Goal: Task Accomplishment & Management: Complete application form

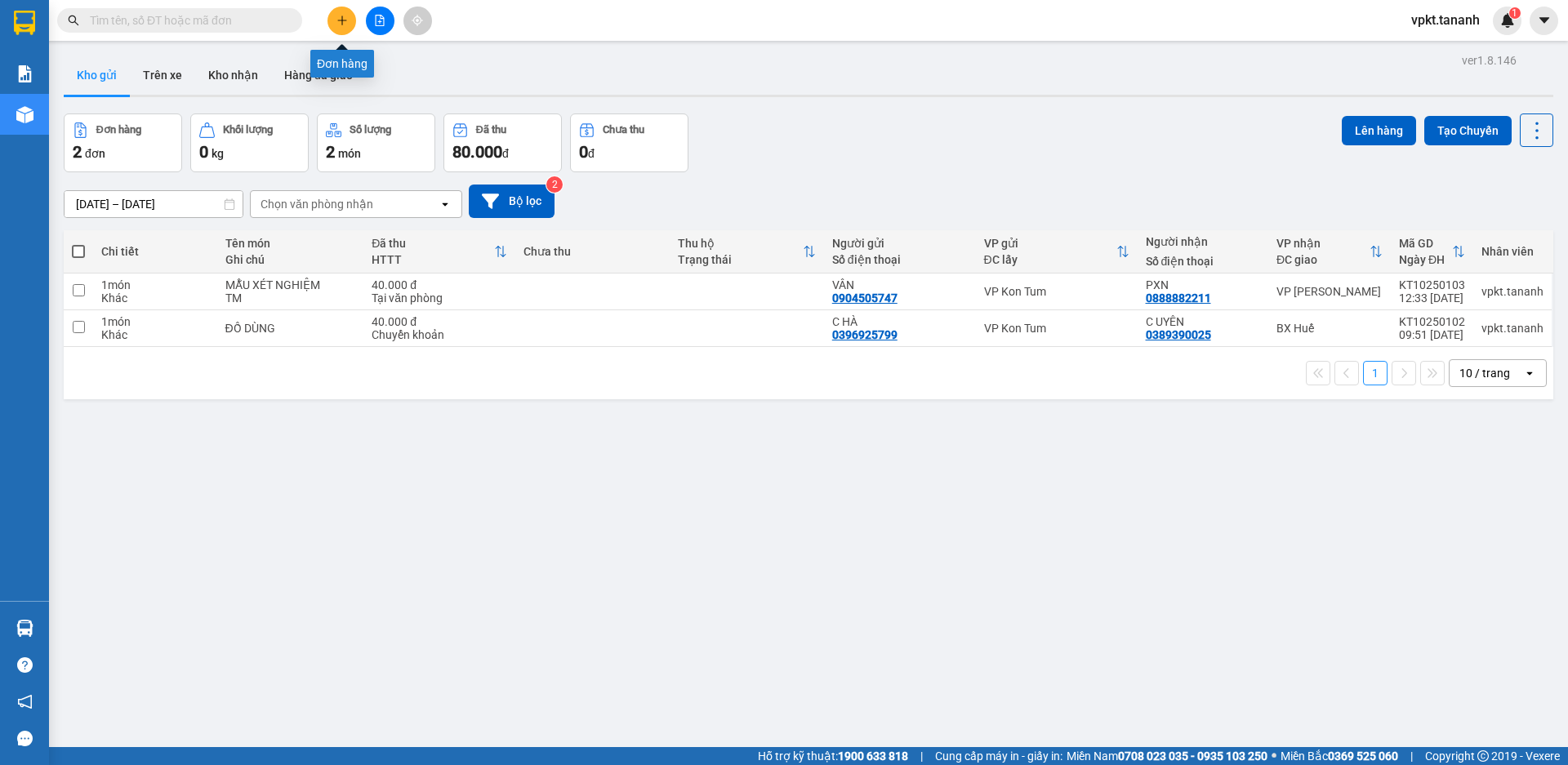
click at [347, 14] on icon "plus" at bounding box center [341, 20] width 12 height 12
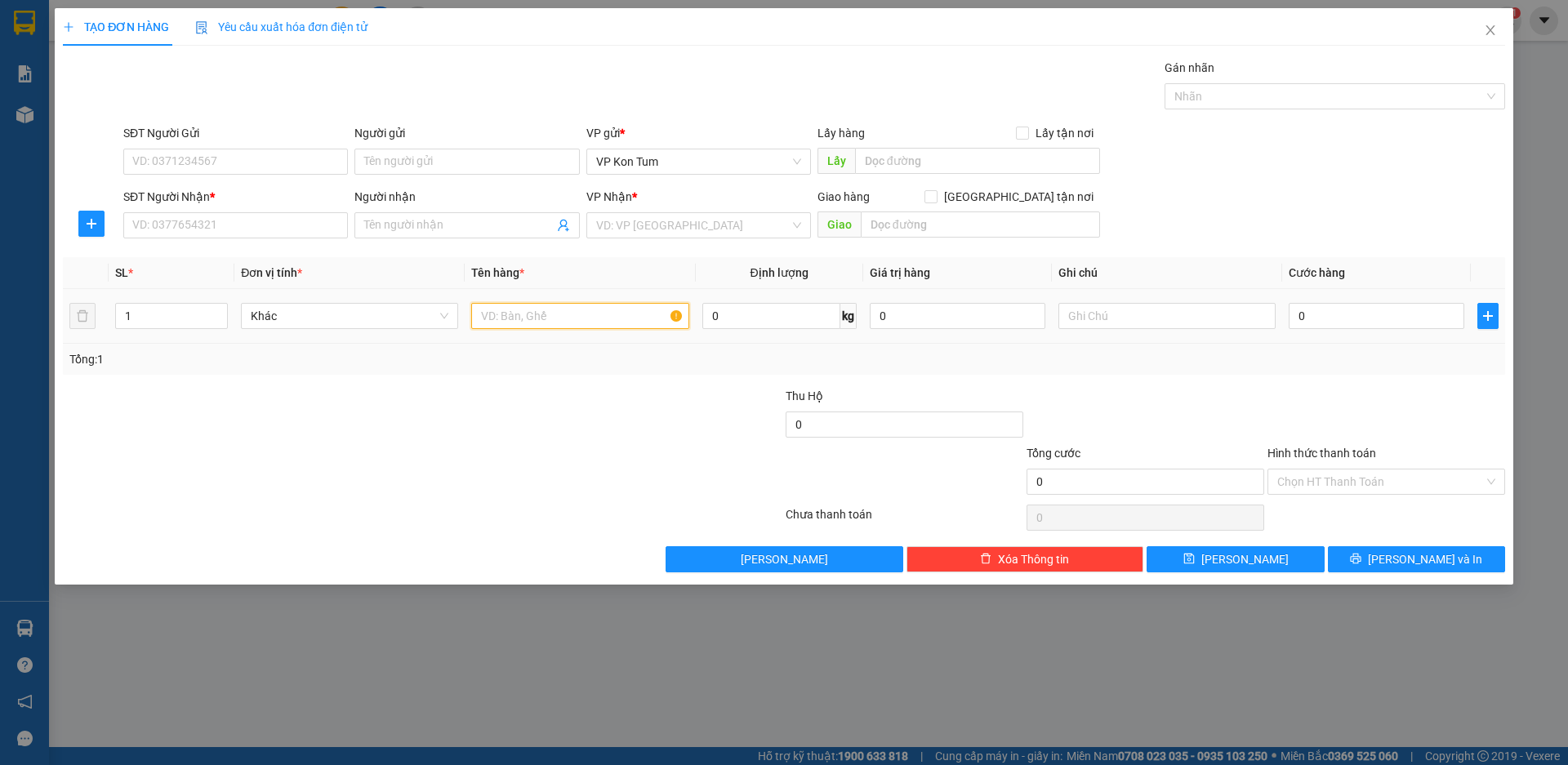
click at [637, 323] on input "text" at bounding box center [579, 315] width 217 height 26
type input "TAI NGHE"
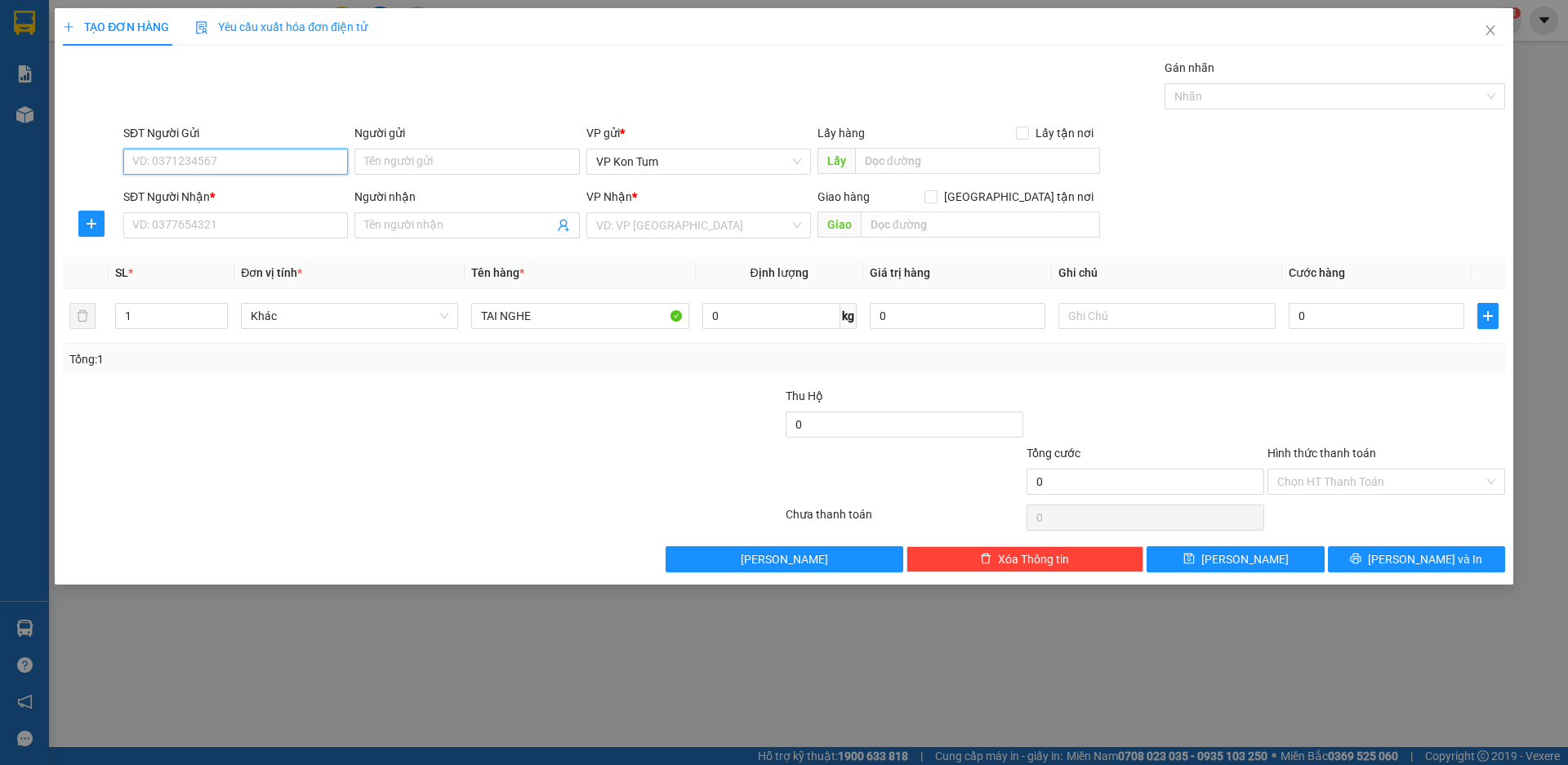
click at [193, 162] on input "SĐT Người Gửi" at bounding box center [235, 161] width 224 height 26
type input "0985022344"
click at [205, 190] on div "0985022344 - ĐM TRƯỜNG" at bounding box center [235, 194] width 205 height 18
type input "ĐM TRƯỜNG"
type input "0909788543"
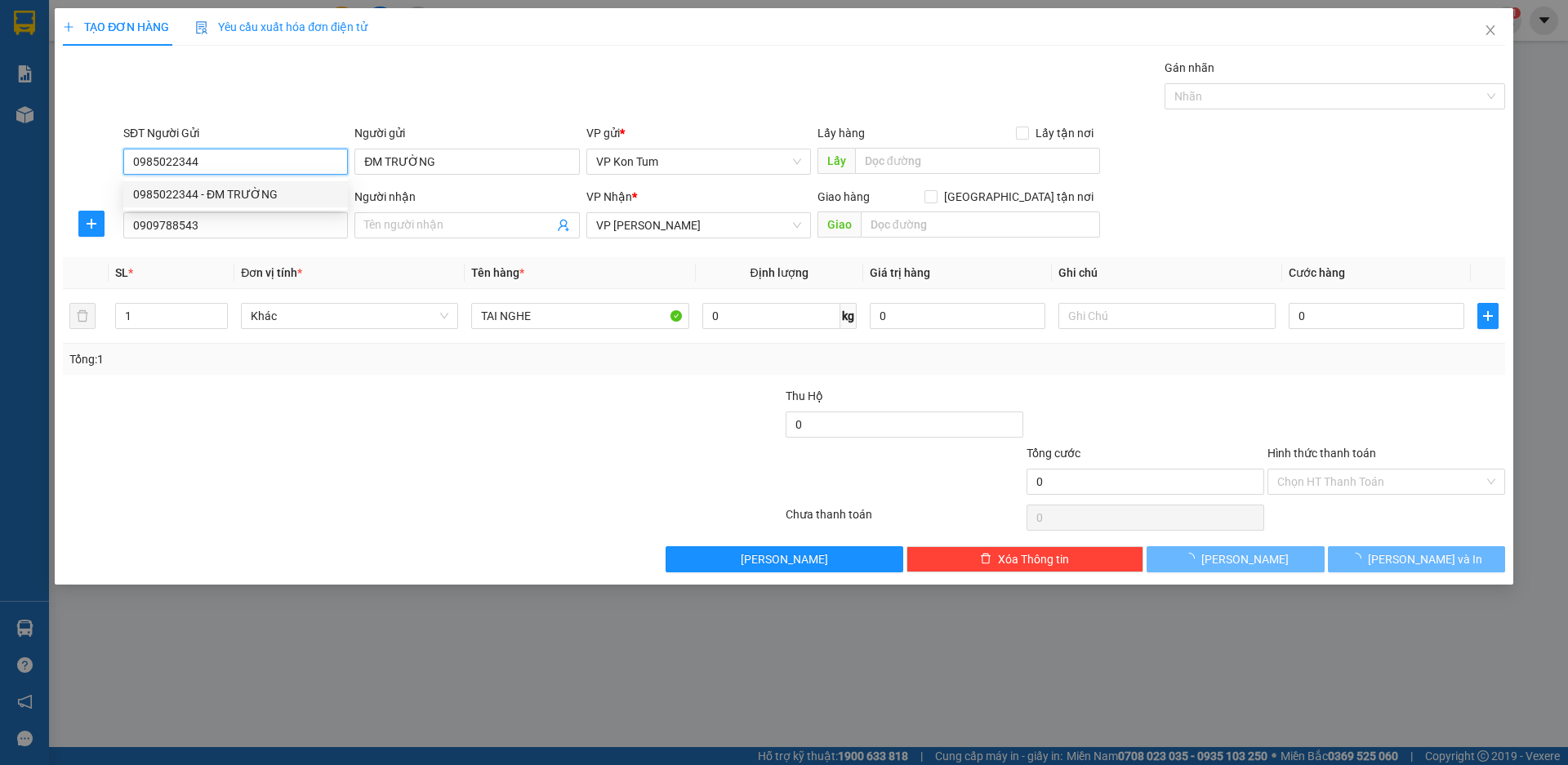
type input "60.000"
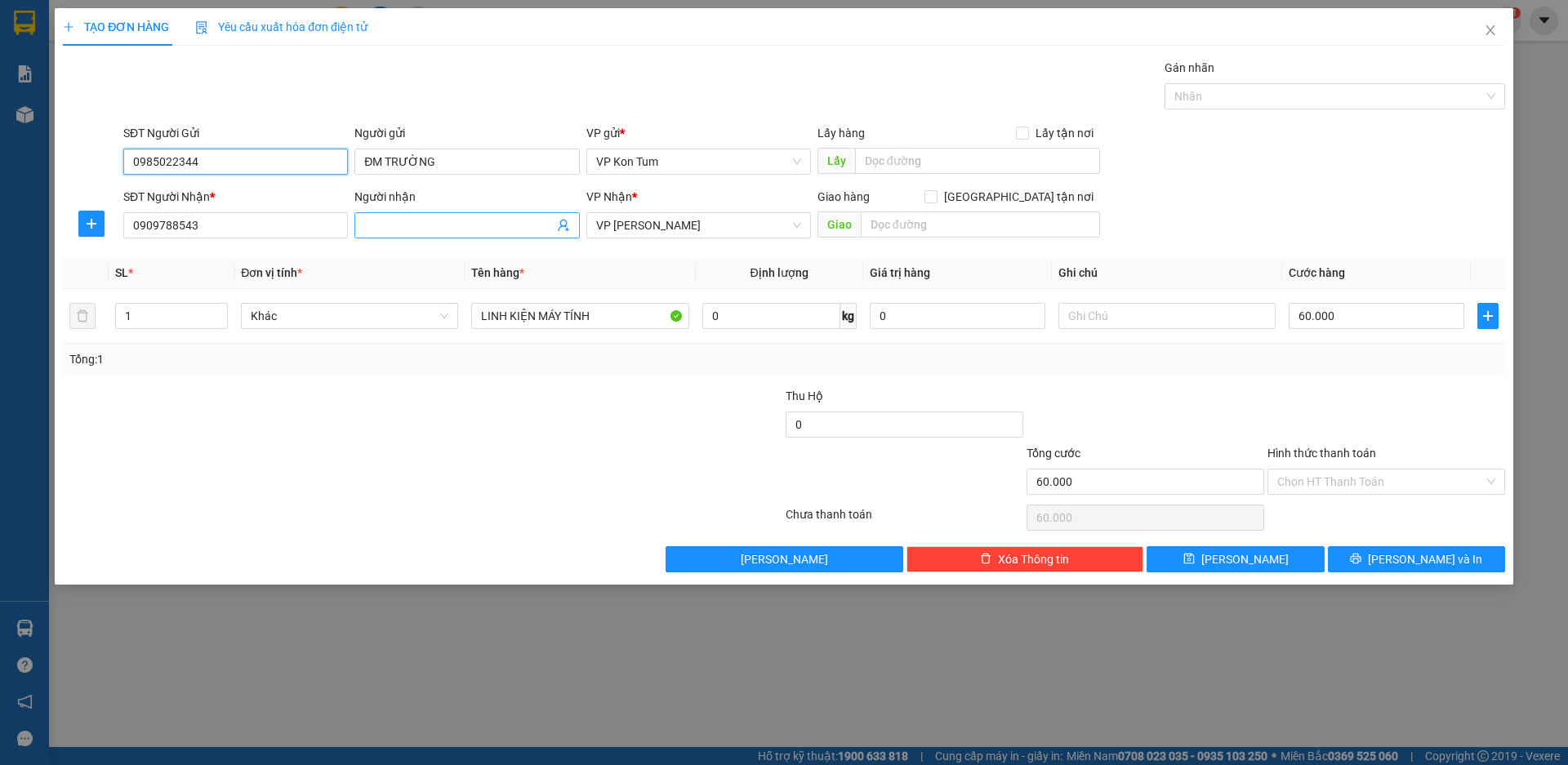
type input "0985022344"
click at [456, 230] on input "Người nhận" at bounding box center [458, 225] width 189 height 18
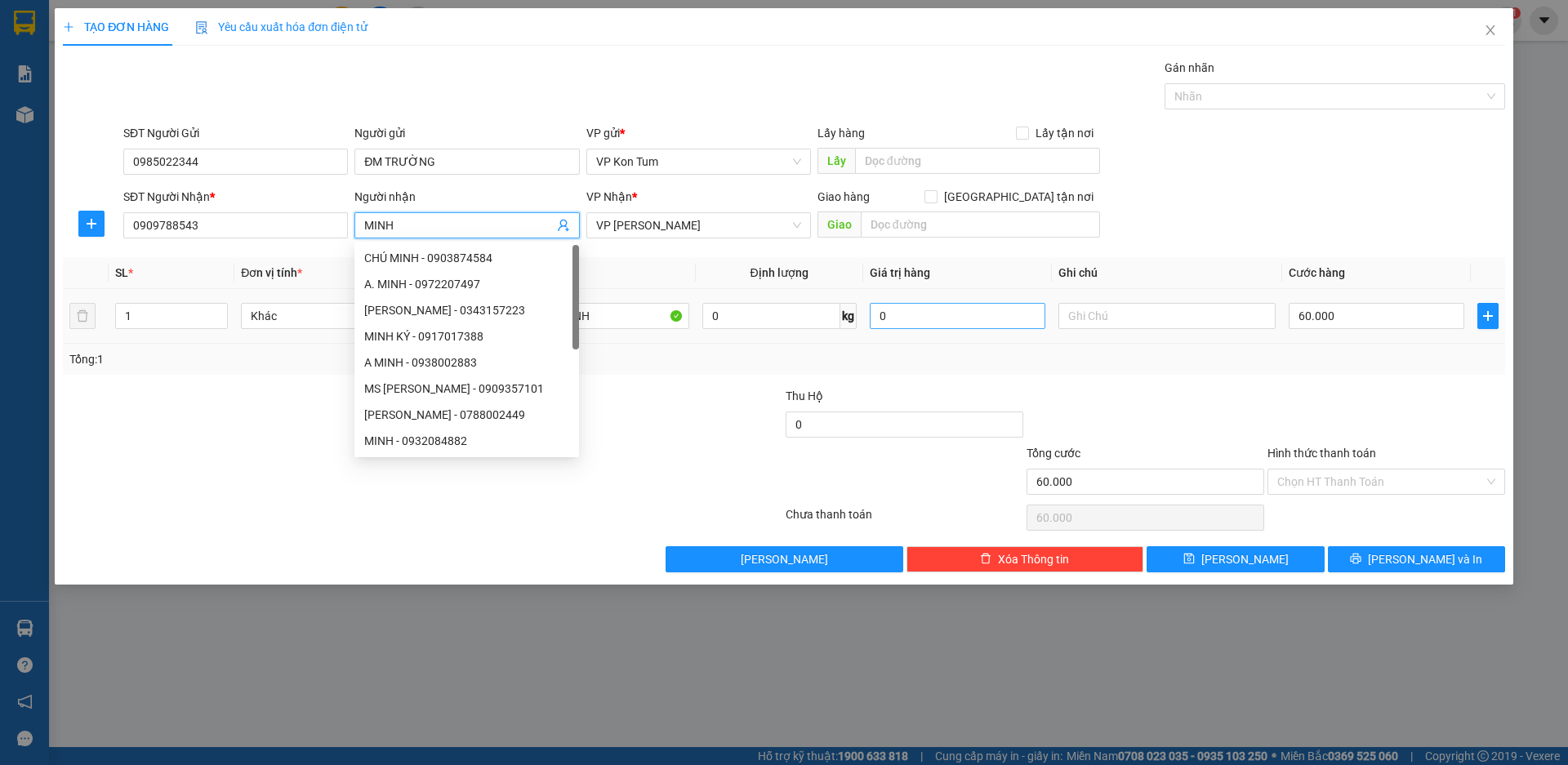
type input "MINH"
click at [985, 316] on input "0" at bounding box center [957, 315] width 175 height 26
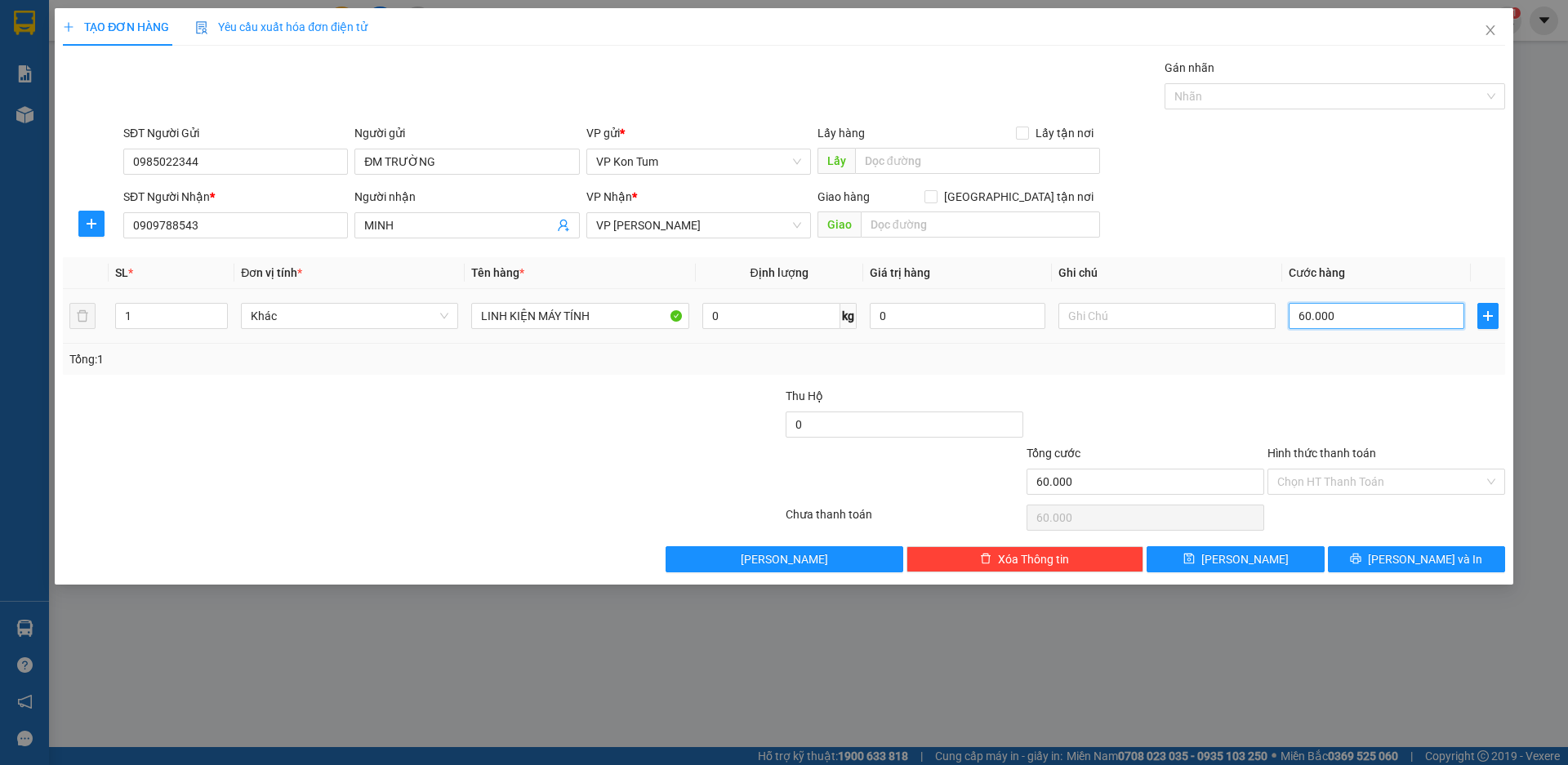
click at [1305, 317] on input "60.000" at bounding box center [1376, 315] width 175 height 26
type input "0"
type input "0.000"
type input "40.000"
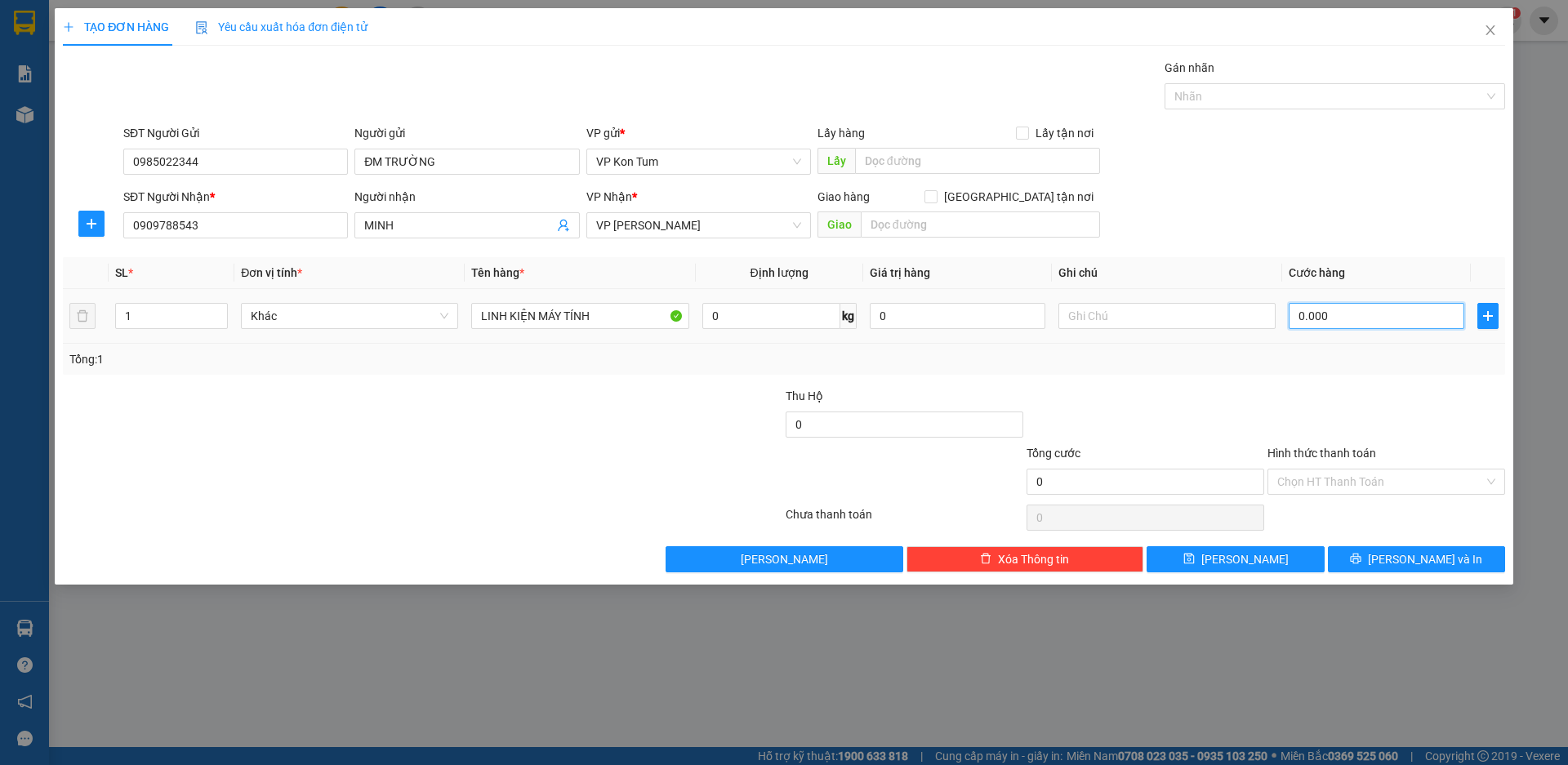
type input "40.000"
click at [1102, 412] on div at bounding box center [1144, 416] width 240 height 57
click at [1403, 486] on input "Hình thức thanh toán" at bounding box center [1380, 481] width 207 height 24
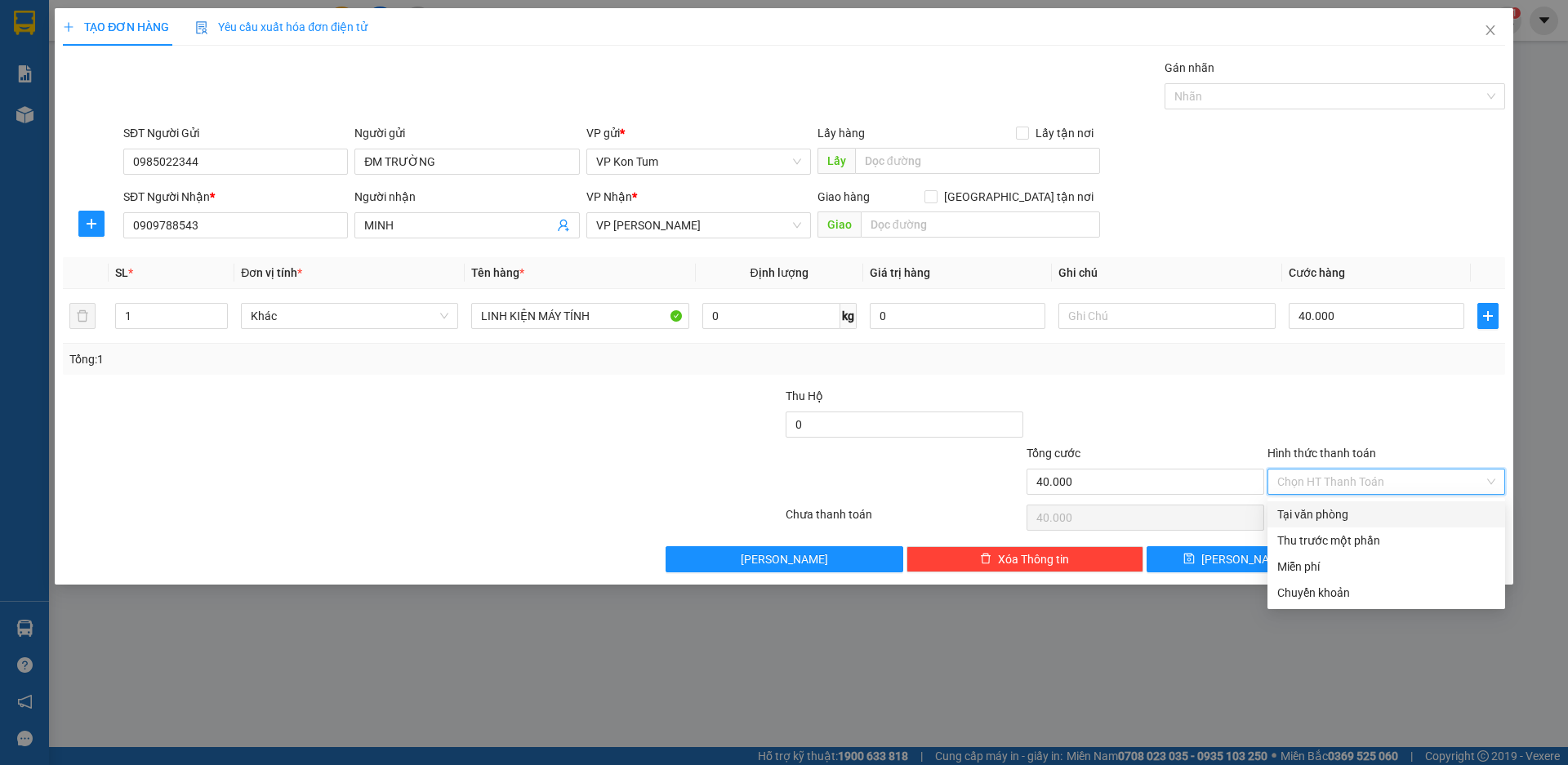
click at [1336, 511] on div "Tại văn phòng" at bounding box center [1387, 514] width 218 height 18
type input "0"
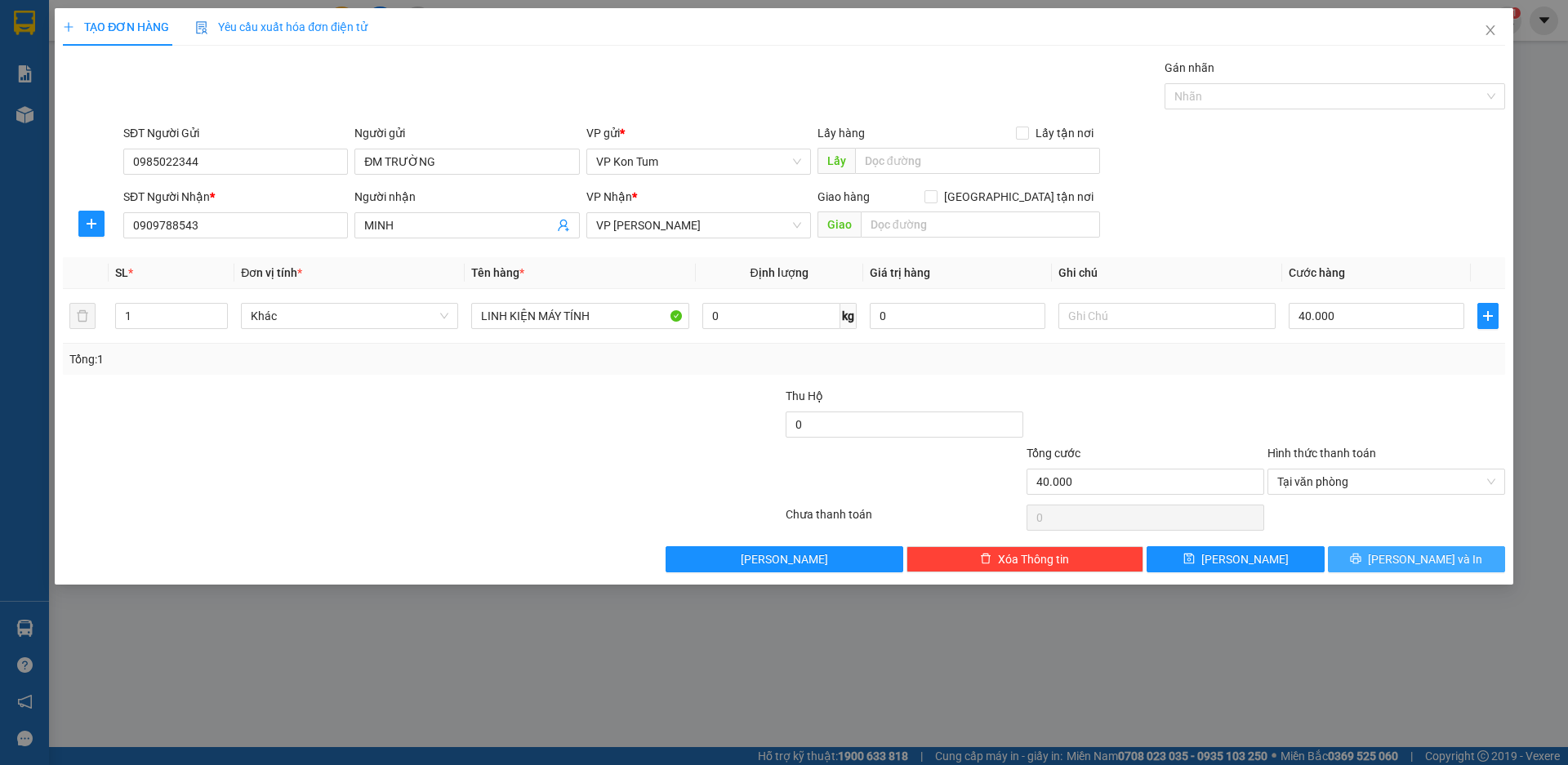
click at [1361, 554] on icon "printer" at bounding box center [1356, 559] width 11 height 11
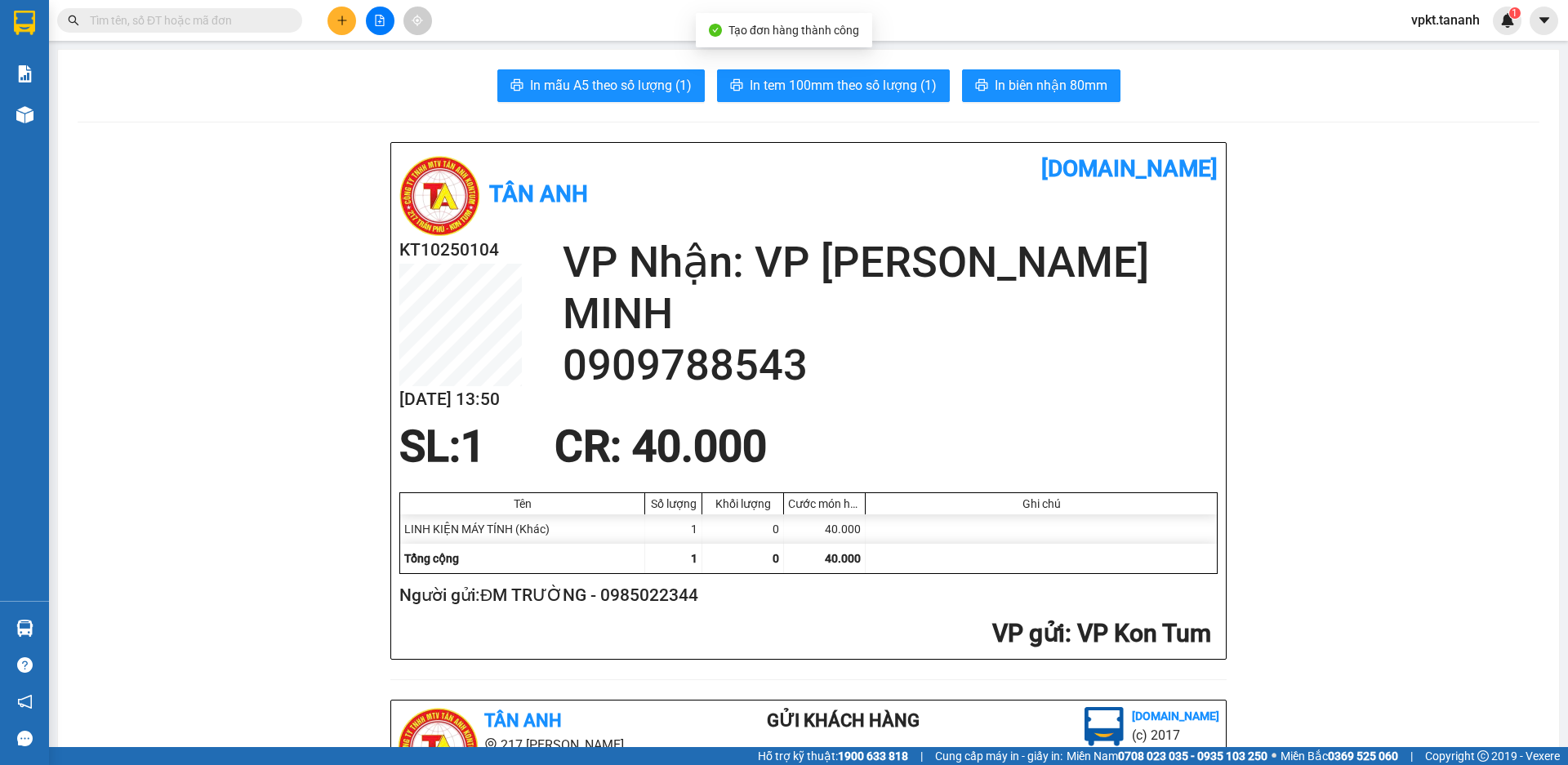
click at [1034, 90] on span "In biên nhận 80mm" at bounding box center [1051, 85] width 113 height 21
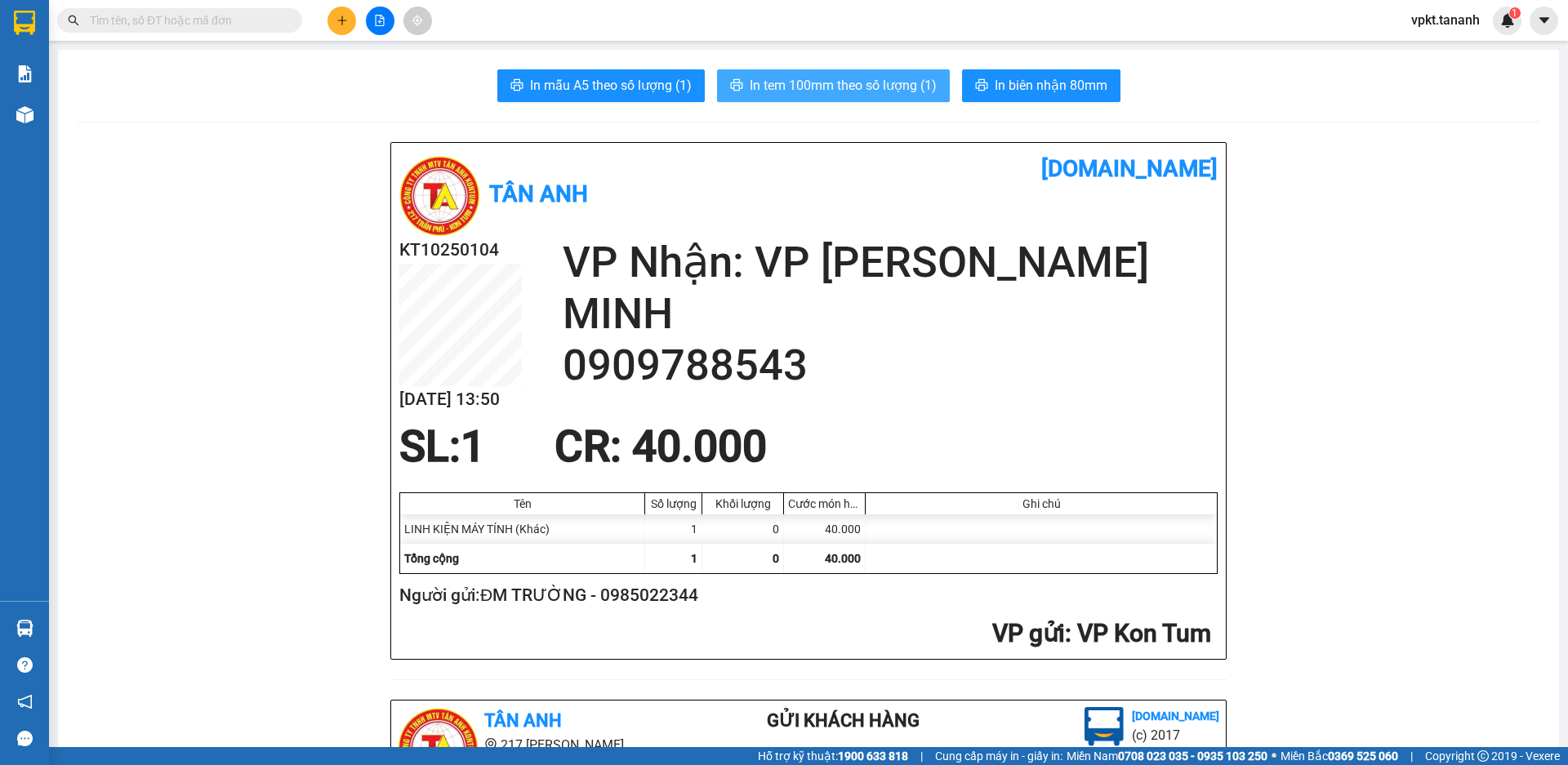
click at [900, 88] on span "In tem 100mm theo số lượng (1)" at bounding box center [843, 85] width 187 height 21
click at [340, 9] on button at bounding box center [341, 21] width 29 height 29
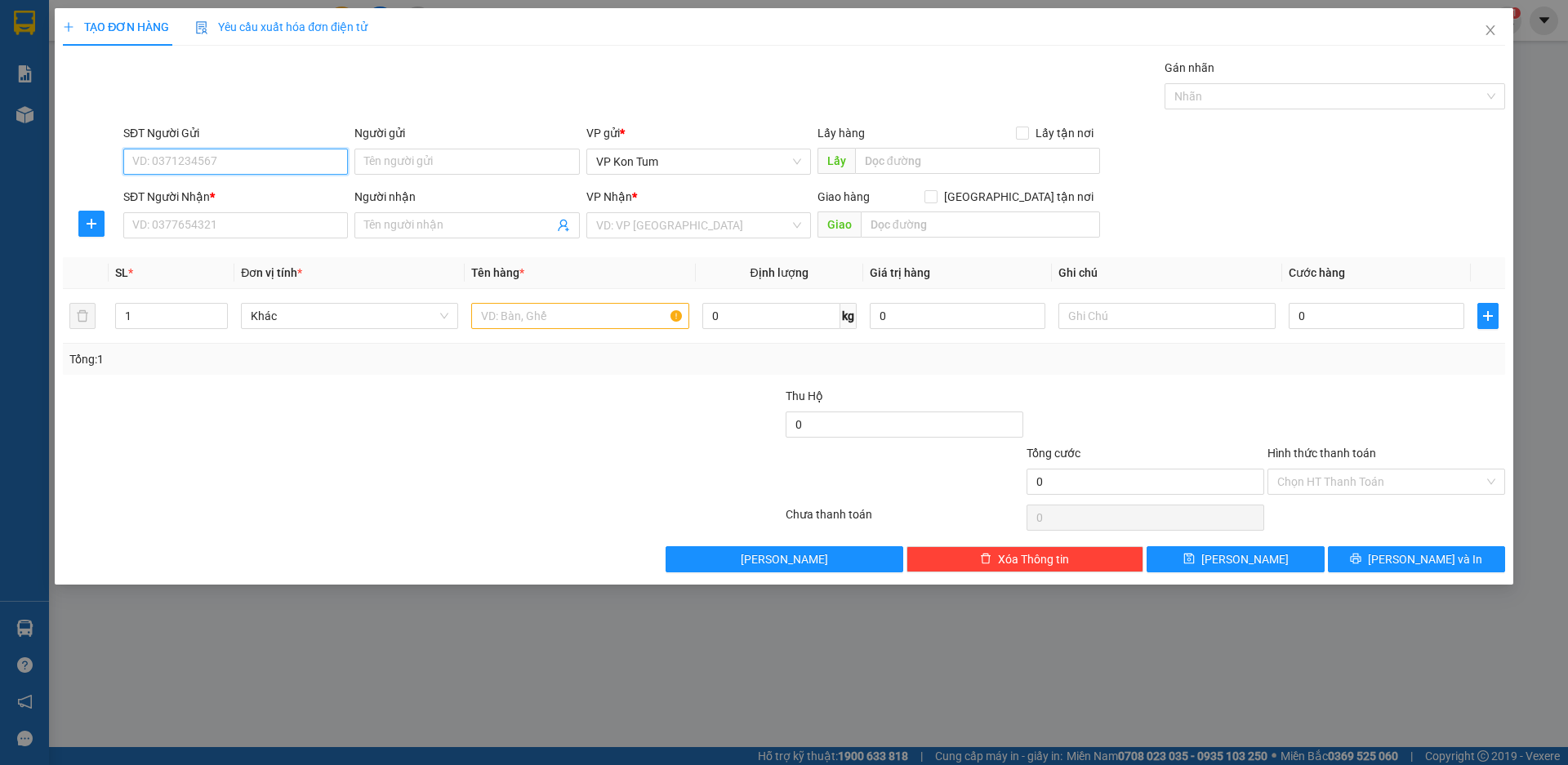
click at [248, 161] on input "SĐT Người Gửi" at bounding box center [235, 161] width 224 height 26
click at [232, 222] on input "SĐT Người Nhận *" at bounding box center [235, 225] width 224 height 26
type input "0397452460"
click at [306, 150] on input "SĐT Người Gửi" at bounding box center [235, 161] width 224 height 26
type input "0985153535"
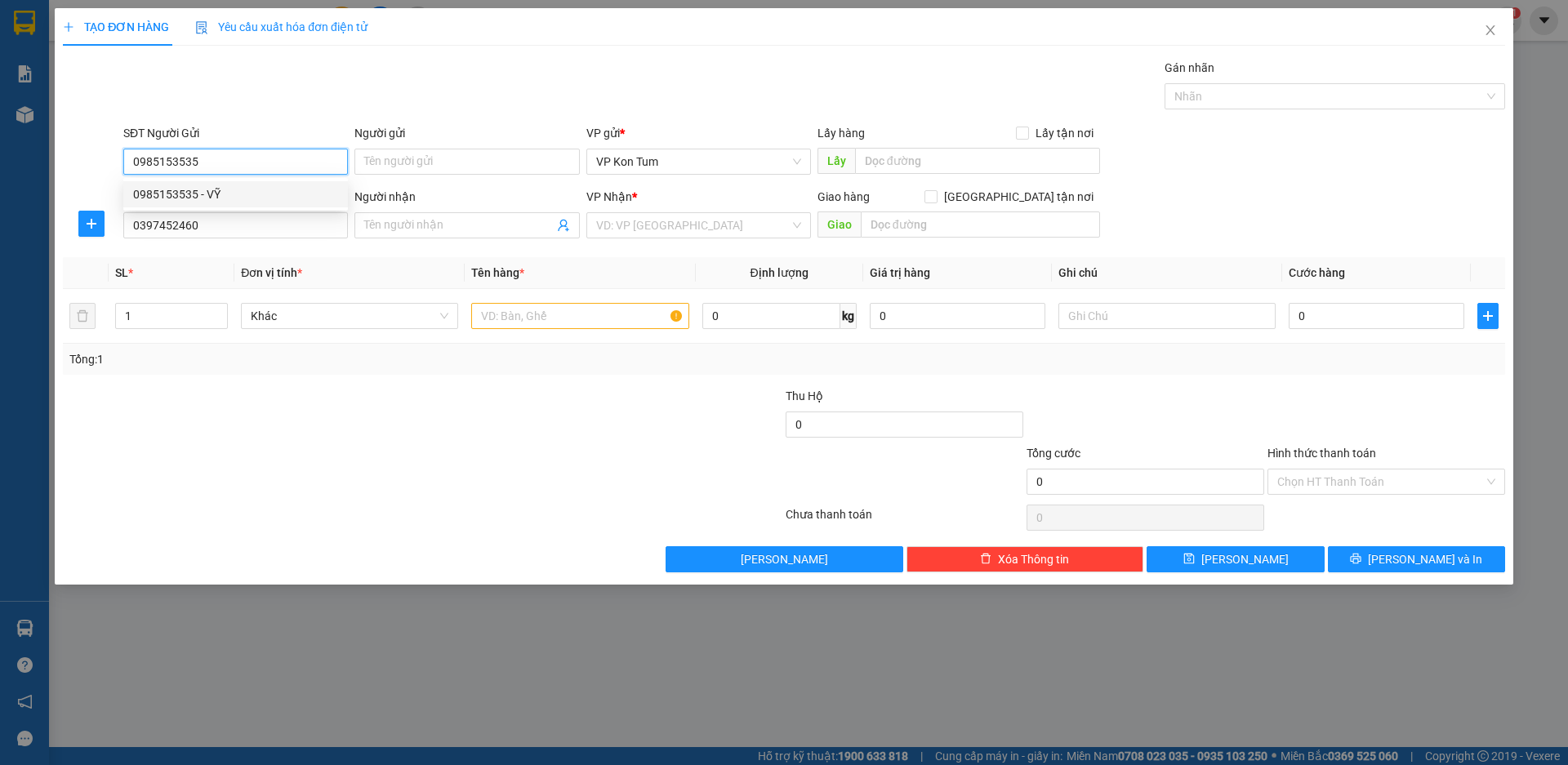
click at [185, 188] on div "0985153535 - VỸ" at bounding box center [235, 194] width 205 height 18
type input "VỸ"
type input "50.000"
type input "0985153535"
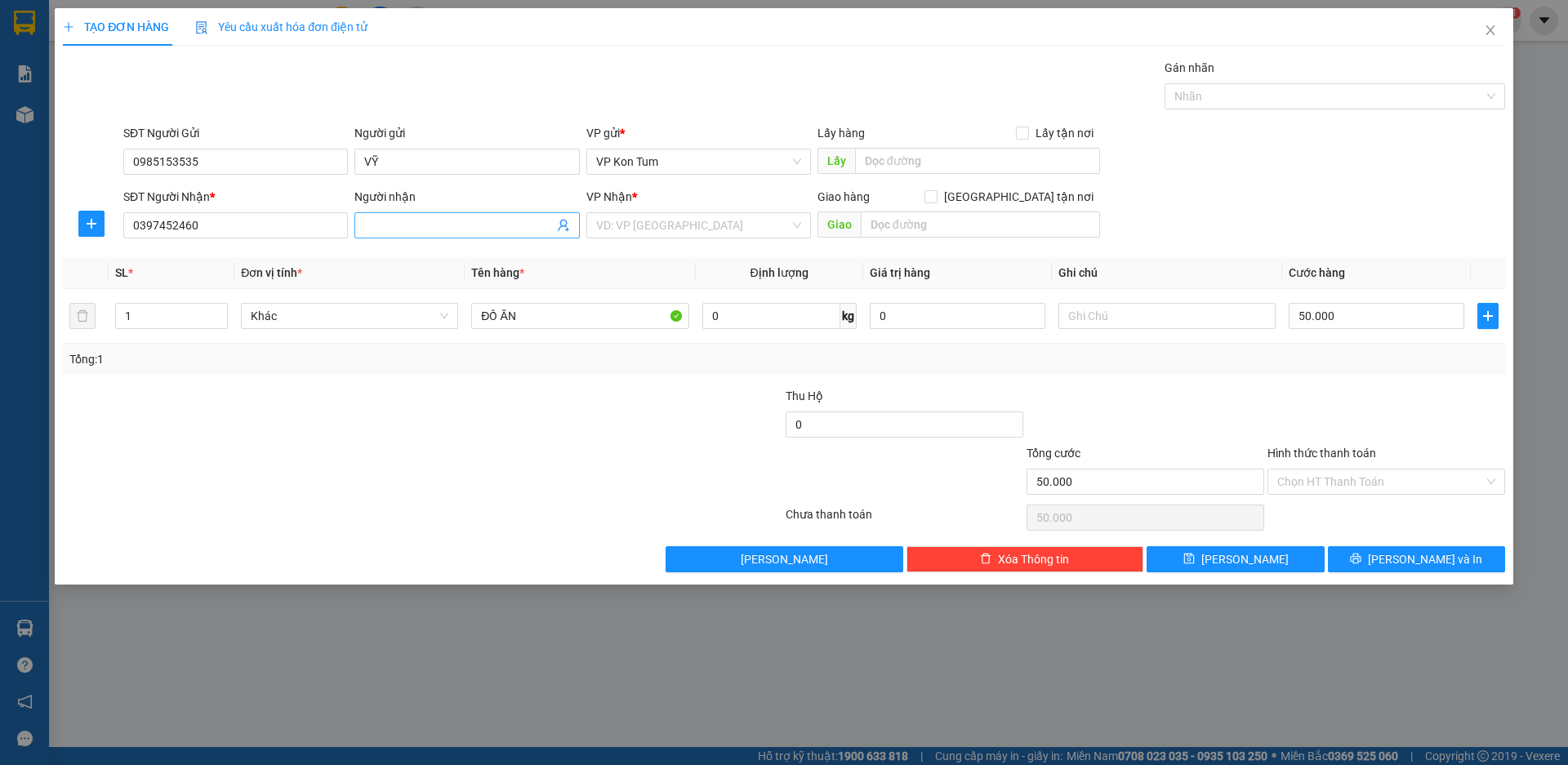
click at [378, 224] on input "Người nhận" at bounding box center [458, 225] width 189 height 18
type input "C ANH"
click at [672, 215] on input "search" at bounding box center [693, 224] width 193 height 24
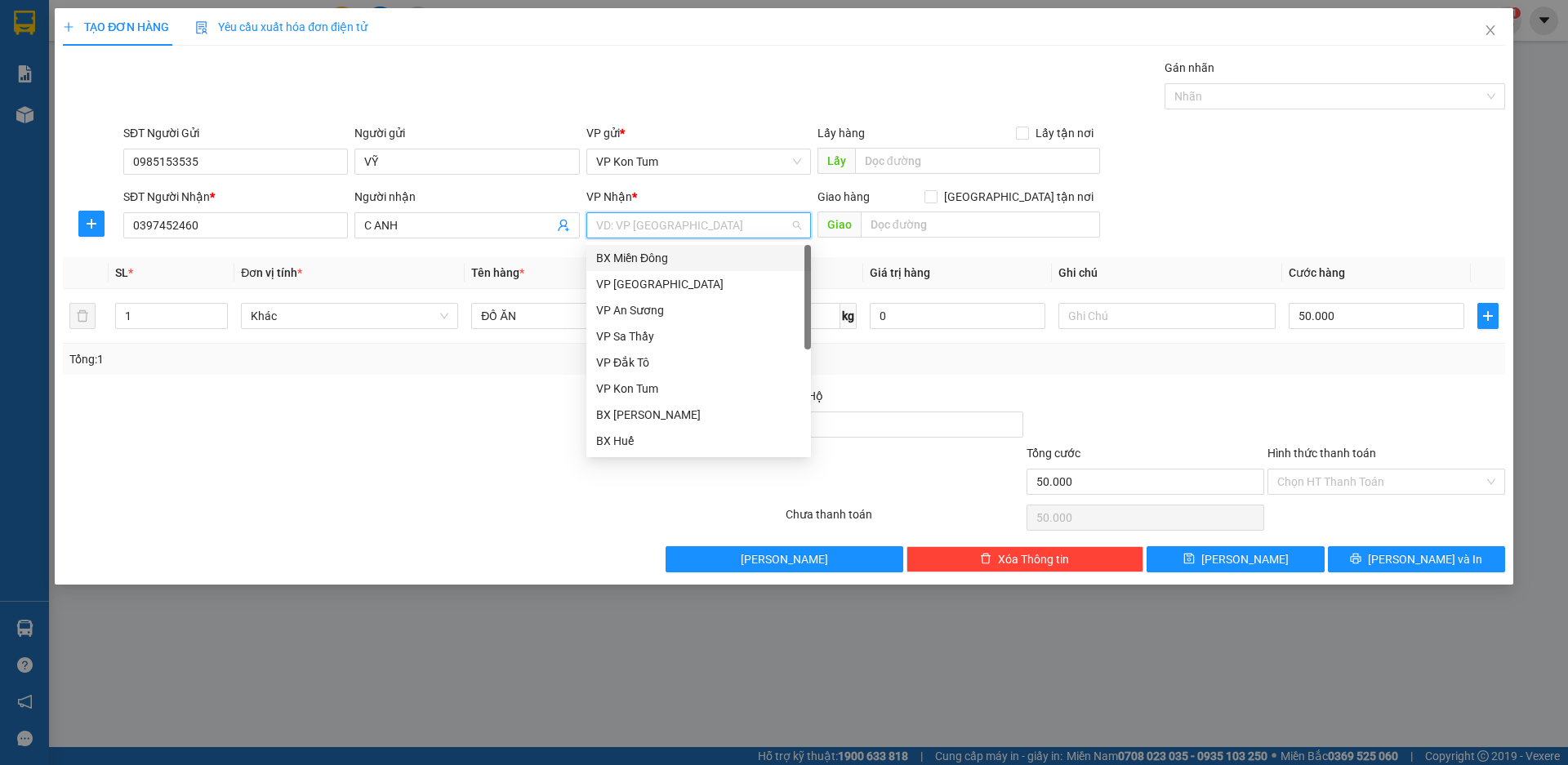
drag, startPoint x: 672, startPoint y: 215, endPoint x: 658, endPoint y: 259, distance: 46.2
click at [658, 259] on div "BX Miền Đông" at bounding box center [698, 258] width 205 height 18
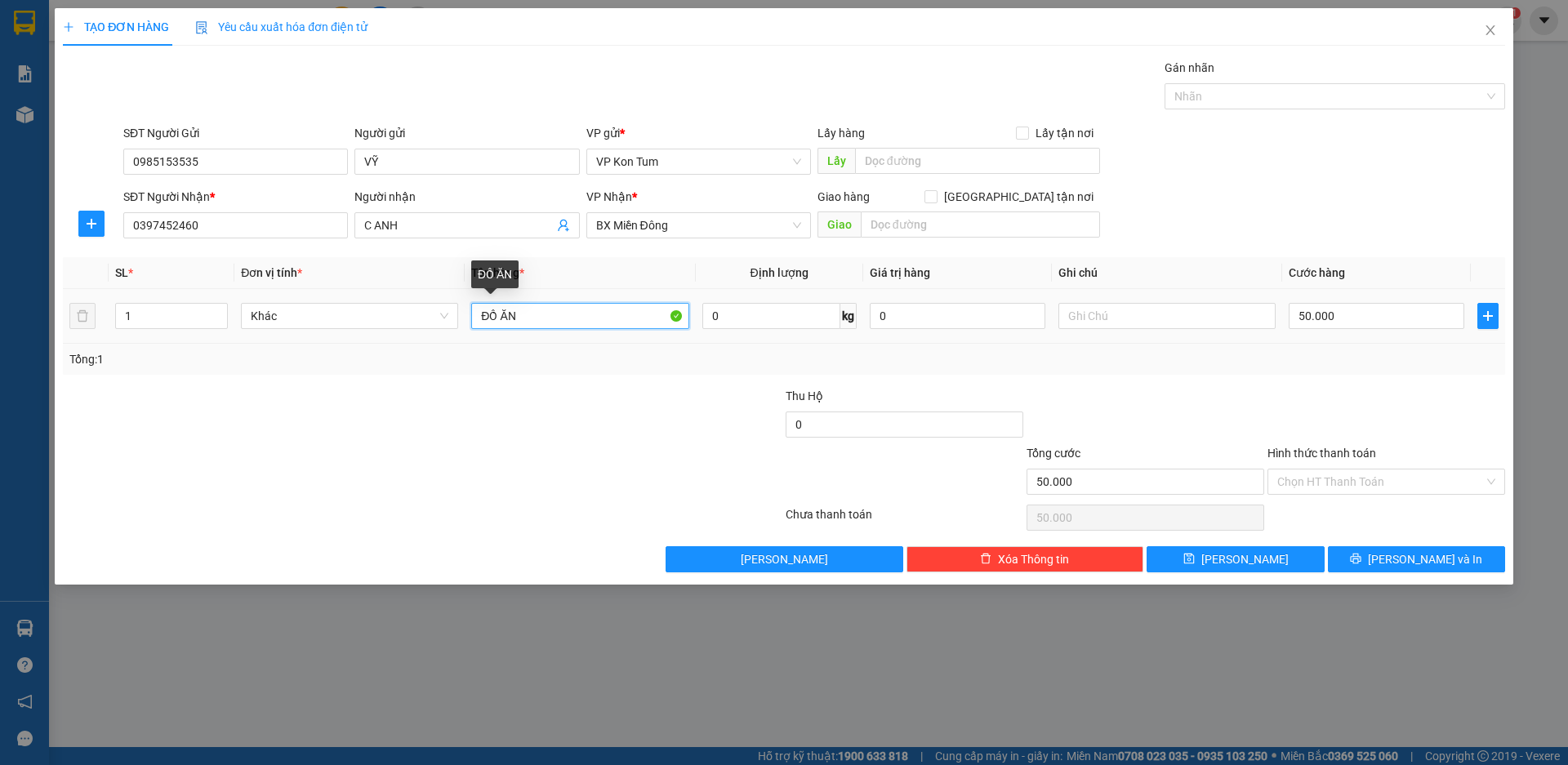
click at [626, 316] on input "ĐỒ ĂN" at bounding box center [579, 315] width 217 height 26
drag, startPoint x: 513, startPoint y: 307, endPoint x: 443, endPoint y: 283, distance: 74.0
click at [425, 292] on tr "1 Khác ĐỒ ĂN 0 kg 0 50.000" at bounding box center [783, 315] width 1442 height 55
type input "NƯỚC MẮM"
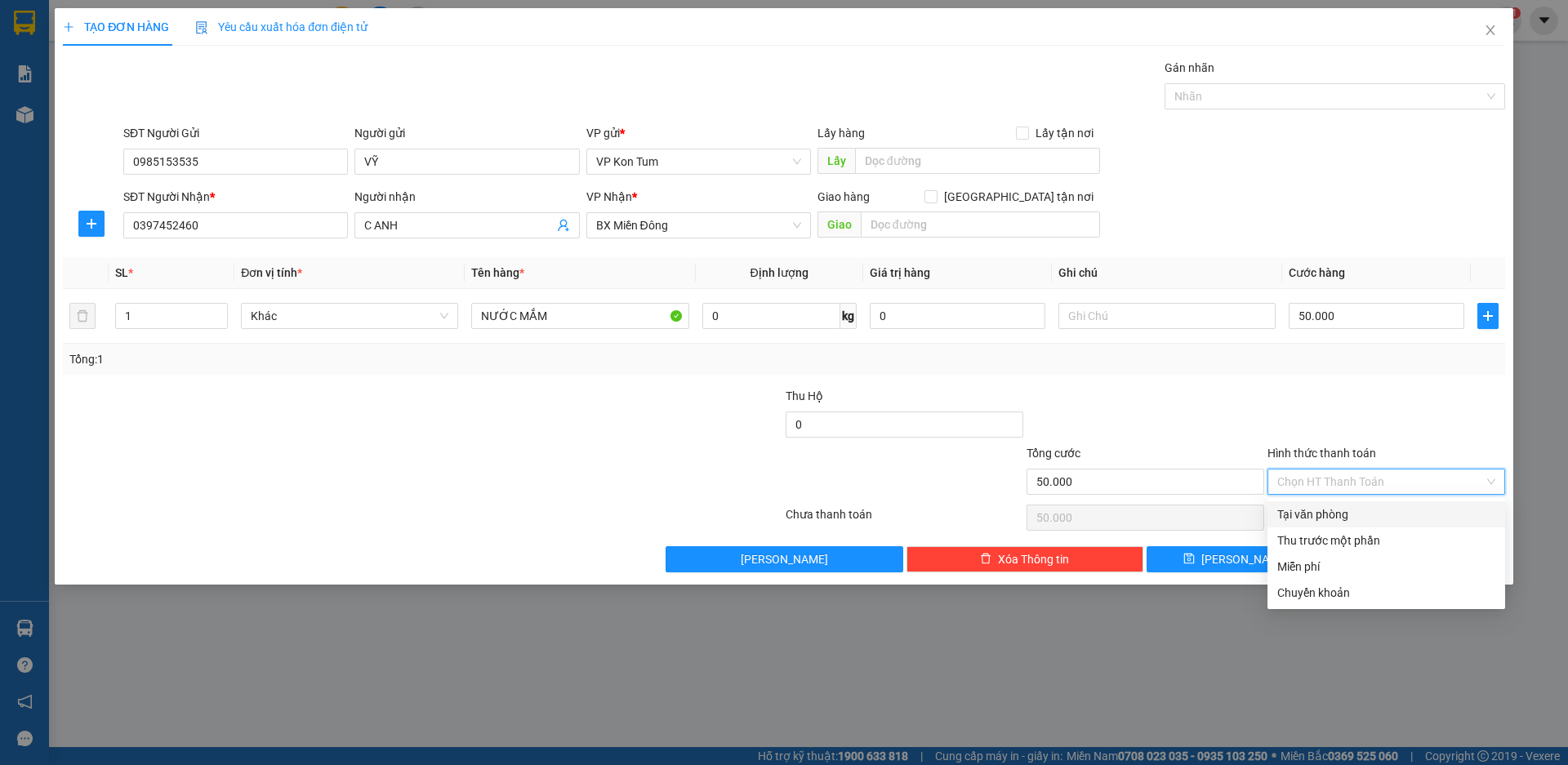
click at [1345, 484] on input "Hình thức thanh toán" at bounding box center [1380, 481] width 207 height 24
click at [1317, 513] on div "Tại văn phòng" at bounding box center [1387, 514] width 218 height 18
type input "0"
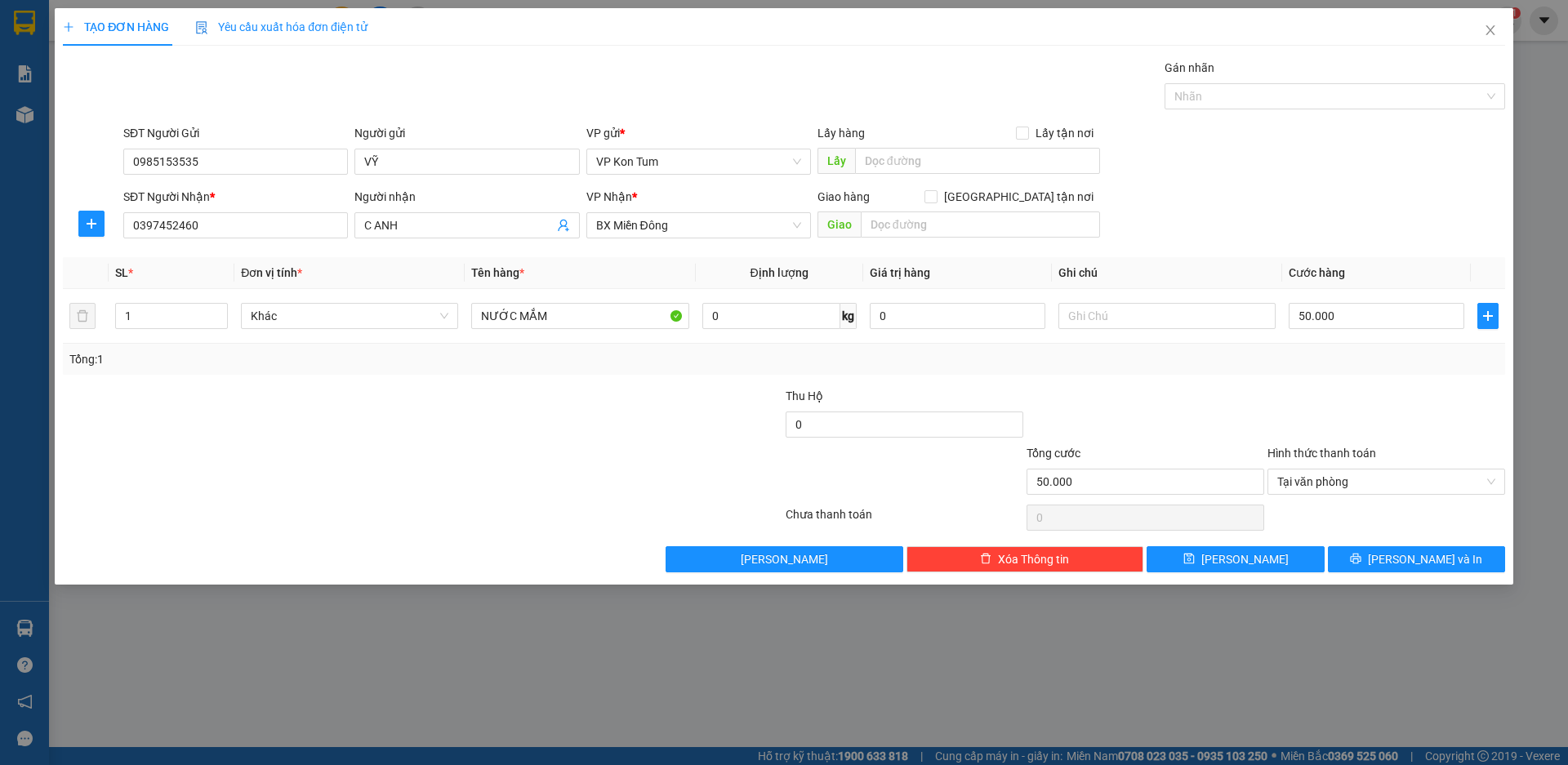
click at [1242, 415] on div at bounding box center [1144, 416] width 240 height 57
click at [904, 224] on input "text" at bounding box center [981, 224] width 240 height 26
click at [1345, 481] on span "Tại văn phòng" at bounding box center [1387, 481] width 218 height 24
type input "GTN/THỦ ĐỨC-CR/60K"
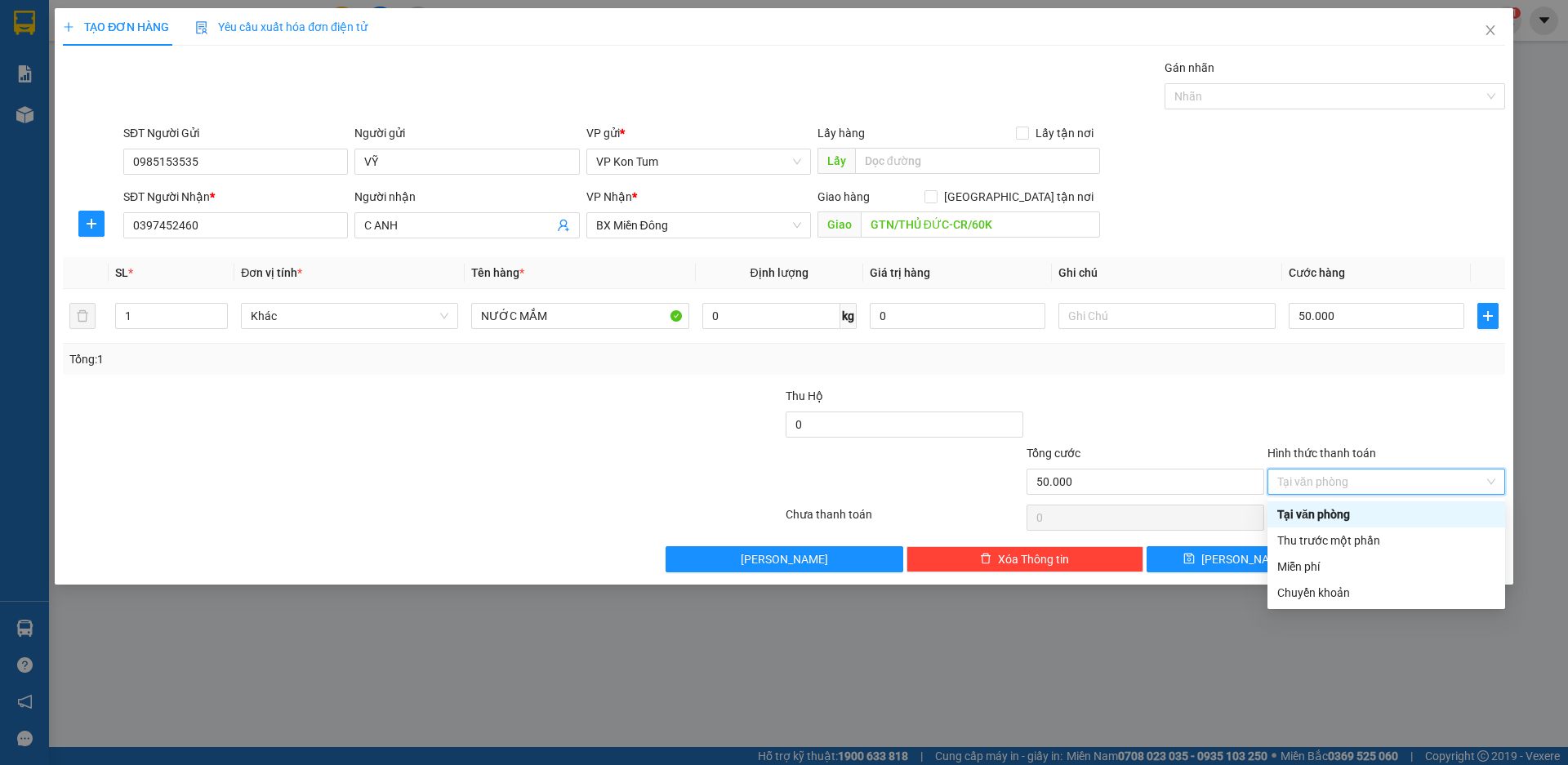
click at [1309, 514] on div "Tại văn phòng" at bounding box center [1387, 514] width 218 height 18
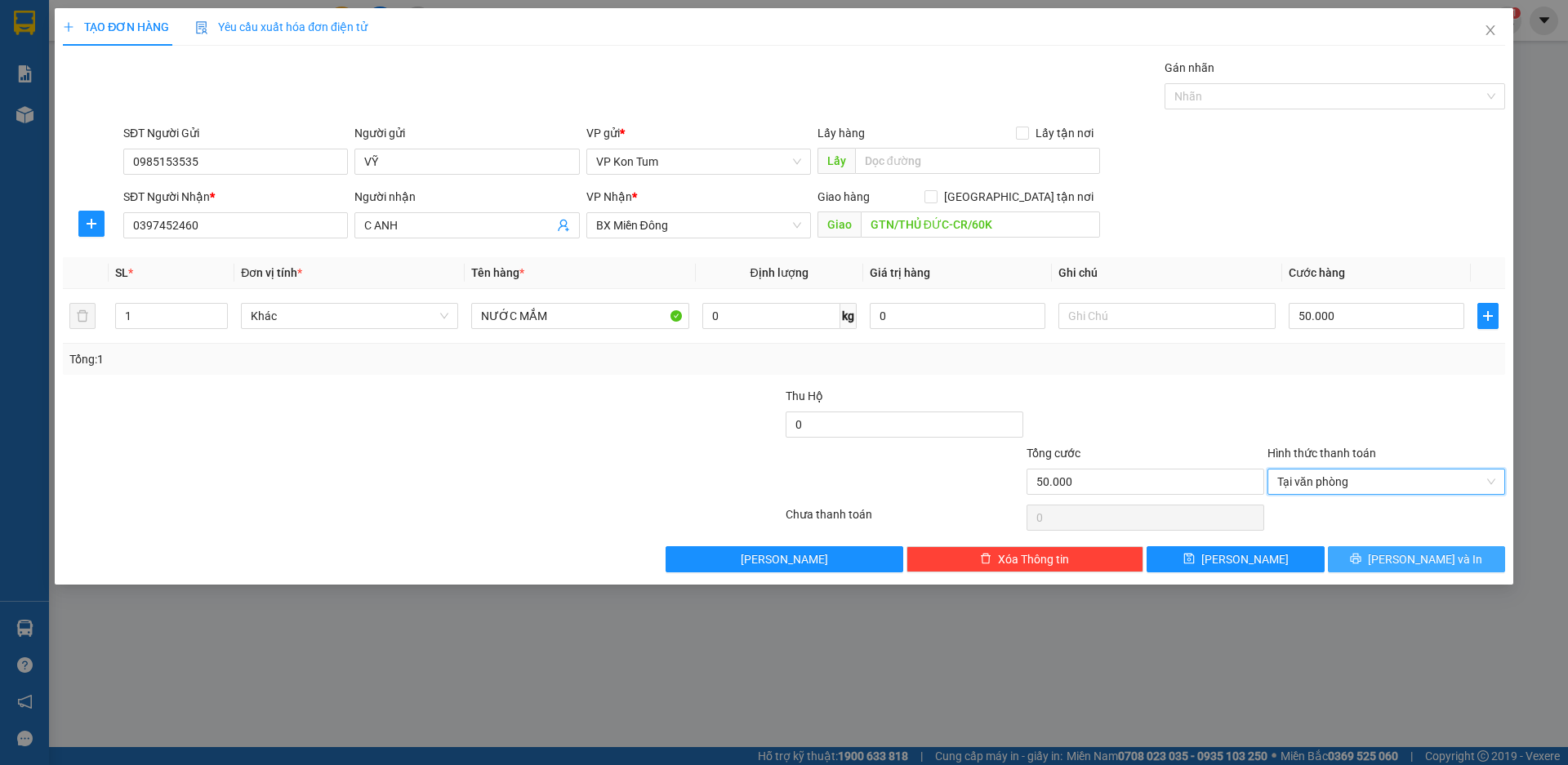
click at [1380, 561] on button "[PERSON_NAME] và In" at bounding box center [1416, 559] width 177 height 26
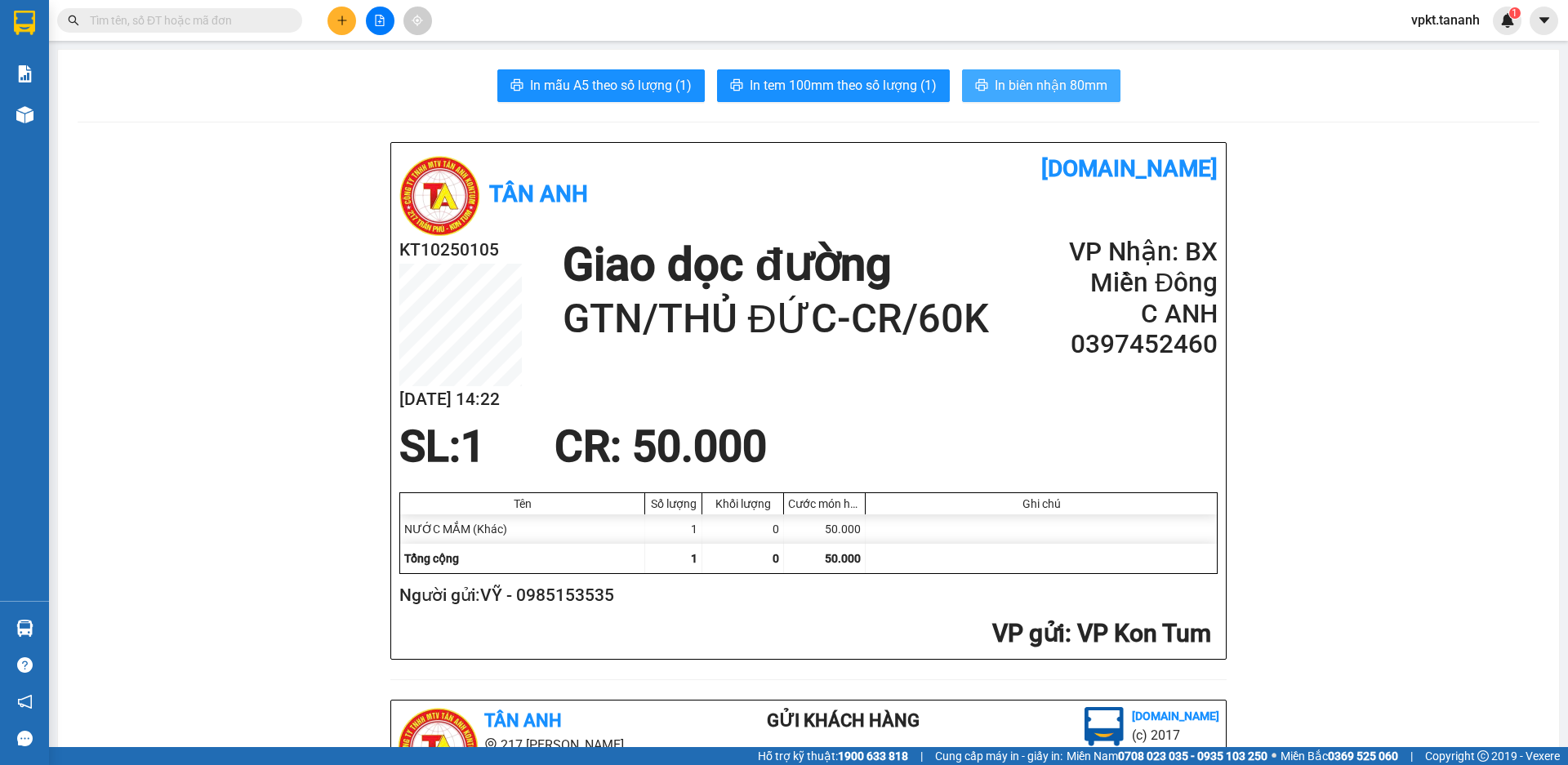
click at [1042, 88] on span "In biên nhận 80mm" at bounding box center [1051, 85] width 113 height 21
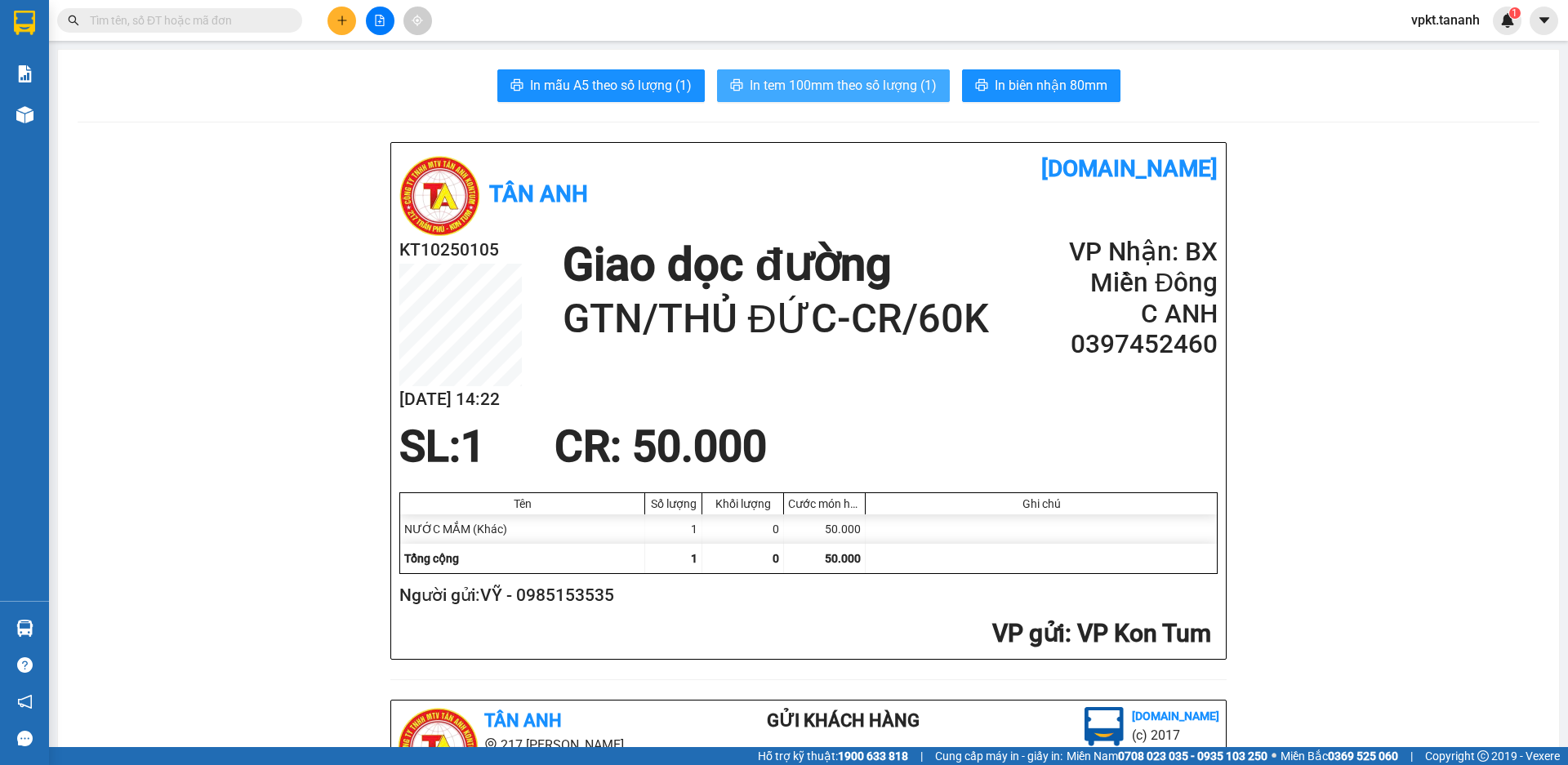
click at [855, 82] on span "In tem 100mm theo số lượng (1)" at bounding box center [843, 85] width 187 height 21
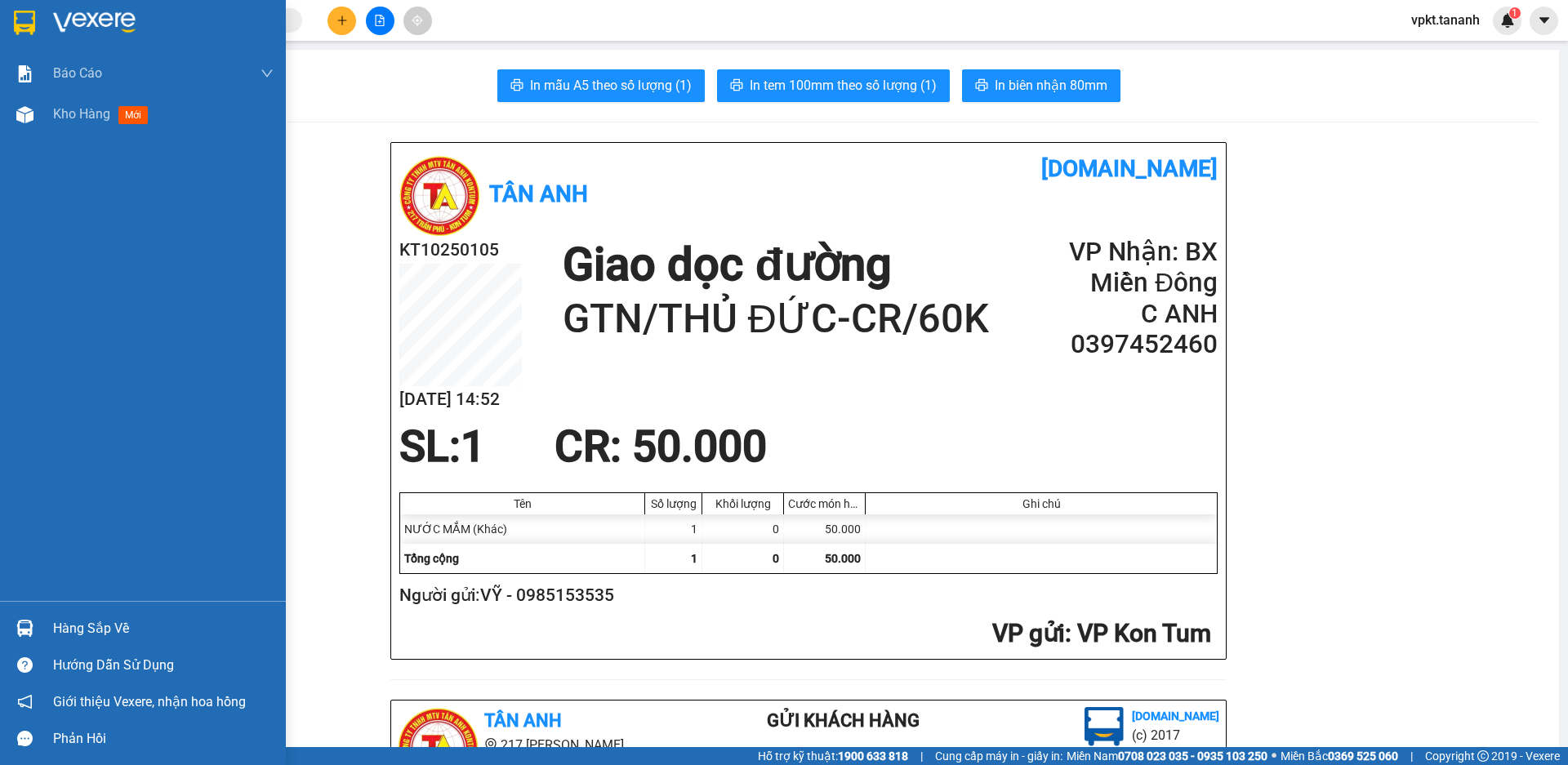
click at [25, 19] on img at bounding box center [25, 22] width 21 height 24
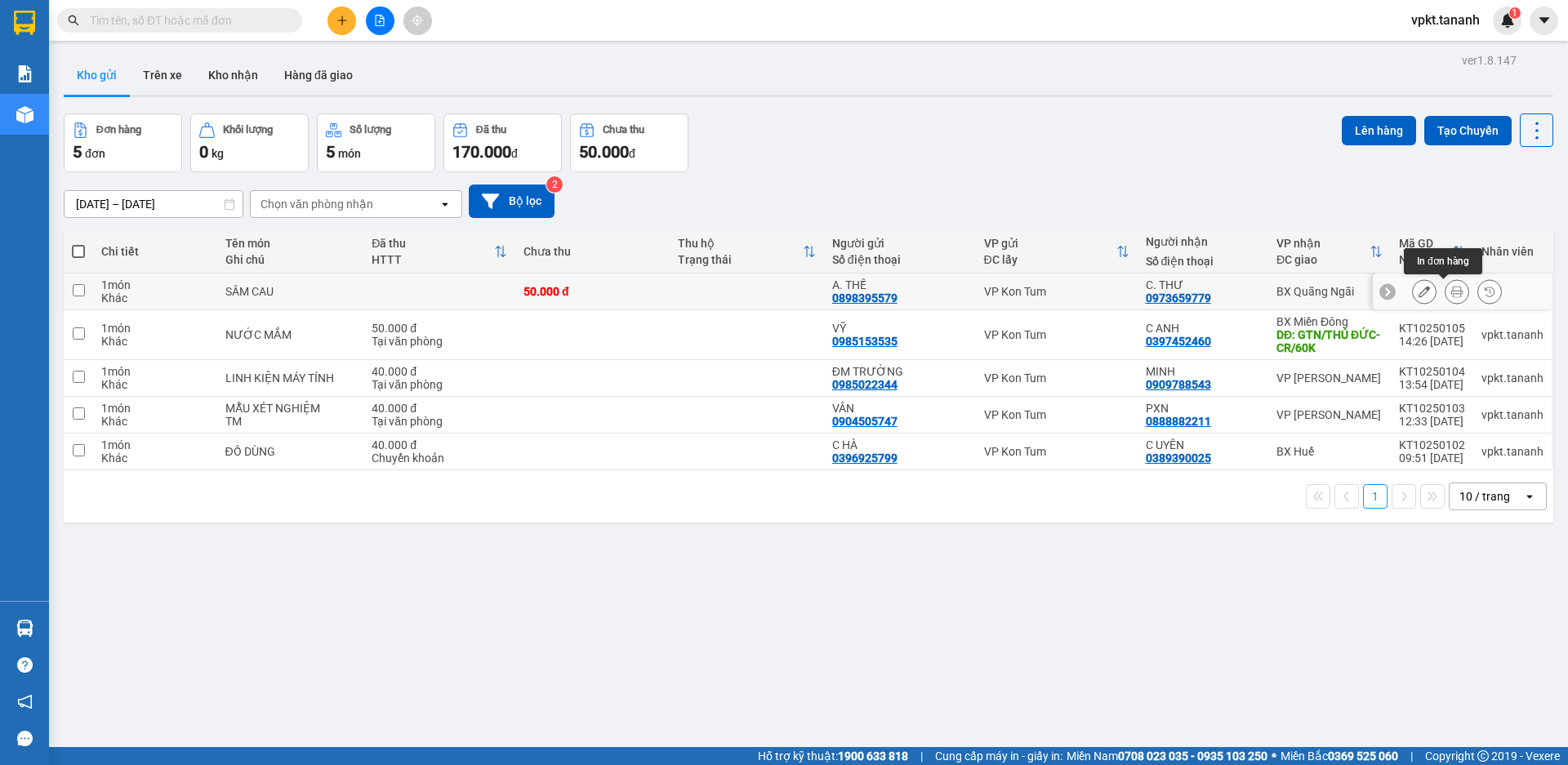
click at [1451, 288] on icon at bounding box center [1456, 291] width 12 height 12
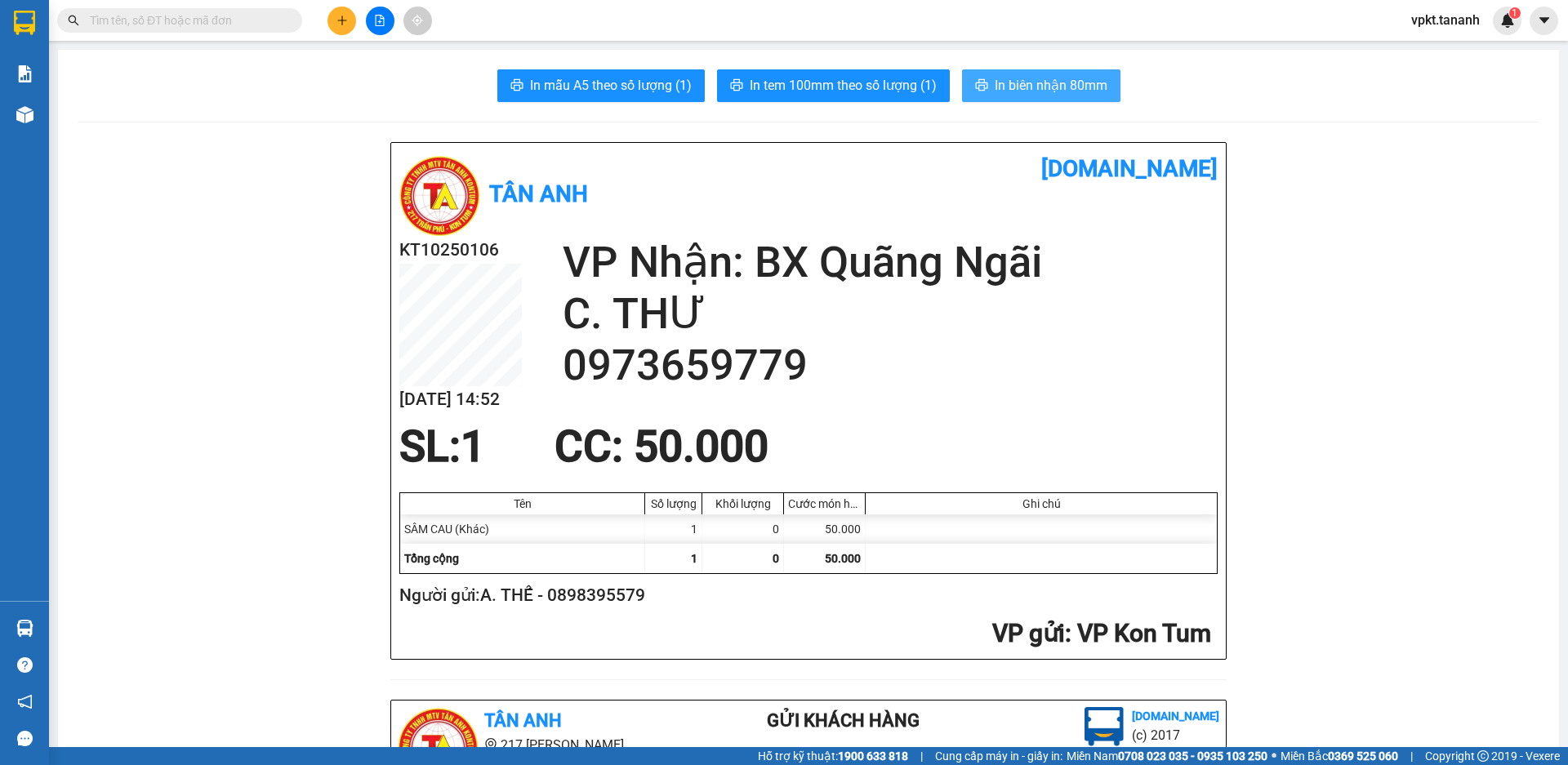
click at [1011, 83] on span "In biên nhận 80mm" at bounding box center [1051, 85] width 113 height 21
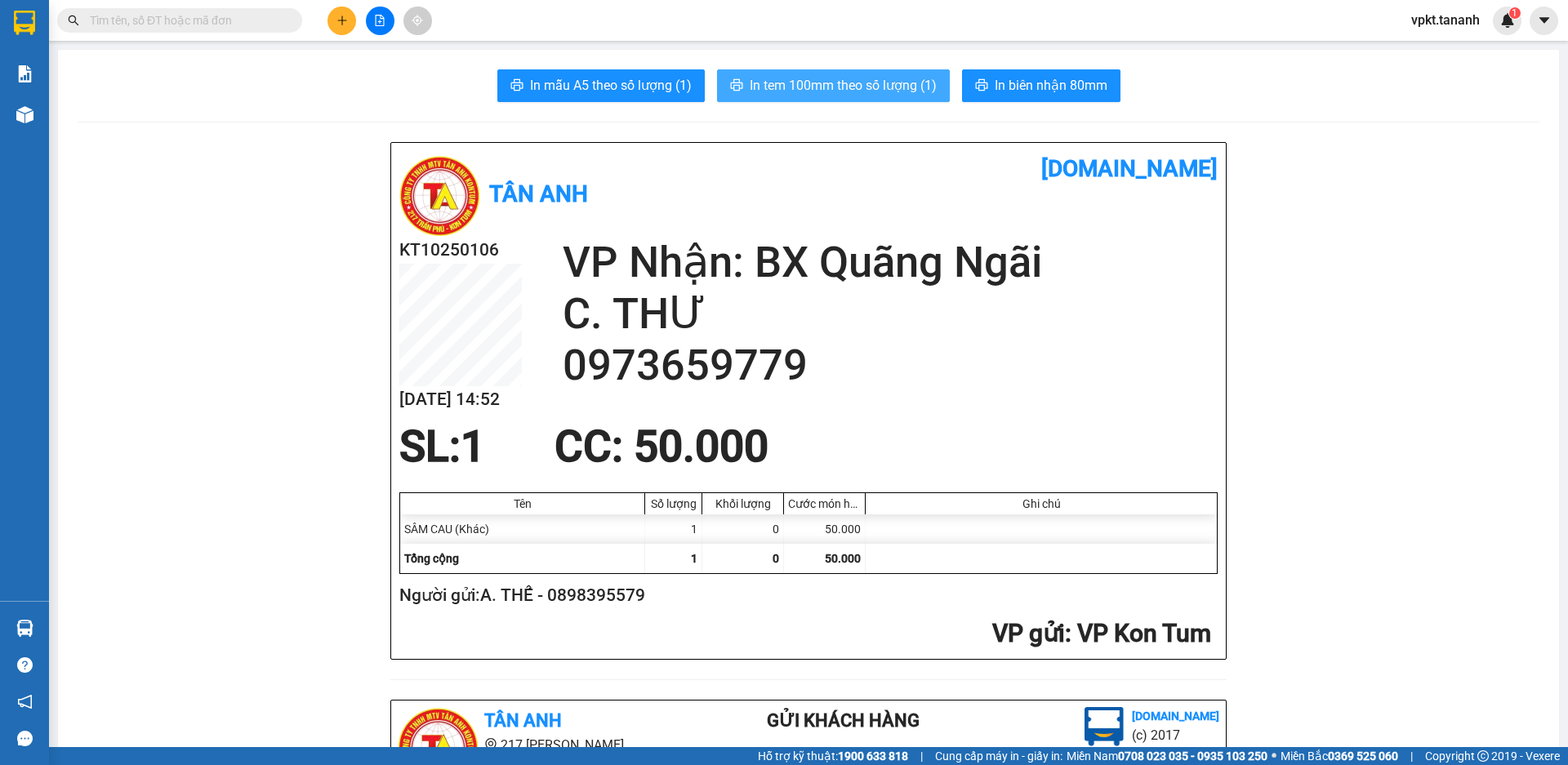
click at [862, 80] on span "In tem 100mm theo số lượng (1)" at bounding box center [843, 85] width 187 height 21
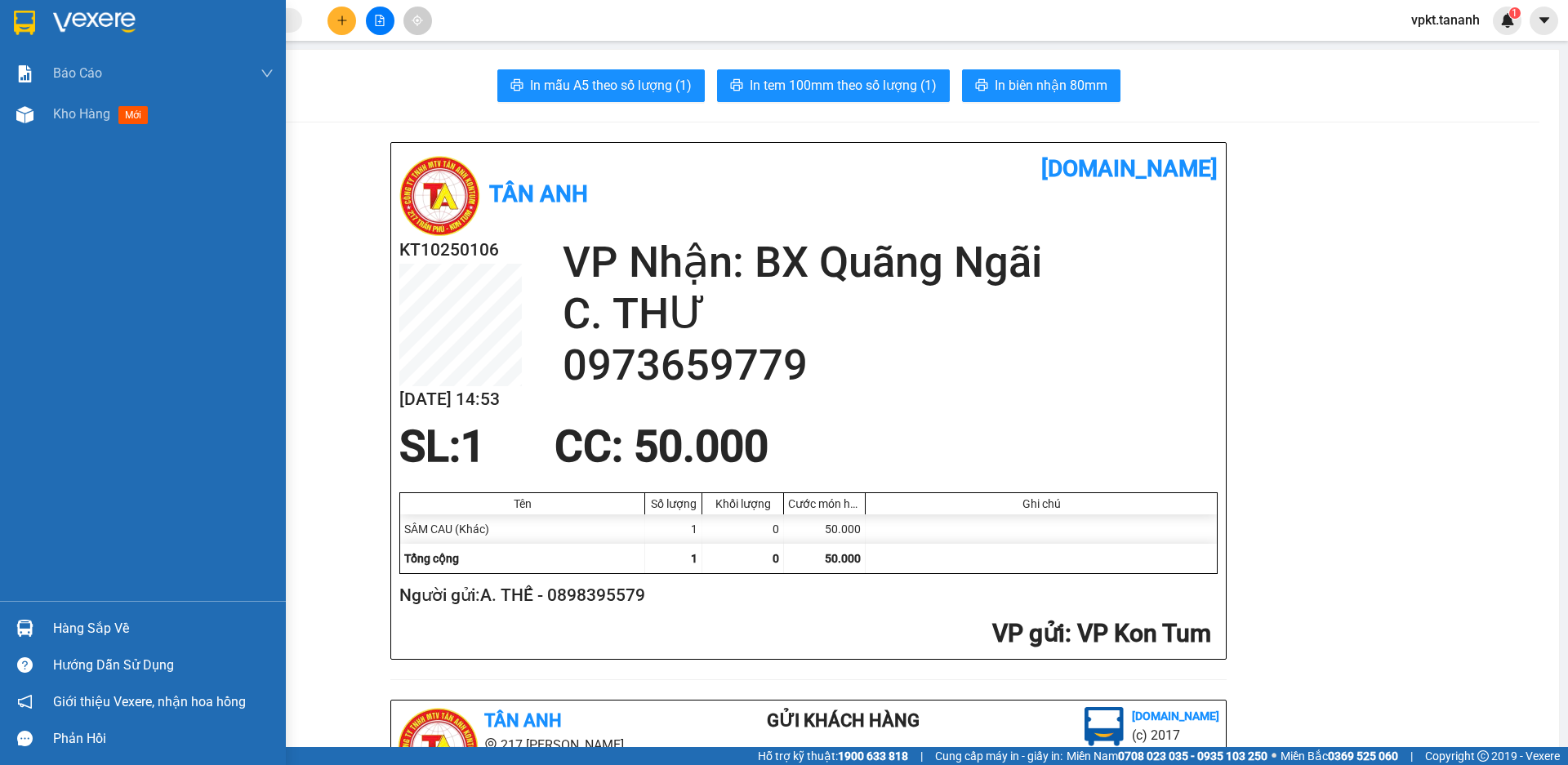
click at [43, 26] on div at bounding box center [143, 26] width 286 height 53
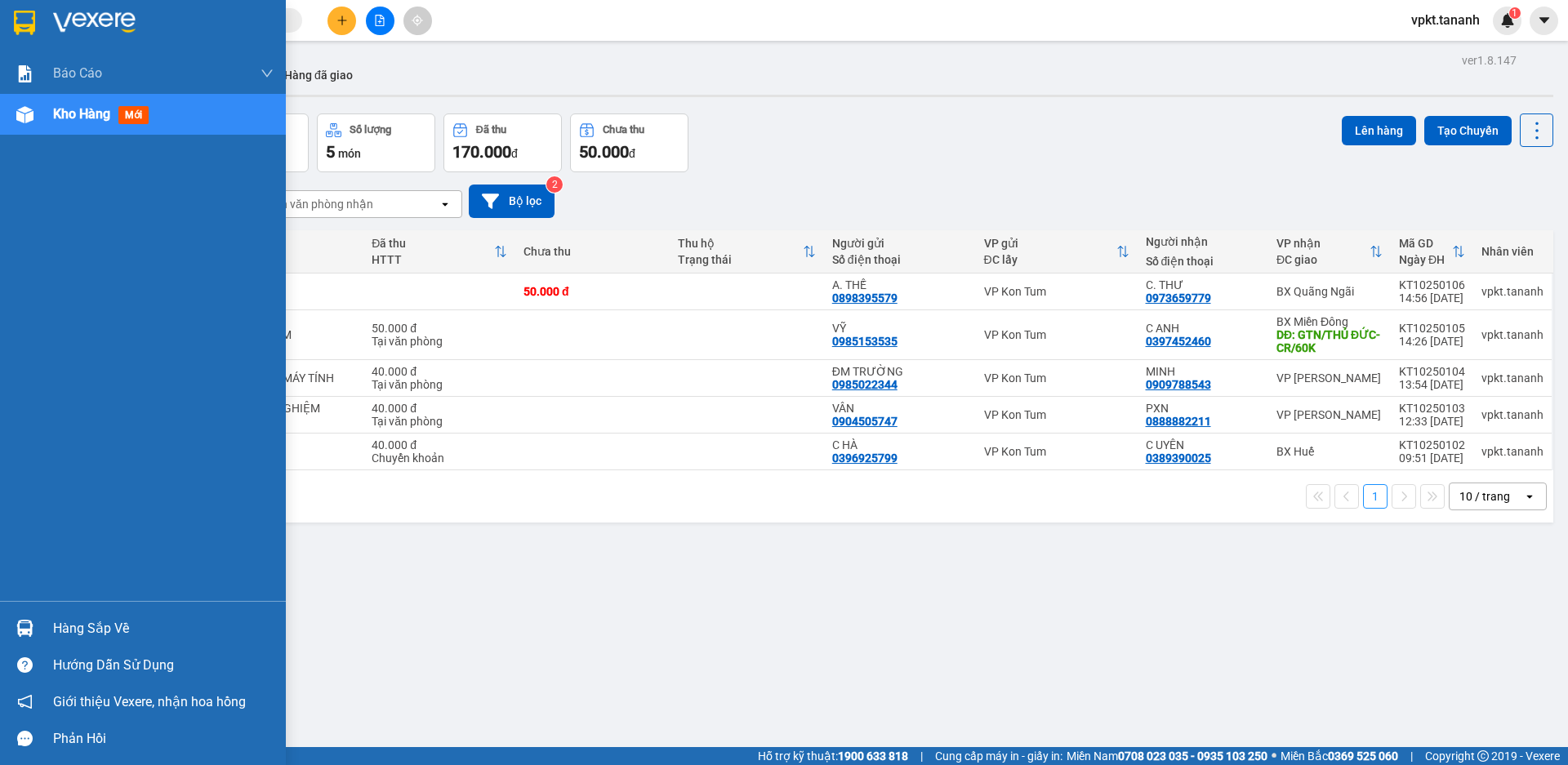
click at [17, 18] on img at bounding box center [25, 22] width 21 height 24
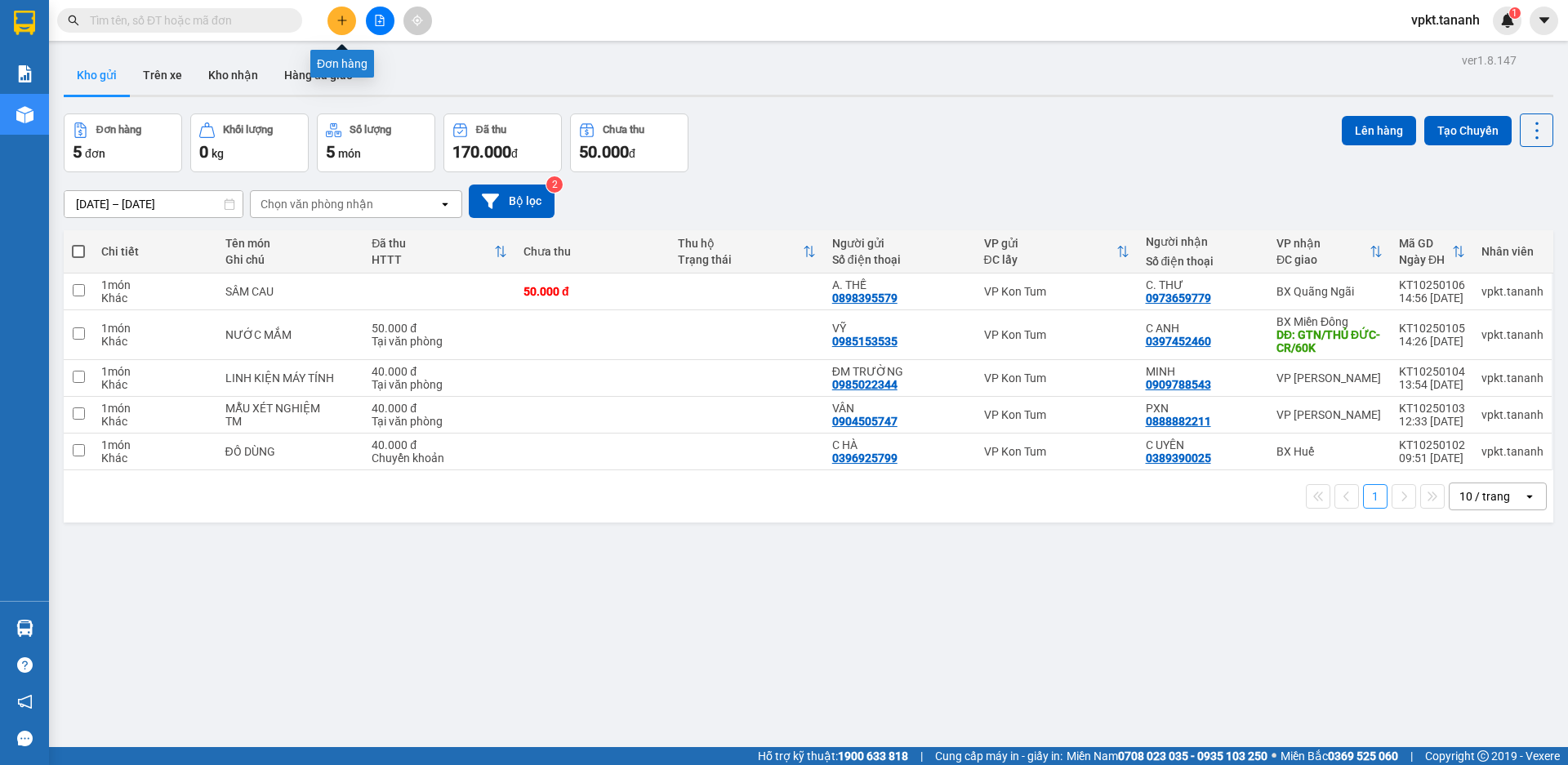
click at [342, 17] on icon "plus" at bounding box center [341, 20] width 1 height 9
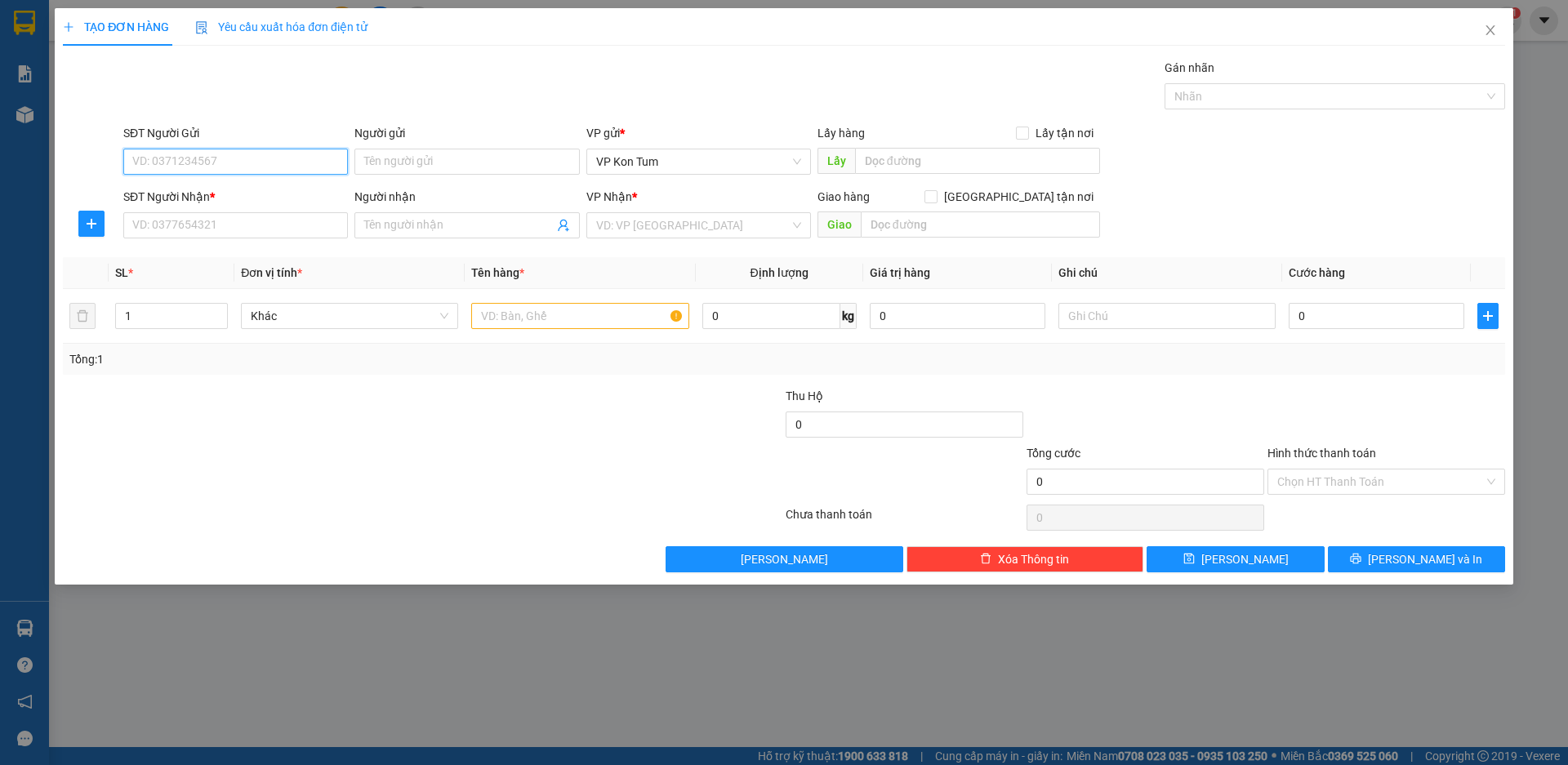
click at [211, 156] on input "SĐT Người Gửi" at bounding box center [235, 161] width 224 height 26
type input "0949671875"
click at [236, 198] on div "0949671875 - HIỀN" at bounding box center [235, 194] width 205 height 18
type input "HIỀN"
type input "0816869456"
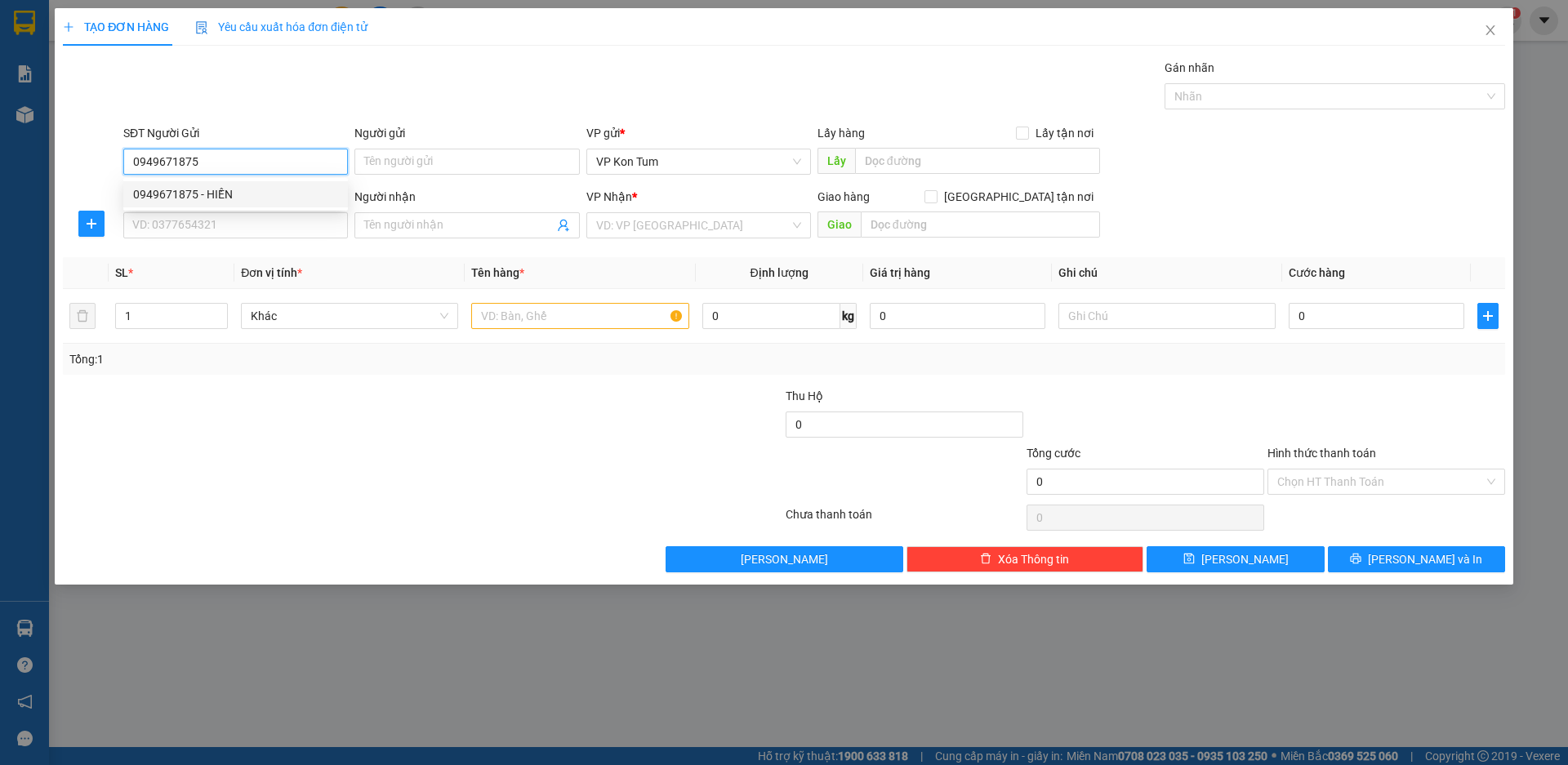
type input "TUẤN"
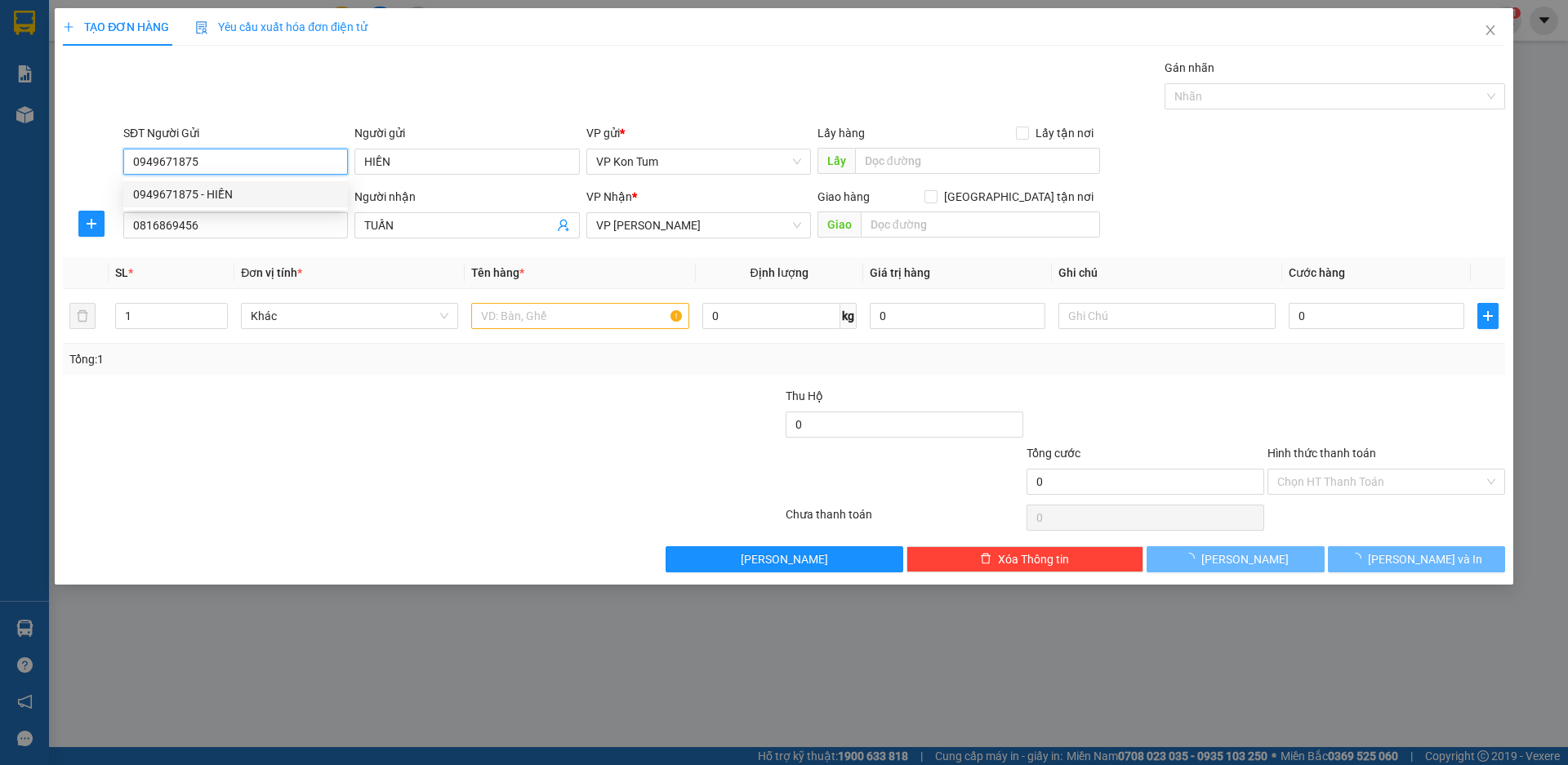
type input "60.000"
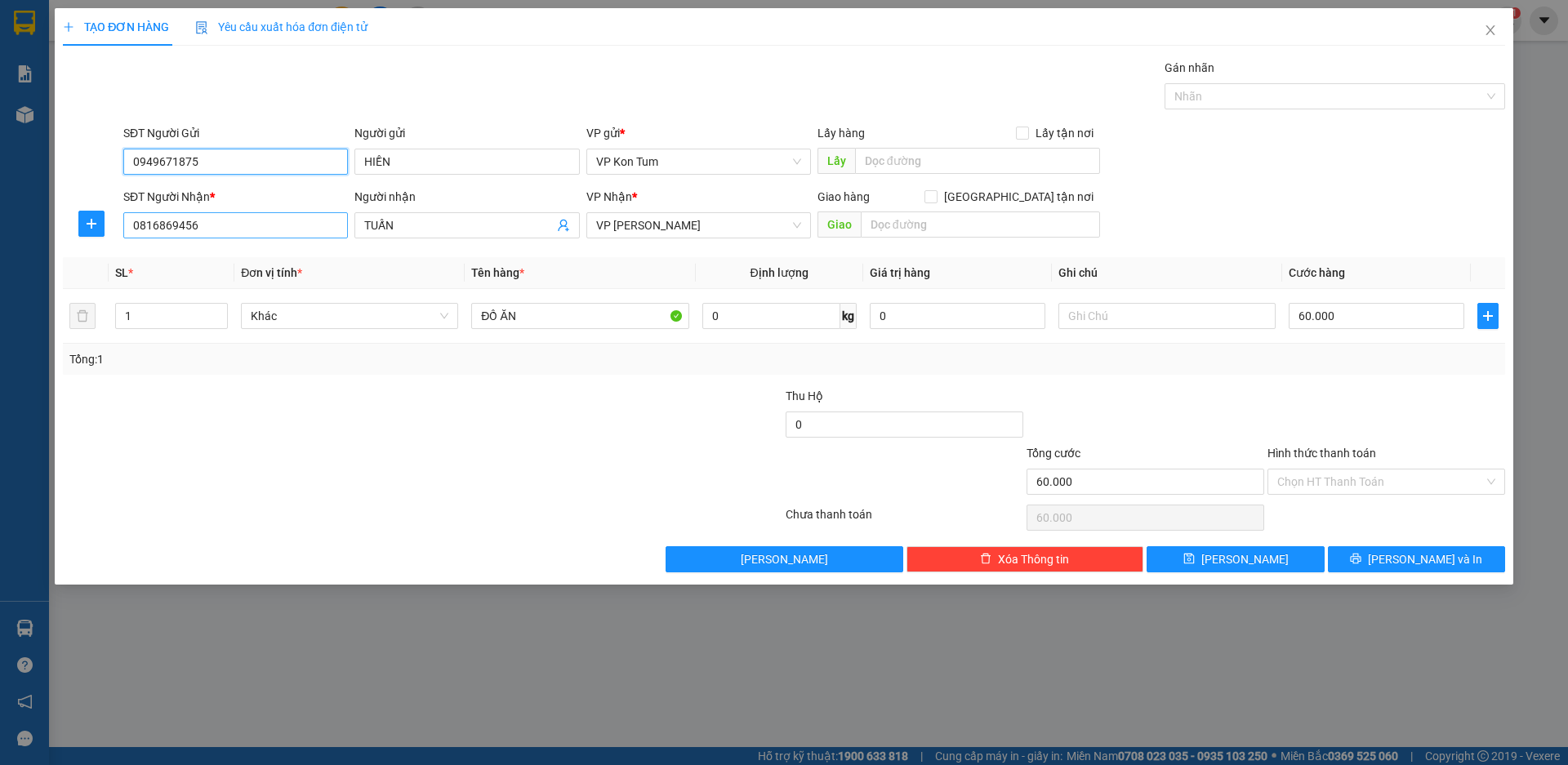
type input "0949671875"
drag, startPoint x: 197, startPoint y: 222, endPoint x: 141, endPoint y: 213, distance: 56.7
click at [142, 214] on input "0816869456" at bounding box center [235, 225] width 224 height 26
type input "0"
click at [177, 262] on div "0816869456 - TUẤN" at bounding box center [235, 258] width 205 height 18
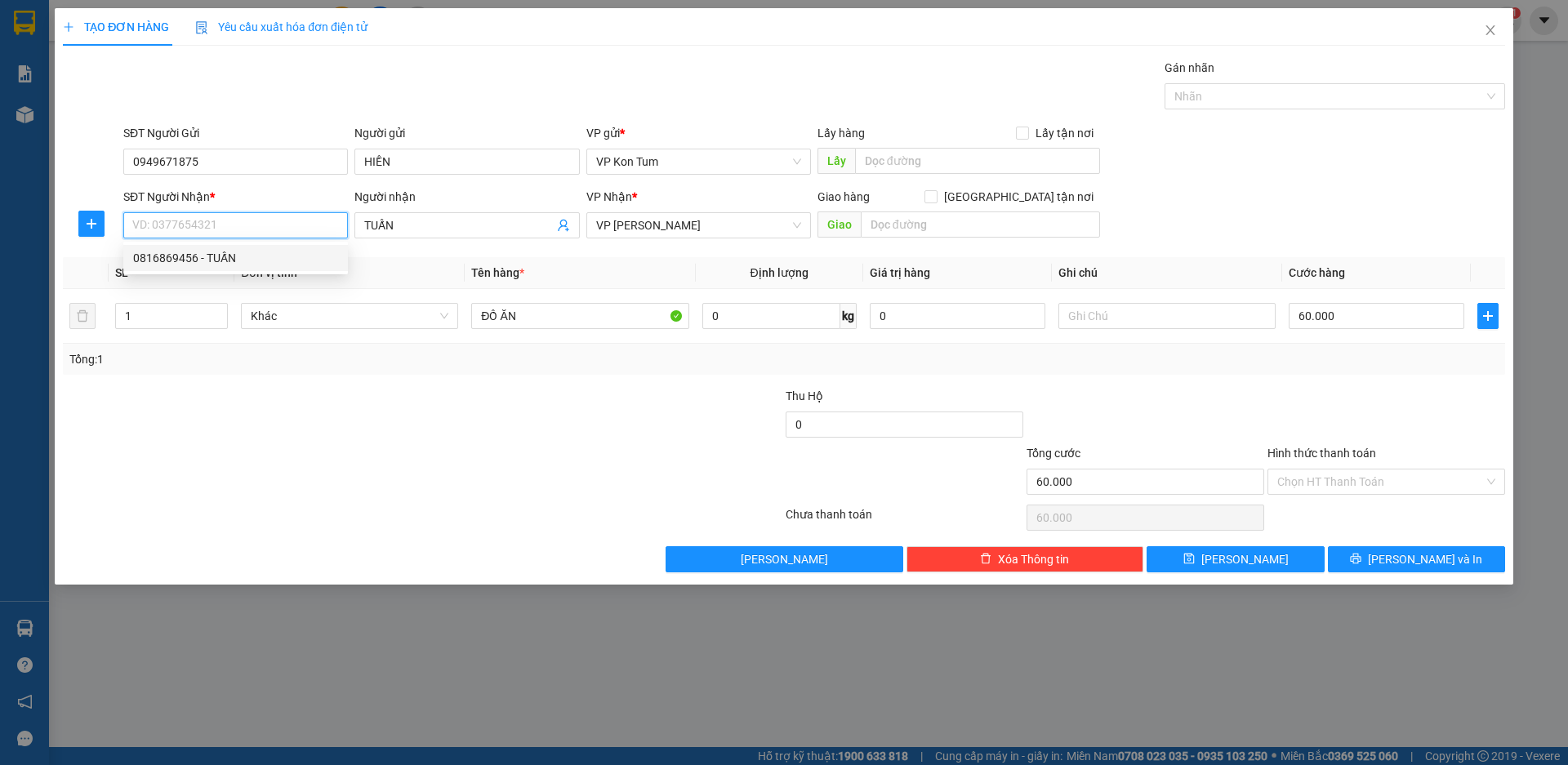
type input "0816869456"
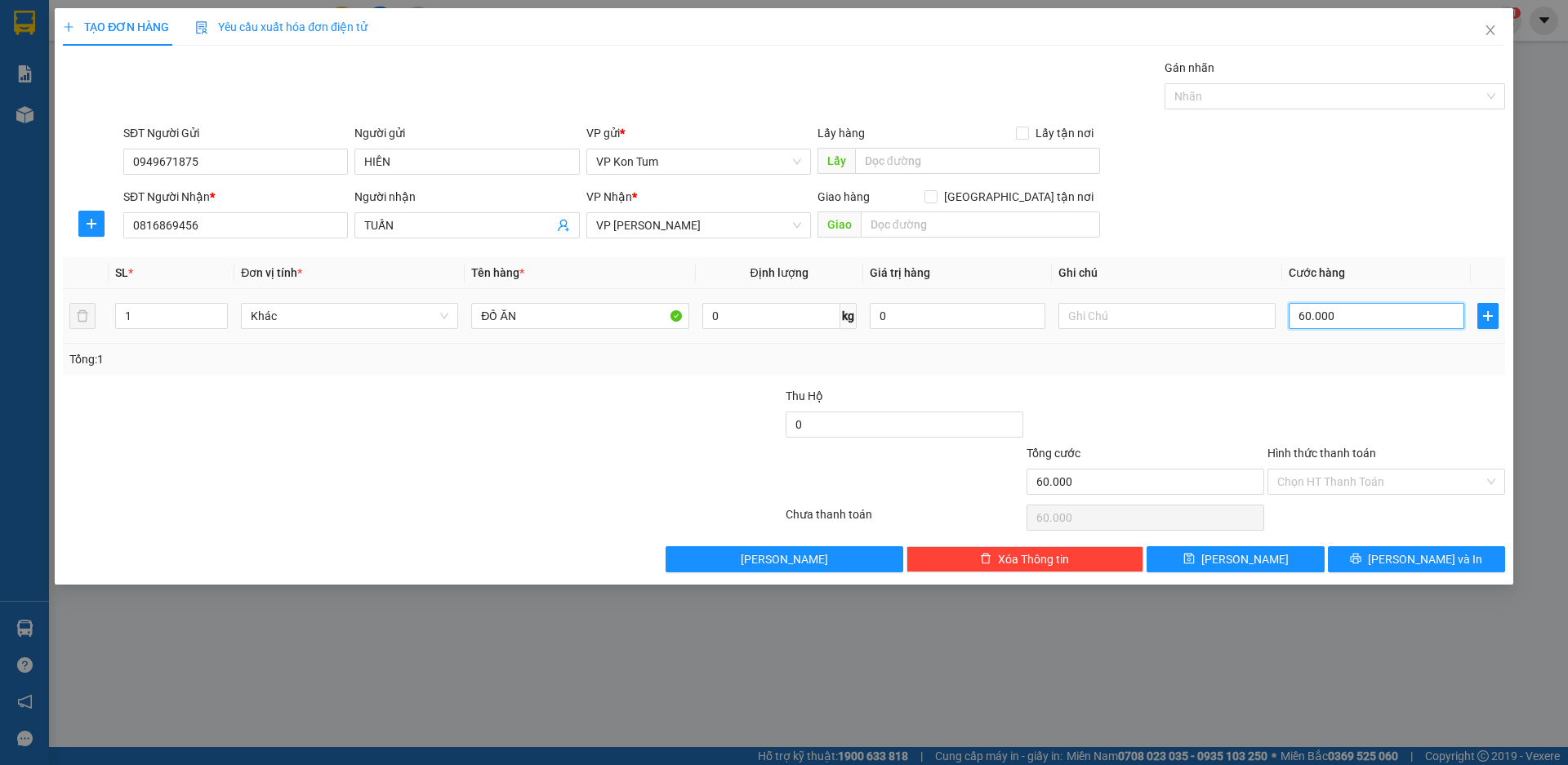
click at [1346, 318] on input "60.000" at bounding box center [1376, 315] width 175 height 26
type input "1"
type input "12"
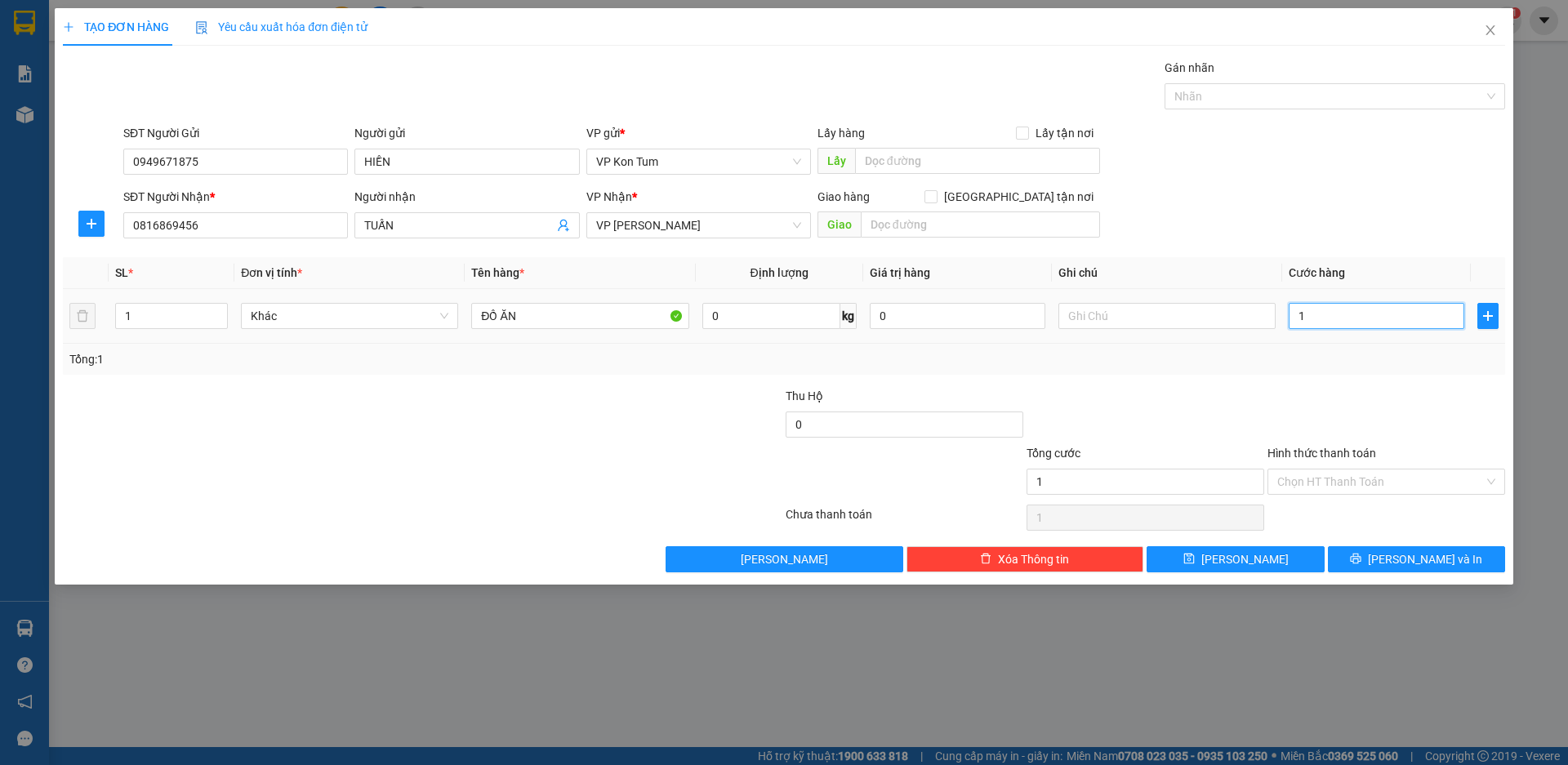
type input "12"
type input "120"
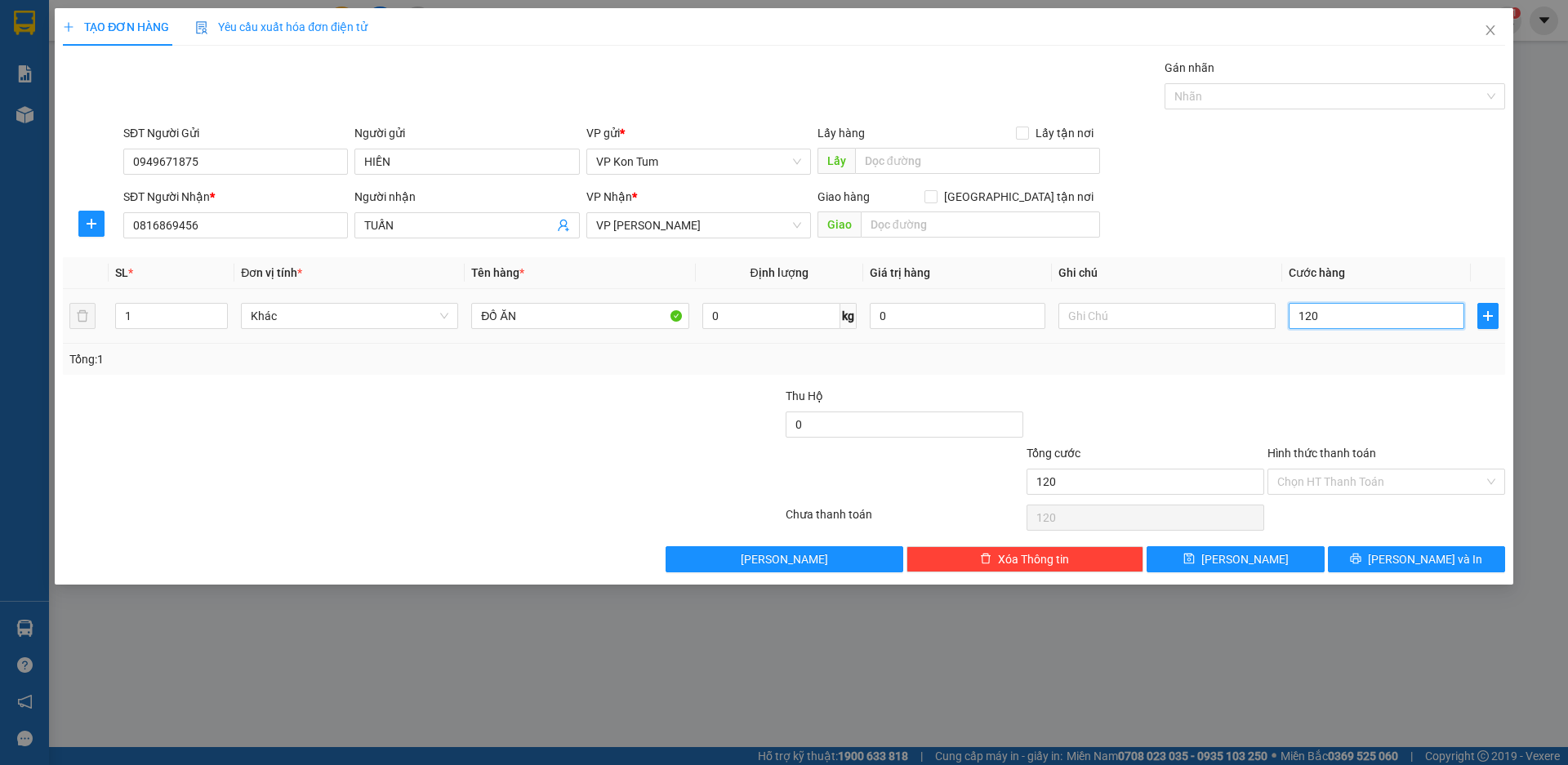
type input "1.200"
type input "12.000"
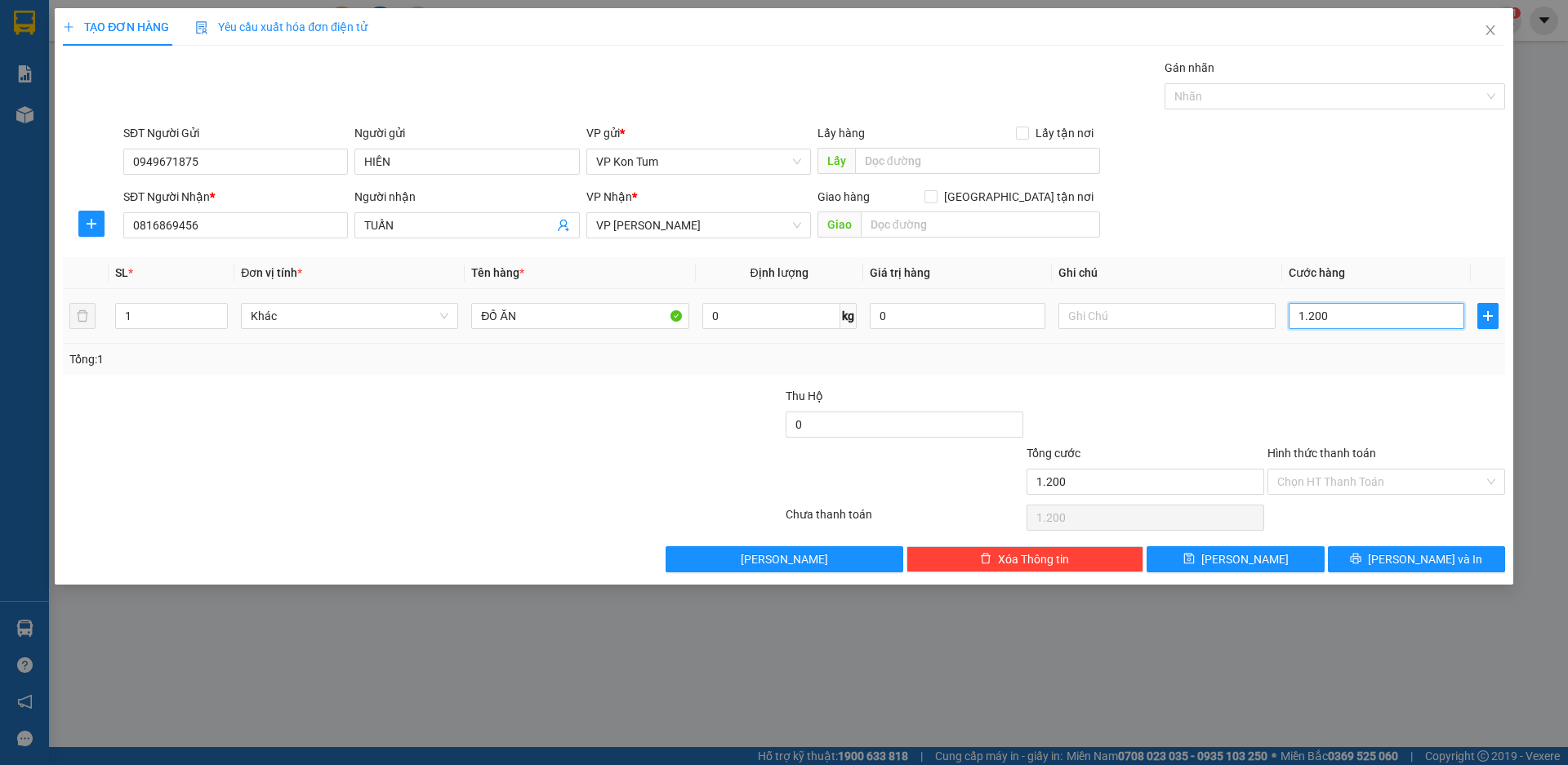
type input "12.000"
type input "120.000"
click at [1367, 483] on input "Hình thức thanh toán" at bounding box center [1380, 481] width 207 height 24
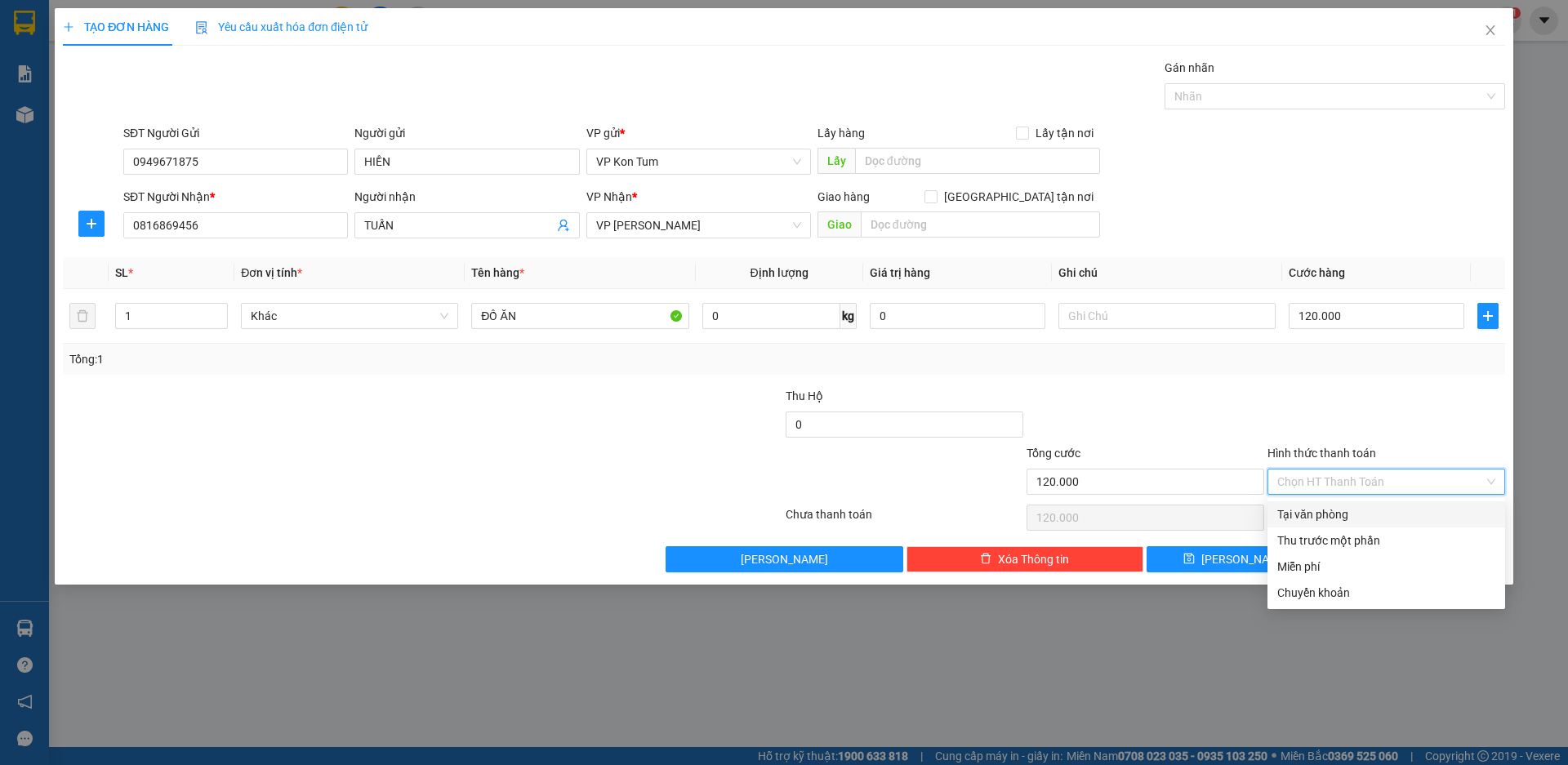
click at [1342, 514] on div "Tại văn phòng" at bounding box center [1387, 514] width 218 height 18
type input "0"
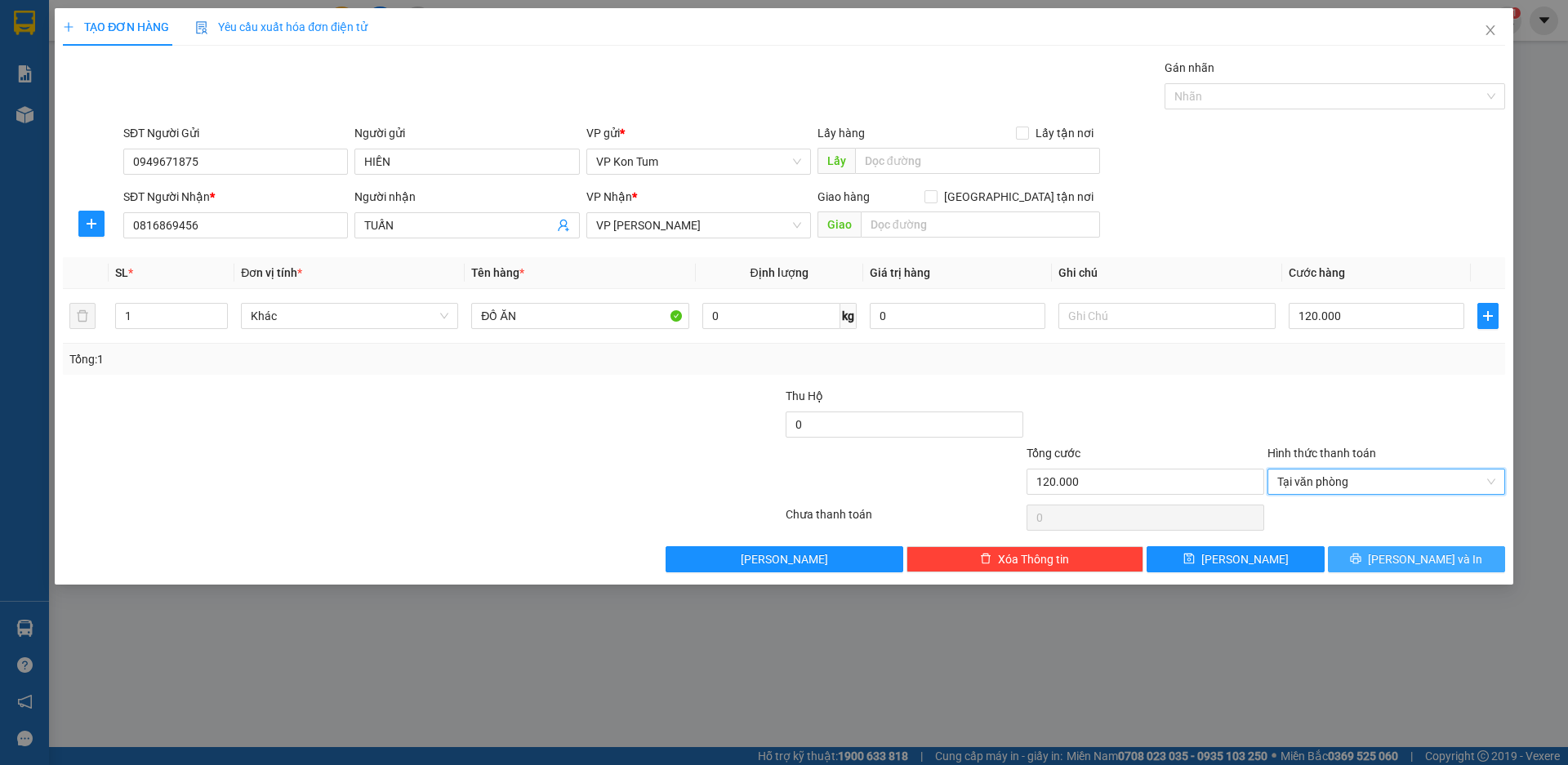
click at [1404, 564] on span "[PERSON_NAME] và In" at bounding box center [1425, 559] width 114 height 18
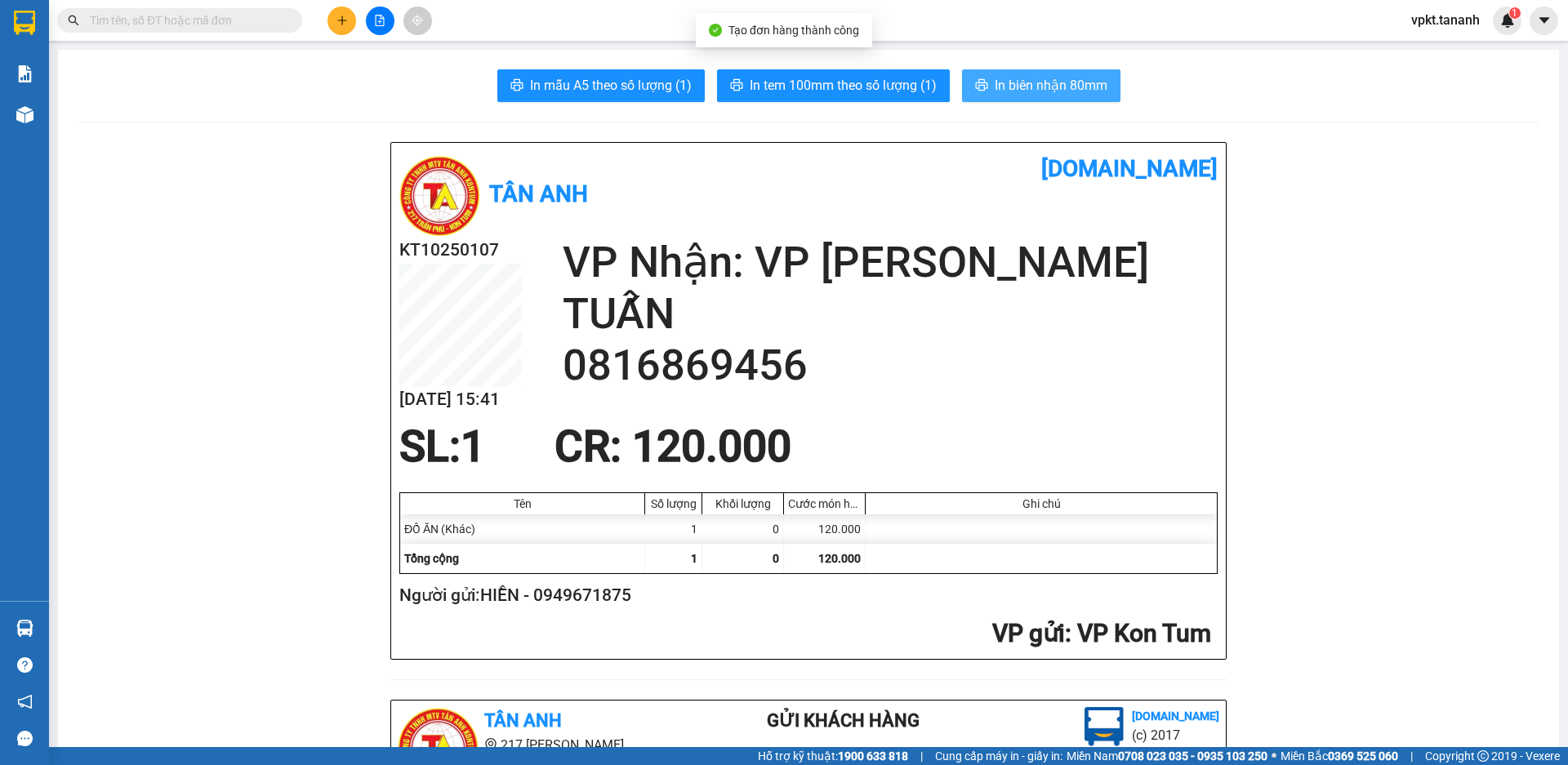
click at [1029, 87] on span "In biên nhận 80mm" at bounding box center [1051, 85] width 113 height 21
click at [1039, 80] on span "In biên nhận 80mm" at bounding box center [1051, 85] width 113 height 21
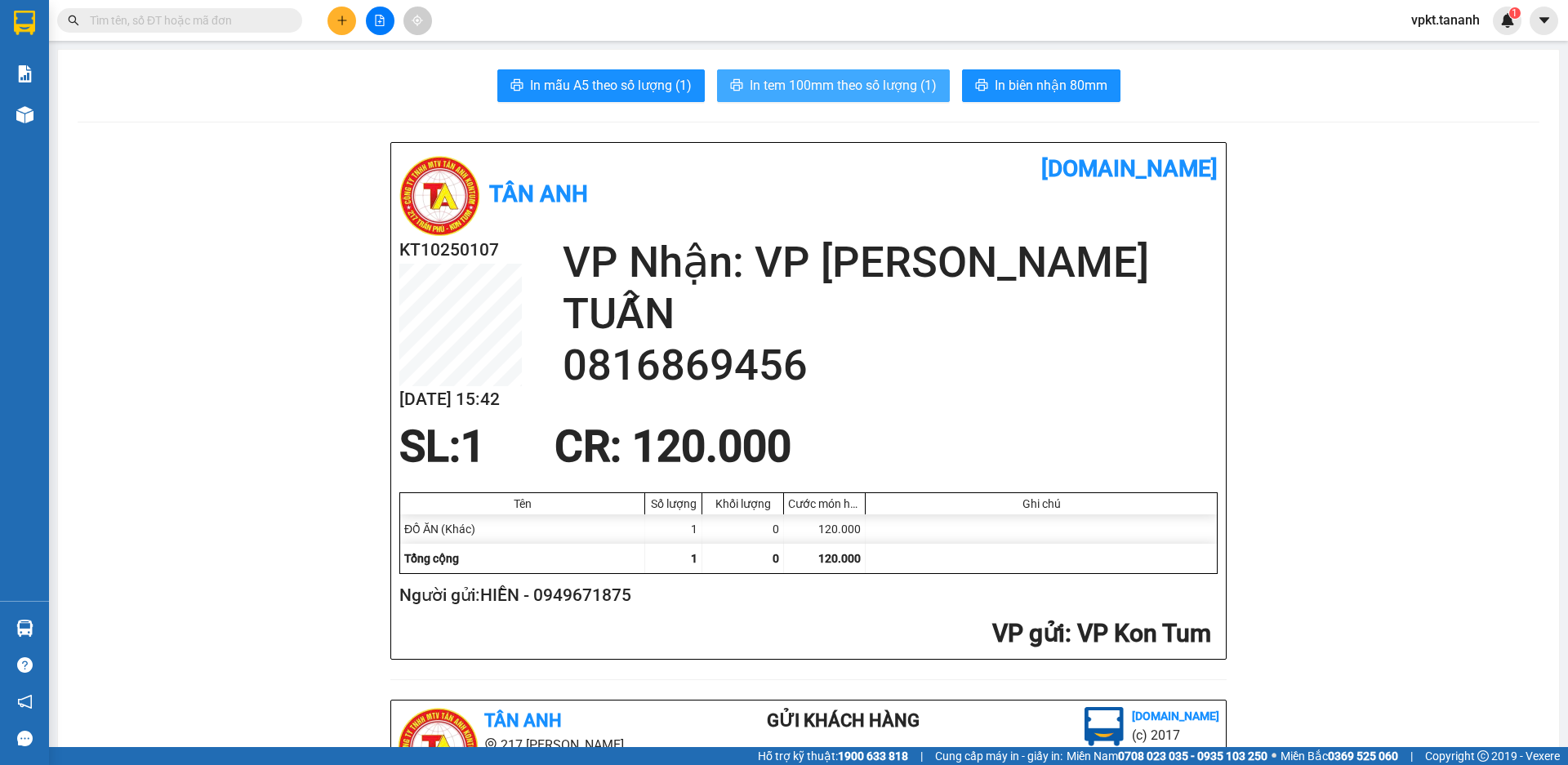
click at [831, 81] on span "In tem 100mm theo số lượng (1)" at bounding box center [843, 85] width 187 height 21
click at [351, 24] on button at bounding box center [341, 21] width 29 height 29
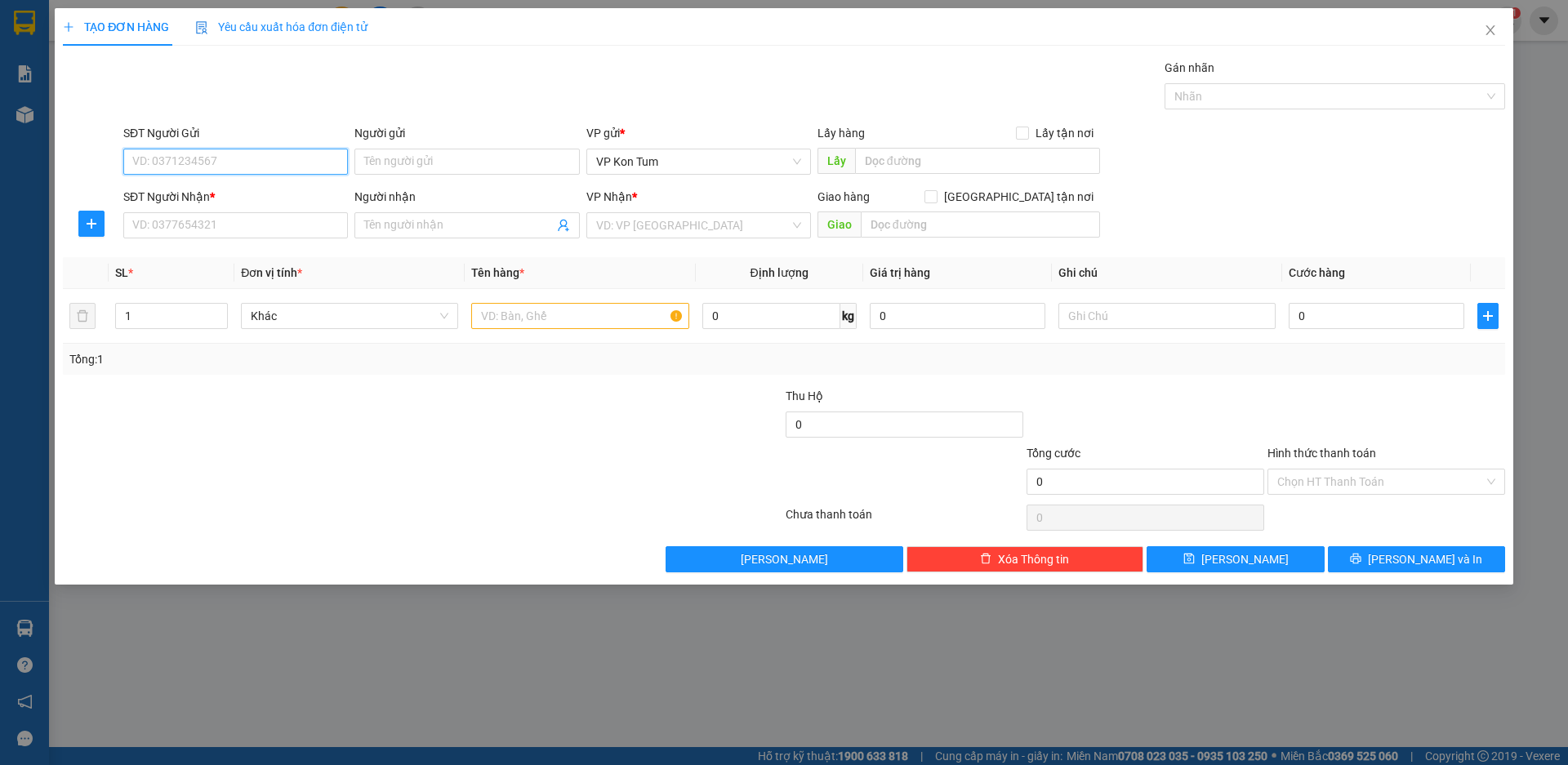
click at [224, 159] on input "SĐT Người Gửi" at bounding box center [235, 161] width 224 height 26
type input "0967221192"
click at [457, 162] on input "Người gửi" at bounding box center [466, 161] width 224 height 26
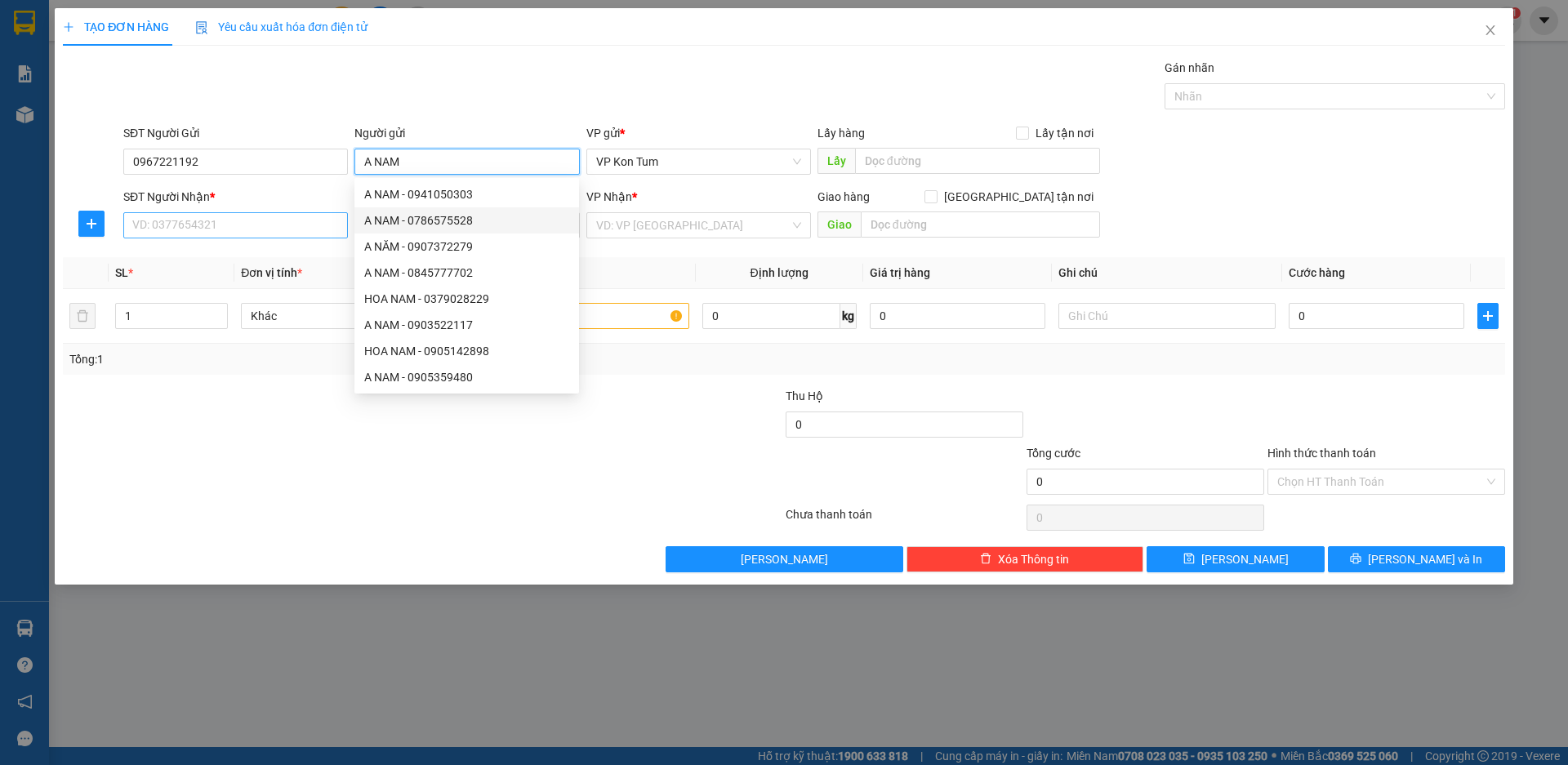
type input "A NAM"
click at [277, 228] on input "SĐT Người Nhận *" at bounding box center [235, 225] width 224 height 26
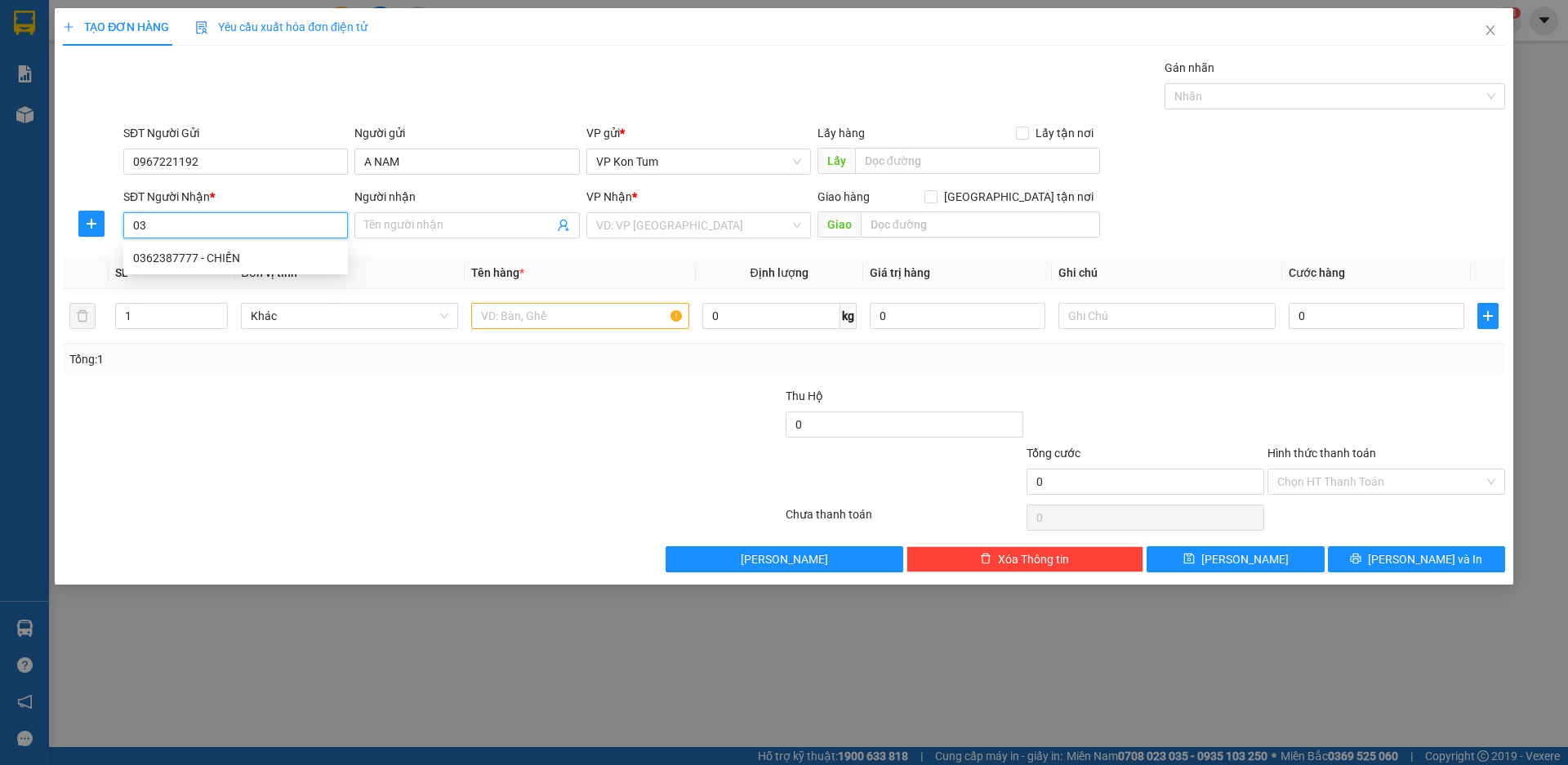
type input "0"
drag, startPoint x: 208, startPoint y: 165, endPoint x: 40, endPoint y: 118, distance: 174.5
click at [40, 118] on div "TẠO ĐƠN HÀNG Yêu cầu xuất hóa đơn điện tử Transit Pickup Surcharge Ids Transit …" at bounding box center [784, 382] width 1568 height 765
click at [148, 227] on input "SĐT Người Nhận *" at bounding box center [235, 225] width 224 height 26
paste input "0967221192"
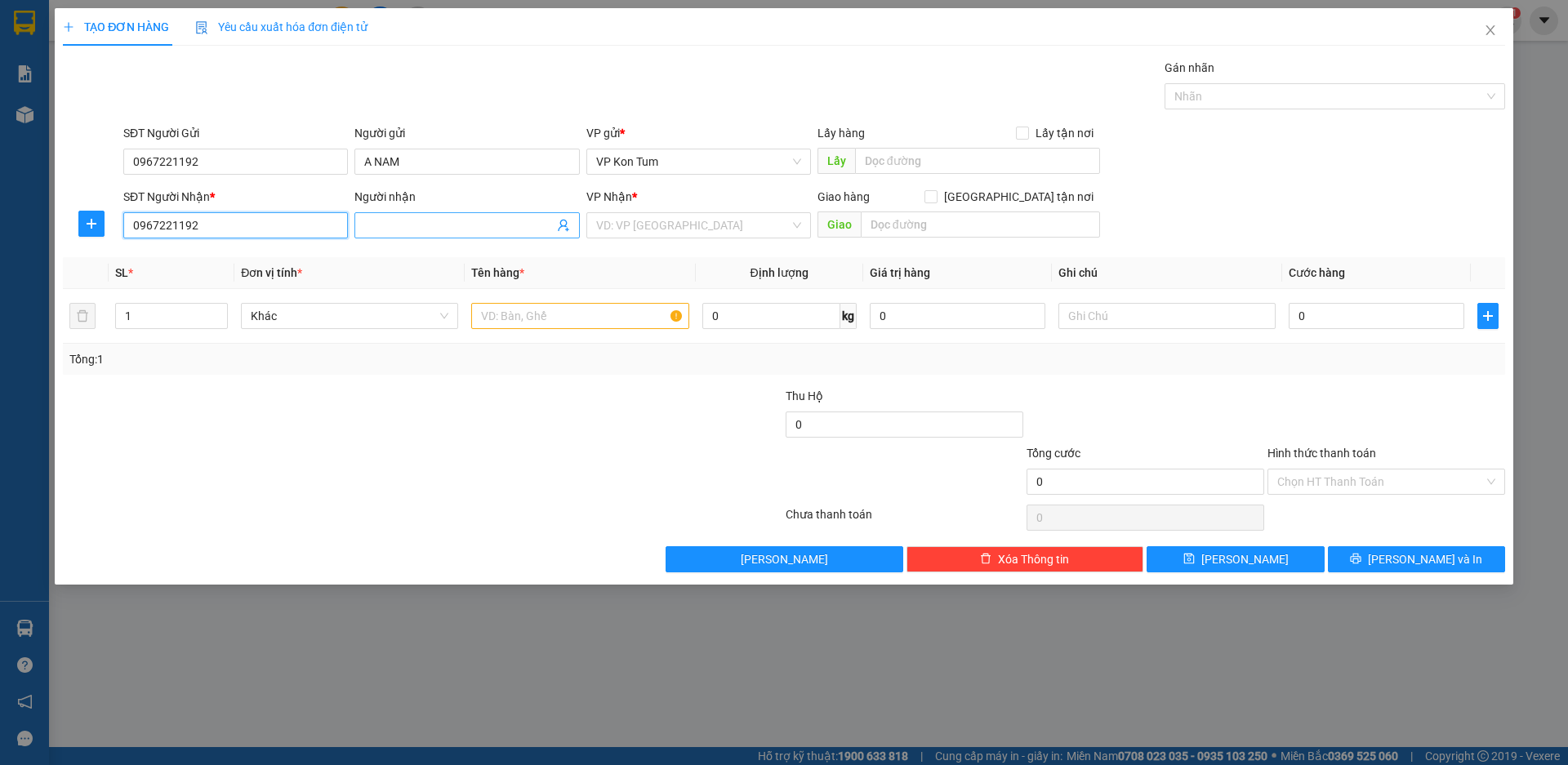
type input "0967221192"
click at [378, 225] on input "Người nhận" at bounding box center [458, 225] width 189 height 18
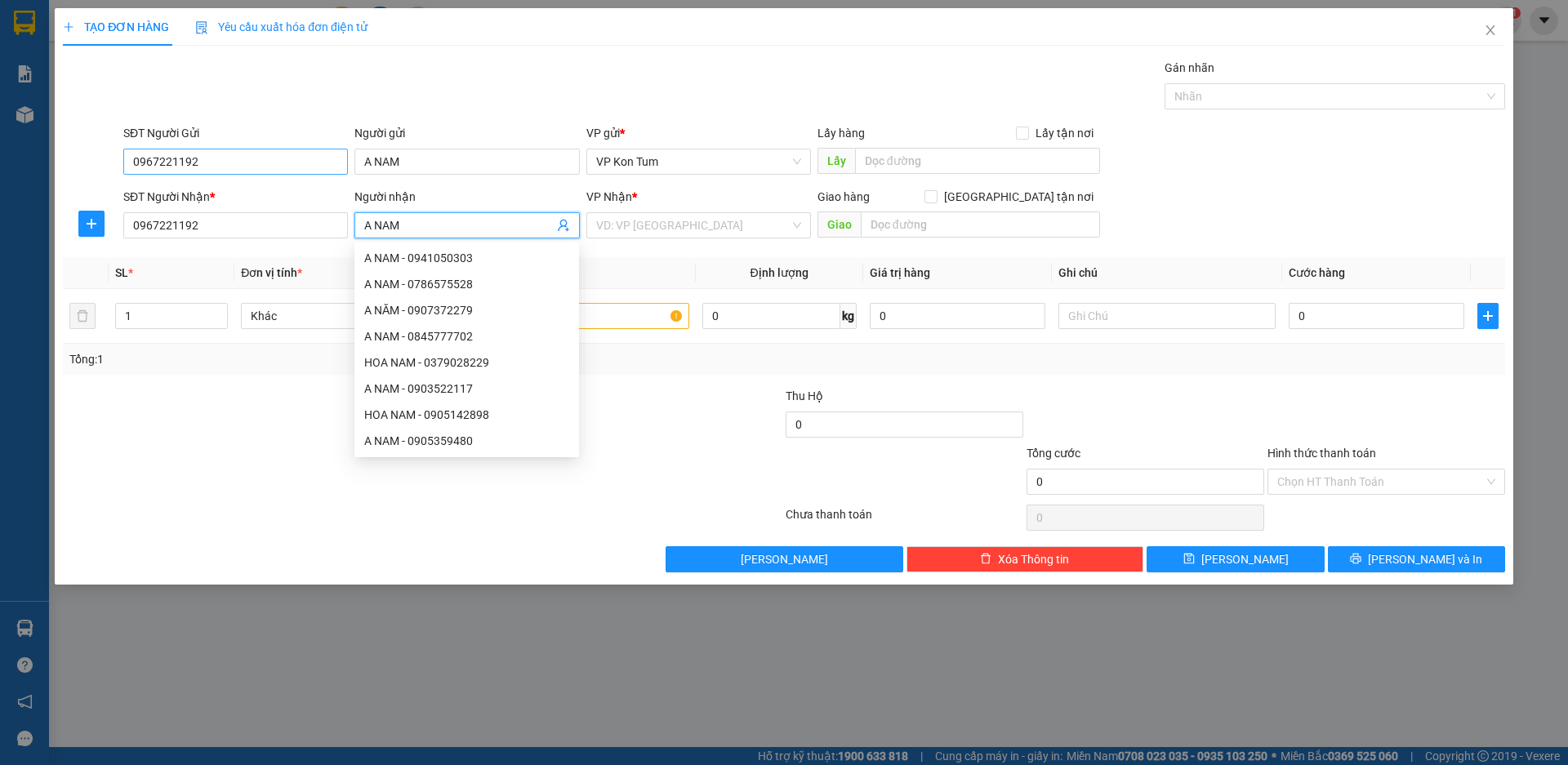
type input "A NAM"
drag, startPoint x: 180, startPoint y: 165, endPoint x: 64, endPoint y: 165, distance: 116.0
click at [64, 165] on div "SĐT Người Gửi 0967221192 0967221192 Người gửi A NAM VP gửi * VP [PERSON_NAME] L…" at bounding box center [784, 153] width 1446 height 57
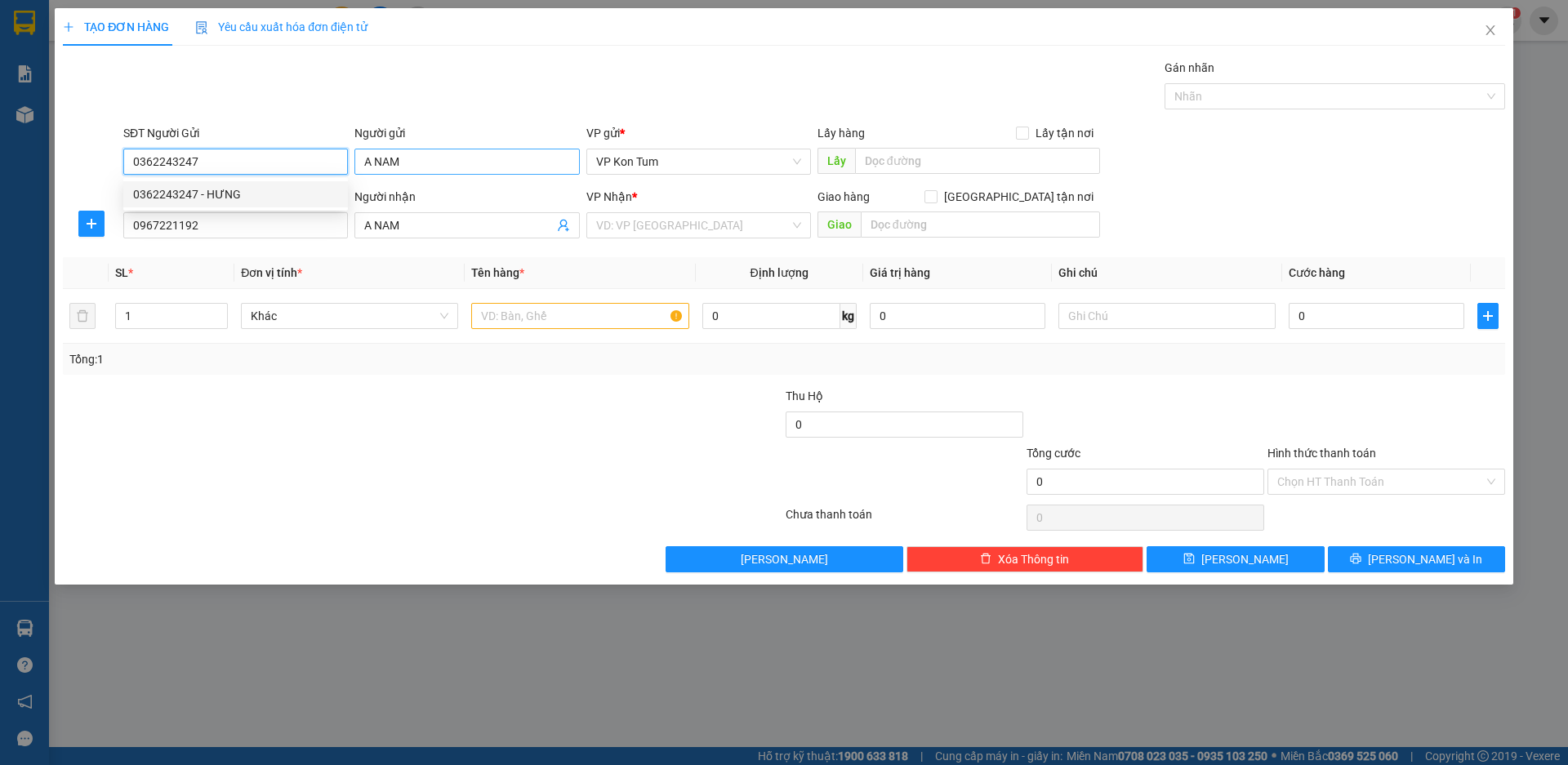
type input "0362243247"
click at [443, 161] on input "A NAM" at bounding box center [466, 161] width 224 height 26
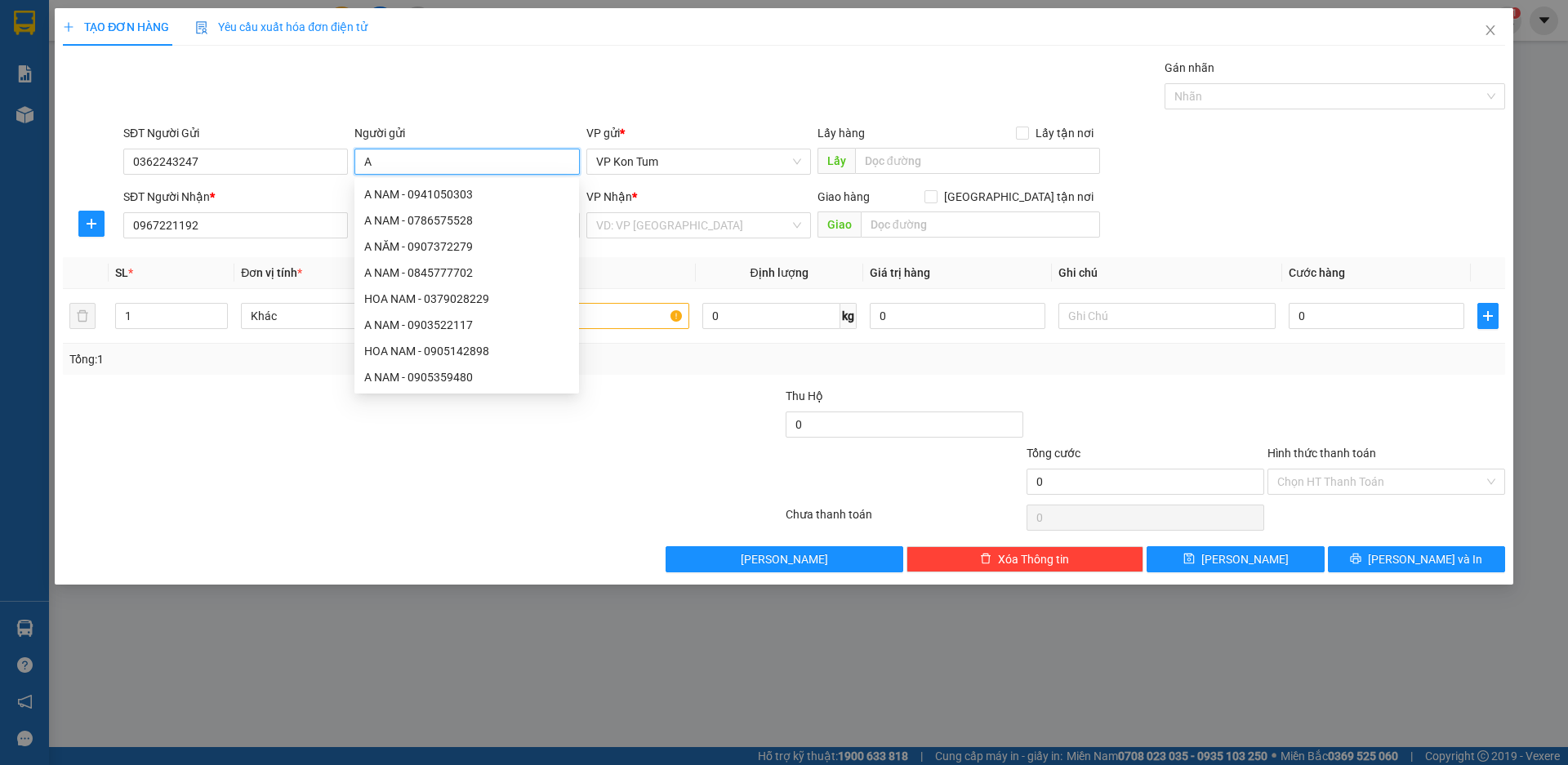
type input "A"
type input "."
click at [905, 247] on div "Transit Pickup Surcharge Ids Transit Deliver Surcharge Ids Transit Deliver Surc…" at bounding box center [783, 315] width 1442 height 514
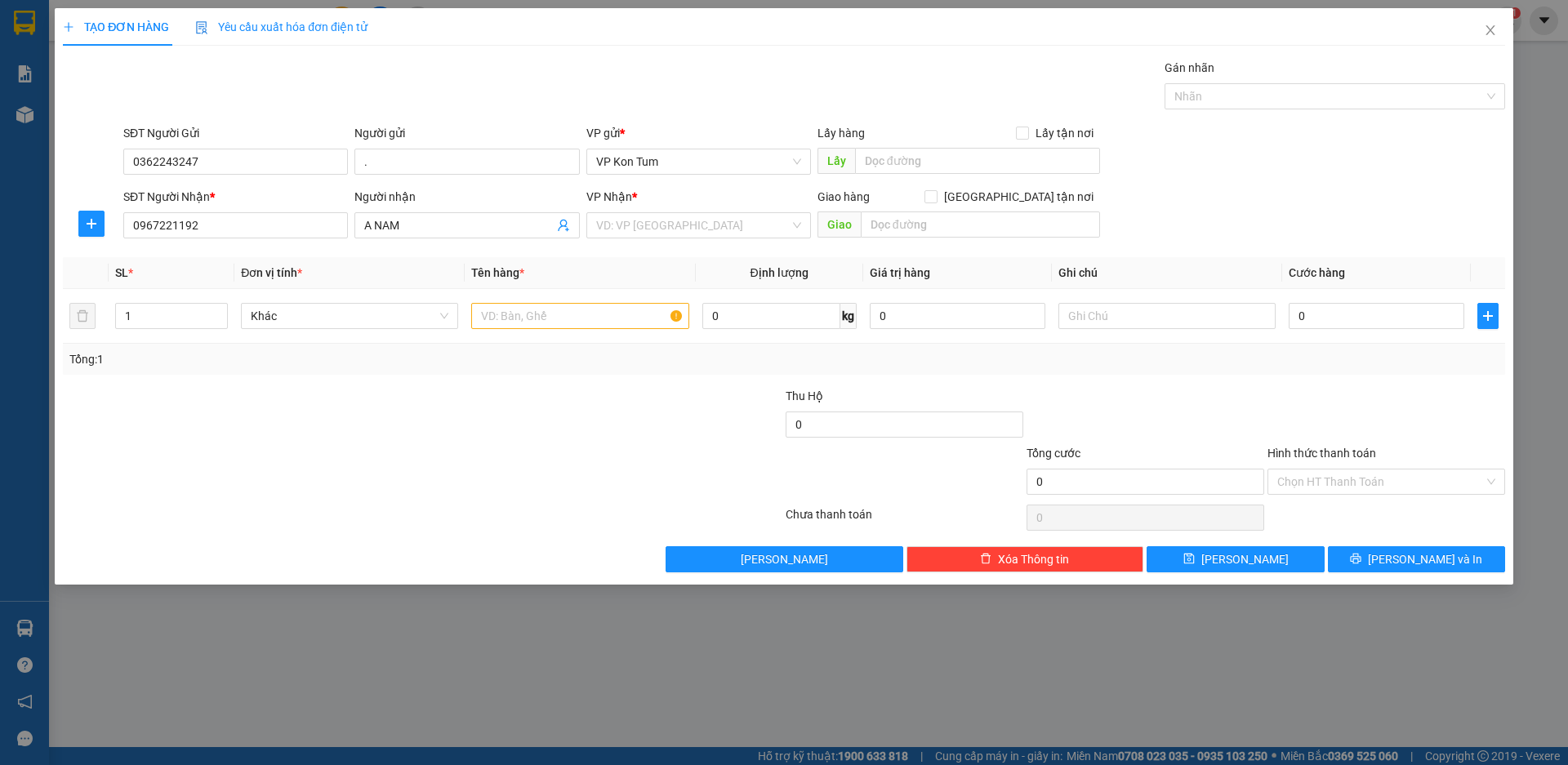
click at [630, 250] on div "Transit Pickup Surcharge Ids Transit Deliver Surcharge Ids Transit Deliver Surc…" at bounding box center [783, 315] width 1442 height 514
click at [522, 319] on input "text" at bounding box center [579, 315] width 217 height 26
type input "HỒ SƠ"
click at [1313, 320] on input "0" at bounding box center [1376, 315] width 175 height 26
type input "3"
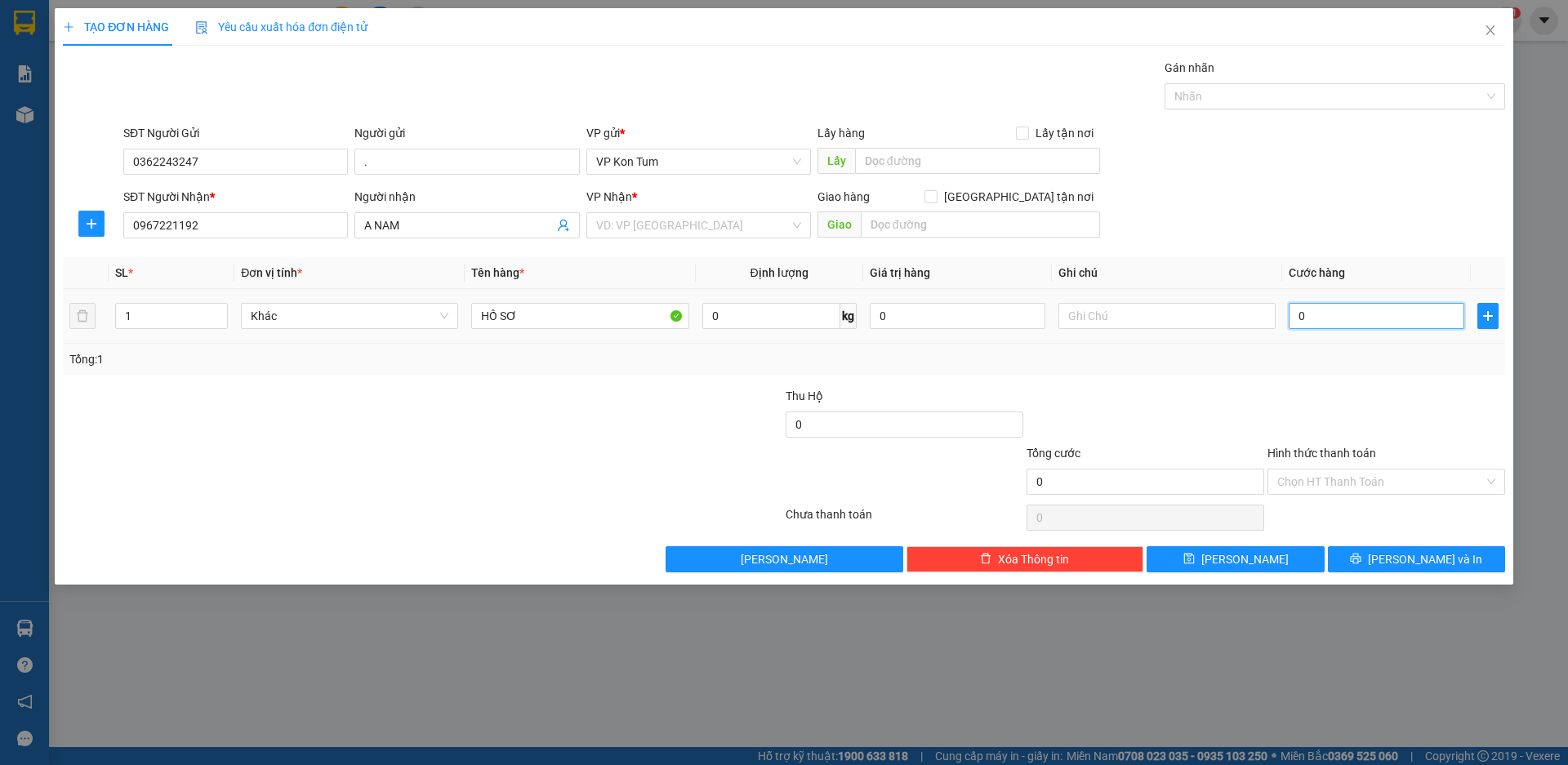
type input "3"
type input "30"
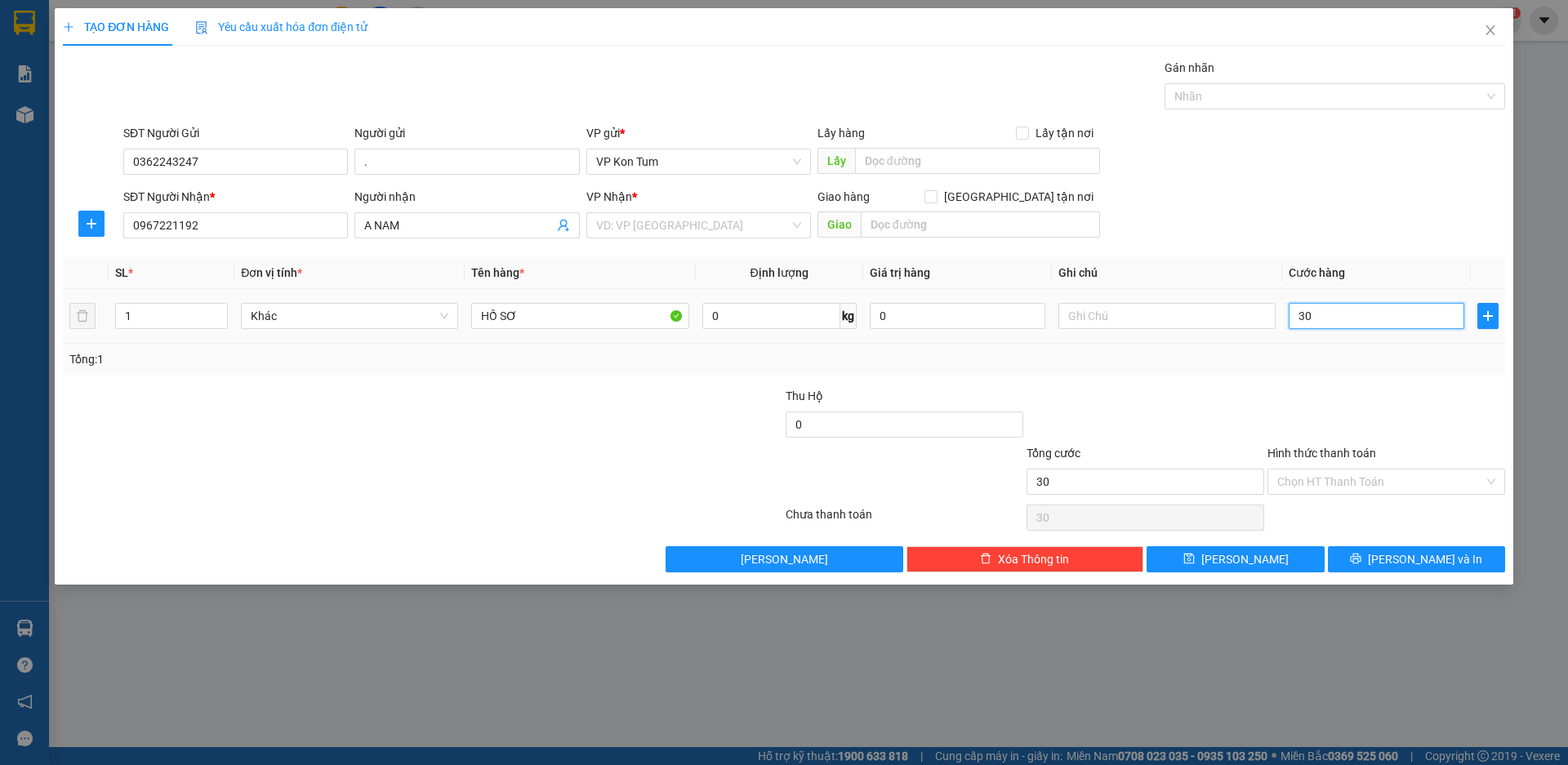
type input "300"
type input "3.000"
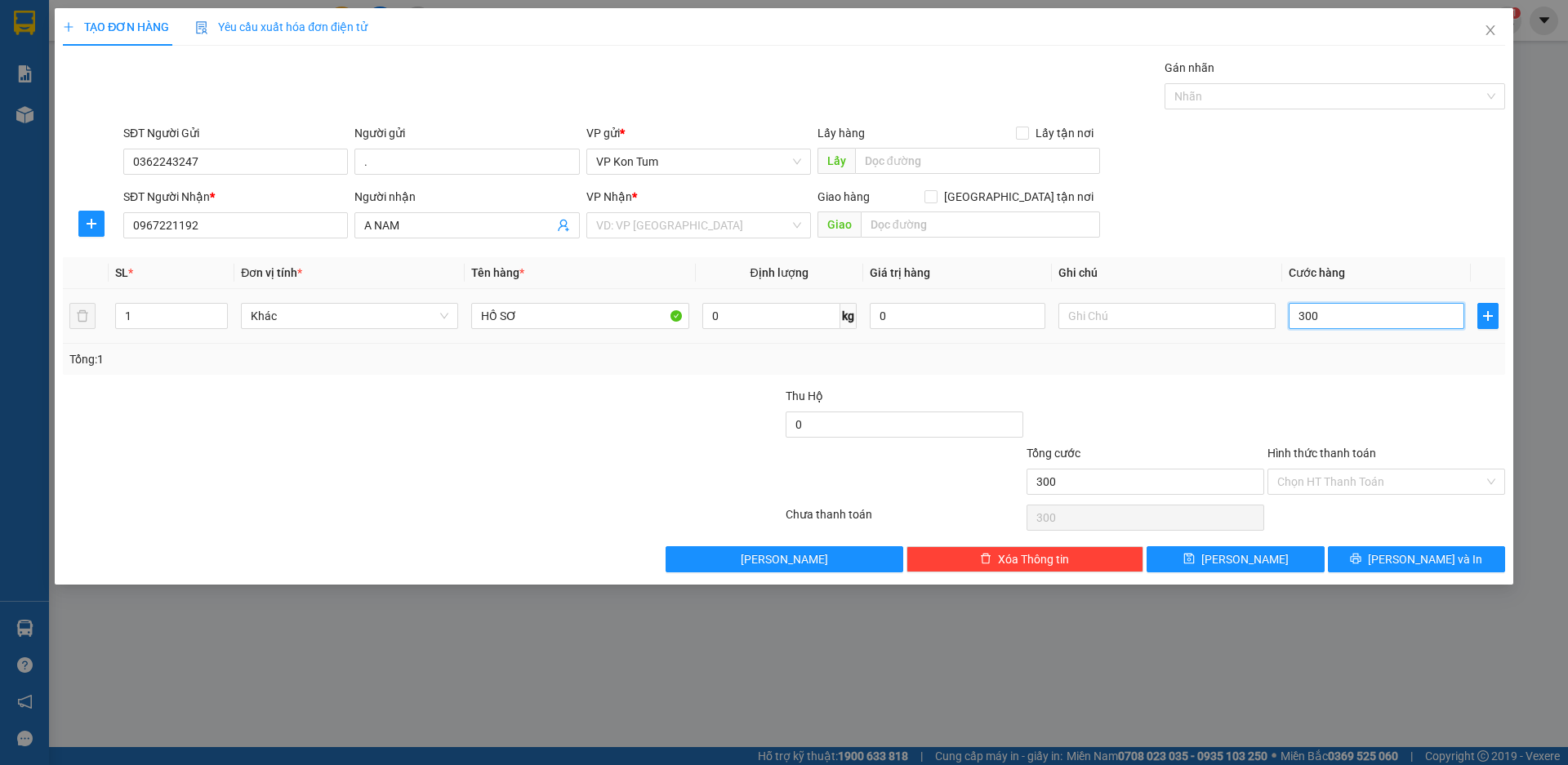
type input "3.000"
type input "30.000"
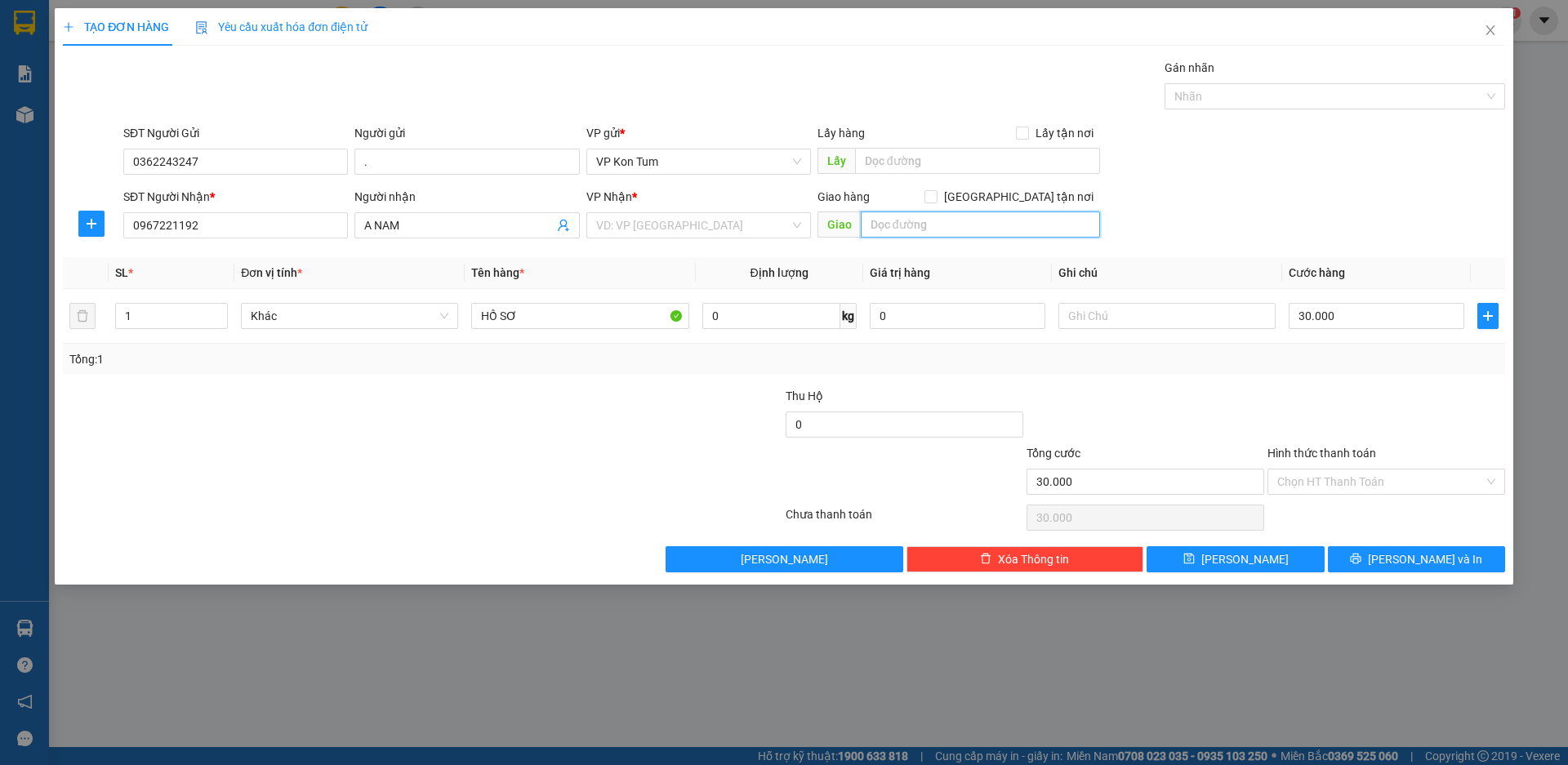
click at [890, 223] on input "text" at bounding box center [981, 224] width 240 height 26
type input "GỌI SHIP TỚI NHÀ DÙM KHÁCH"
click at [761, 231] on input "search" at bounding box center [693, 224] width 193 height 24
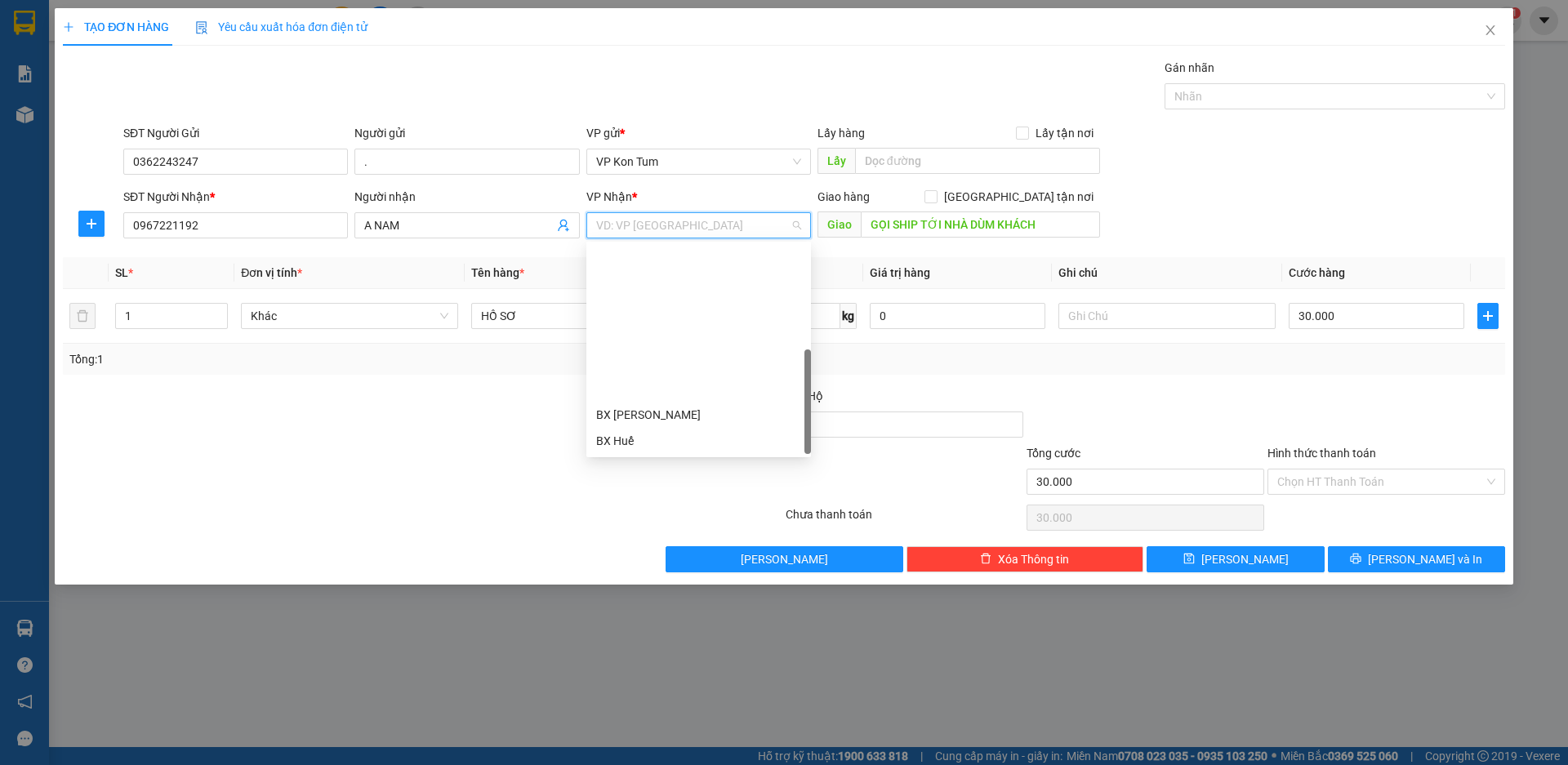
scroll to position [183, 0]
click at [662, 384] on div "BX Quãng Ngãi" at bounding box center [698, 389] width 205 height 18
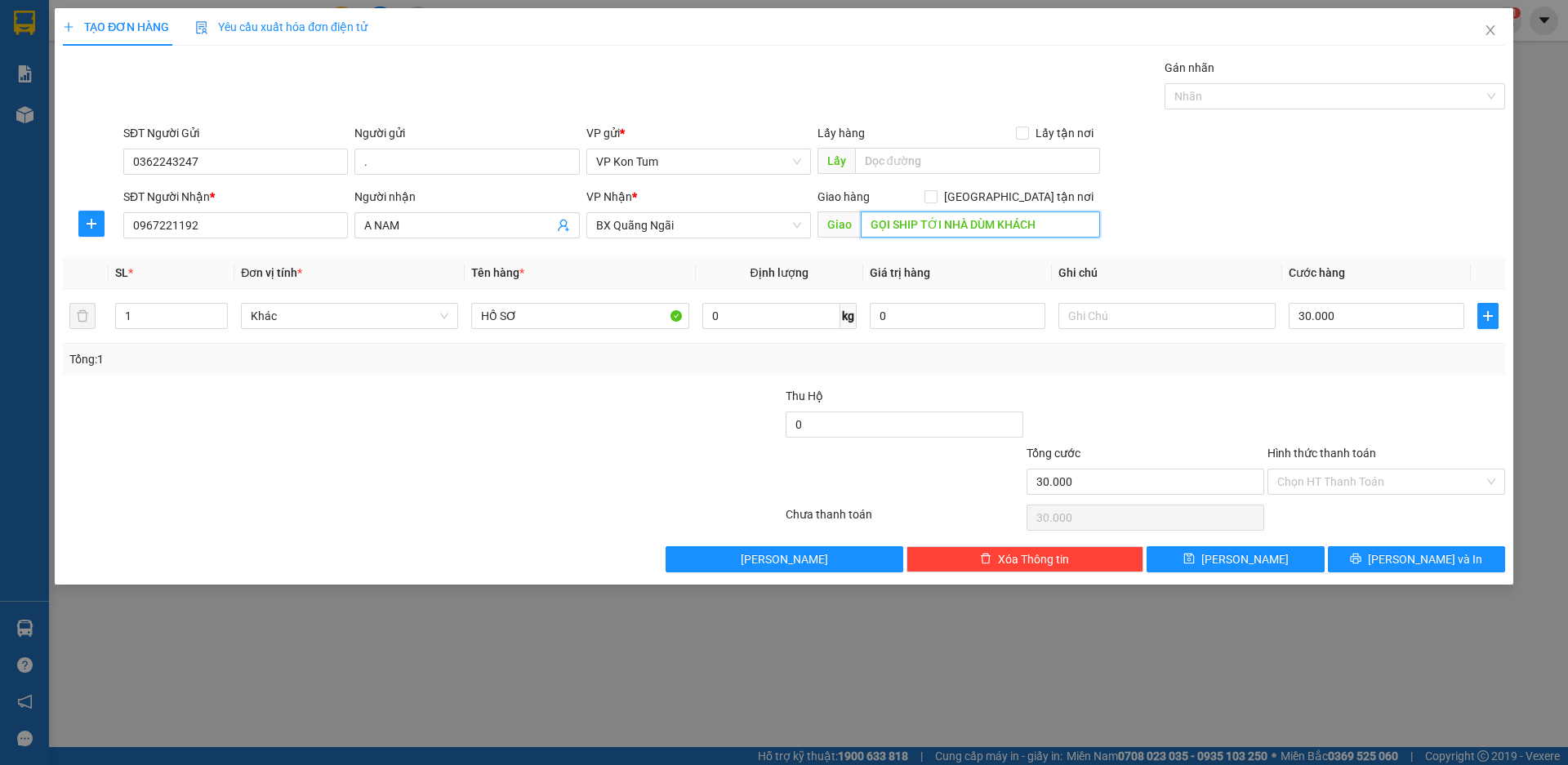
click at [1067, 230] on input "GỌI SHIP TỚI NHÀ DÙM KHÁCH" at bounding box center [981, 224] width 240 height 26
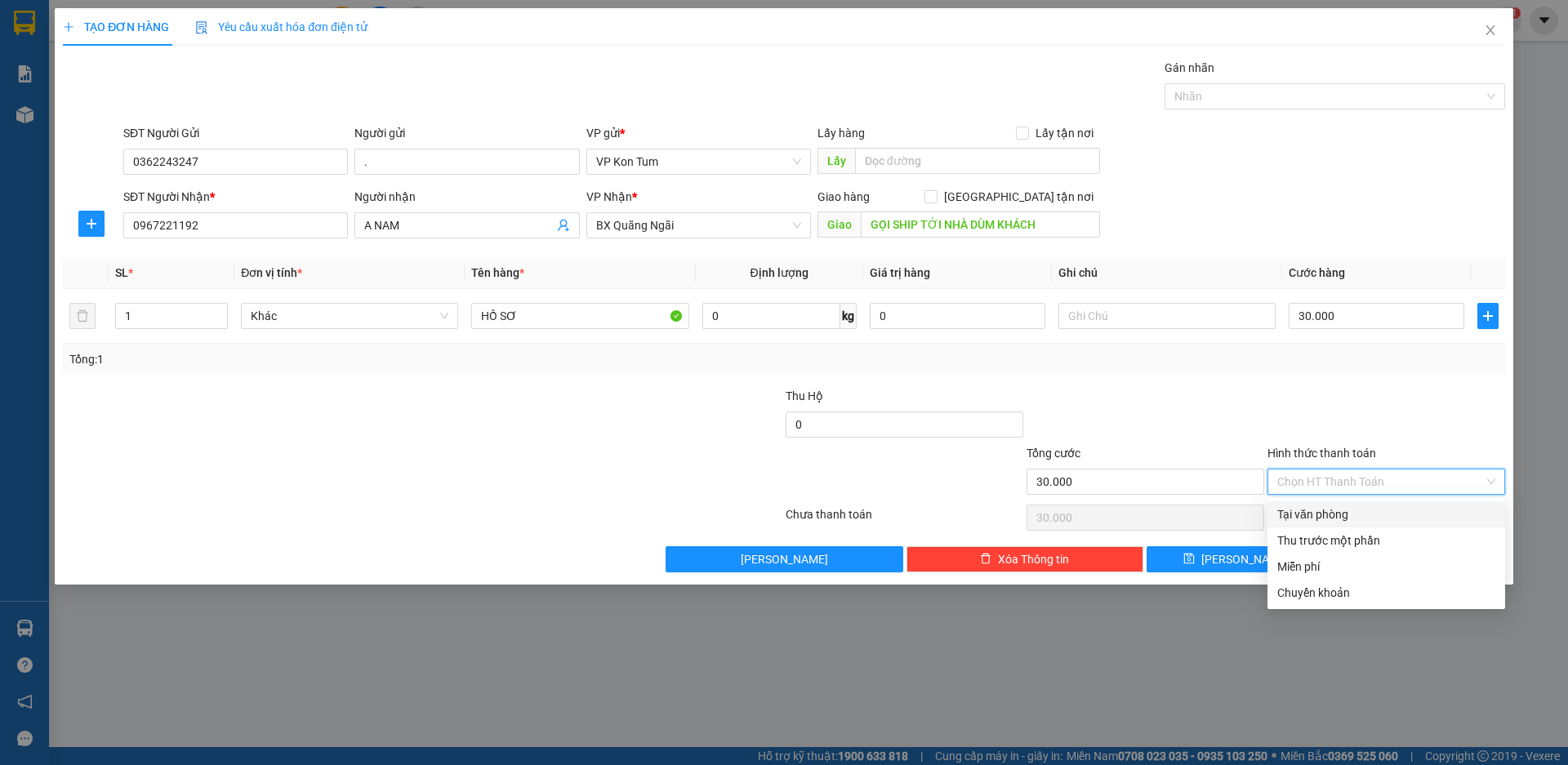
click at [1387, 479] on input "Hình thức thanh toán" at bounding box center [1380, 481] width 207 height 24
click at [1347, 512] on div "Tại văn phòng" at bounding box center [1387, 514] width 218 height 18
type input "0"
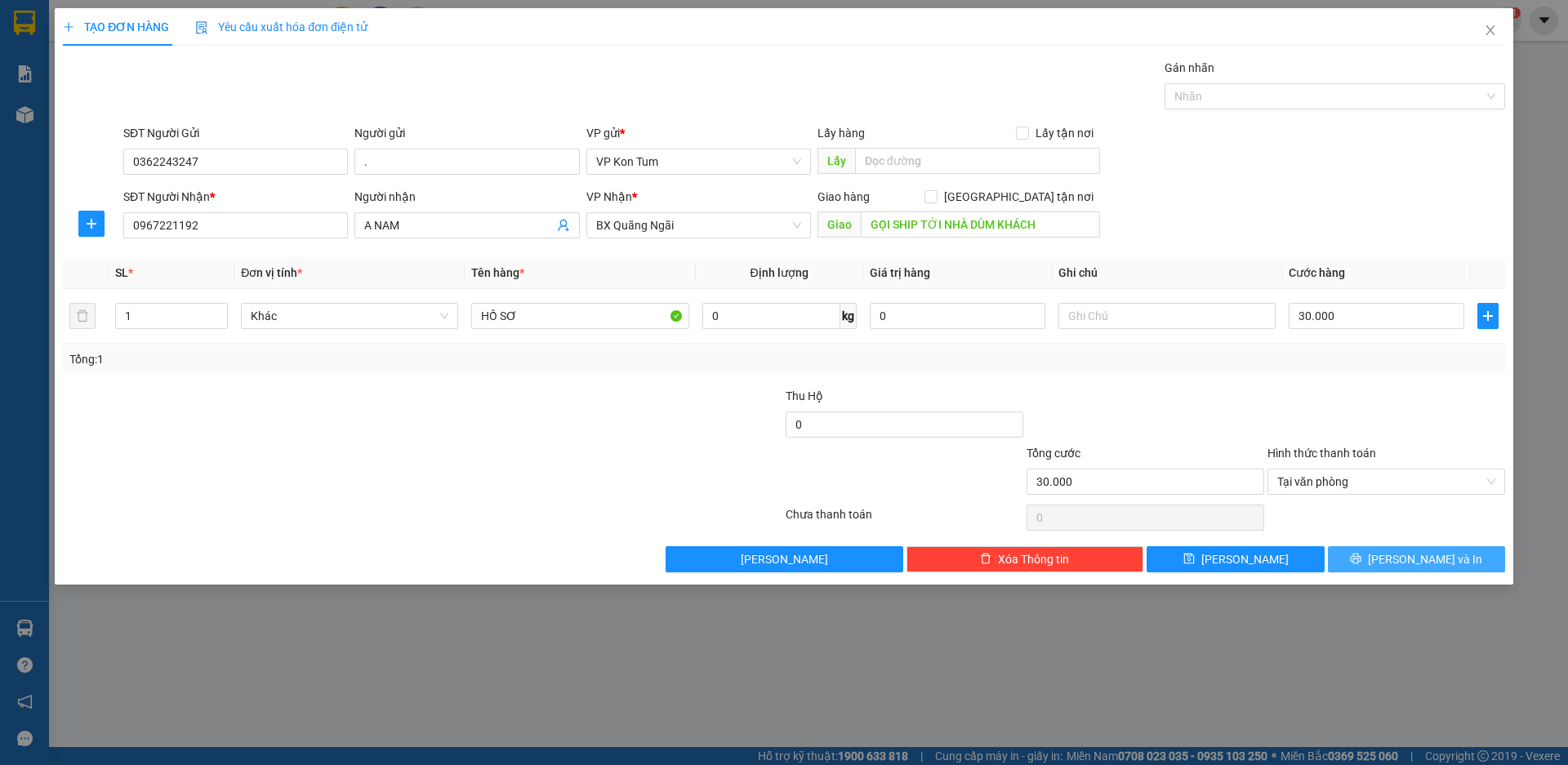
click at [1377, 552] on button "[PERSON_NAME] và In" at bounding box center [1416, 559] width 177 height 26
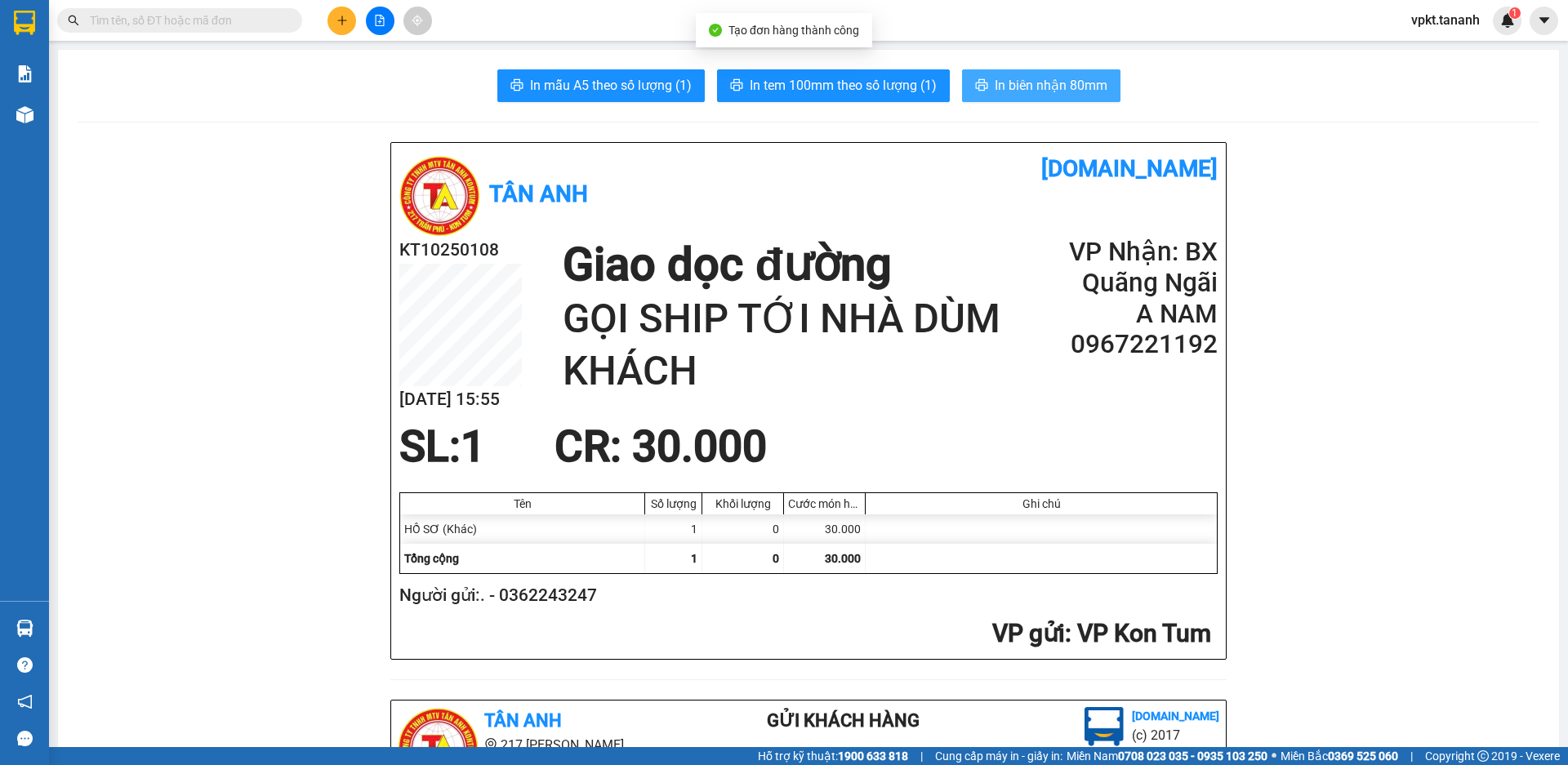
click at [1031, 86] on span "In biên nhận 80mm" at bounding box center [1051, 85] width 113 height 21
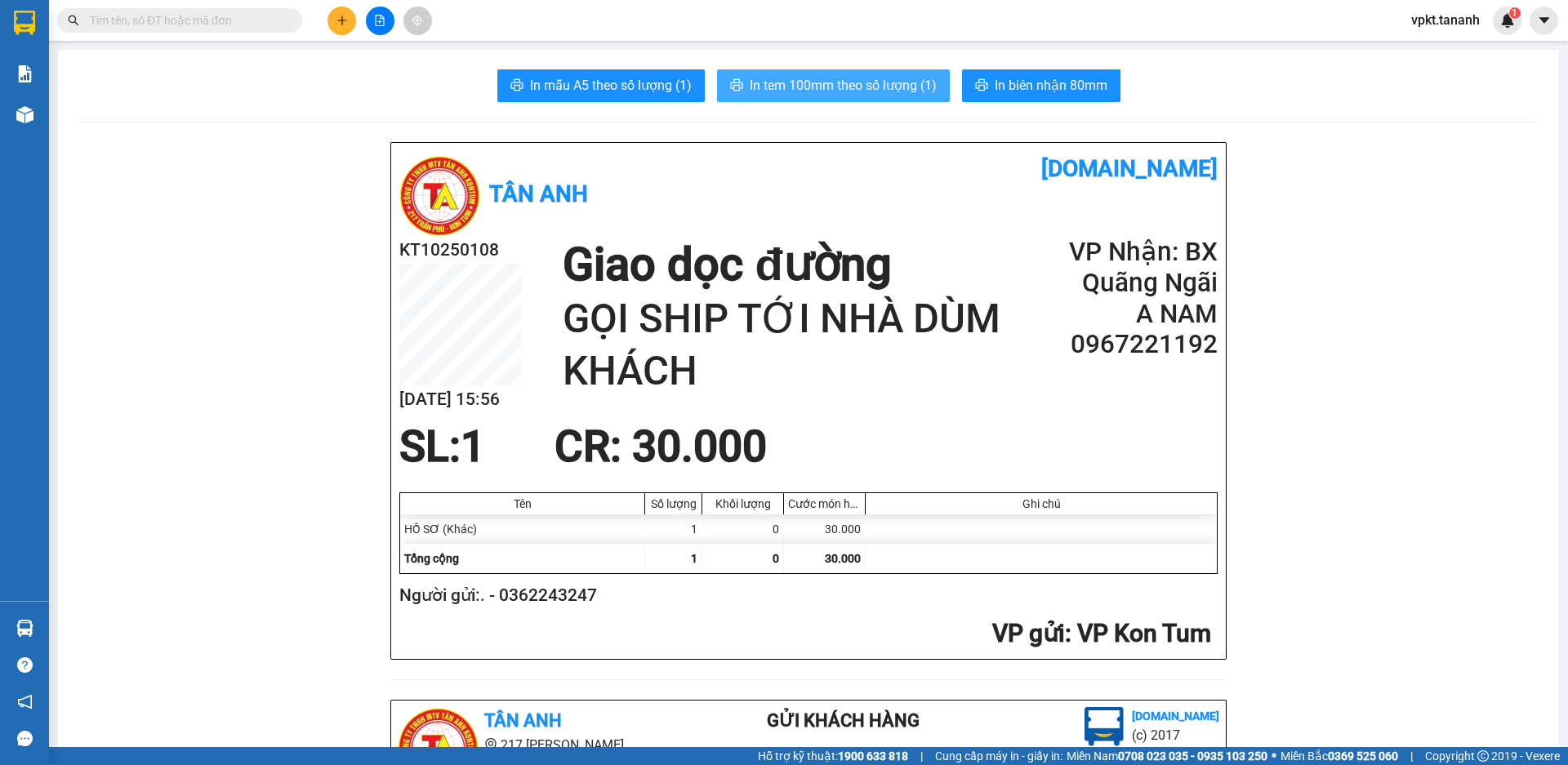
click at [864, 78] on span "In tem 100mm theo số lượng (1)" at bounding box center [843, 85] width 187 height 21
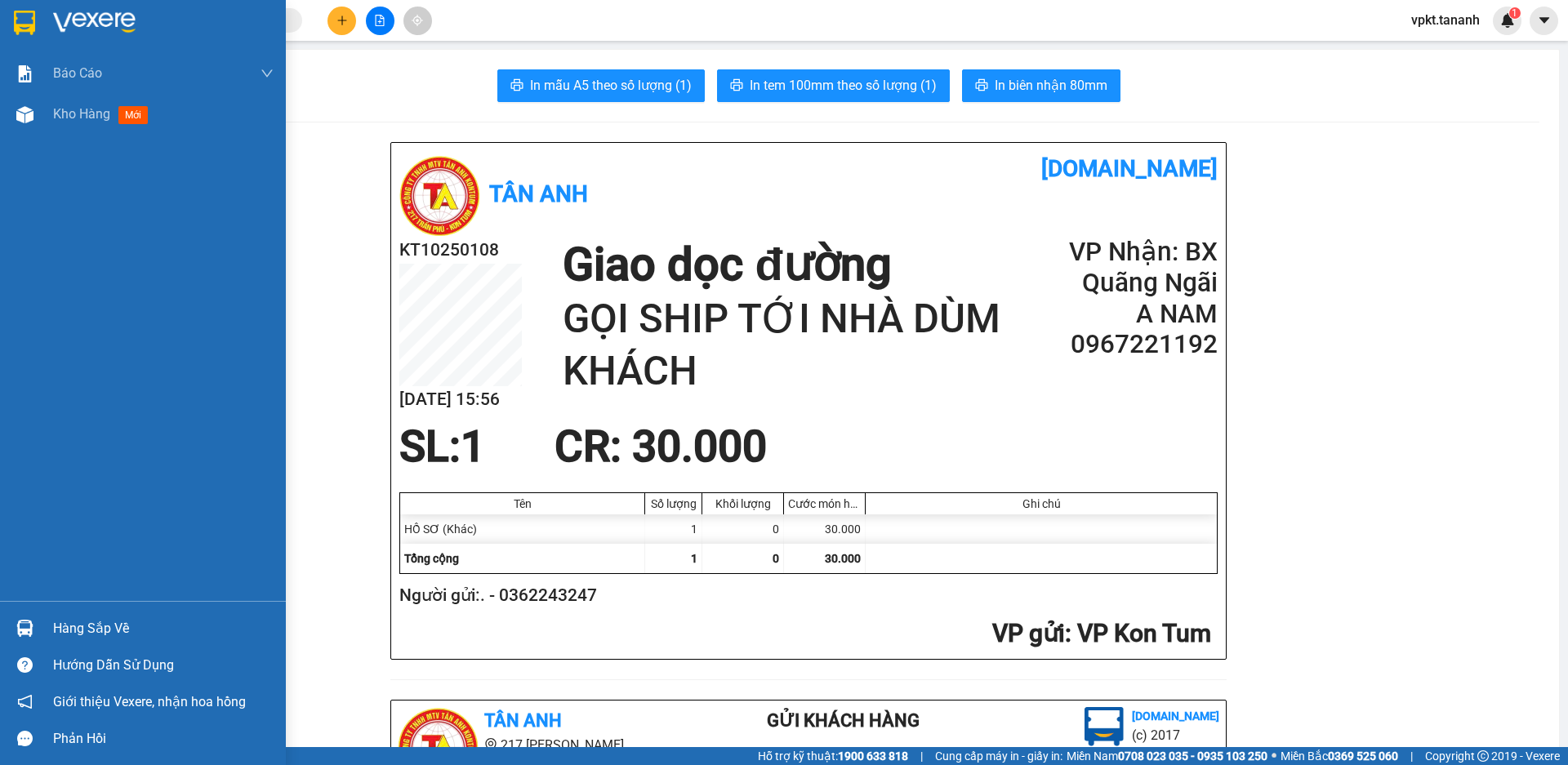
click at [23, 14] on img at bounding box center [25, 22] width 21 height 24
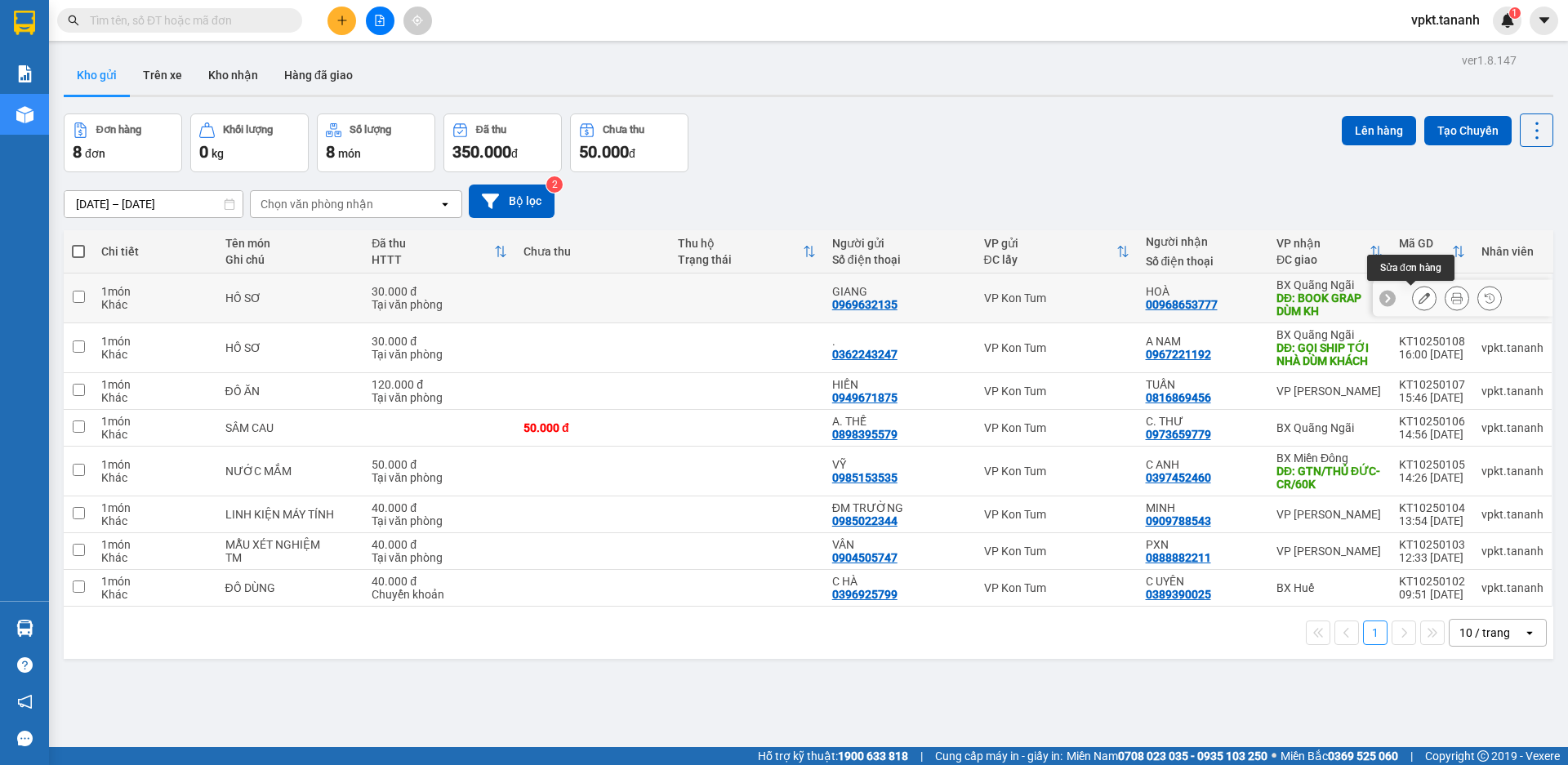
click at [1419, 299] on icon at bounding box center [1424, 298] width 12 height 12
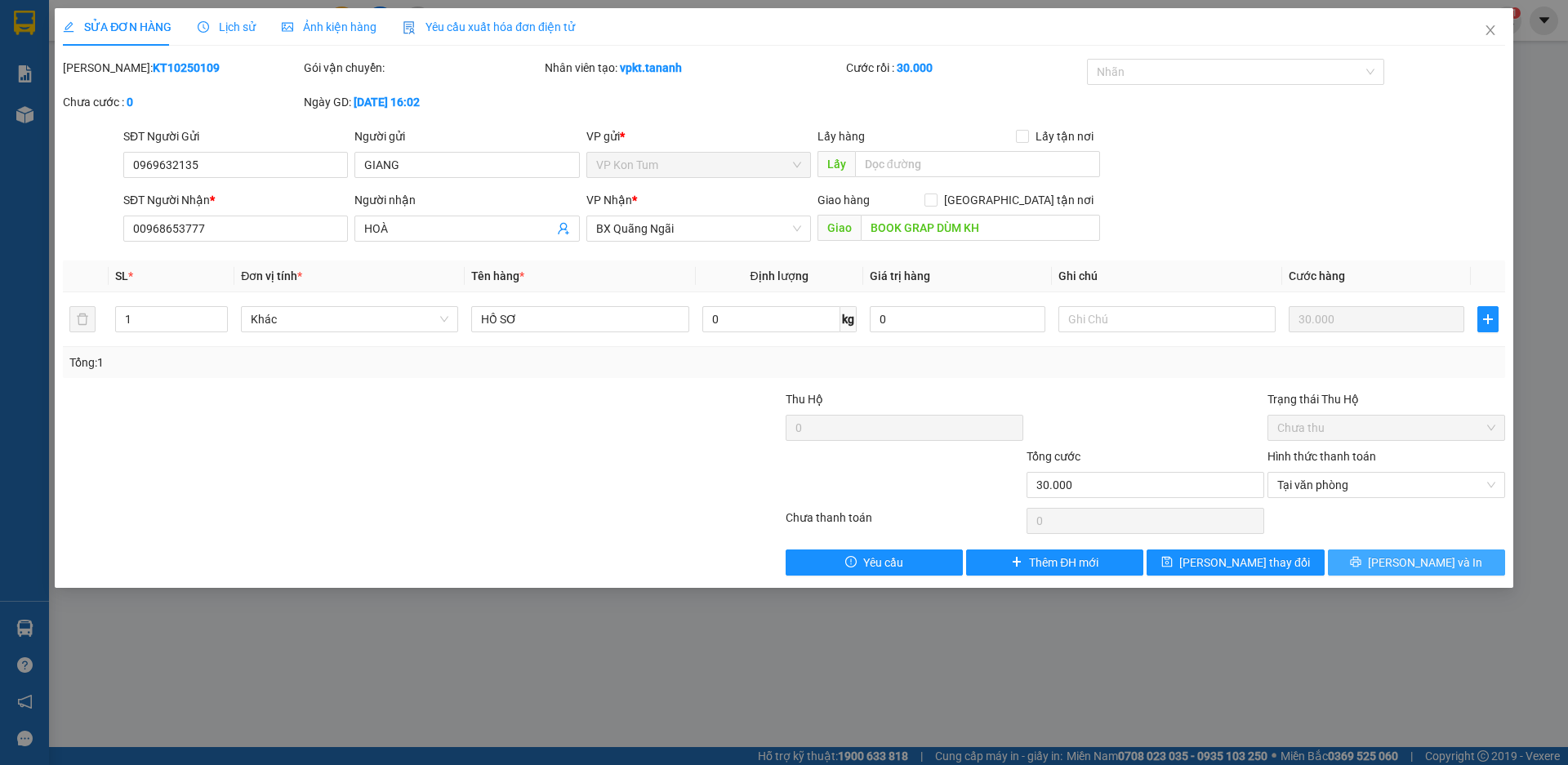
drag, startPoint x: 1443, startPoint y: 552, endPoint x: 1462, endPoint y: 531, distance: 28.3
click at [1443, 551] on button "[PERSON_NAME] và In" at bounding box center [1416, 562] width 177 height 26
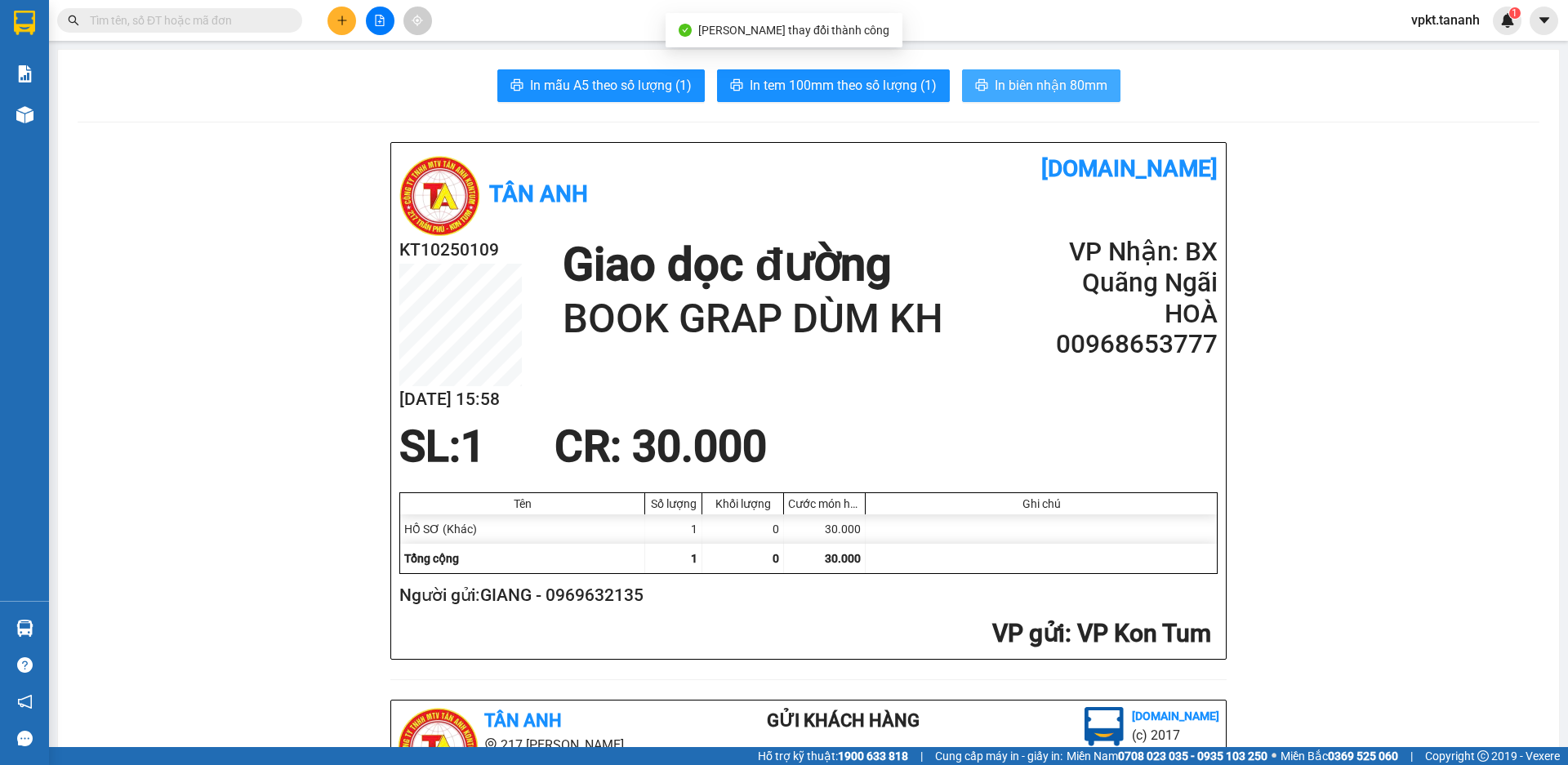
click at [1006, 84] on span "In biên nhận 80mm" at bounding box center [1051, 85] width 113 height 21
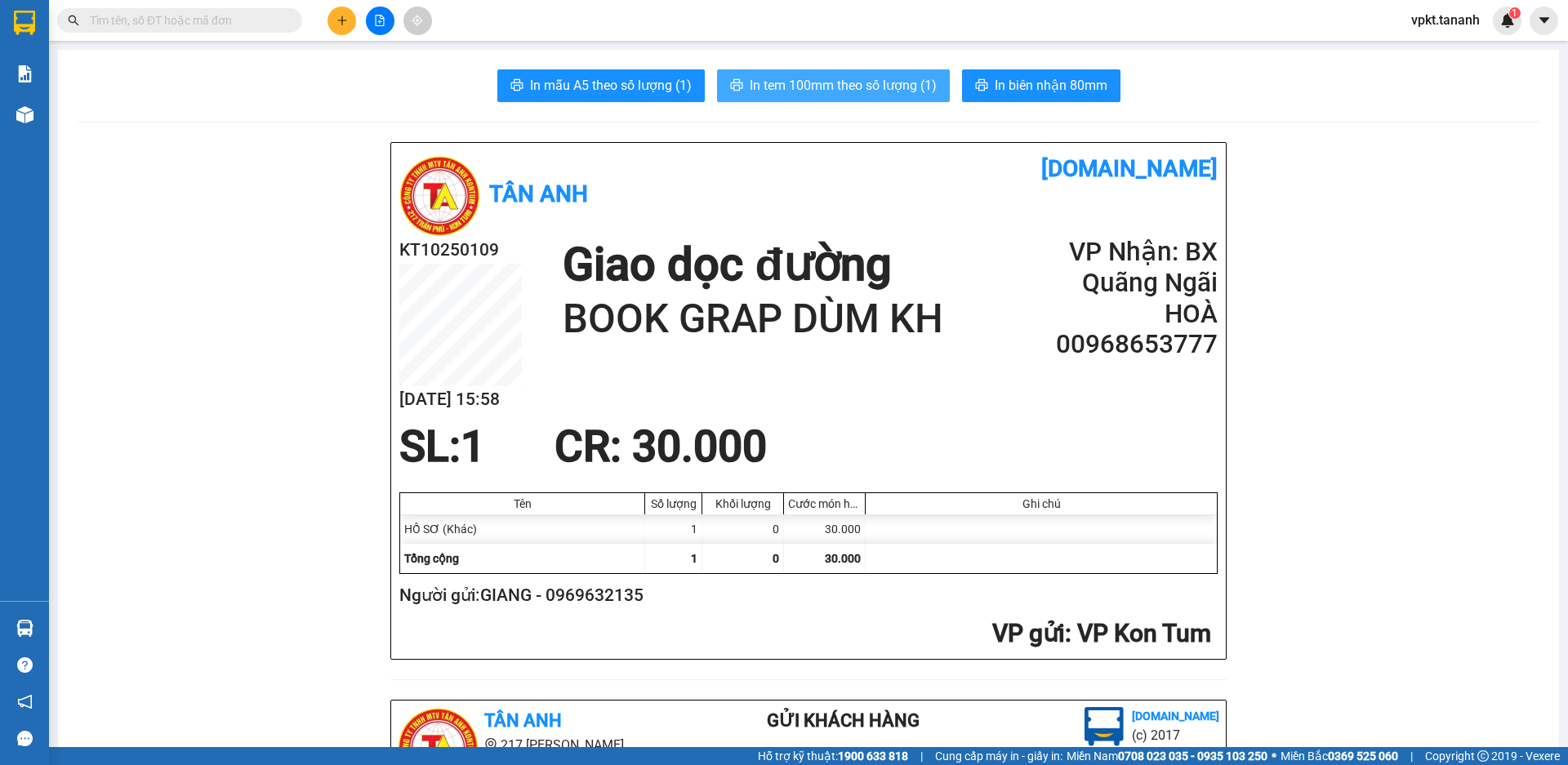
click at [859, 89] on span "In tem 100mm theo số lượng (1)" at bounding box center [843, 85] width 187 height 21
click at [853, 79] on span "In tem 100mm theo số lượng (1)" at bounding box center [843, 85] width 187 height 21
click at [874, 85] on span "In tem 100mm theo số lượng (1)" at bounding box center [843, 85] width 187 height 21
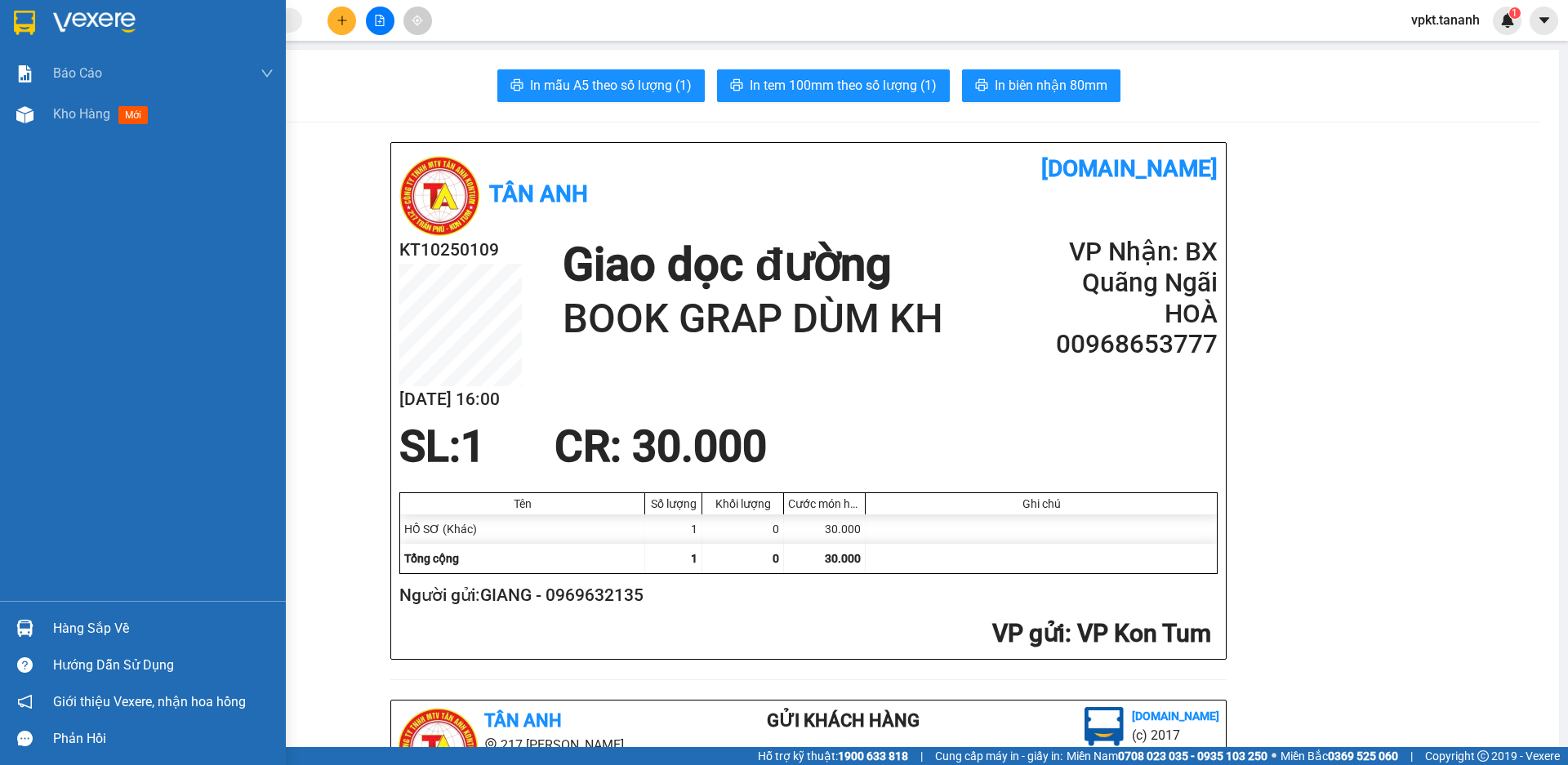
click at [16, 17] on img at bounding box center [25, 22] width 21 height 24
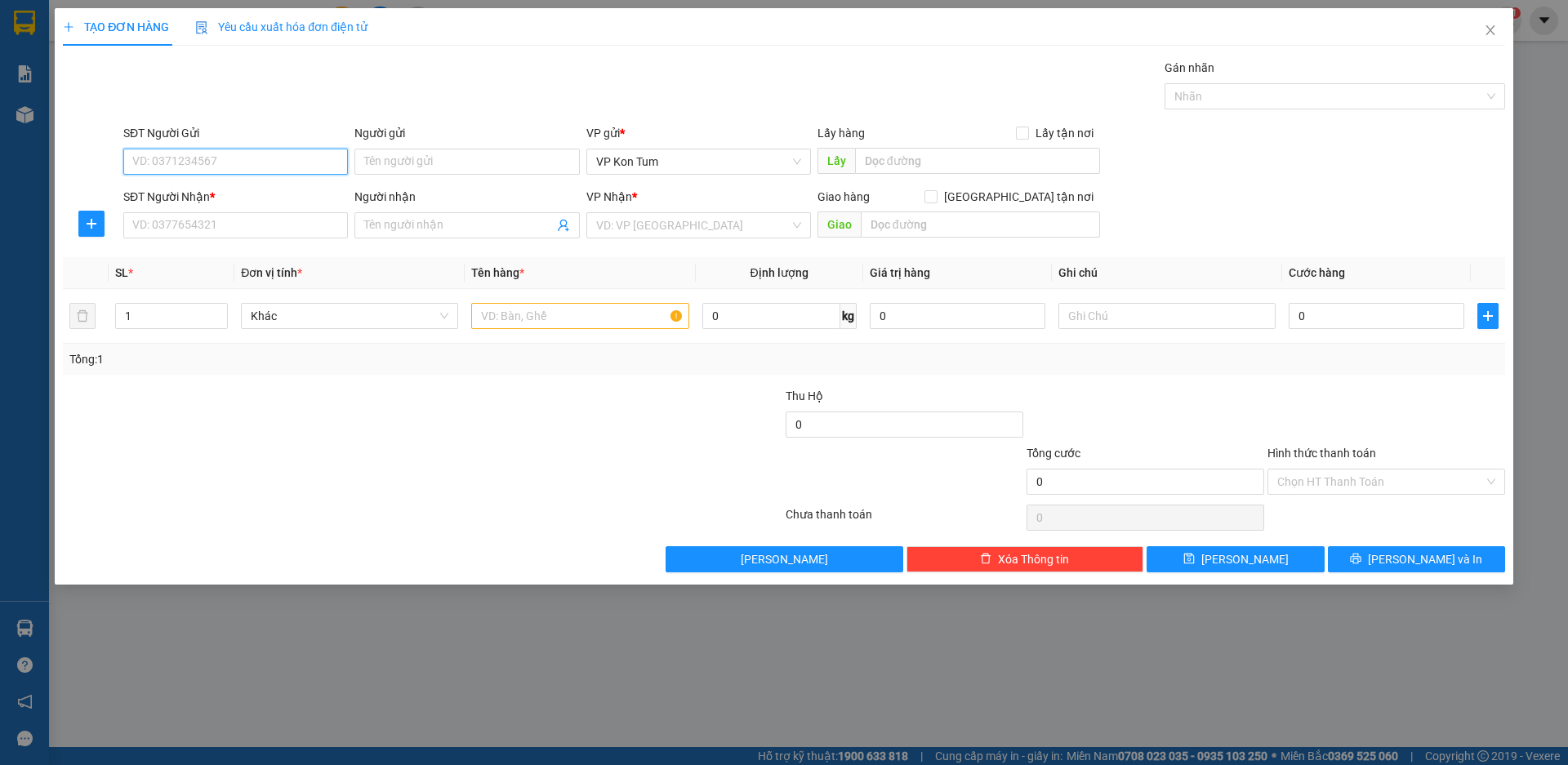
click at [203, 158] on input "SĐT Người Gửi" at bounding box center [235, 161] width 224 height 26
type input "0905275572"
type input "C KHUYÊN"
click at [210, 225] on input "SĐT Người Nhận *" at bounding box center [235, 225] width 224 height 26
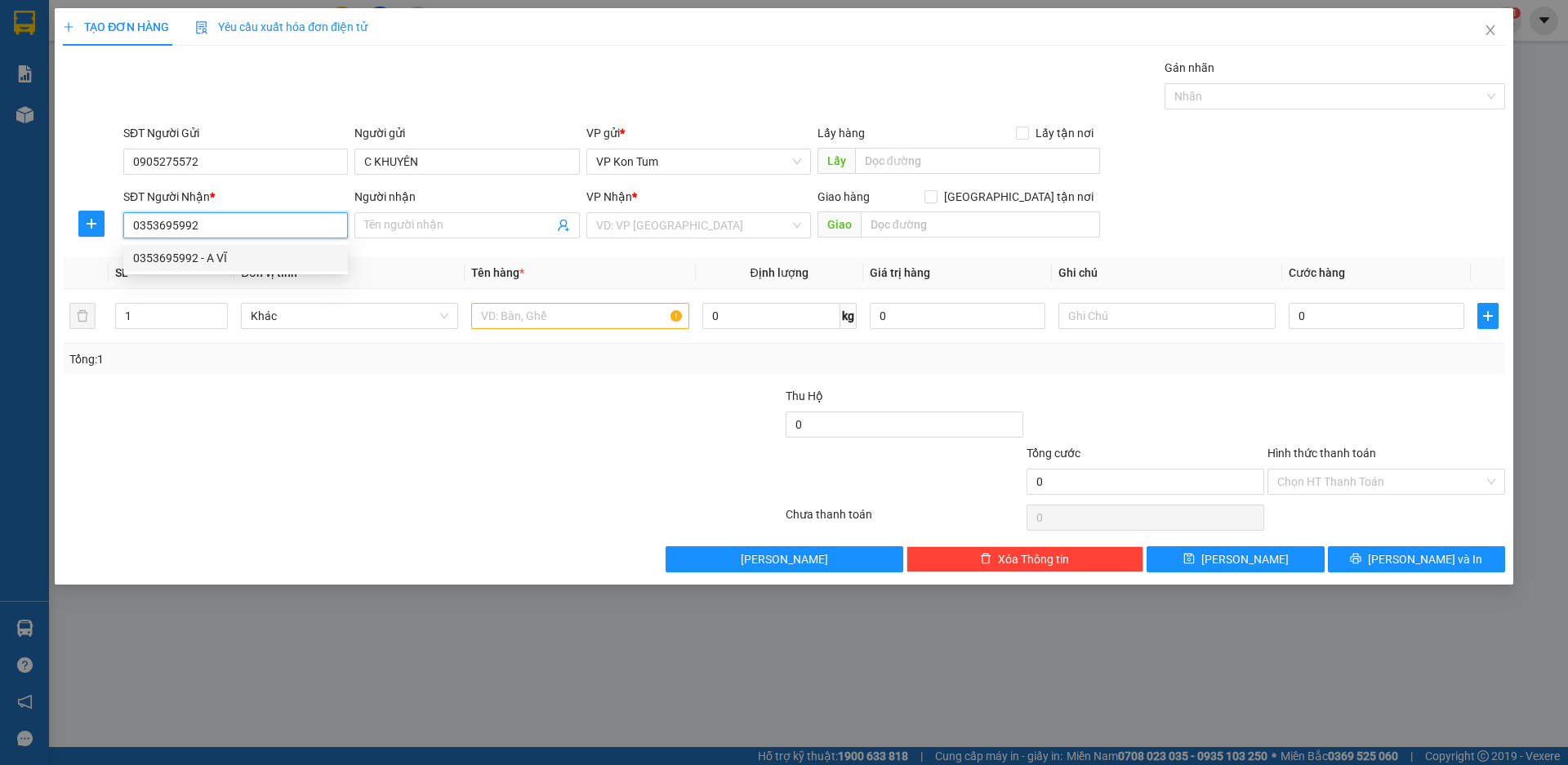
type input "0353695992"
type input "A VĨ"
type input "50.000"
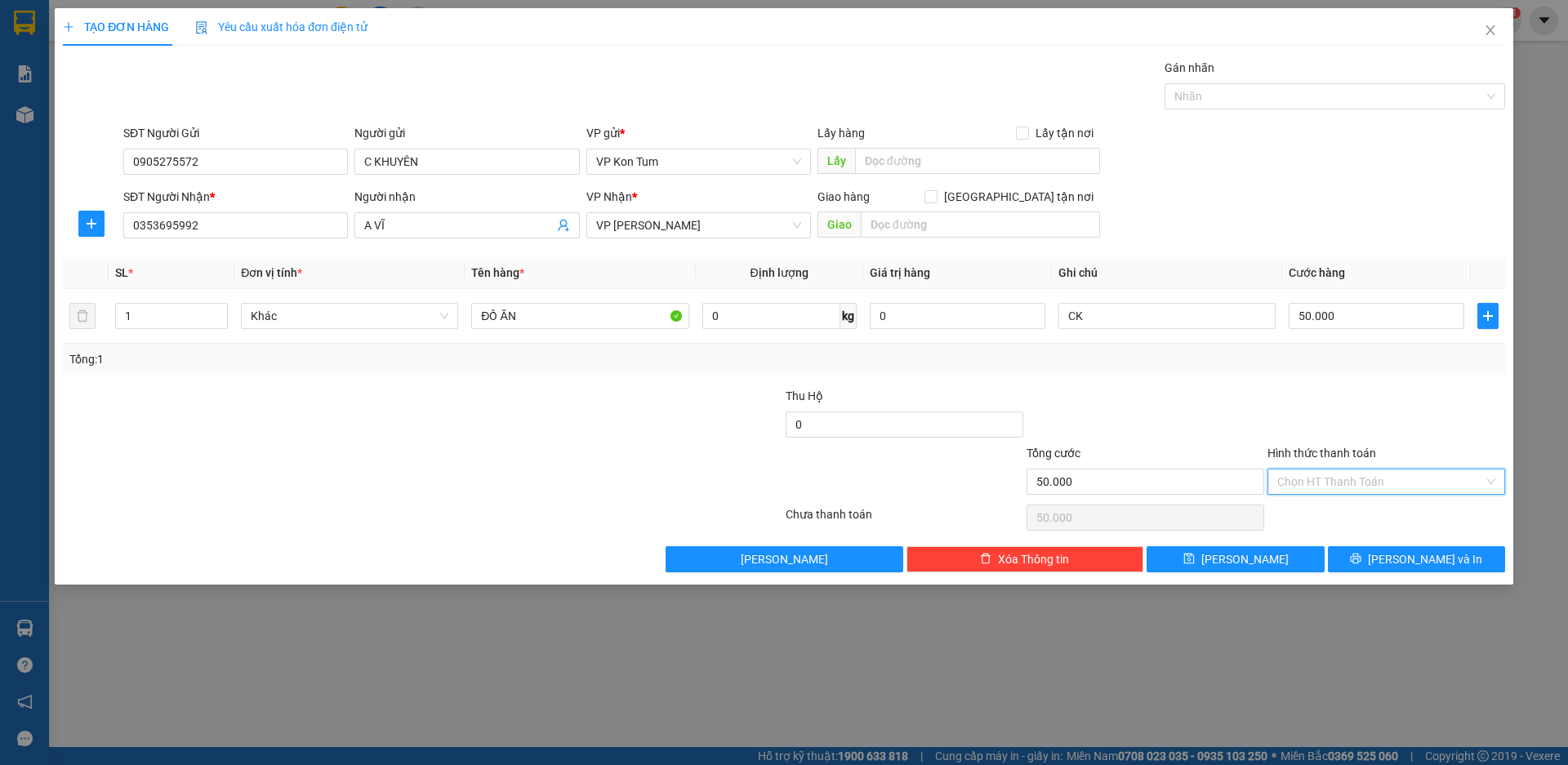
click at [1322, 484] on input "Hình thức thanh toán" at bounding box center [1380, 481] width 207 height 24
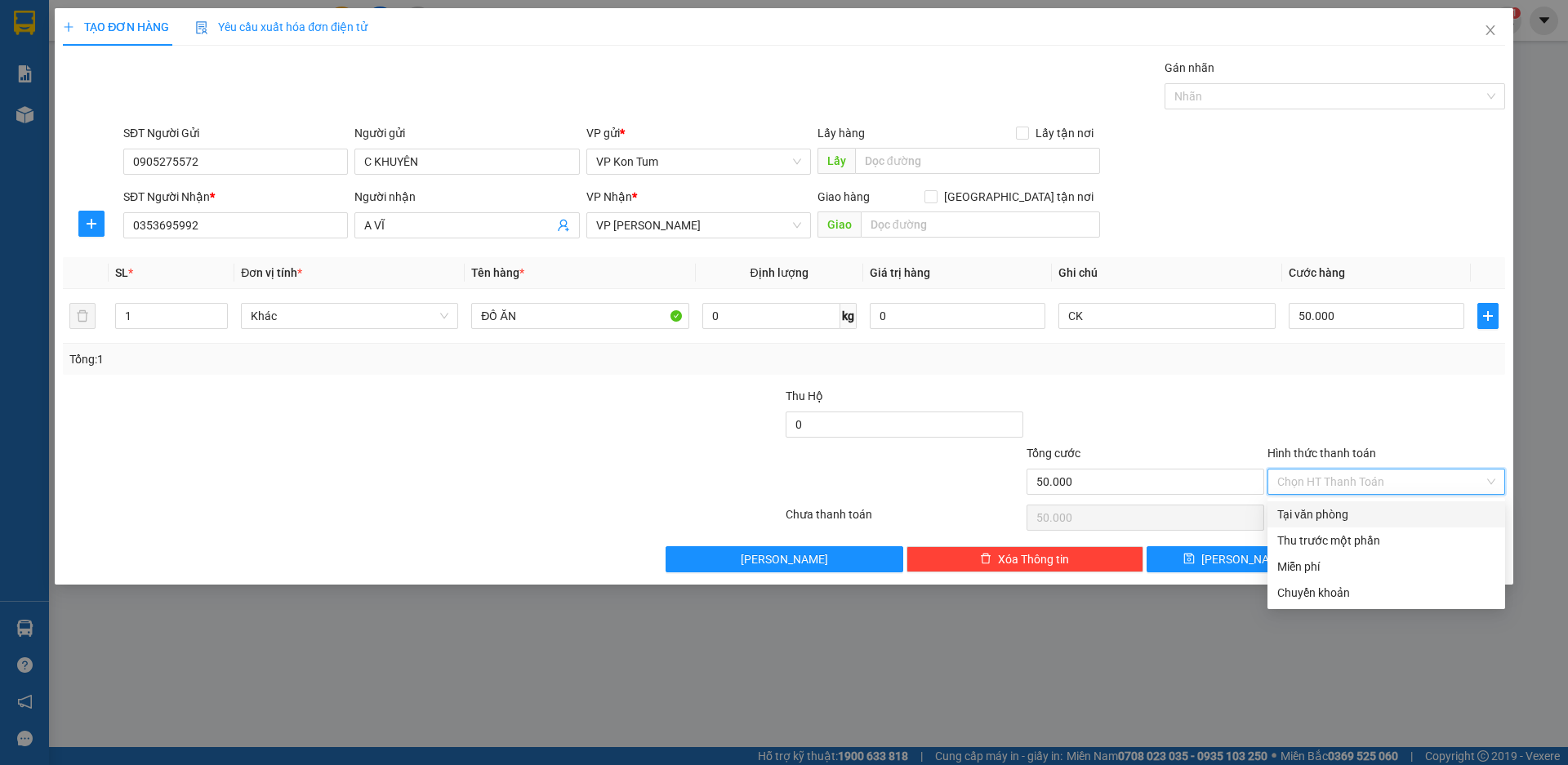
click at [1322, 512] on div "Tại văn phòng" at bounding box center [1387, 514] width 218 height 18
type input "0"
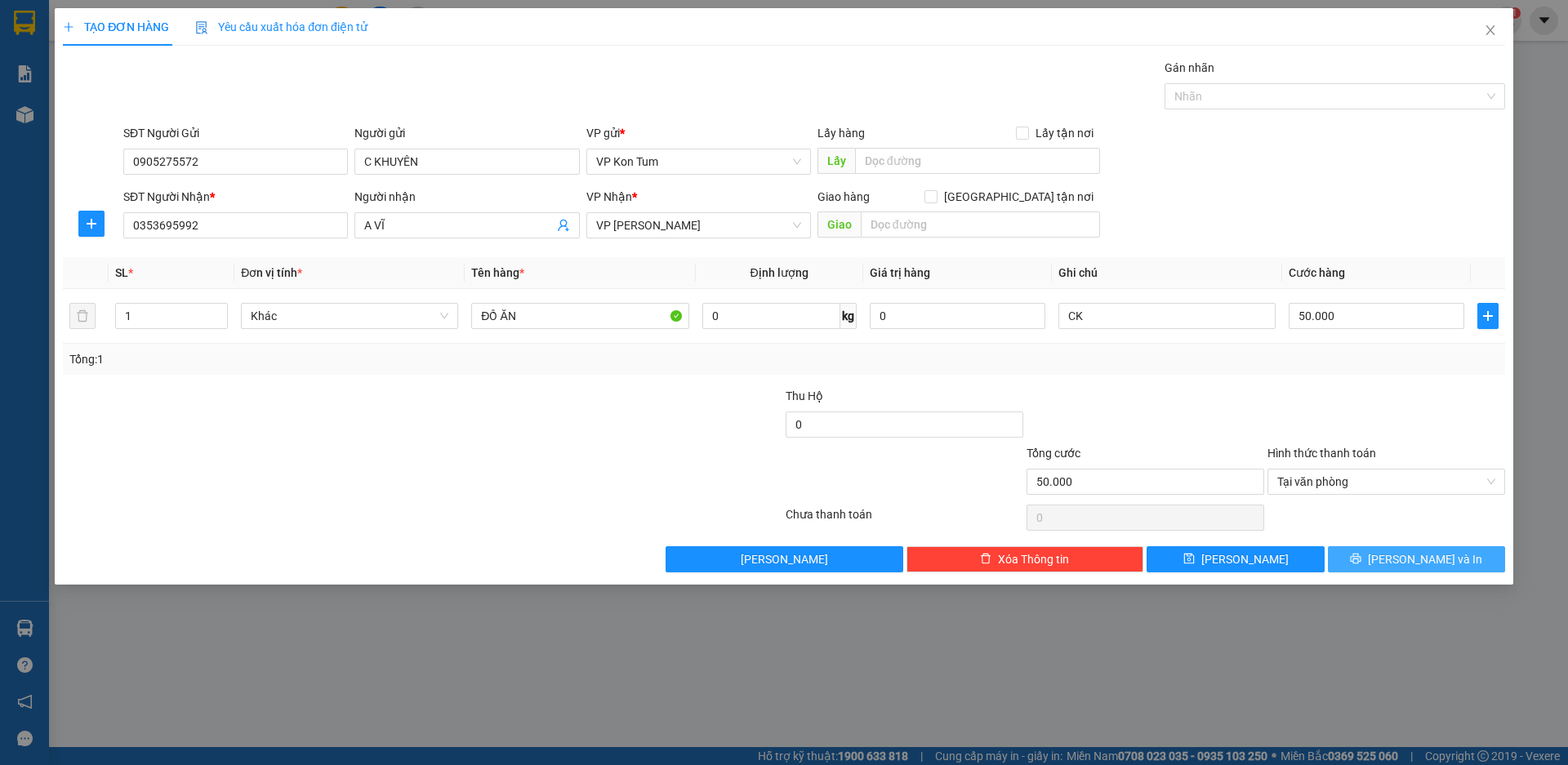
click at [1429, 565] on span "[PERSON_NAME] và In" at bounding box center [1425, 559] width 114 height 18
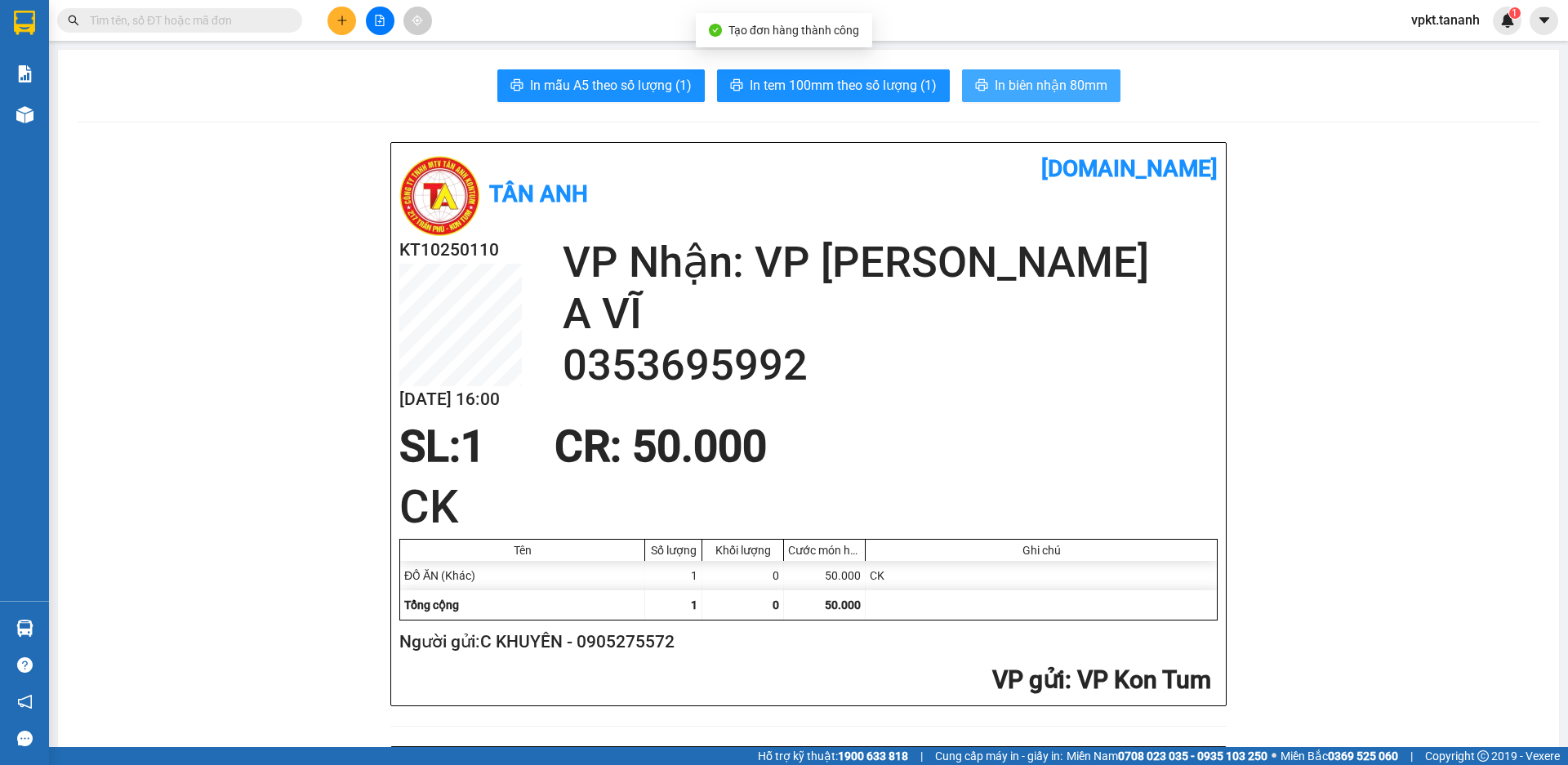
click at [1043, 82] on span "In biên nhận 80mm" at bounding box center [1051, 85] width 113 height 21
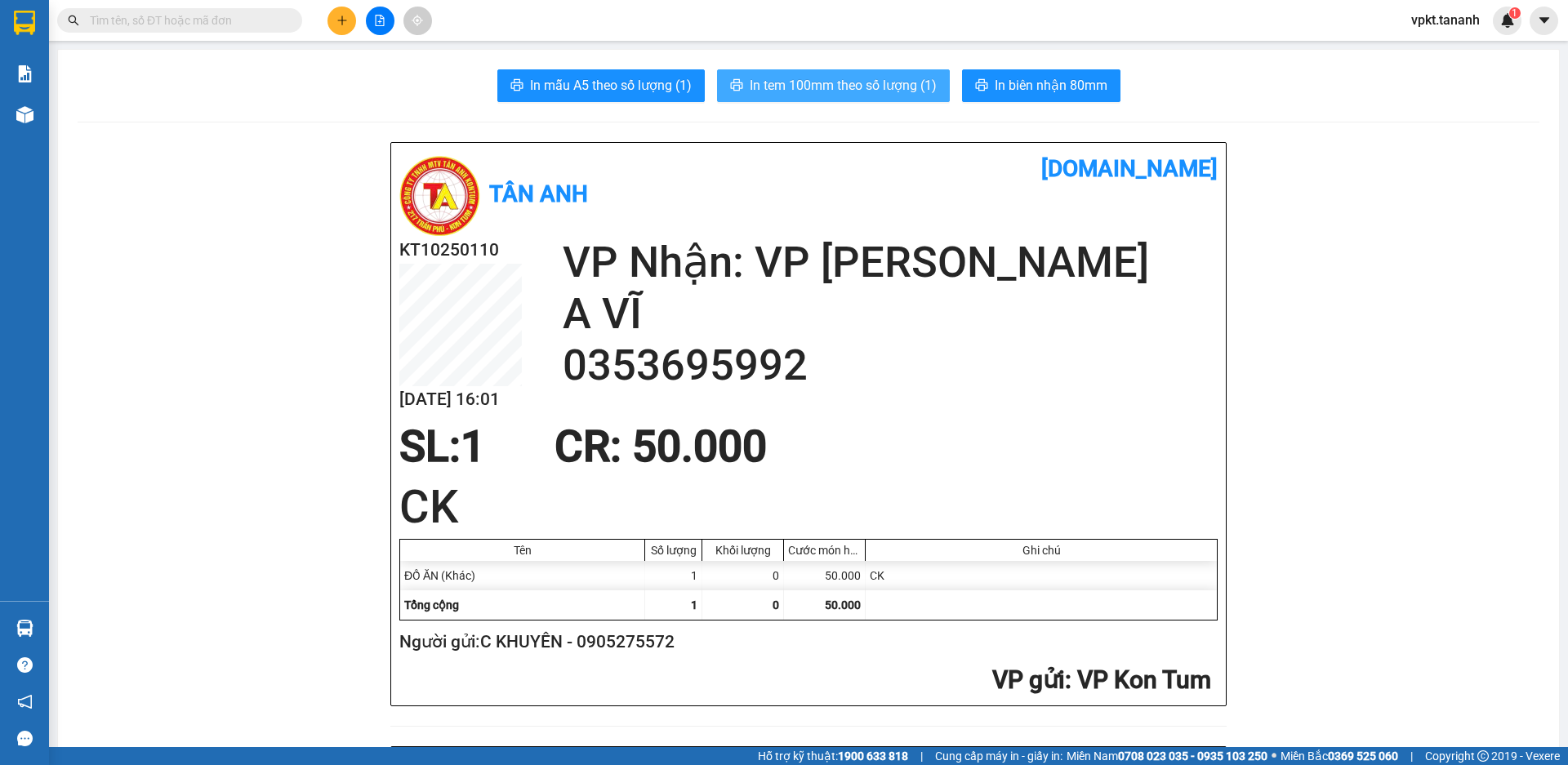
click at [857, 80] on span "In tem 100mm theo số lượng (1)" at bounding box center [843, 85] width 187 height 21
click at [350, 14] on button at bounding box center [341, 21] width 29 height 29
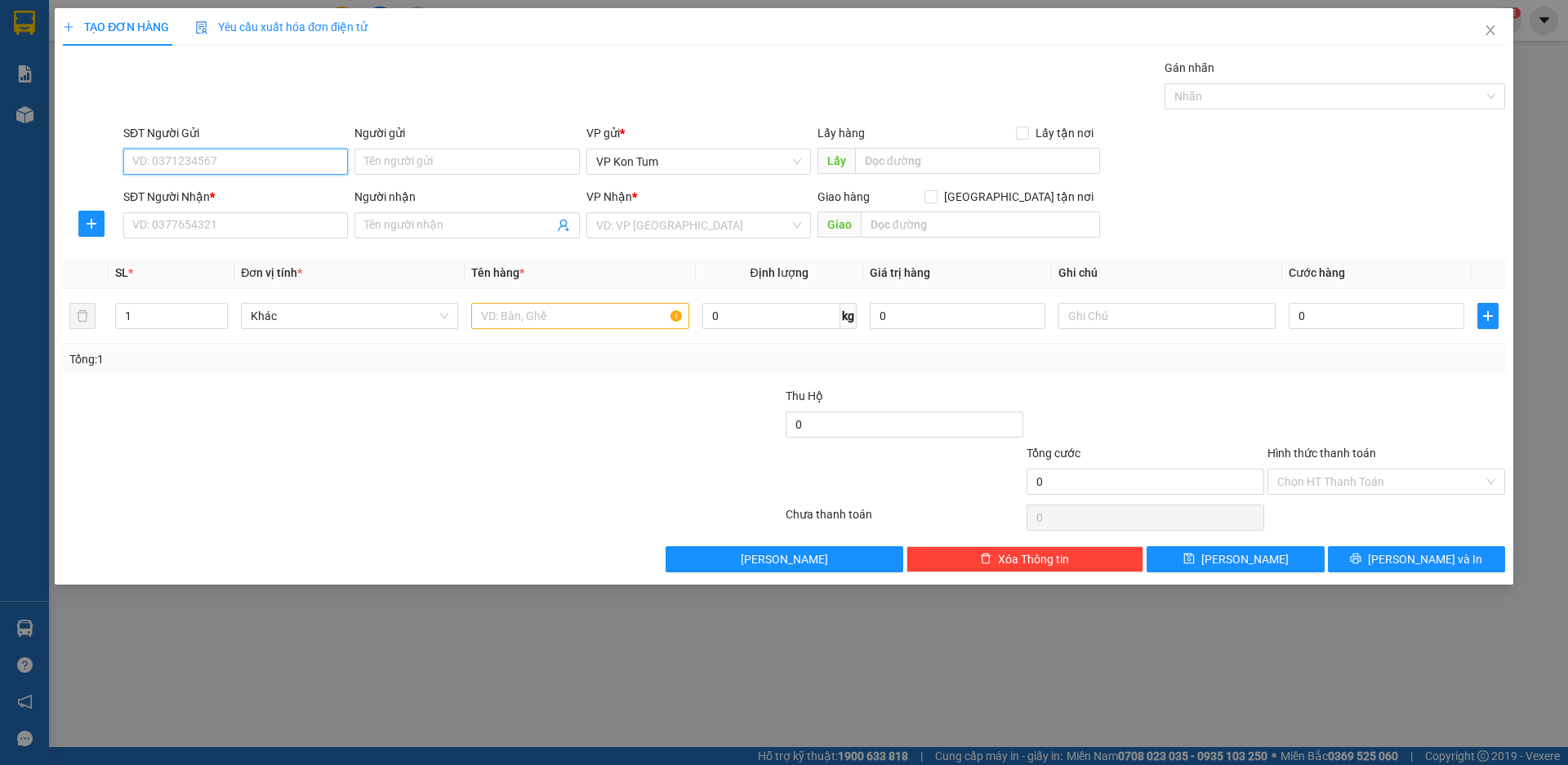
click at [203, 160] on input "SĐT Người Gửi" at bounding box center [235, 161] width 224 height 26
type input "0977882901"
click at [250, 185] on div "0977882901 - [PERSON_NAME]" at bounding box center [235, 194] width 205 height 18
type input "VÂN"
type input "0908939295"
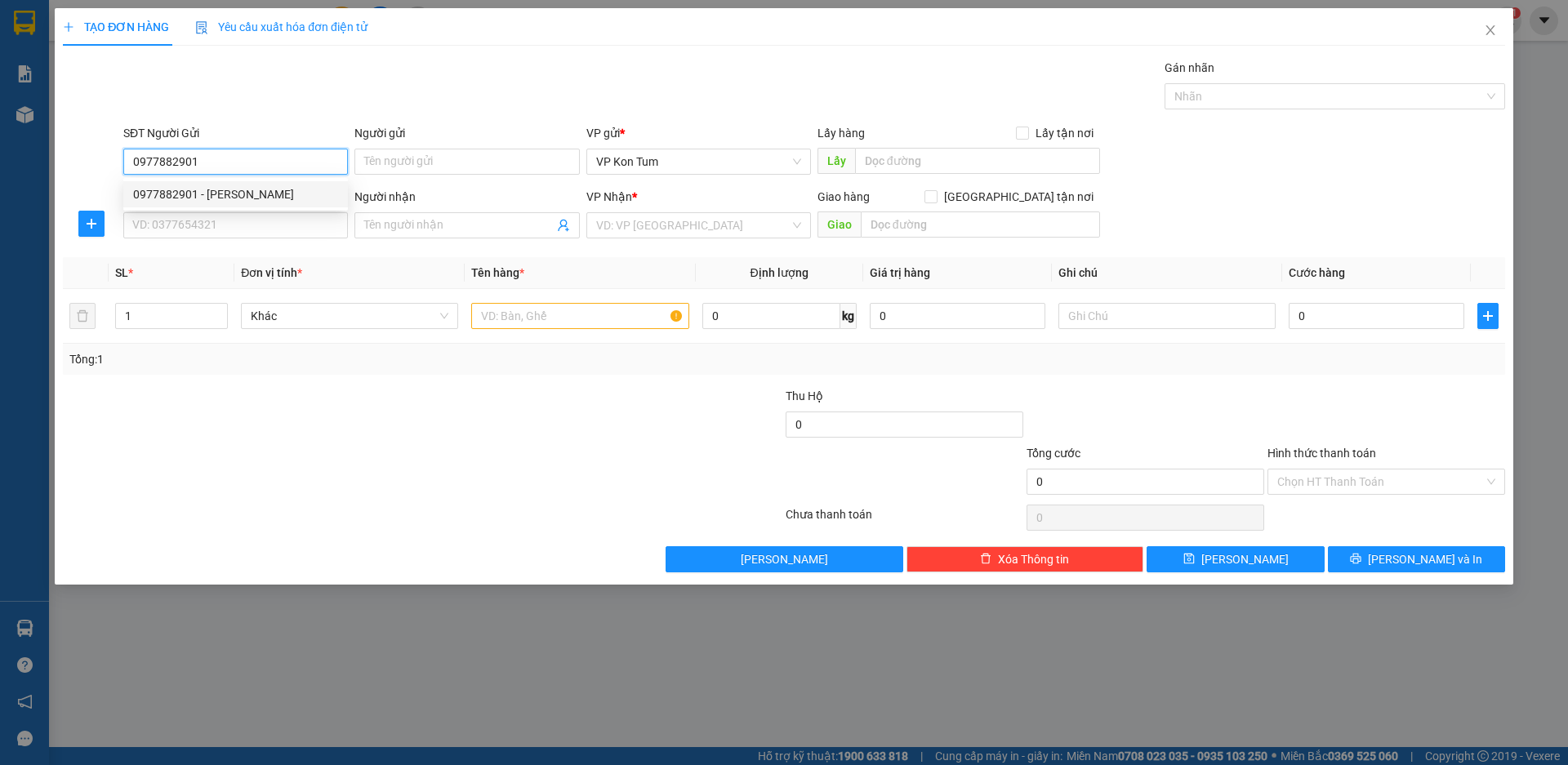
type input "THƯ"
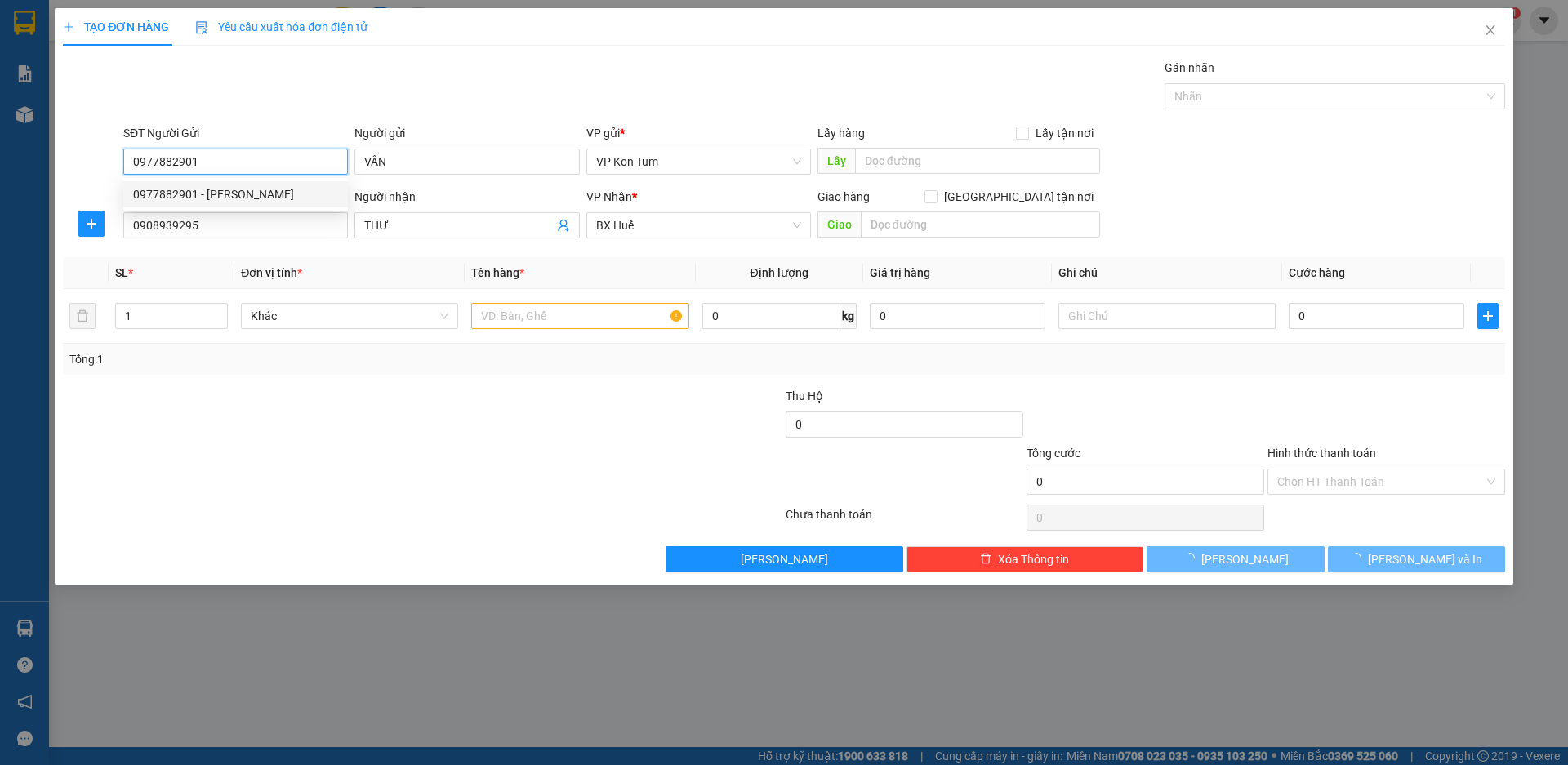
type input "40.000"
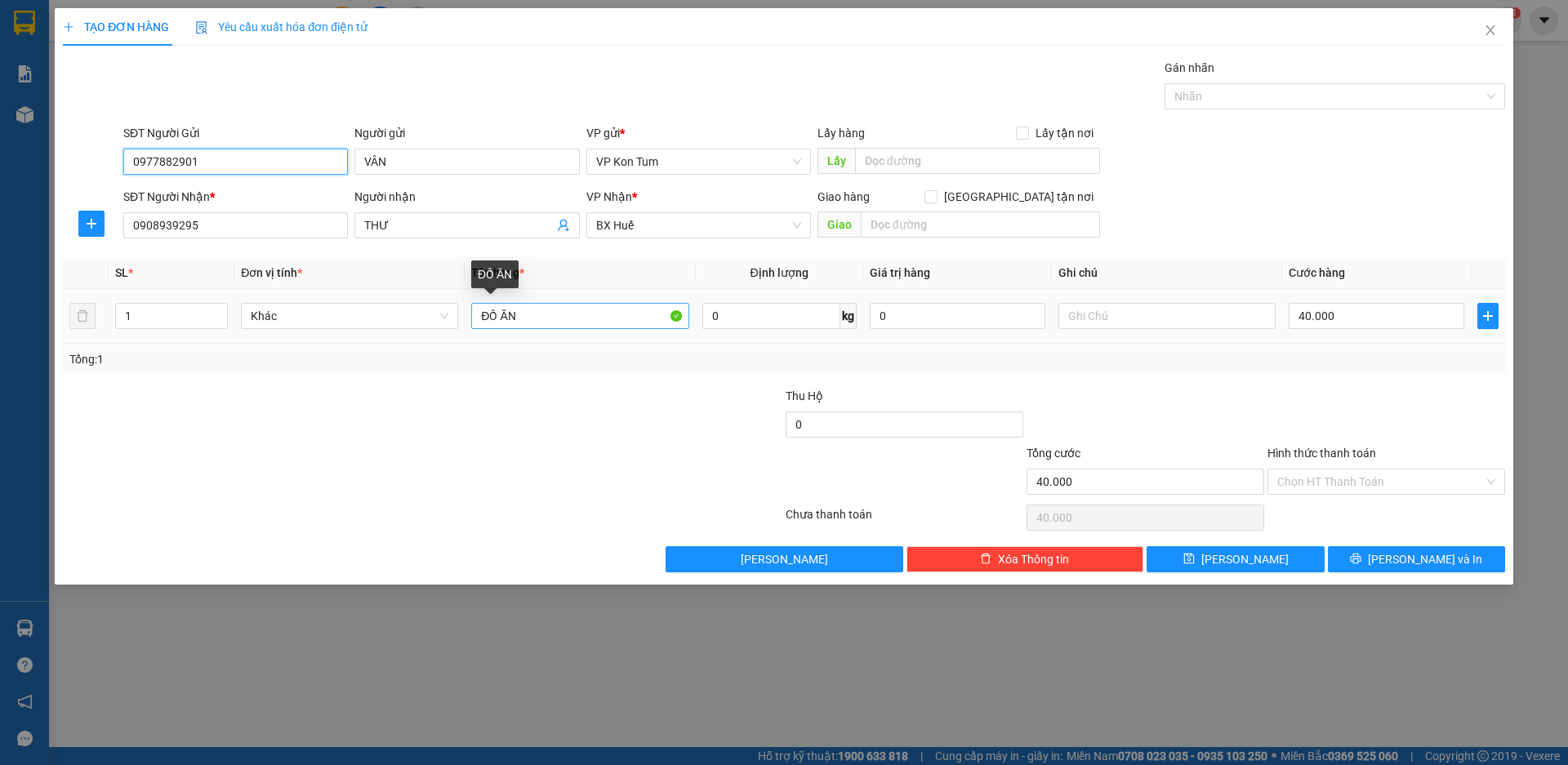
type input "0977882901"
drag, startPoint x: 535, startPoint y: 316, endPoint x: 459, endPoint y: 339, distance: 79.4
click at [459, 339] on tr "1 Khác ĐỒ ĂN 0 kg 0 40.000" at bounding box center [783, 315] width 1442 height 55
type input "THƯỚC"
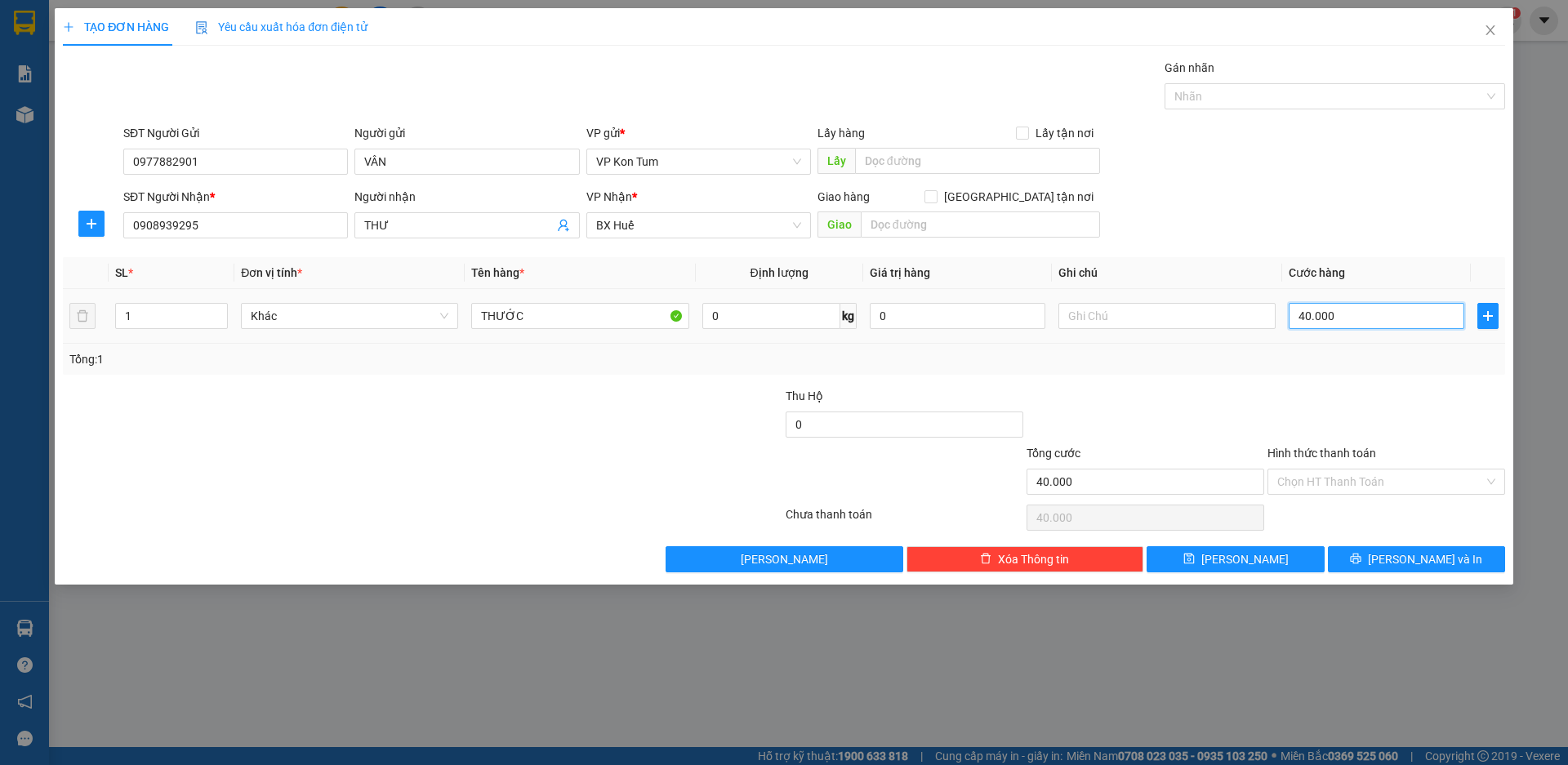
type input "3"
type input "30"
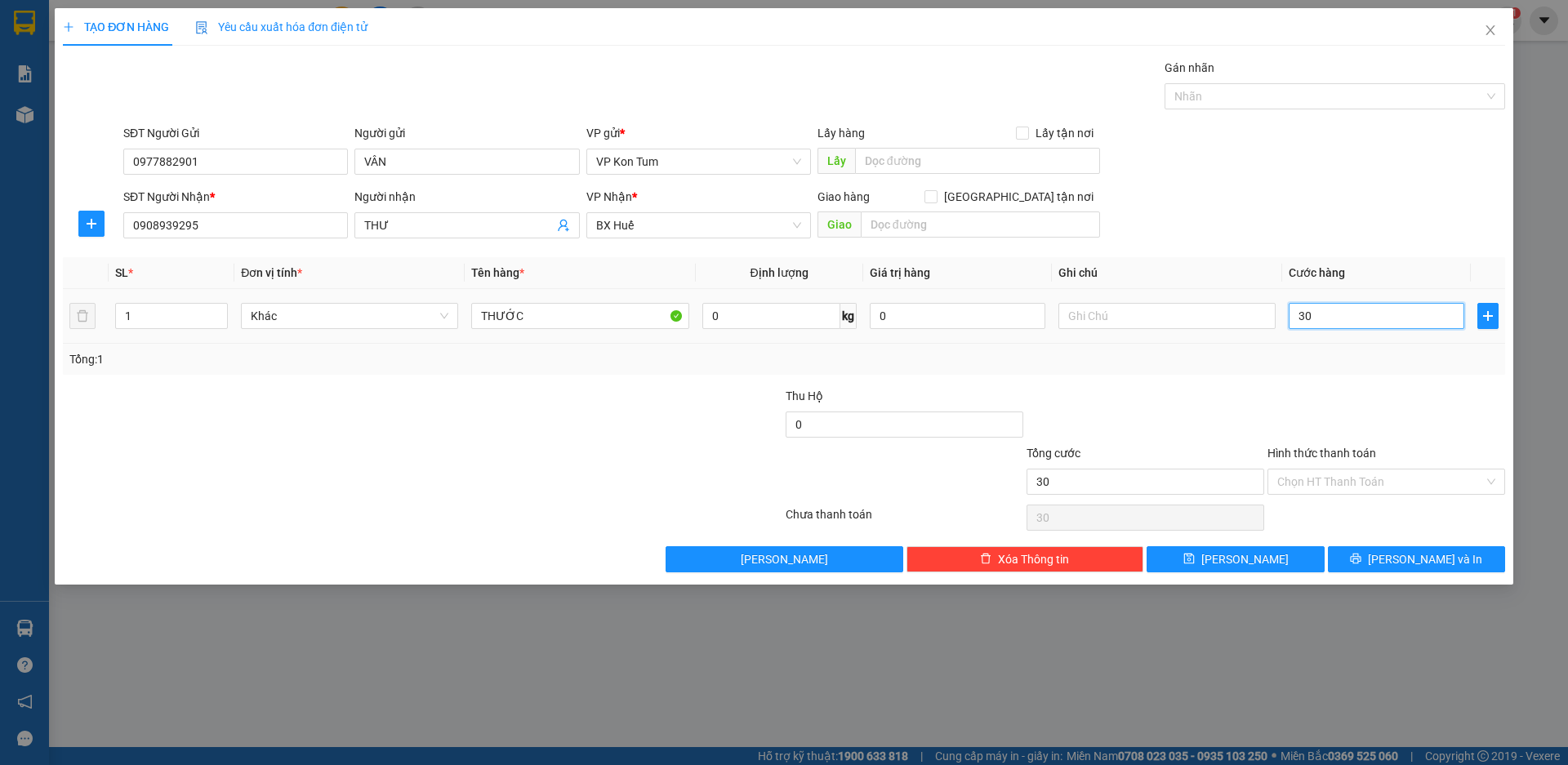
type input "30"
type input "300"
type input "3.000"
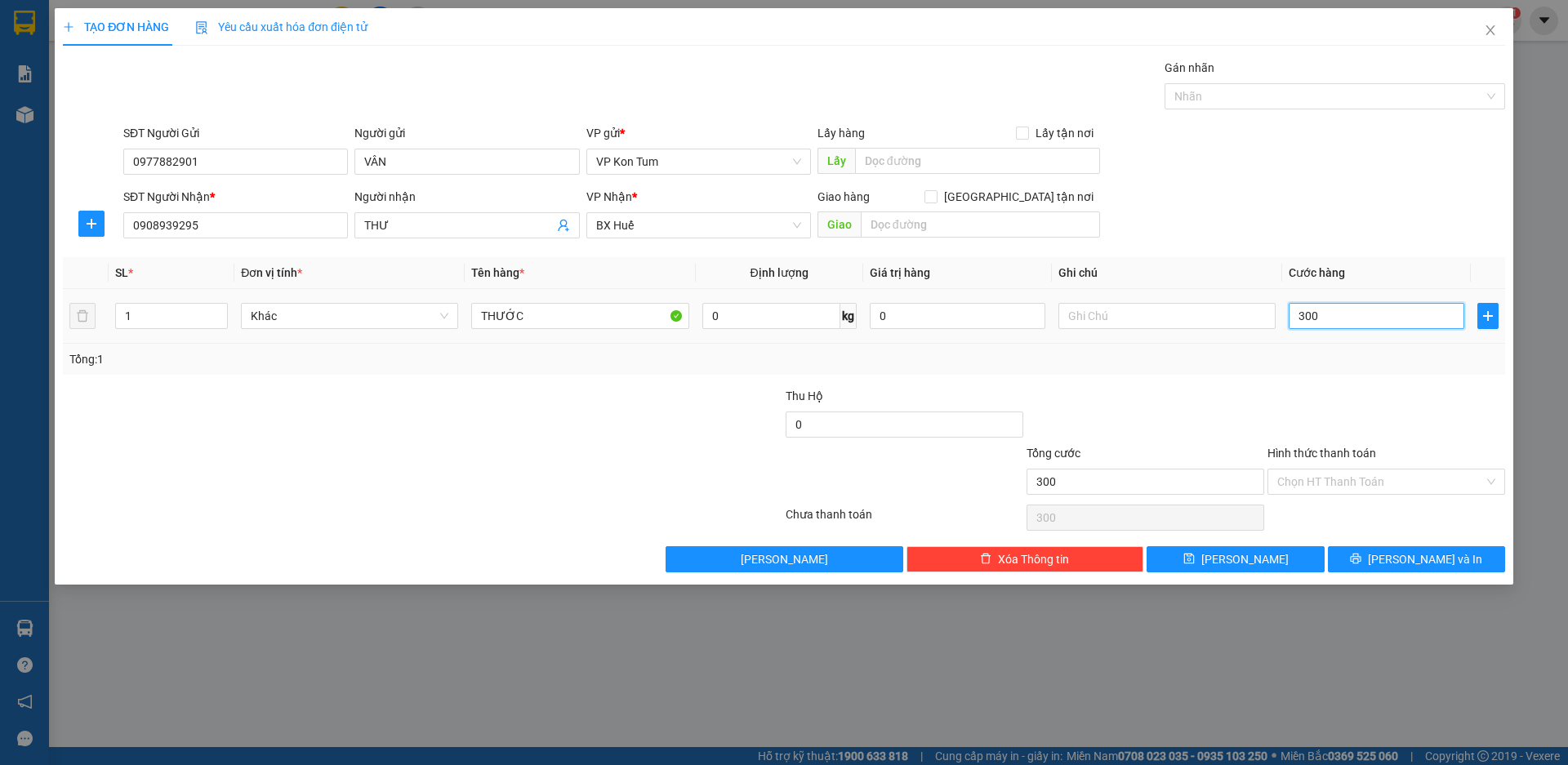
type input "3.000"
type input "30.000"
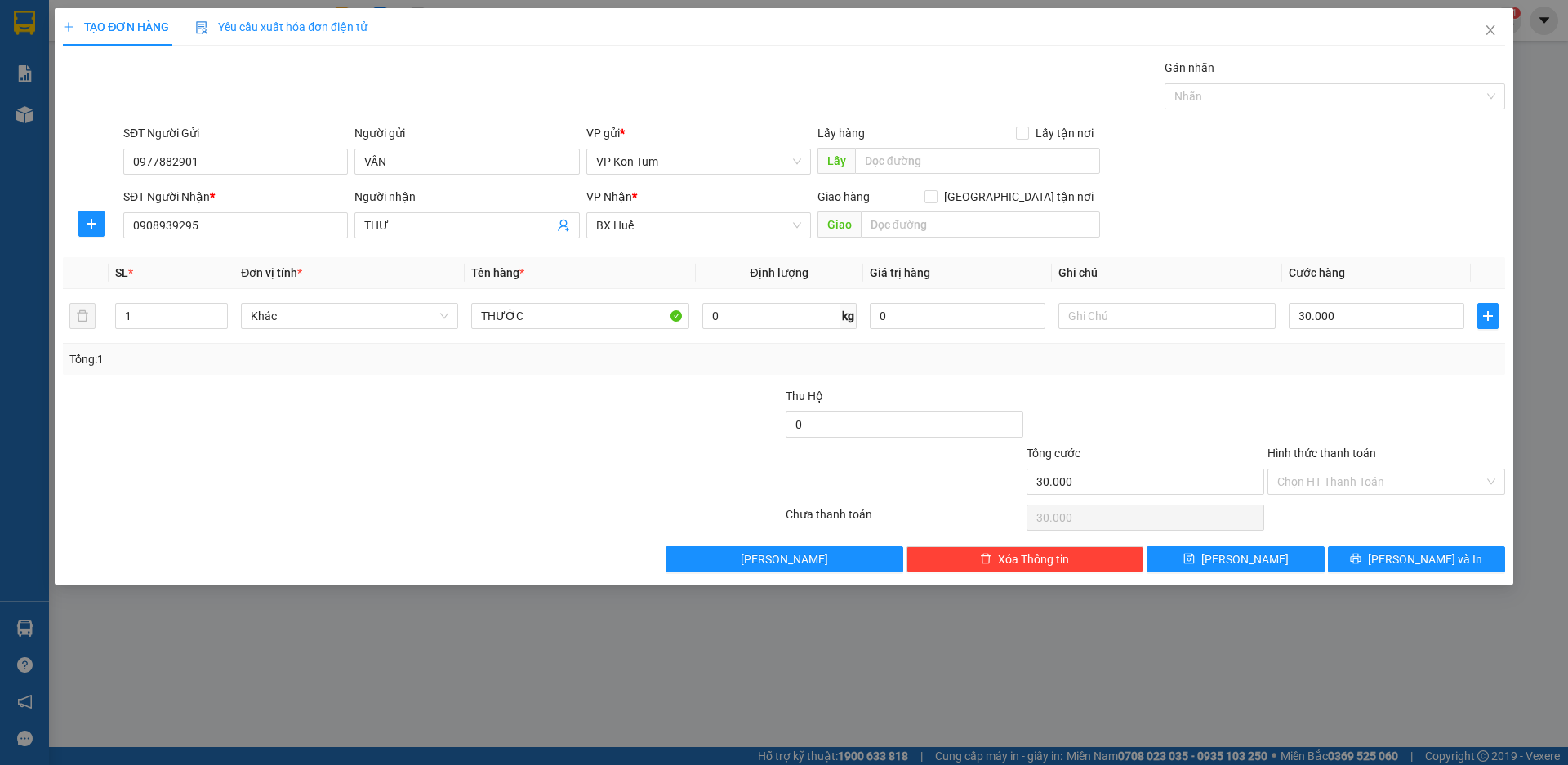
drag, startPoint x: 1105, startPoint y: 667, endPoint x: 1113, endPoint y: 665, distance: 8.2
click at [1106, 665] on div "TẠO ĐƠN HÀNG Yêu cầu xuất hóa đơn điện tử Transit Pickup Surcharge Ids Transit …" at bounding box center [784, 382] width 1568 height 765
click at [1345, 481] on input "Hình thức thanh toán" at bounding box center [1380, 481] width 207 height 24
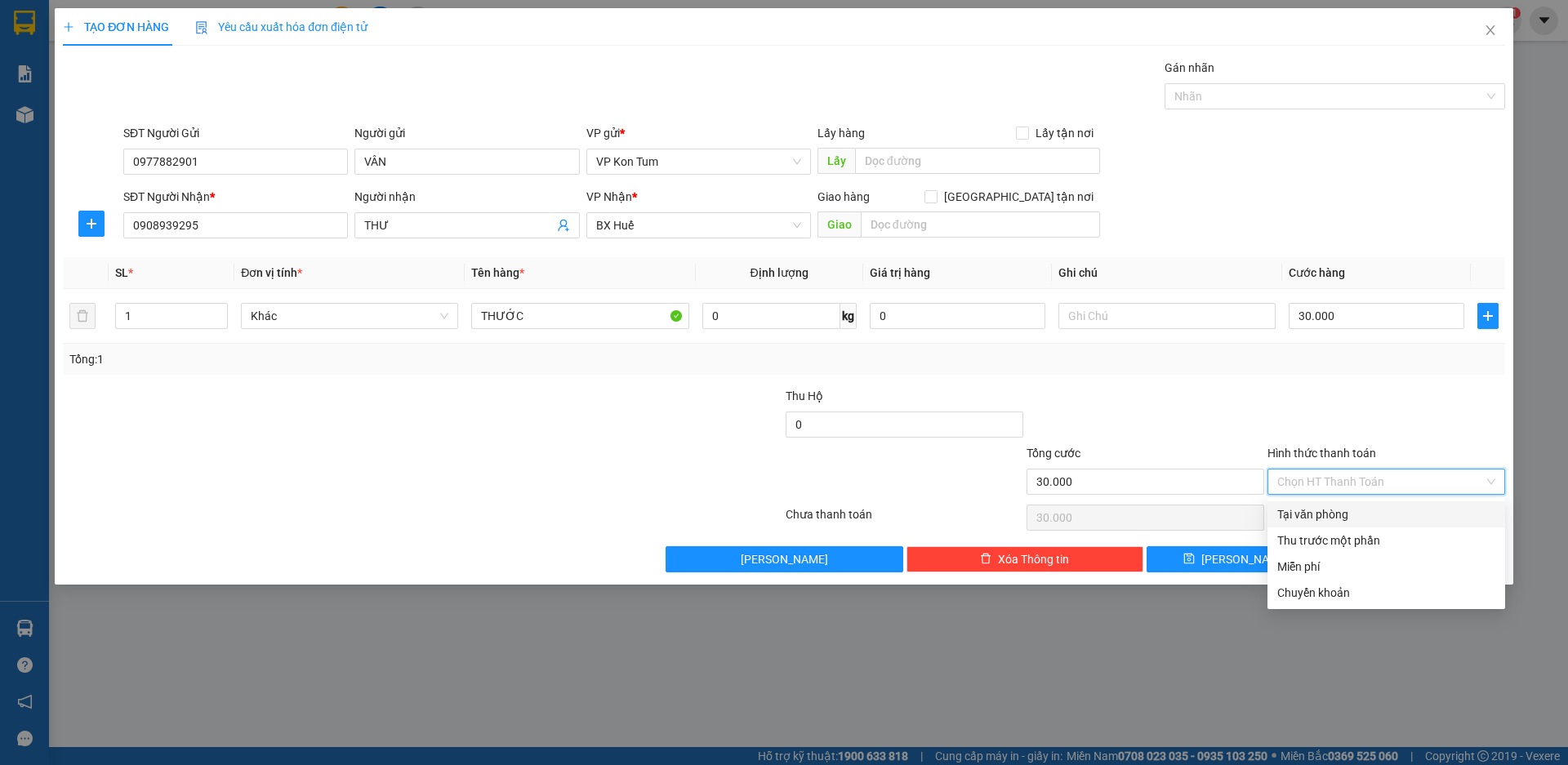
click at [1311, 513] on div "Tại văn phòng" at bounding box center [1387, 514] width 218 height 18
type input "0"
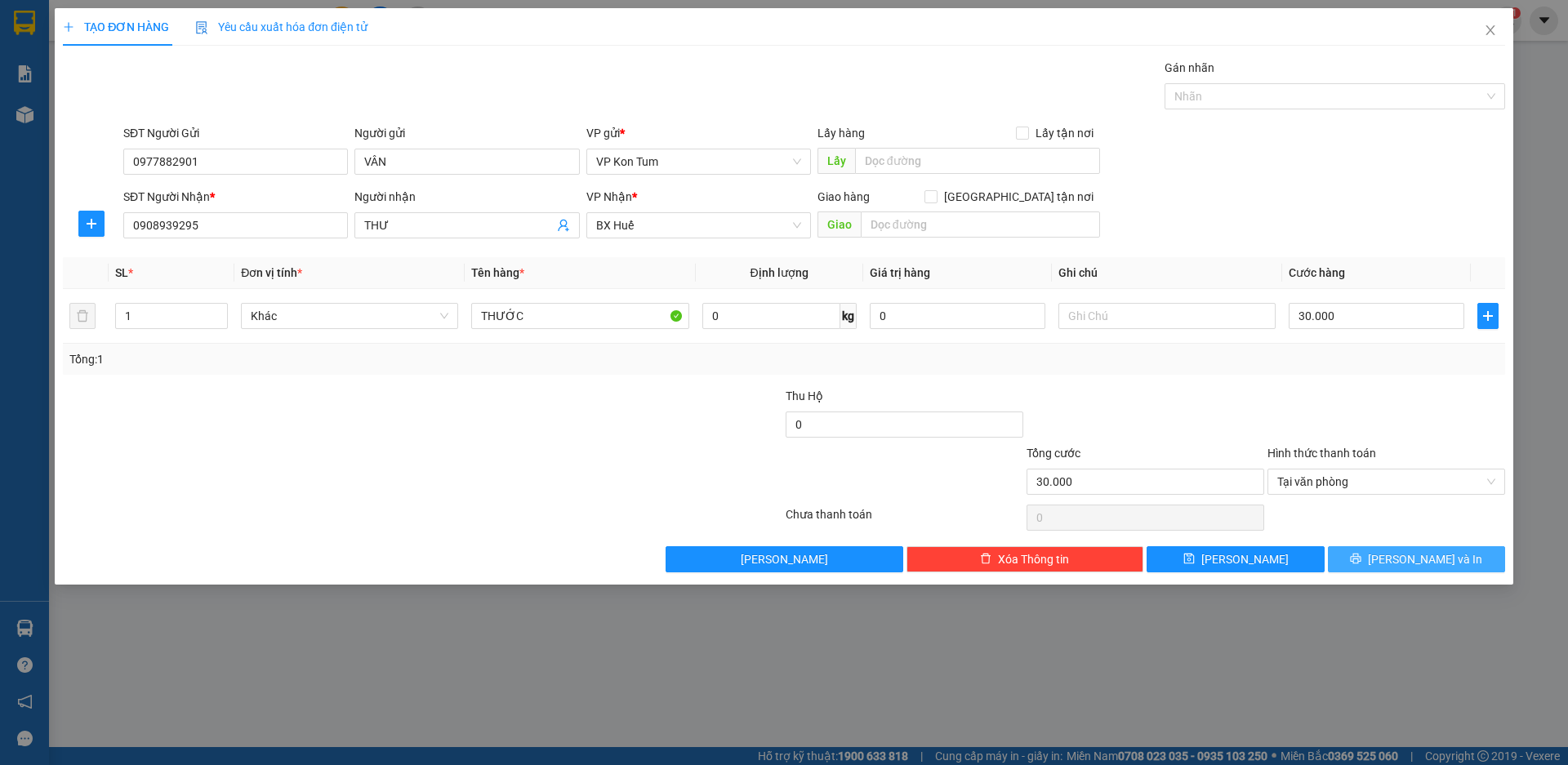
click at [1446, 554] on span "[PERSON_NAME] và In" at bounding box center [1425, 559] width 114 height 18
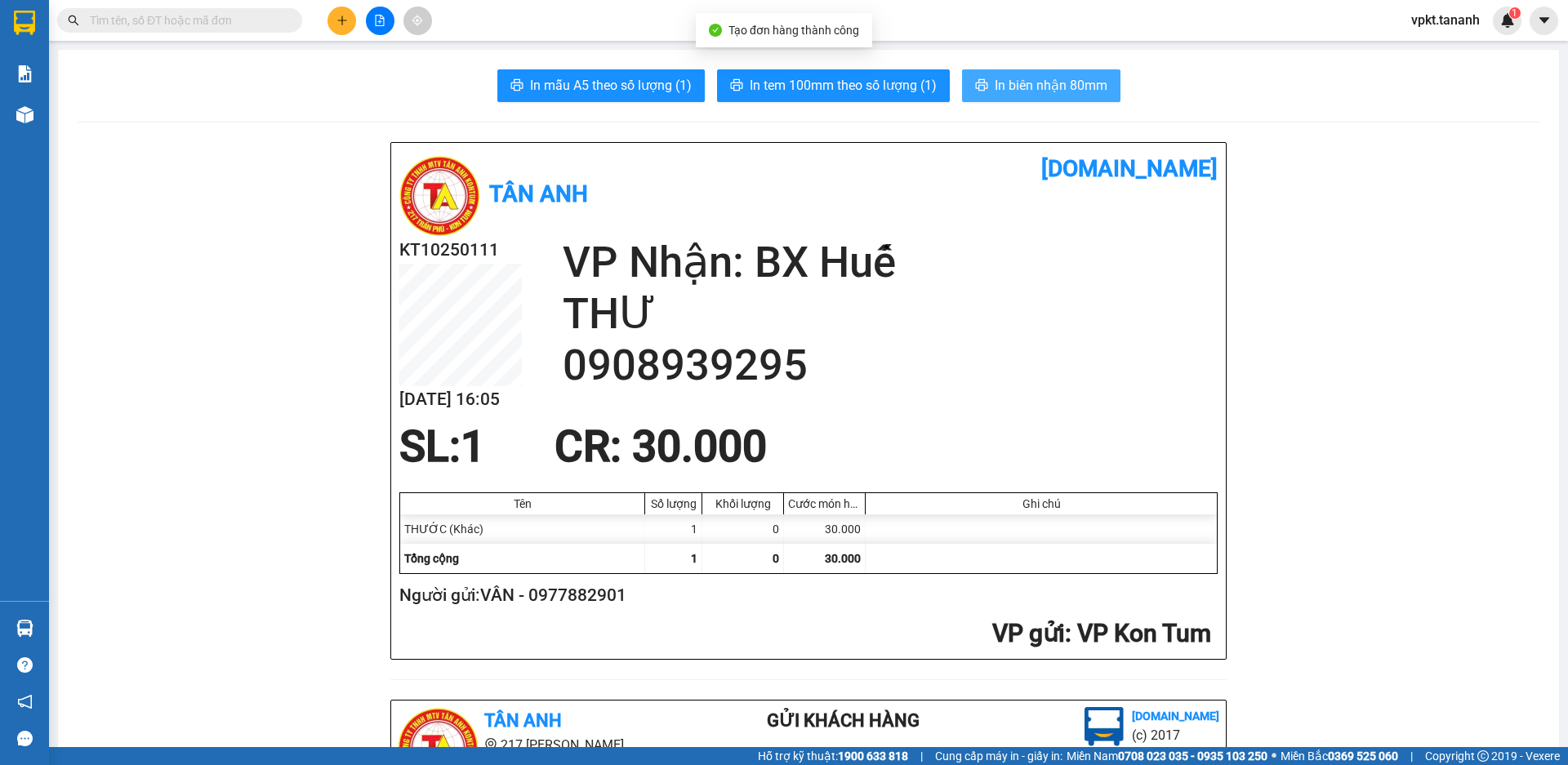
click at [1068, 83] on span "In biên nhận 80mm" at bounding box center [1051, 85] width 113 height 21
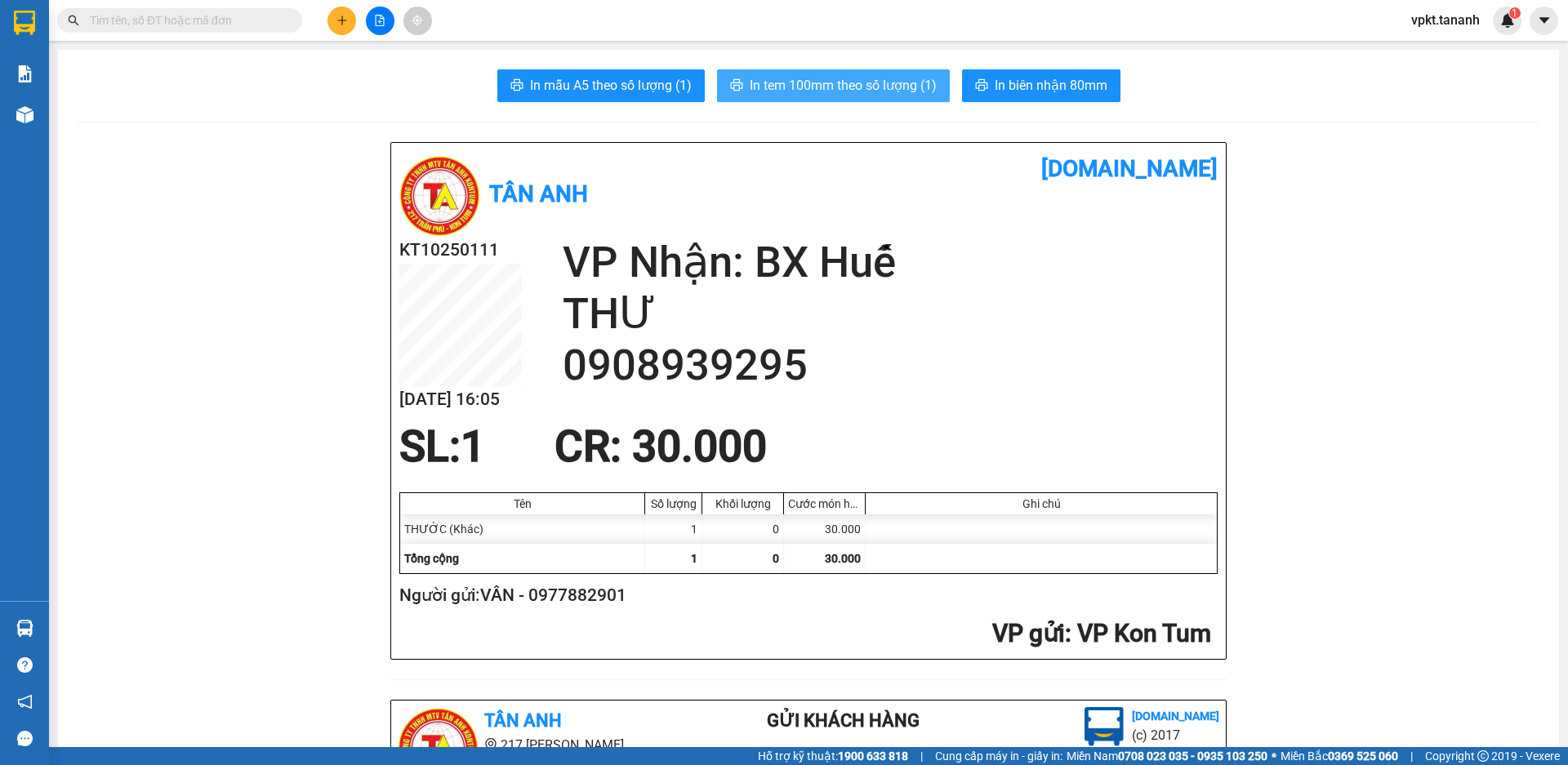
click at [851, 88] on span "In tem 100mm theo số lượng (1)" at bounding box center [843, 85] width 187 height 21
click at [343, 22] on icon "plus" at bounding box center [341, 20] width 12 height 12
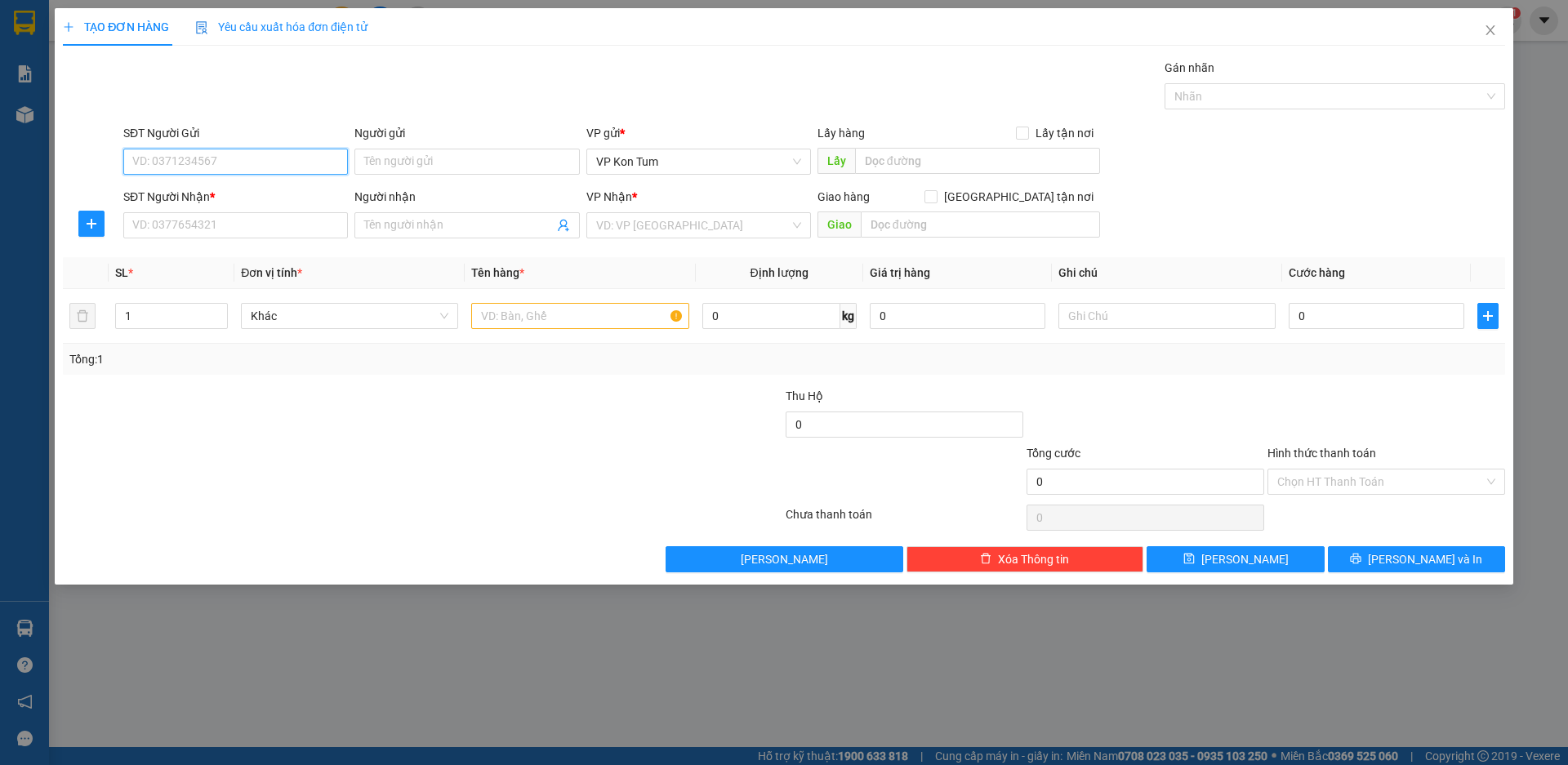
click at [143, 161] on input "SĐT Người Gửi" at bounding box center [235, 161] width 224 height 26
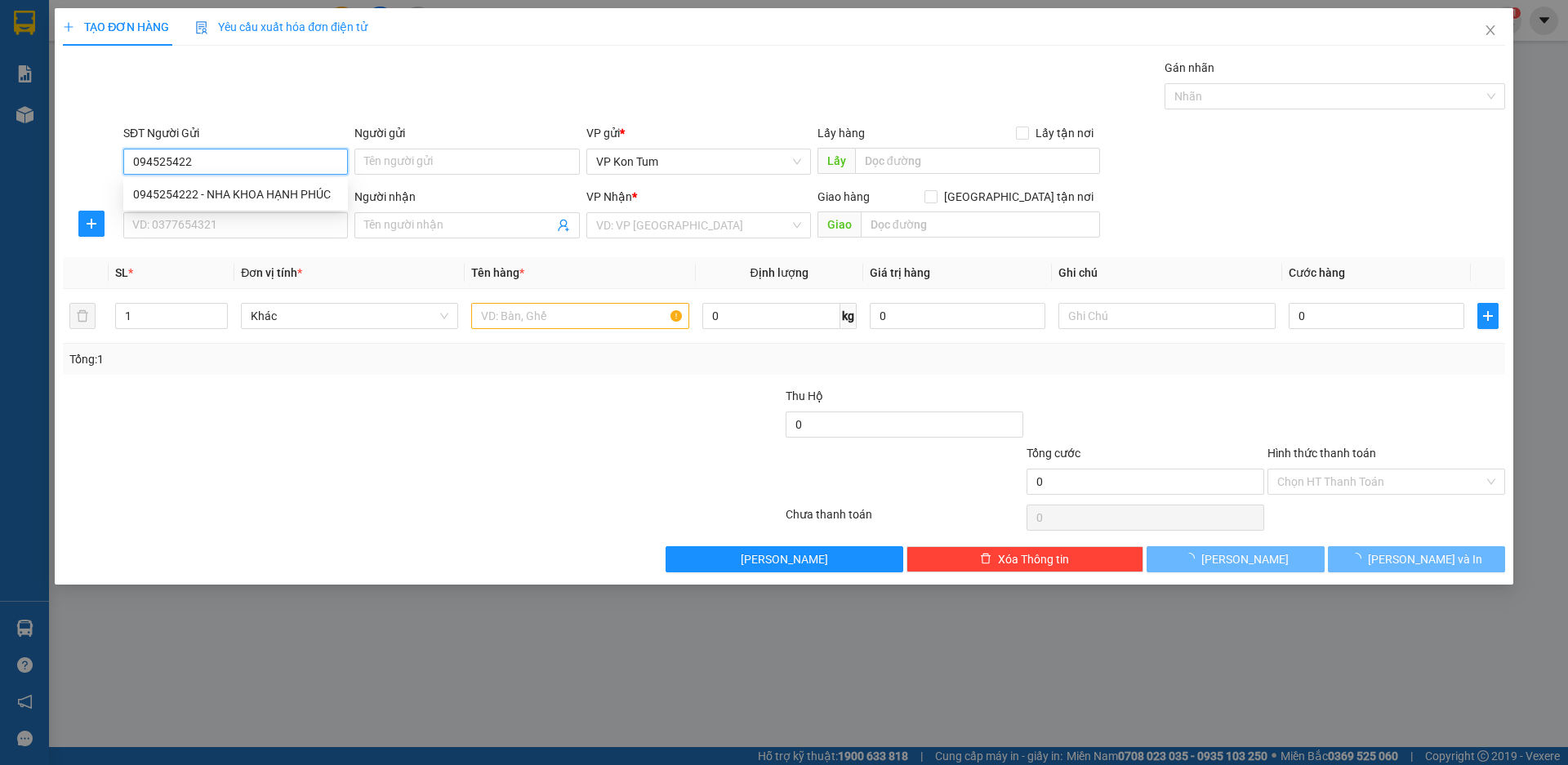
type input "0945254222"
drag, startPoint x: 223, startPoint y: 191, endPoint x: 237, endPoint y: 195, distance: 14.6
click at [224, 191] on div "0945254222 - NHA KHOA HẠNH PHÚC" at bounding box center [235, 194] width 205 height 18
type input "NHA KHOA HẠNH PHÚC"
type input "0913129199"
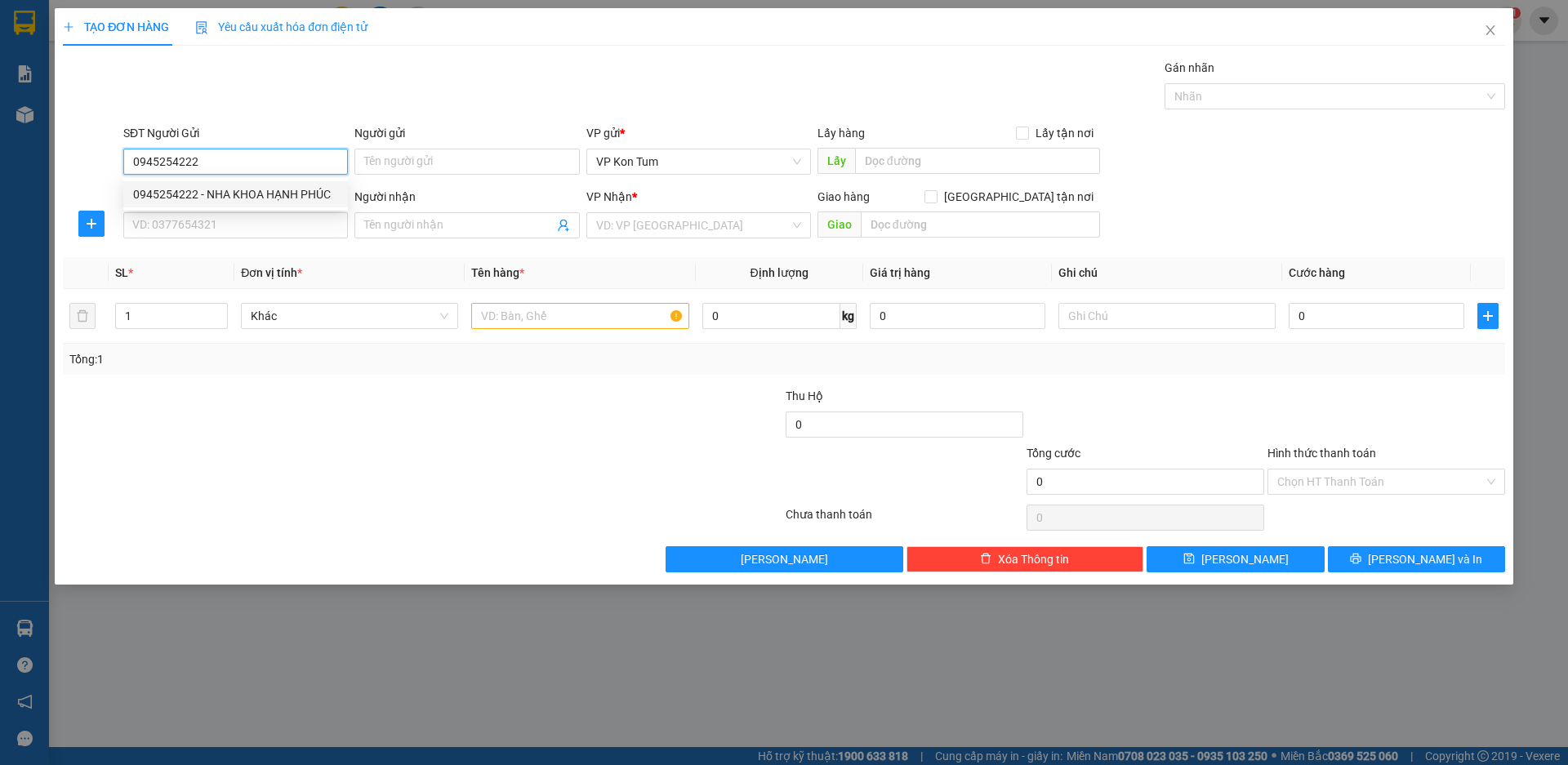
type input "LAB [PERSON_NAME]"
type input "40.000"
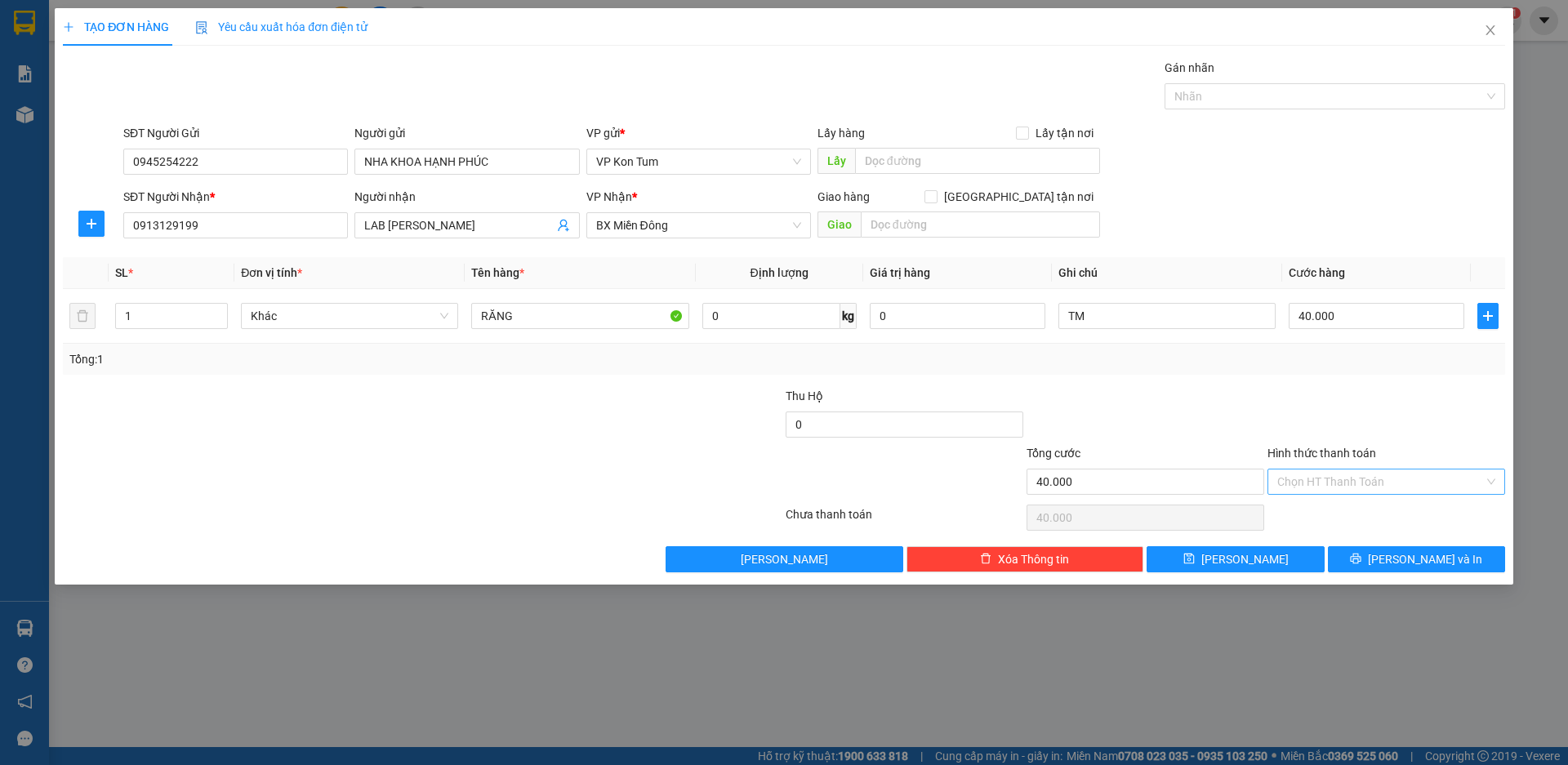
click at [1329, 480] on input "Hình thức thanh toán" at bounding box center [1380, 481] width 207 height 24
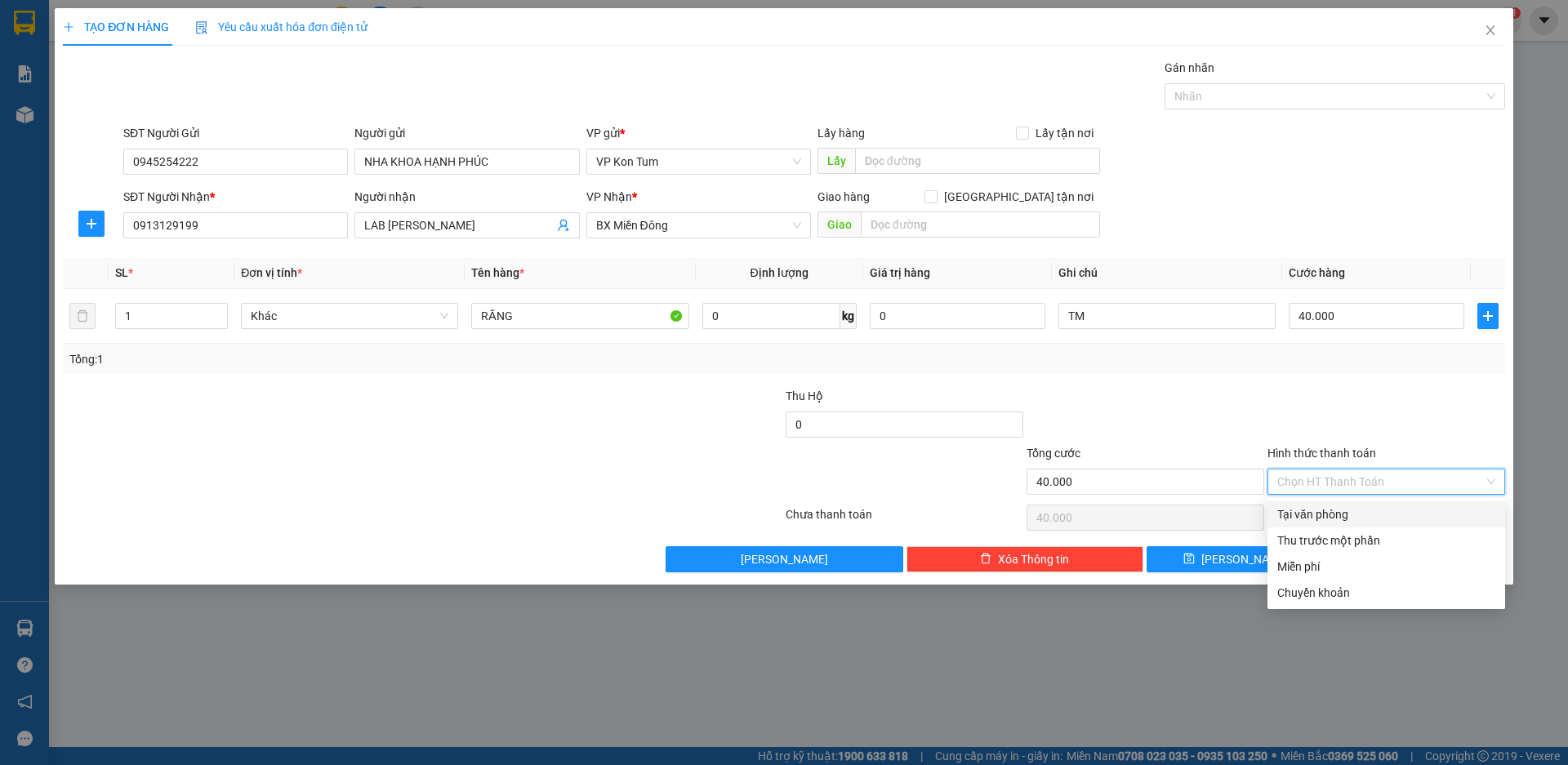
click at [1326, 516] on div "Tại văn phòng" at bounding box center [1387, 514] width 218 height 18
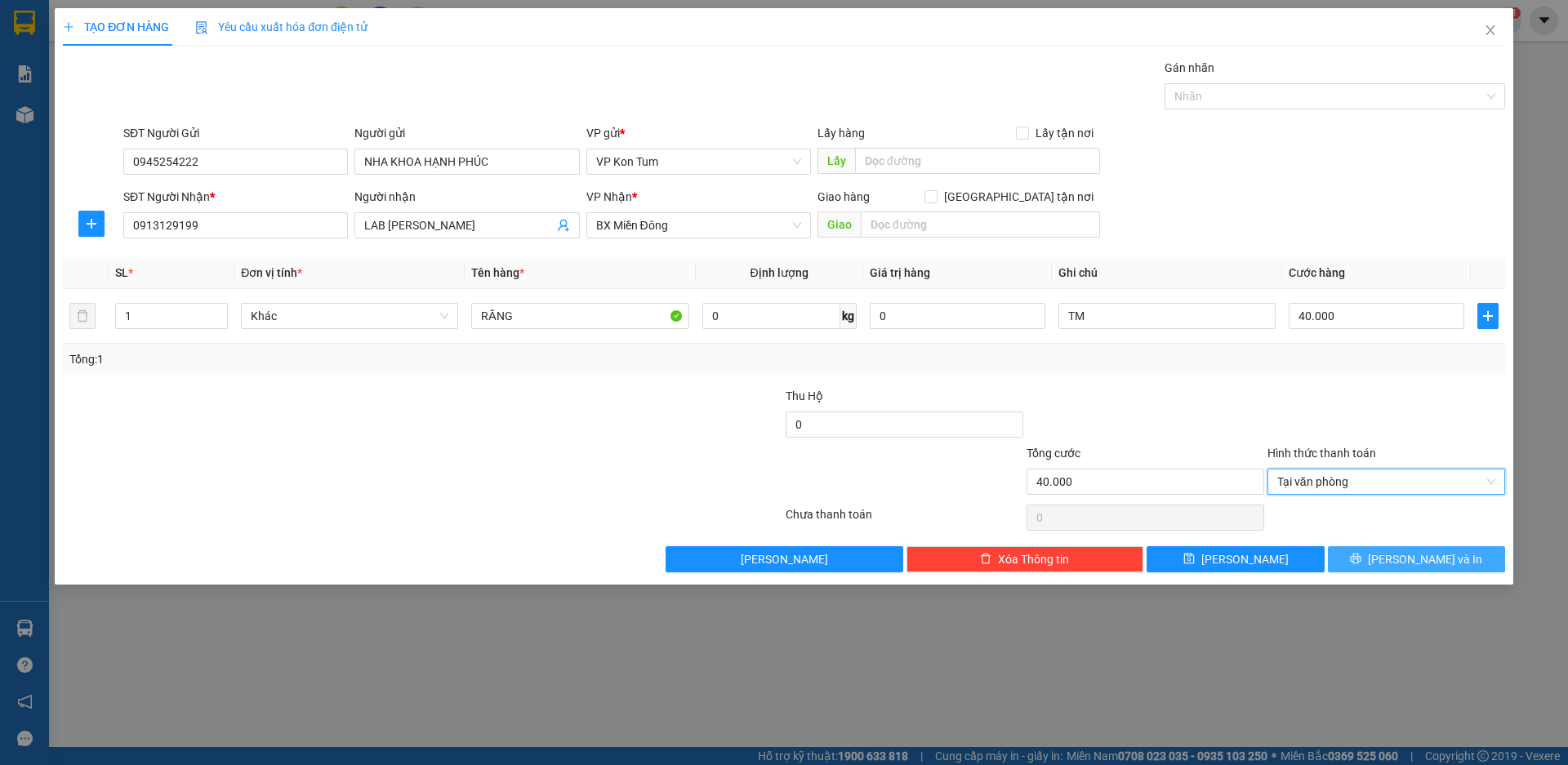
click at [1431, 565] on span "[PERSON_NAME] và In" at bounding box center [1425, 559] width 114 height 18
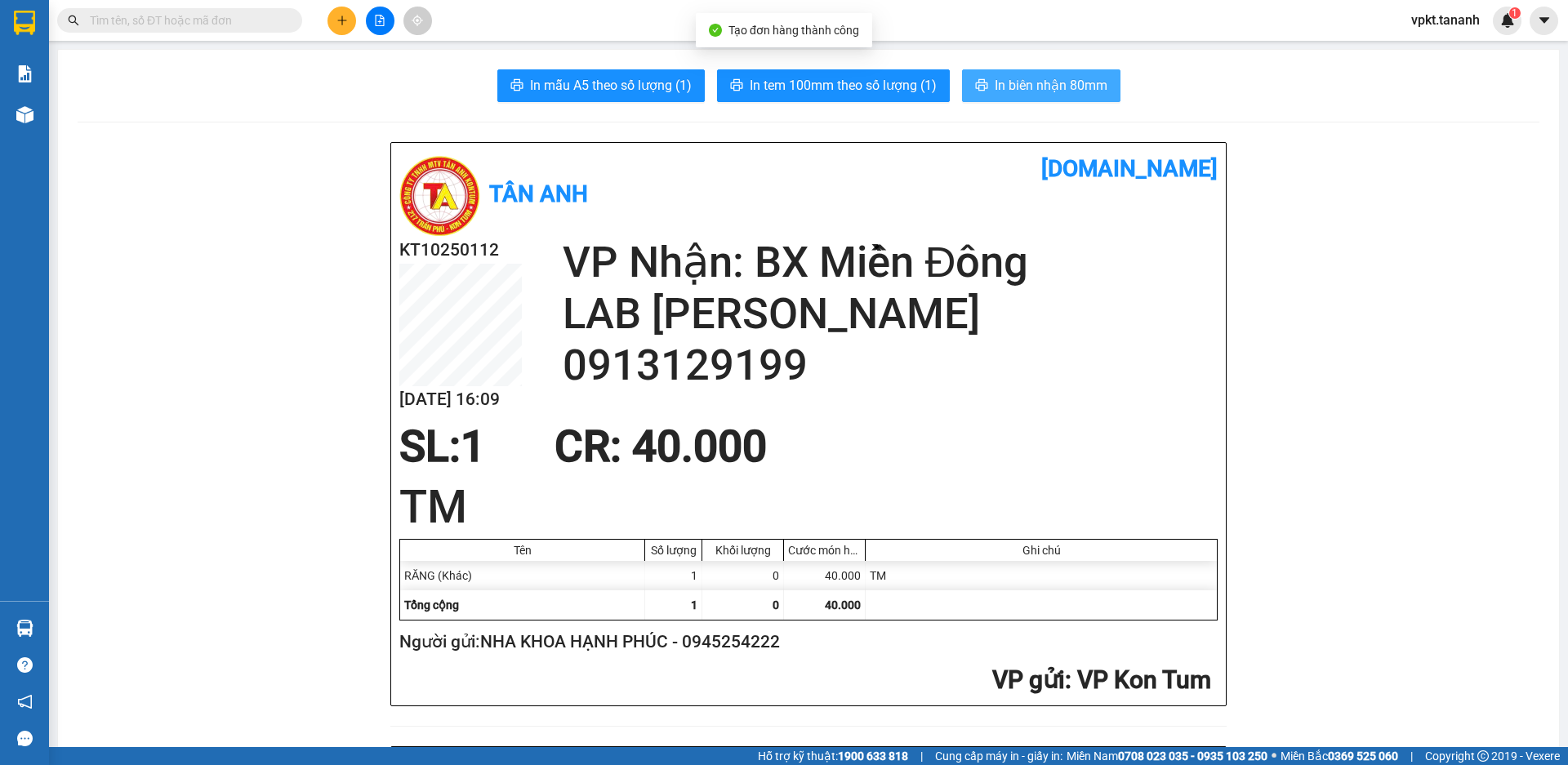
click at [1015, 83] on span "In biên nhận 80mm" at bounding box center [1051, 85] width 113 height 21
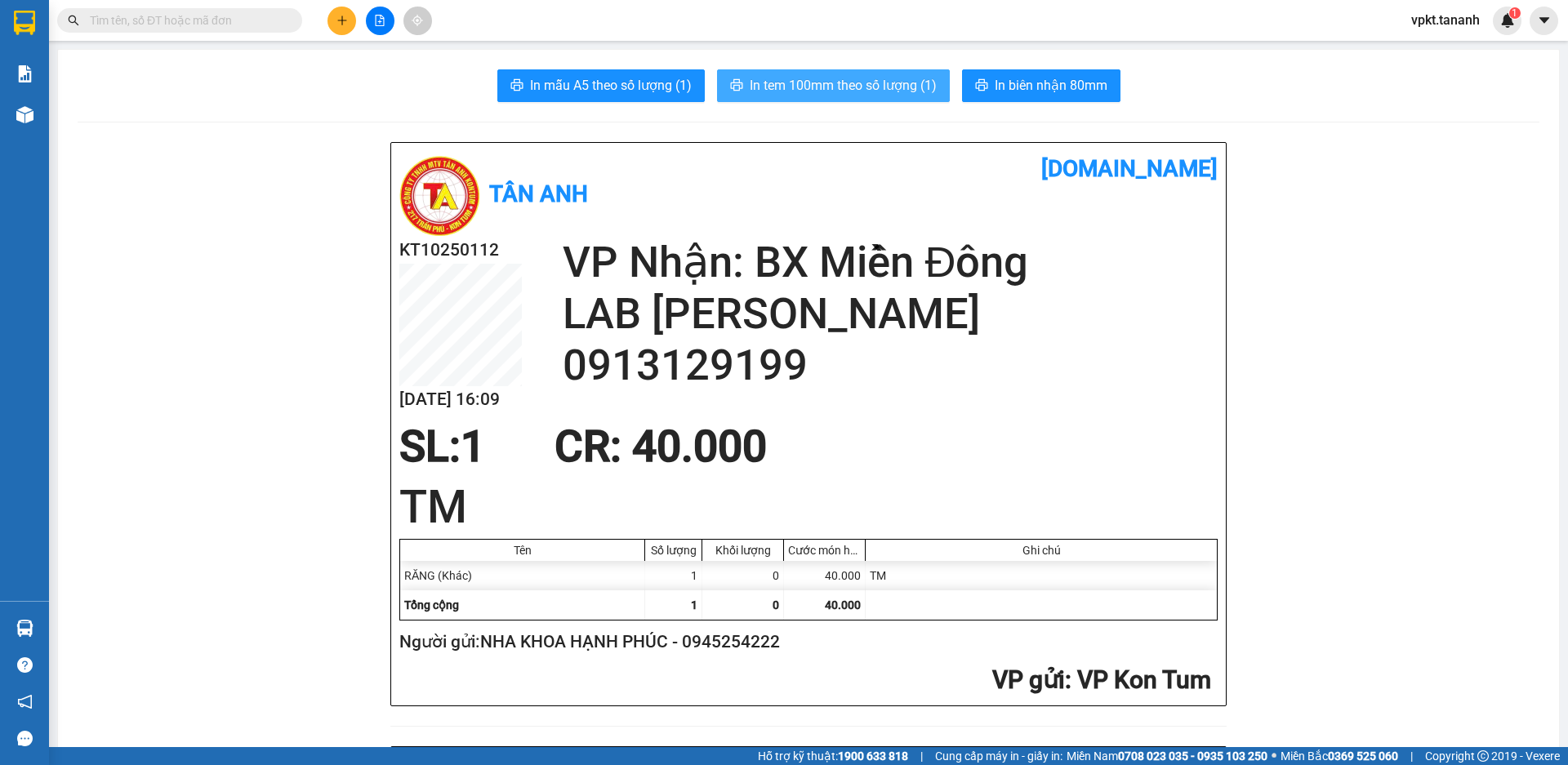
click at [854, 81] on span "In tem 100mm theo số lượng (1)" at bounding box center [843, 85] width 187 height 21
click at [334, 23] on button at bounding box center [341, 21] width 29 height 29
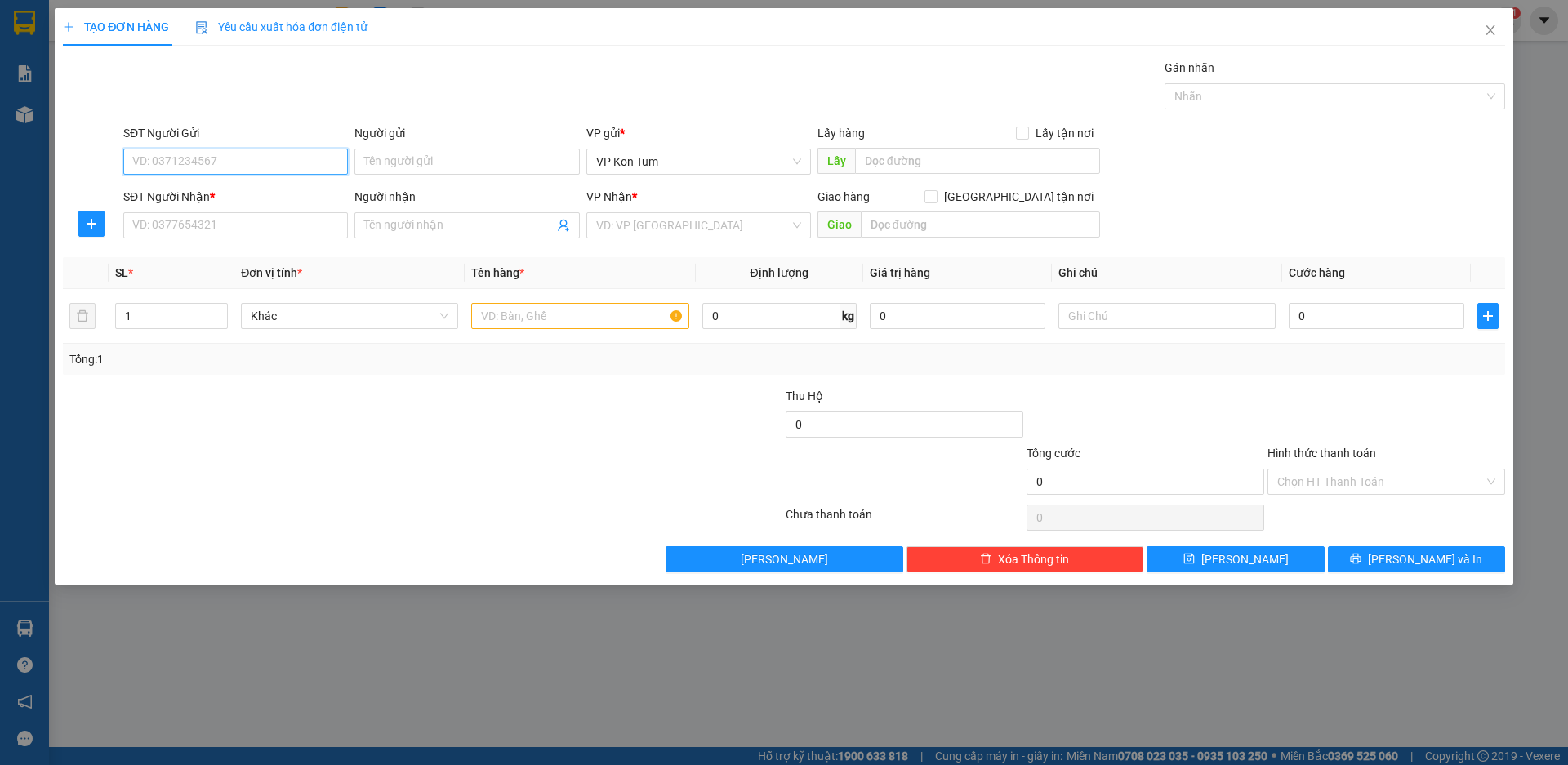
click at [228, 156] on input "SĐT Người Gửi" at bounding box center [235, 161] width 224 height 26
click at [171, 159] on input "SĐT Người Gửi" at bounding box center [235, 161] width 224 height 26
click at [171, 160] on input "0913" at bounding box center [235, 161] width 224 height 26
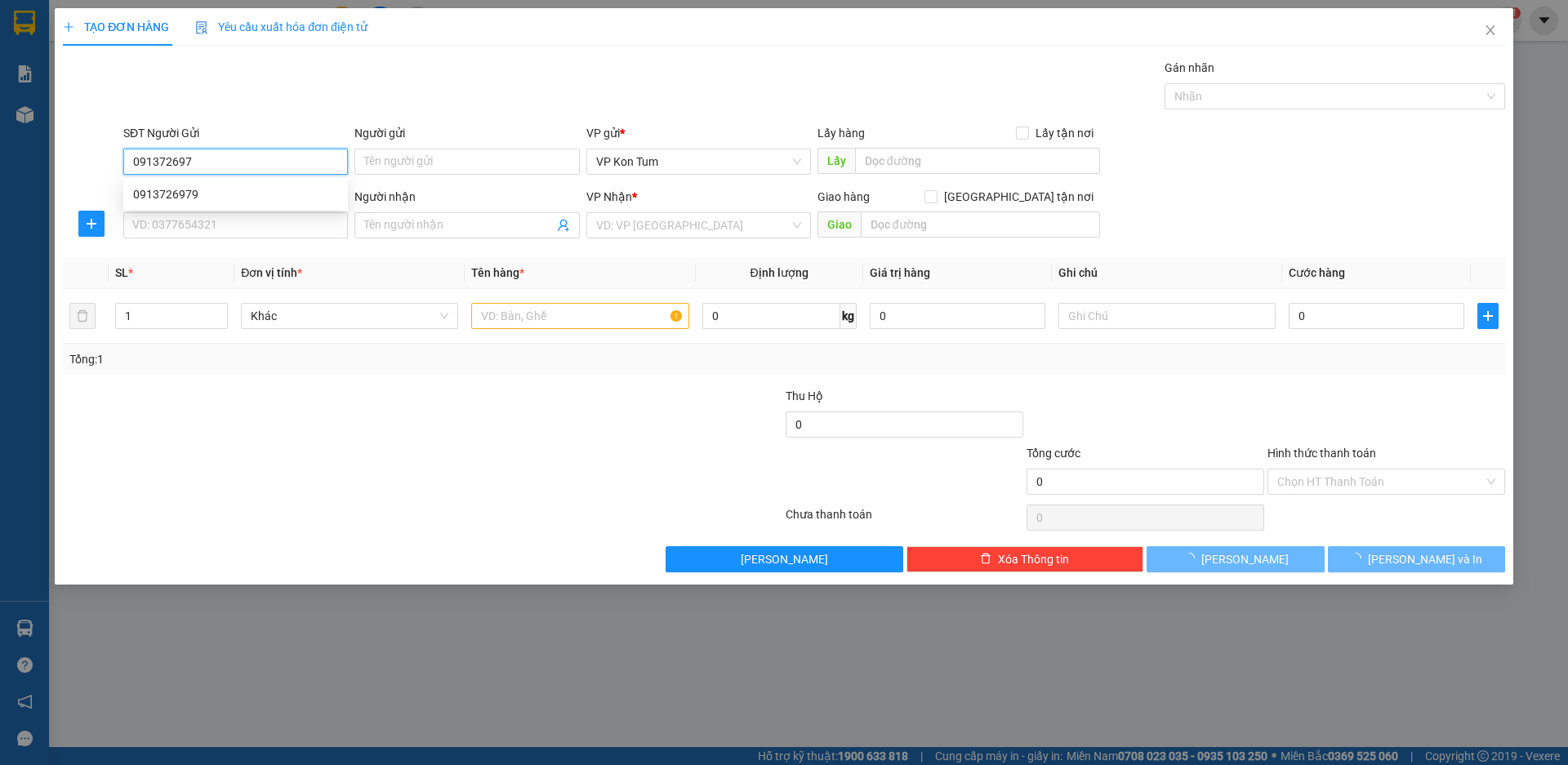
type input "0913726979"
click at [238, 185] on div "0913726979" at bounding box center [235, 194] width 205 height 18
type input "0916602125"
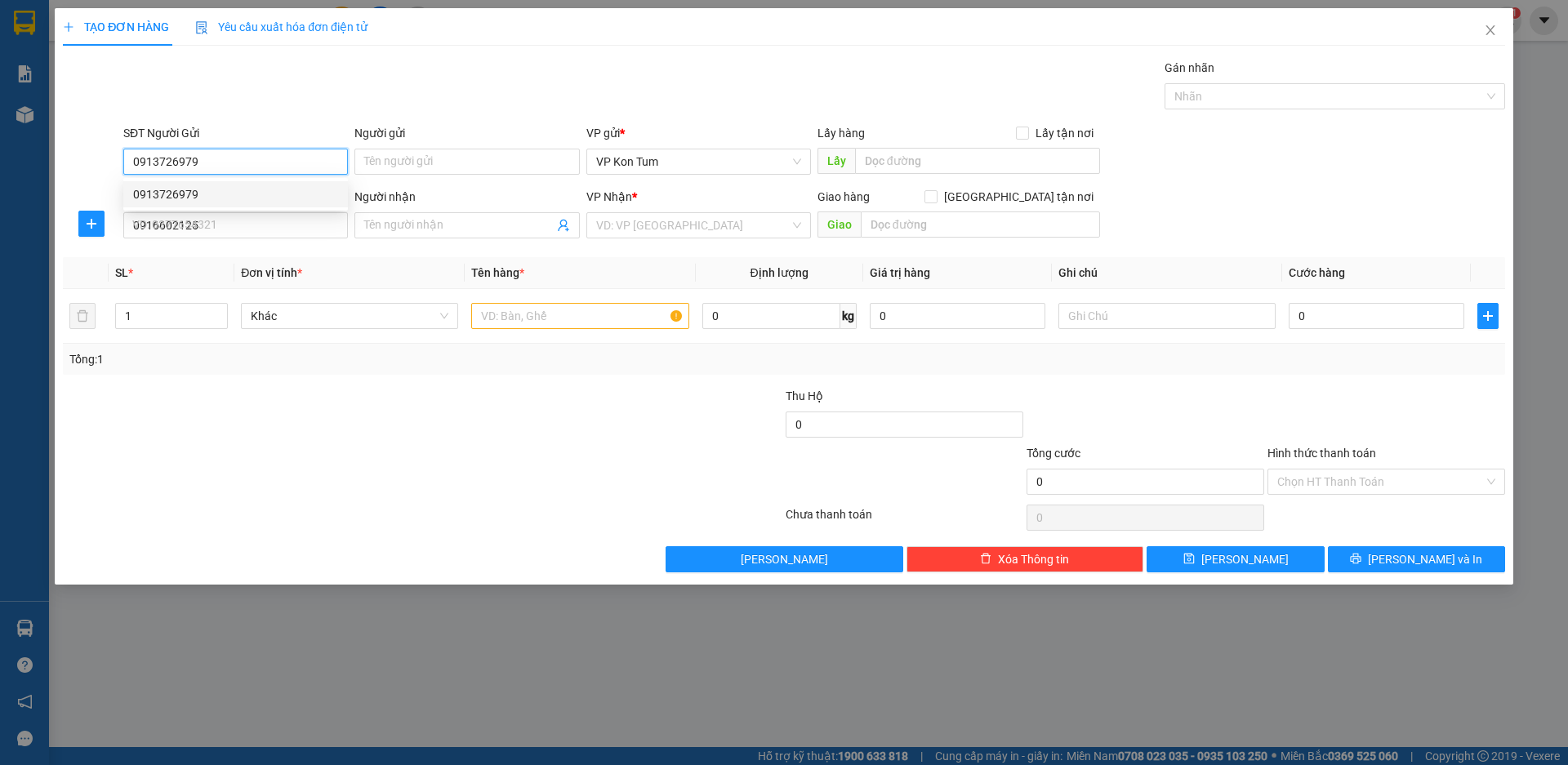
type input "100.000"
type input "0913726979"
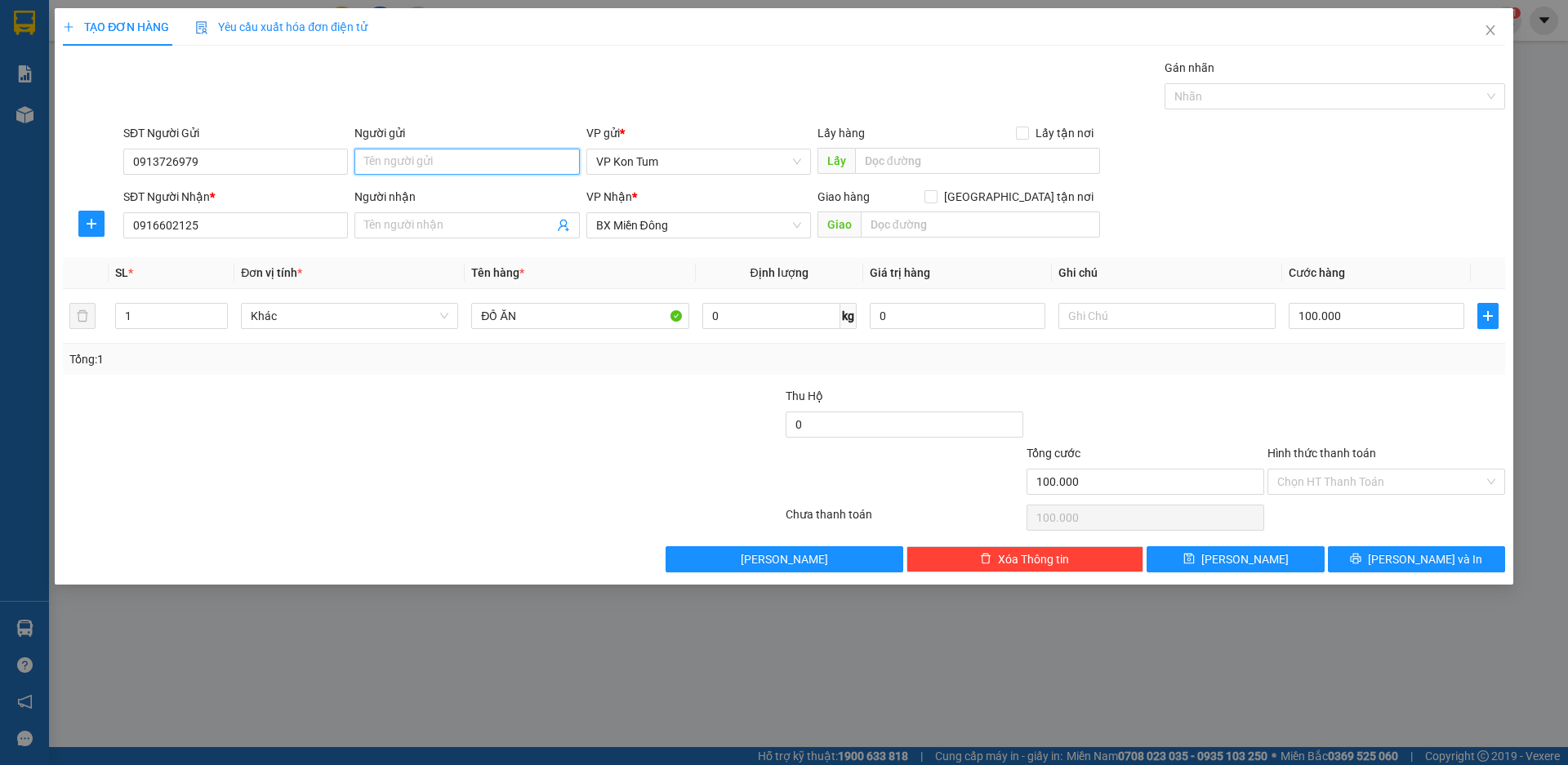
click at [433, 160] on input "Người gửi" at bounding box center [466, 161] width 224 height 26
type input "H"
type input "HỘ"
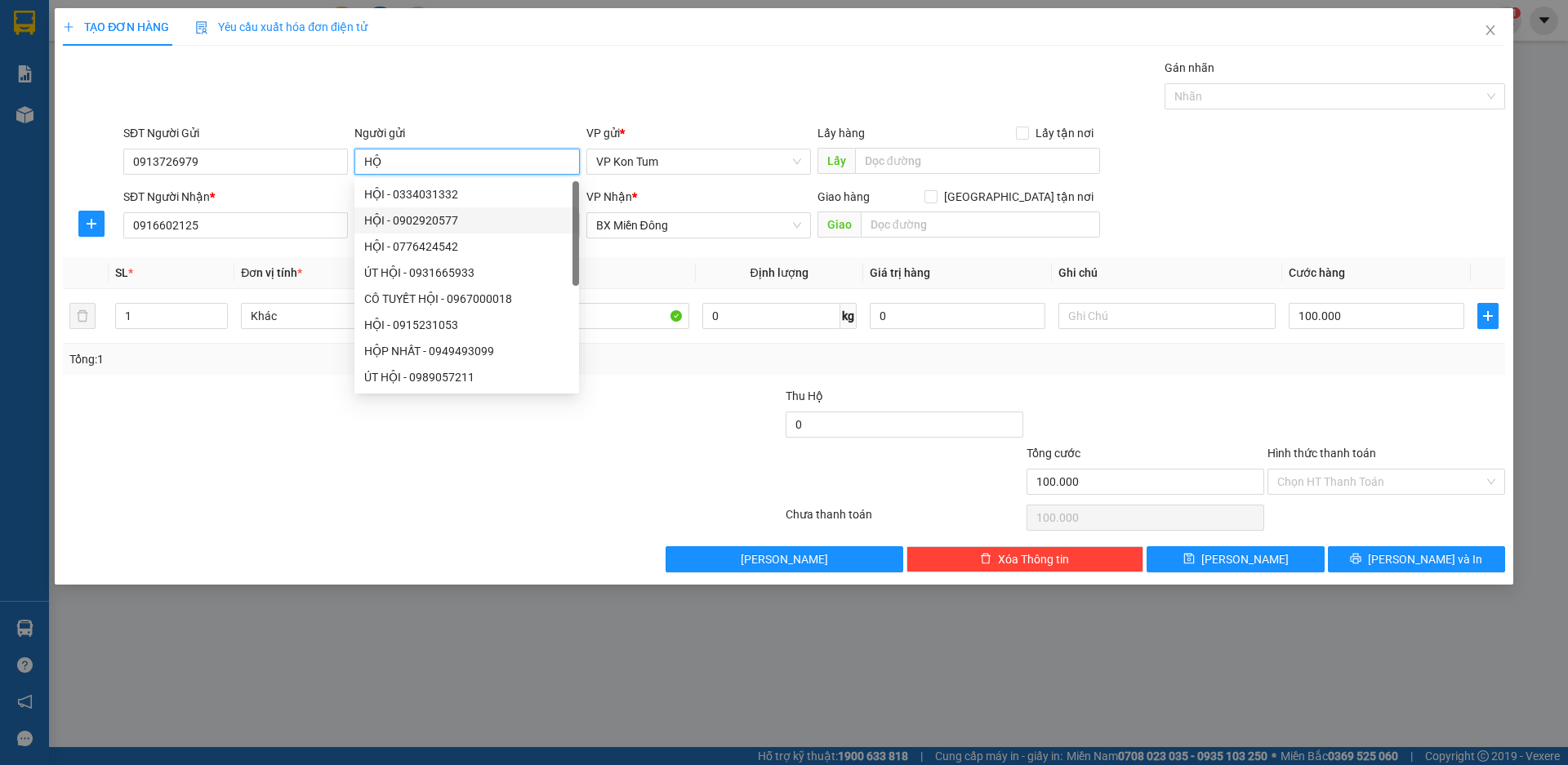
click at [414, 216] on div "HỘI - 0902920577" at bounding box center [466, 221] width 205 height 18
type input "0902920577"
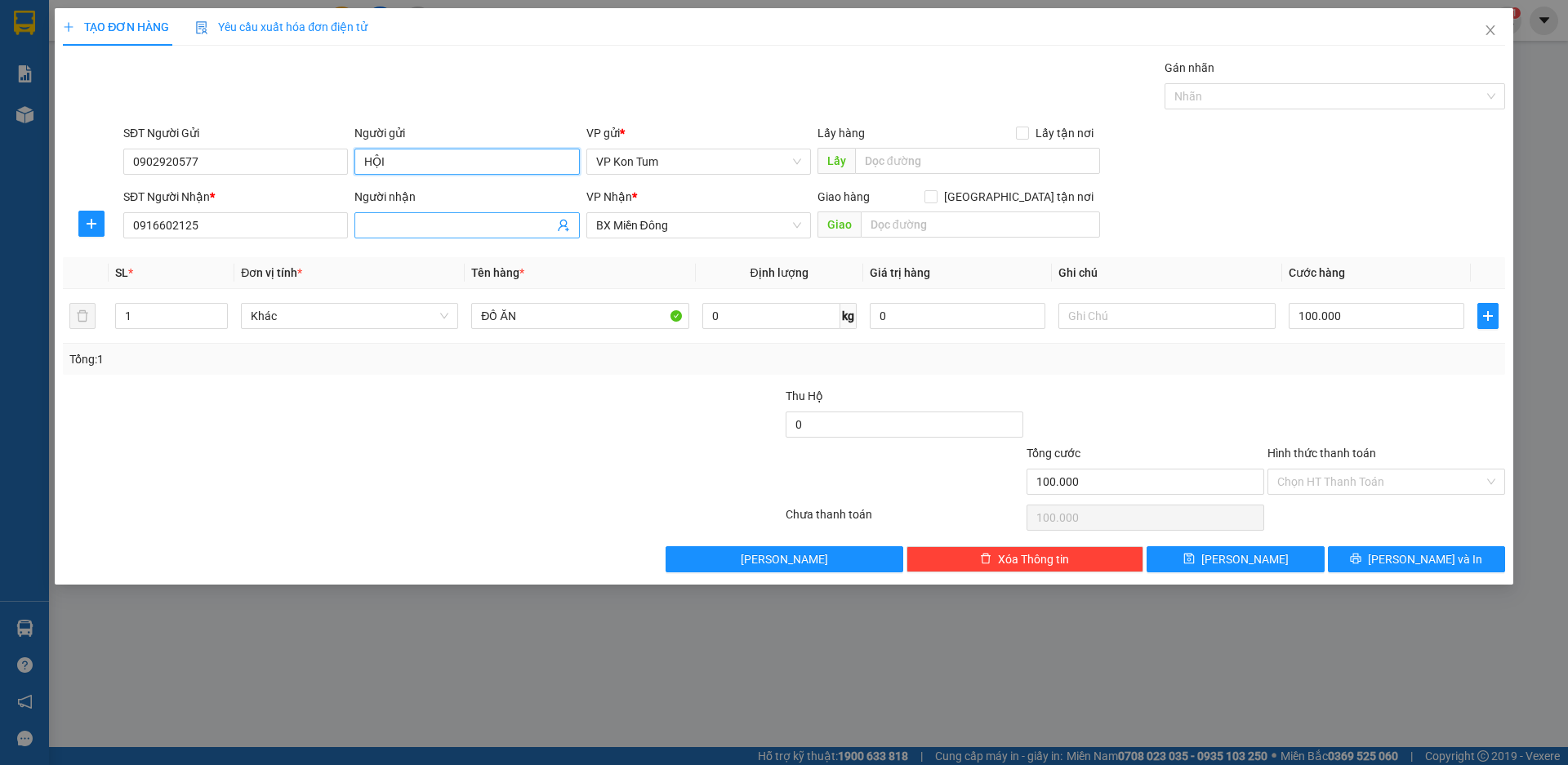
type input "HỘI"
click at [418, 223] on input "Người nhận" at bounding box center [458, 225] width 189 height 18
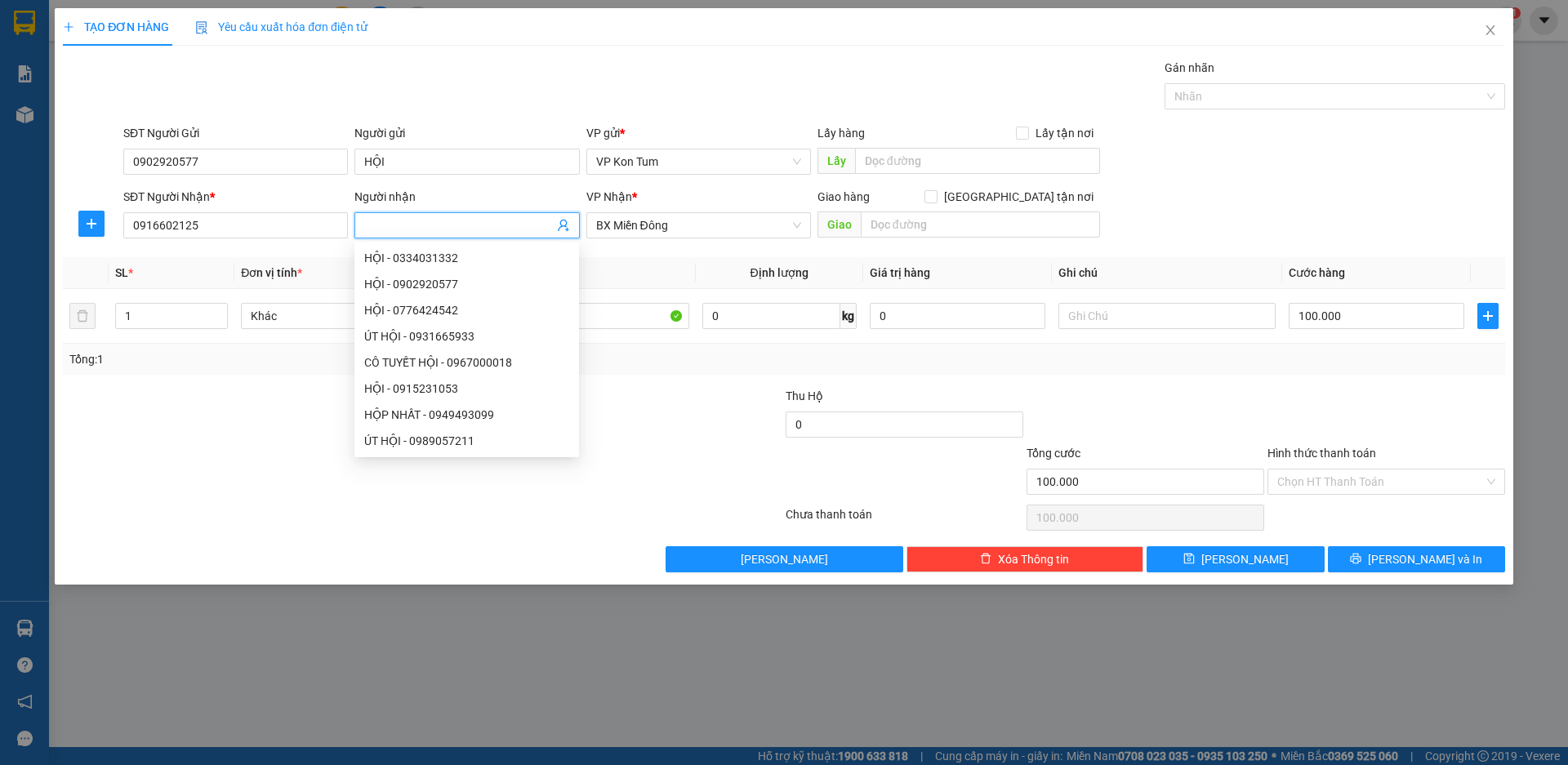
type input "D"
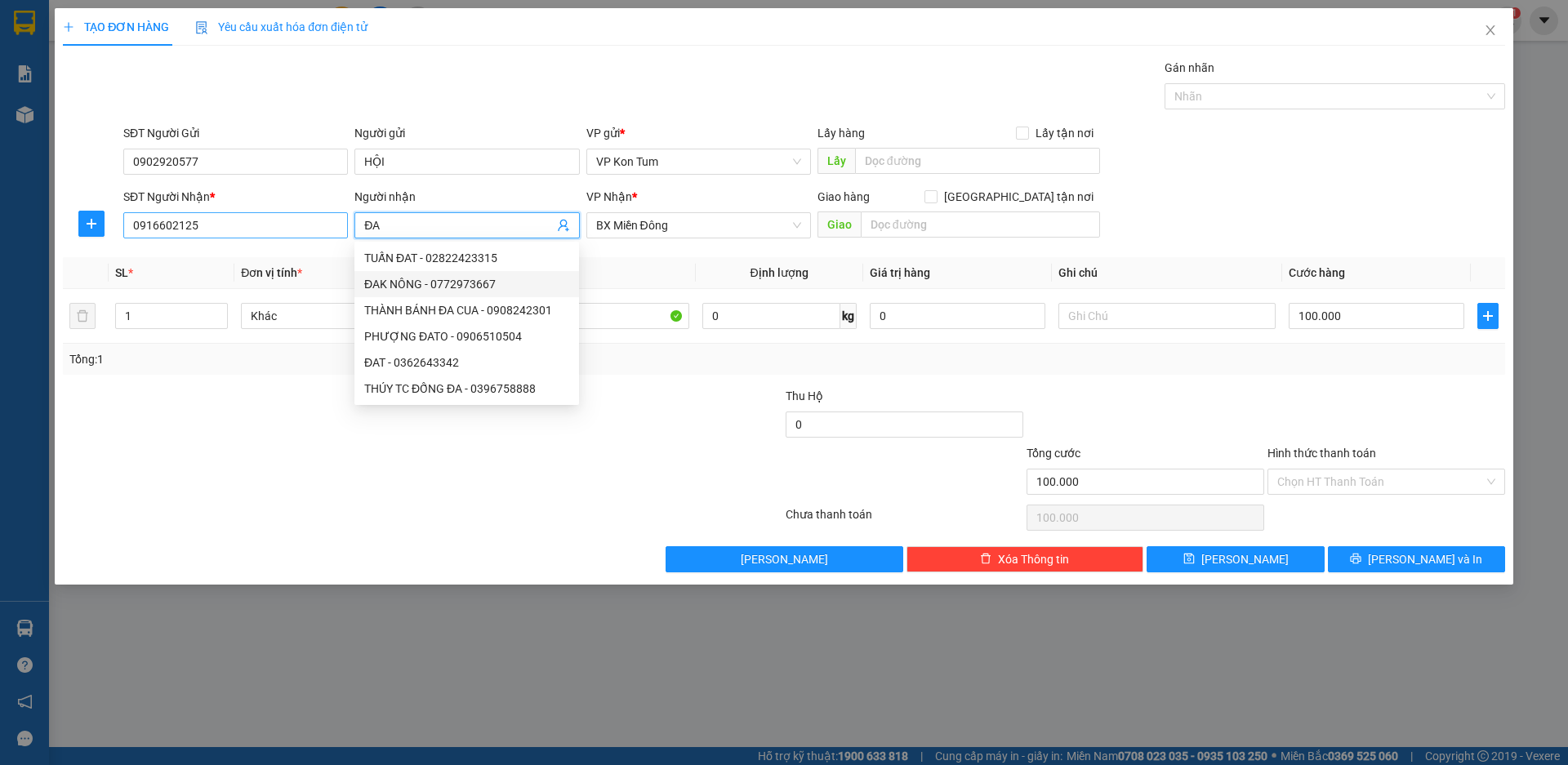
type input "ĐA"
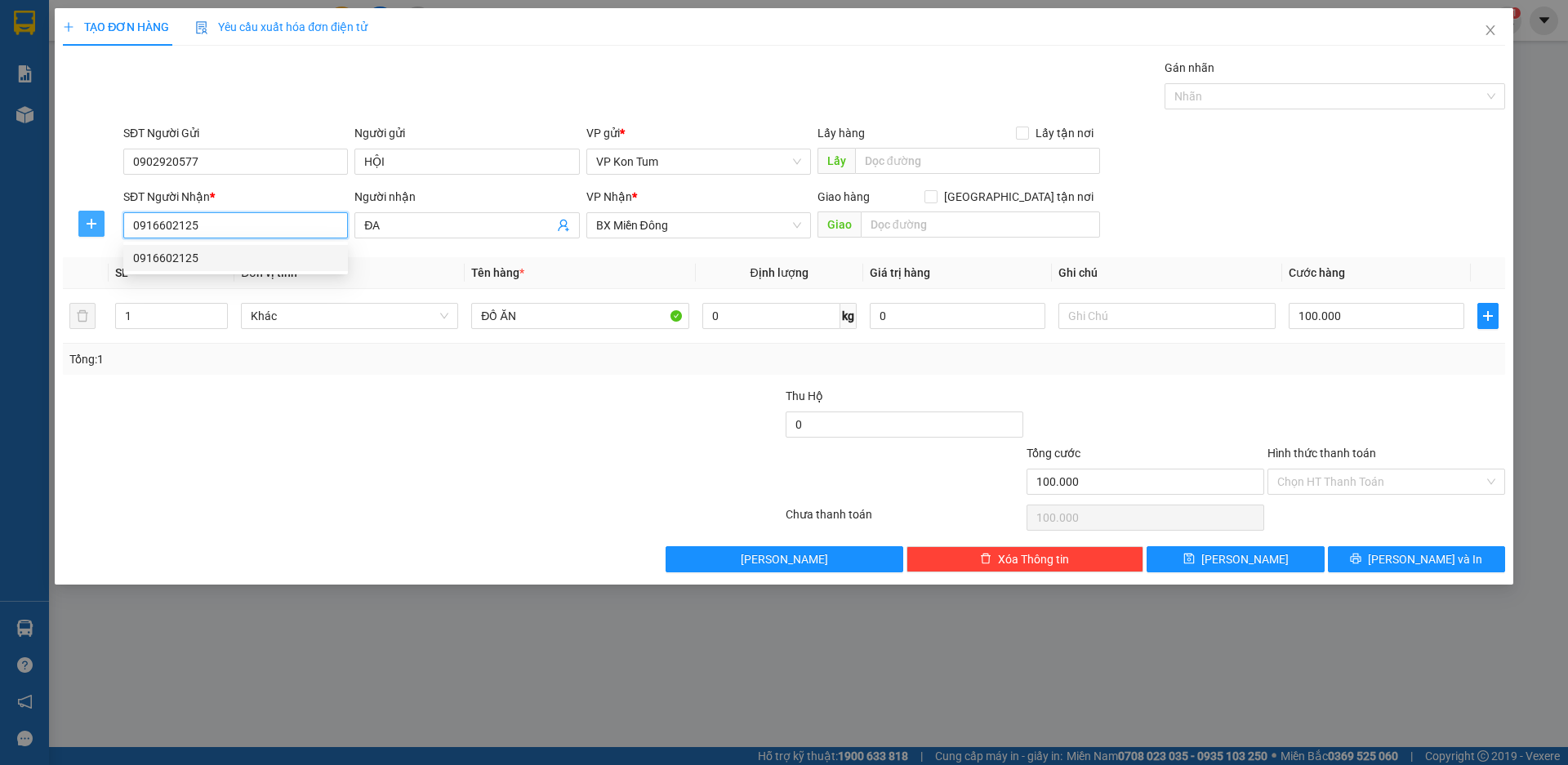
drag, startPoint x: 238, startPoint y: 231, endPoint x: 99, endPoint y: 230, distance: 139.0
click at [99, 230] on div "SĐT Người Nhận * 0916602125 Người nhận ĐA VP Nhận * BX Miền Đông Giao hàng [GEO…" at bounding box center [784, 216] width 1446 height 57
type input "0983170386"
click at [448, 231] on input "ĐA" at bounding box center [458, 225] width 189 height 18
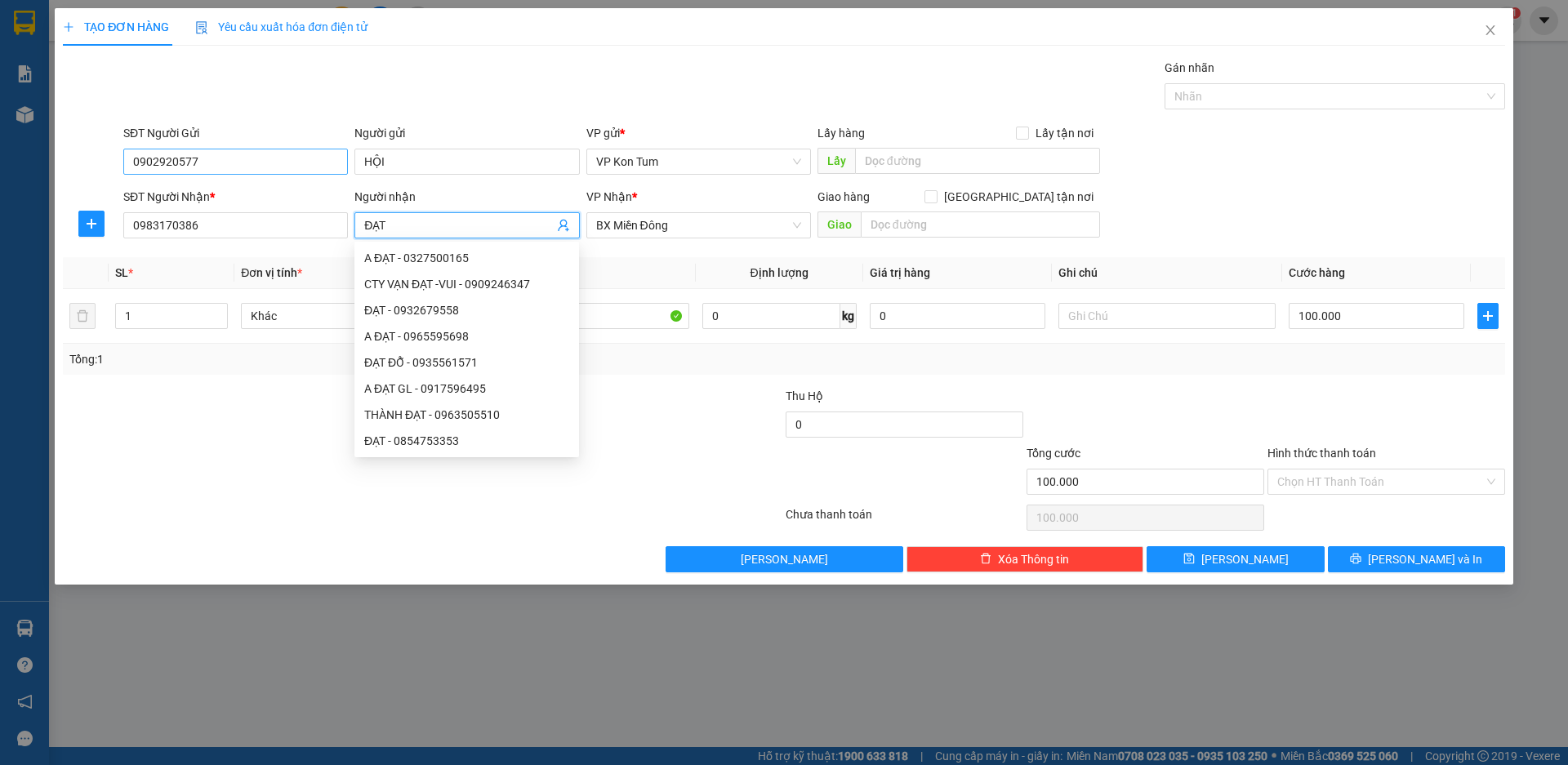
type input "ĐẠT"
drag, startPoint x: 207, startPoint y: 156, endPoint x: 75, endPoint y: 156, distance: 132.0
click at [75, 156] on div "SĐT Người Gửi 0902920577 0902920577 Người gửi HỘI VP gửi * VP [PERSON_NAME] Lấy…" at bounding box center [784, 153] width 1446 height 57
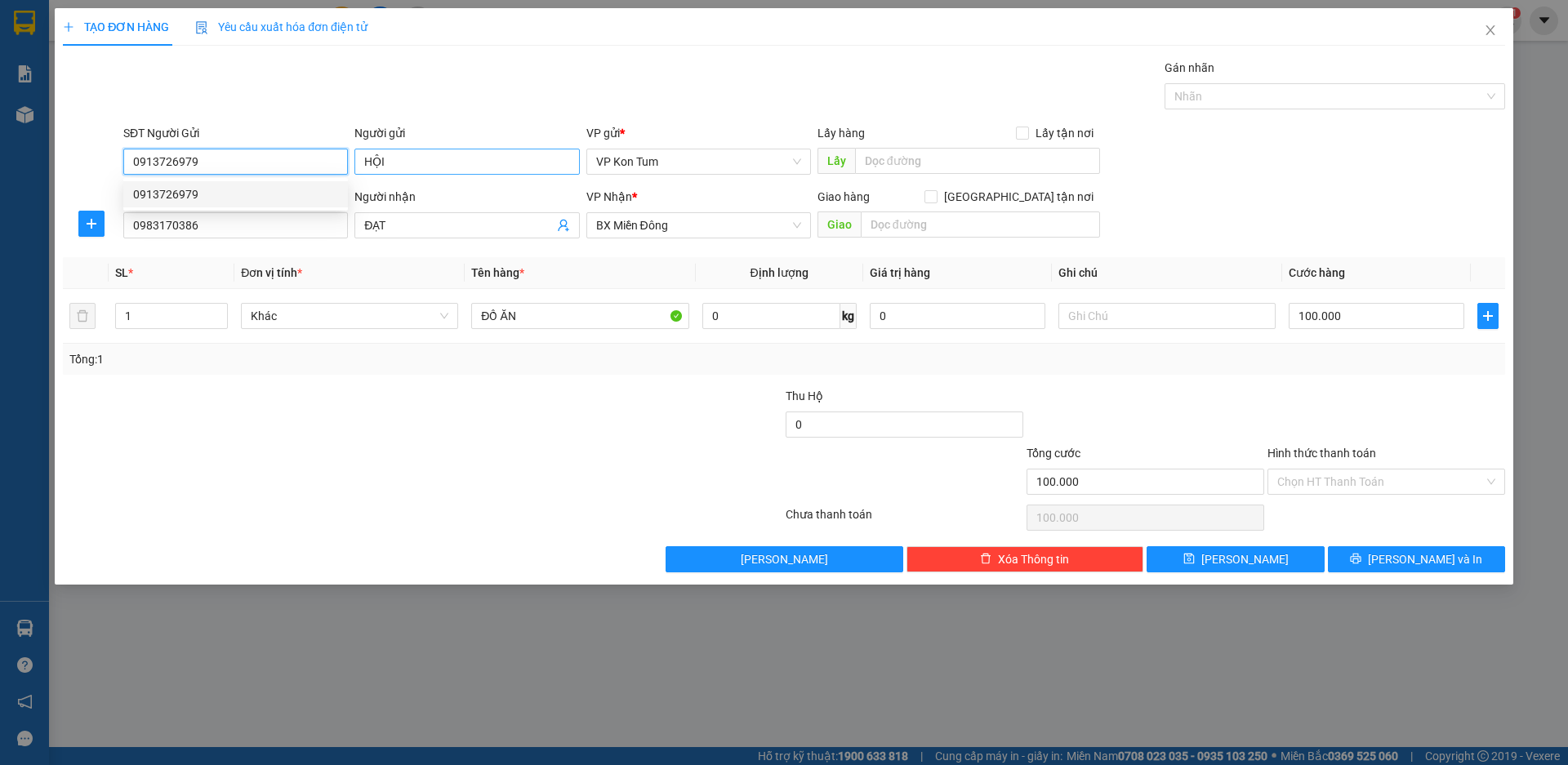
type input "0913726979"
click at [469, 166] on input "HỘI" at bounding box center [466, 161] width 224 height 26
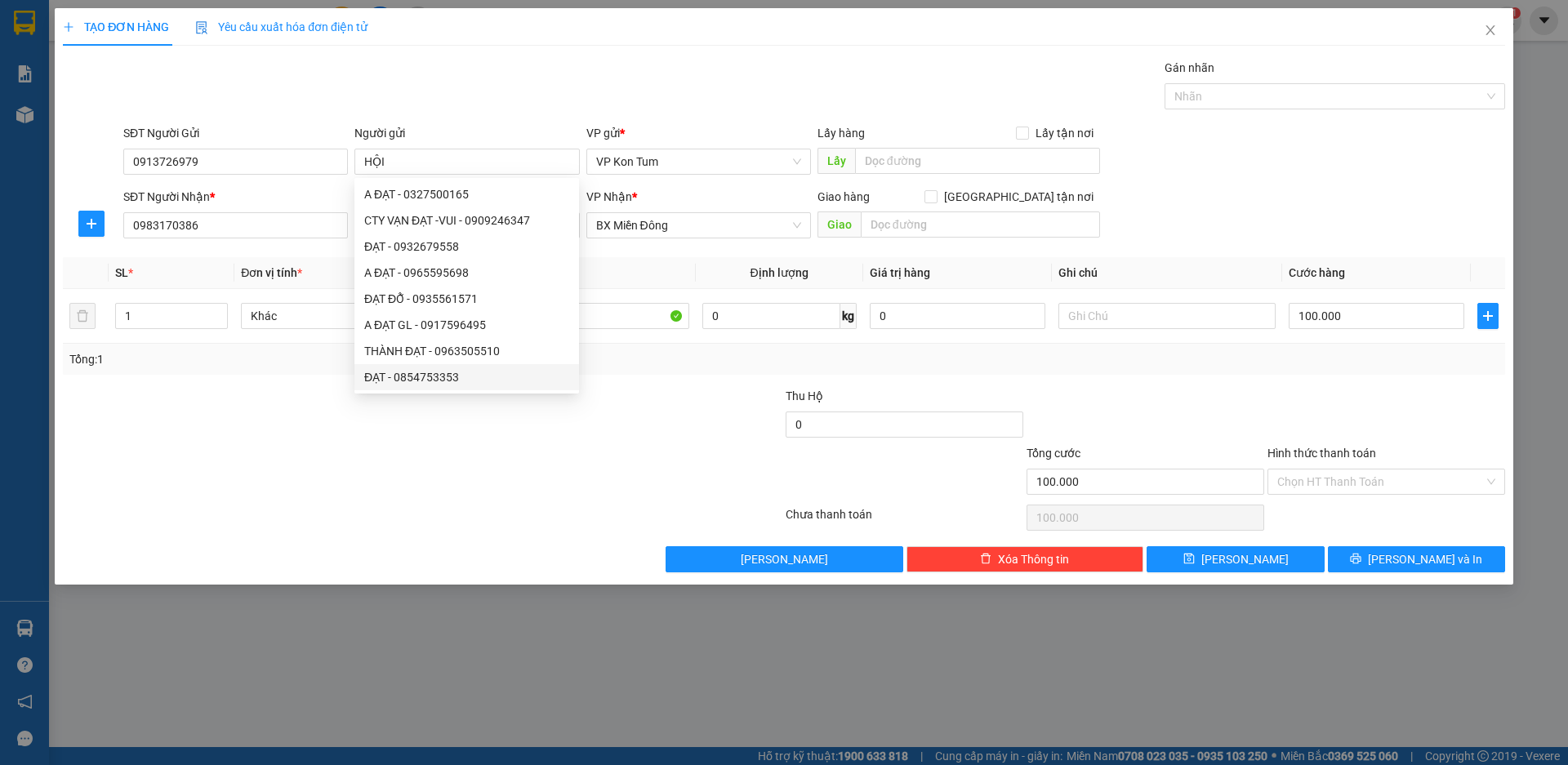
click at [362, 430] on div at bounding box center [302, 416] width 482 height 57
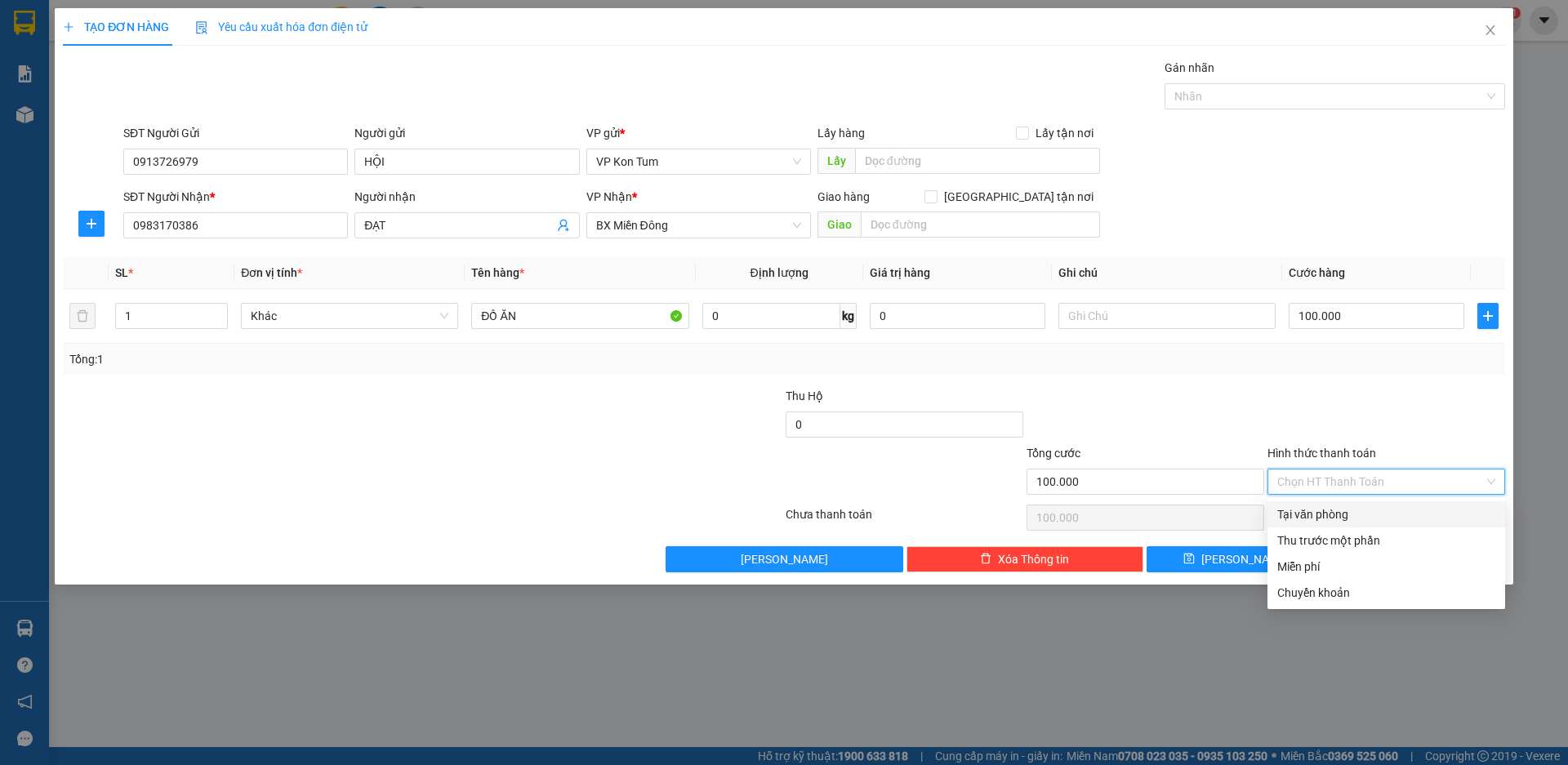
click at [1326, 483] on input "Hình thức thanh toán" at bounding box center [1380, 481] width 207 height 24
click at [609, 425] on div at bounding box center [662, 416] width 240 height 57
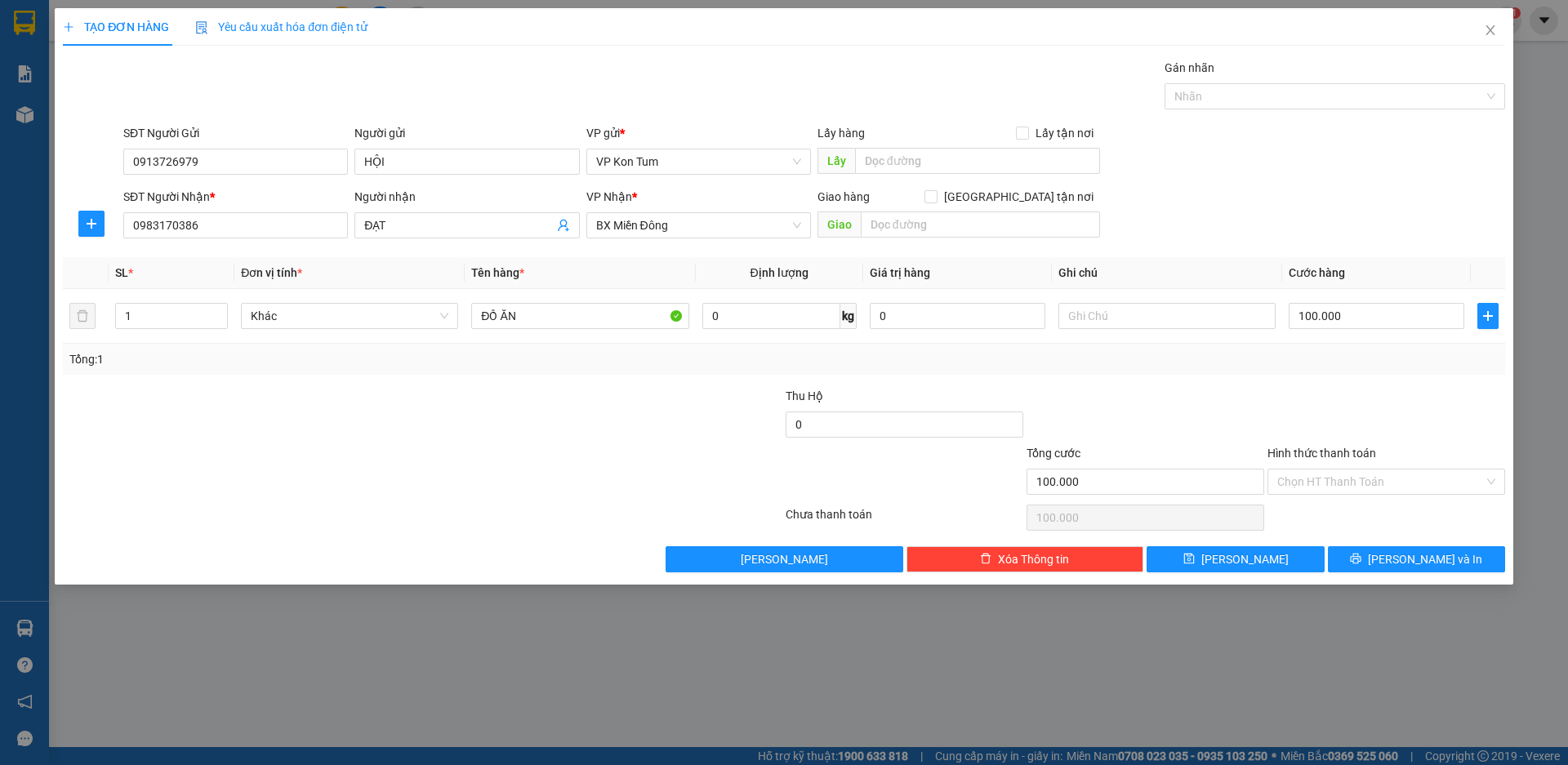
click at [1269, 385] on div "Transit Pickup Surcharge Ids Transit Deliver Surcharge Ids Transit Deliver Surc…" at bounding box center [783, 315] width 1442 height 514
click at [1327, 472] on input "Hình thức thanh toán" at bounding box center [1380, 481] width 207 height 24
click at [1243, 377] on div "Transit Pickup Surcharge Ids Transit Deliver Surcharge Ids Transit Deliver Surc…" at bounding box center [783, 315] width 1442 height 514
click at [1370, 323] on input "100.000" at bounding box center [1376, 315] width 175 height 26
type input "8"
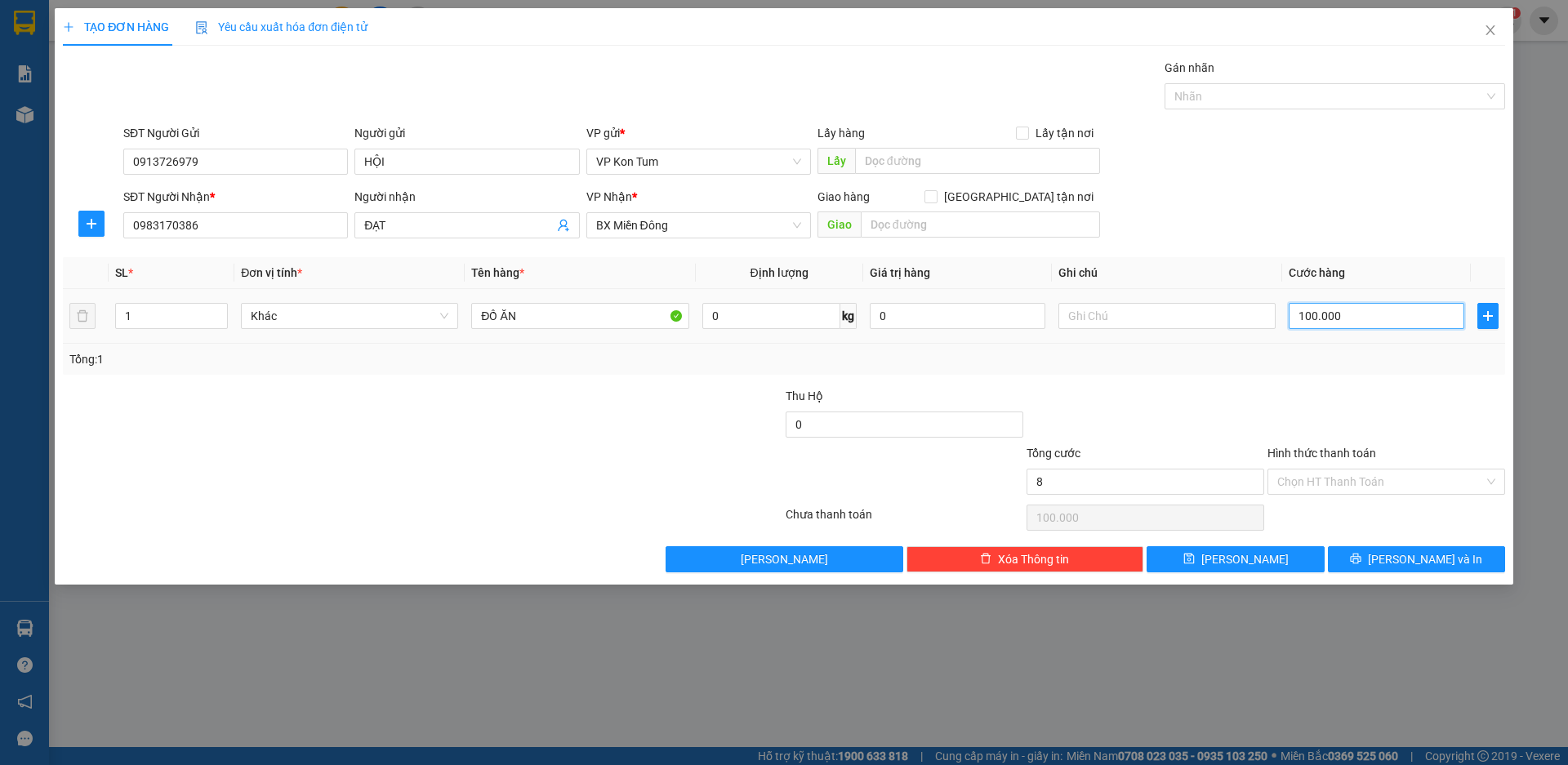
type input "8"
type input "80"
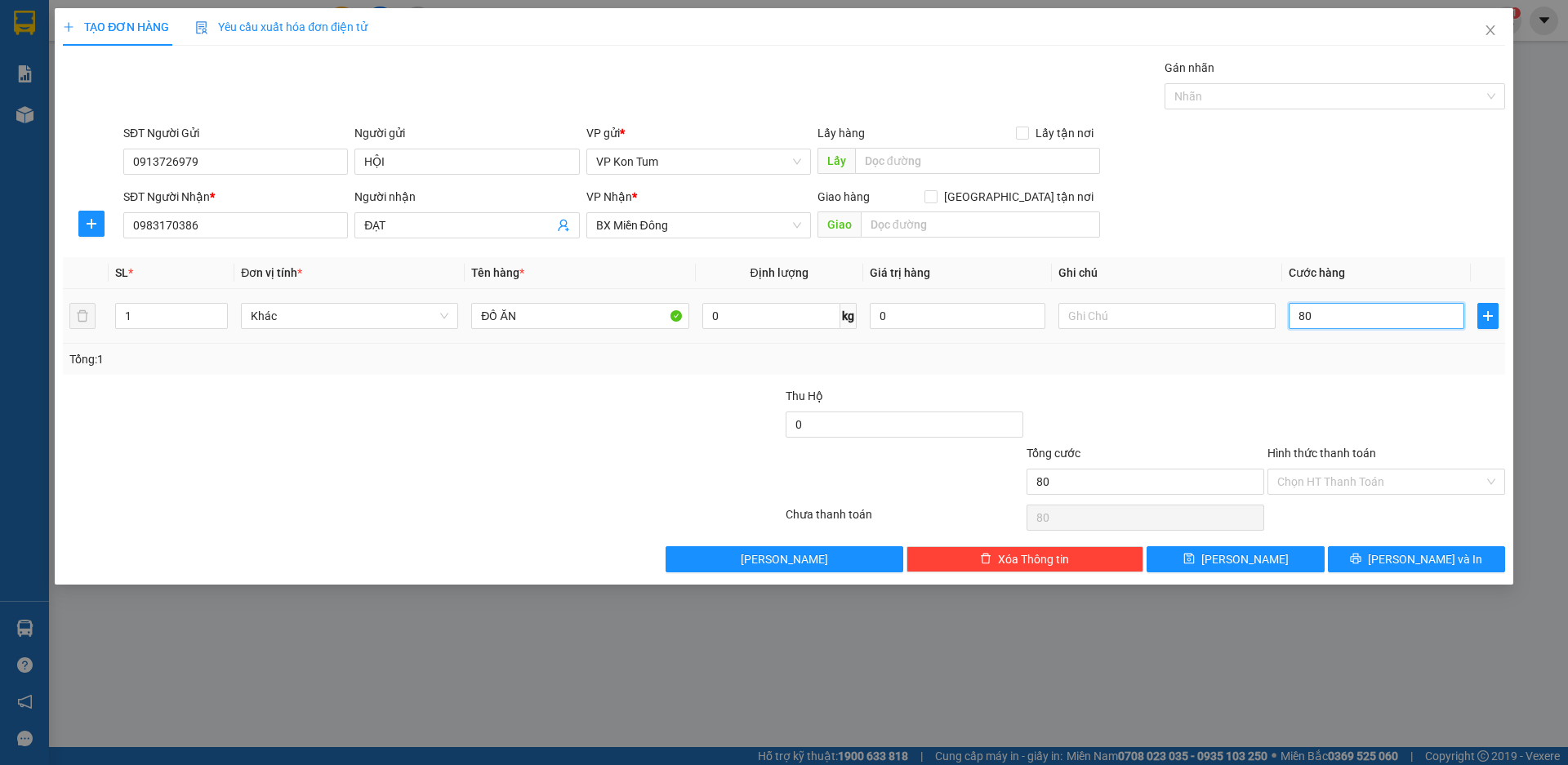
type input "800"
type input "8.000"
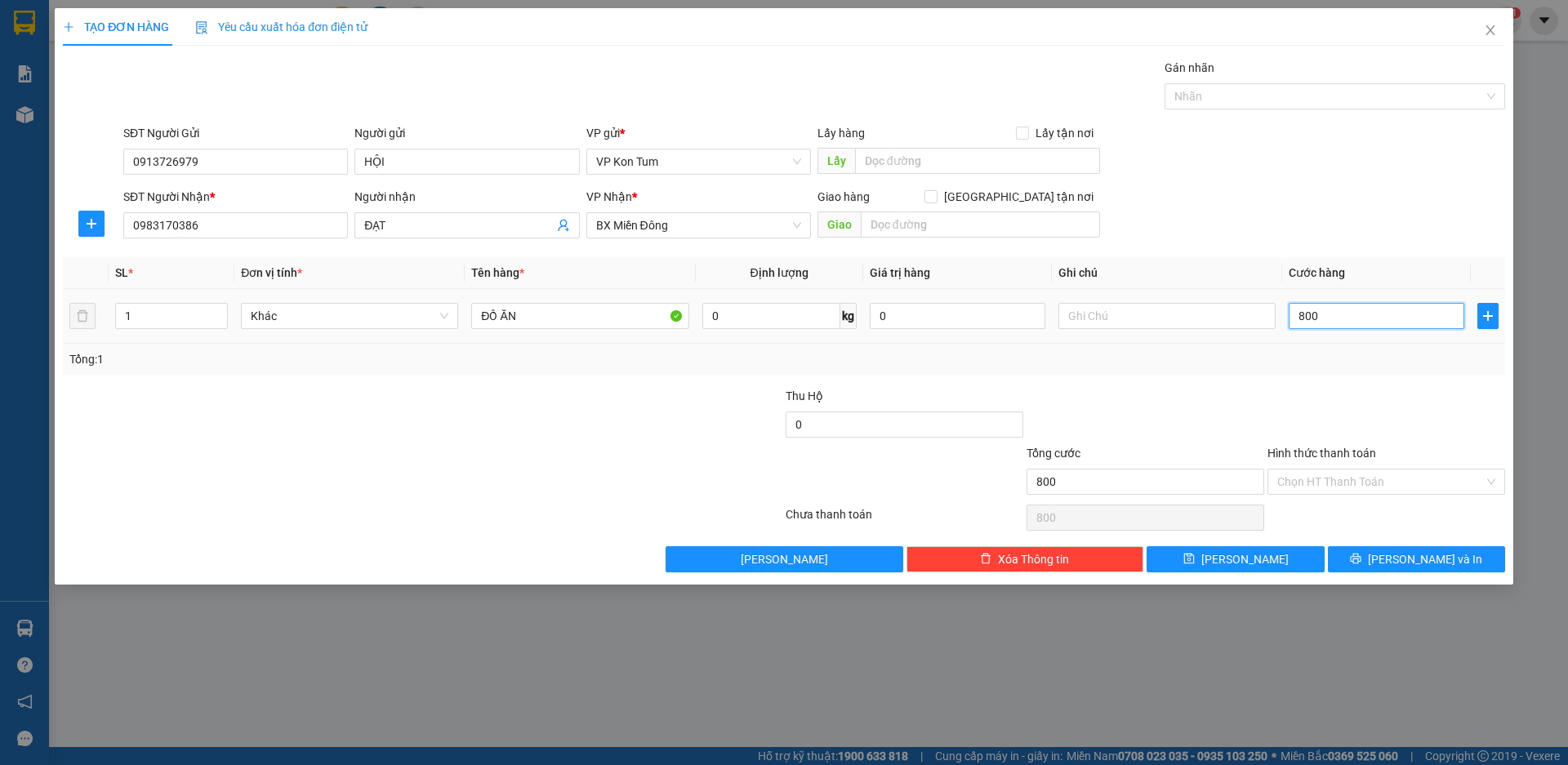
type input "8.000"
type input "80.000"
click at [1295, 476] on input "Hình thức thanh toán" at bounding box center [1380, 481] width 207 height 24
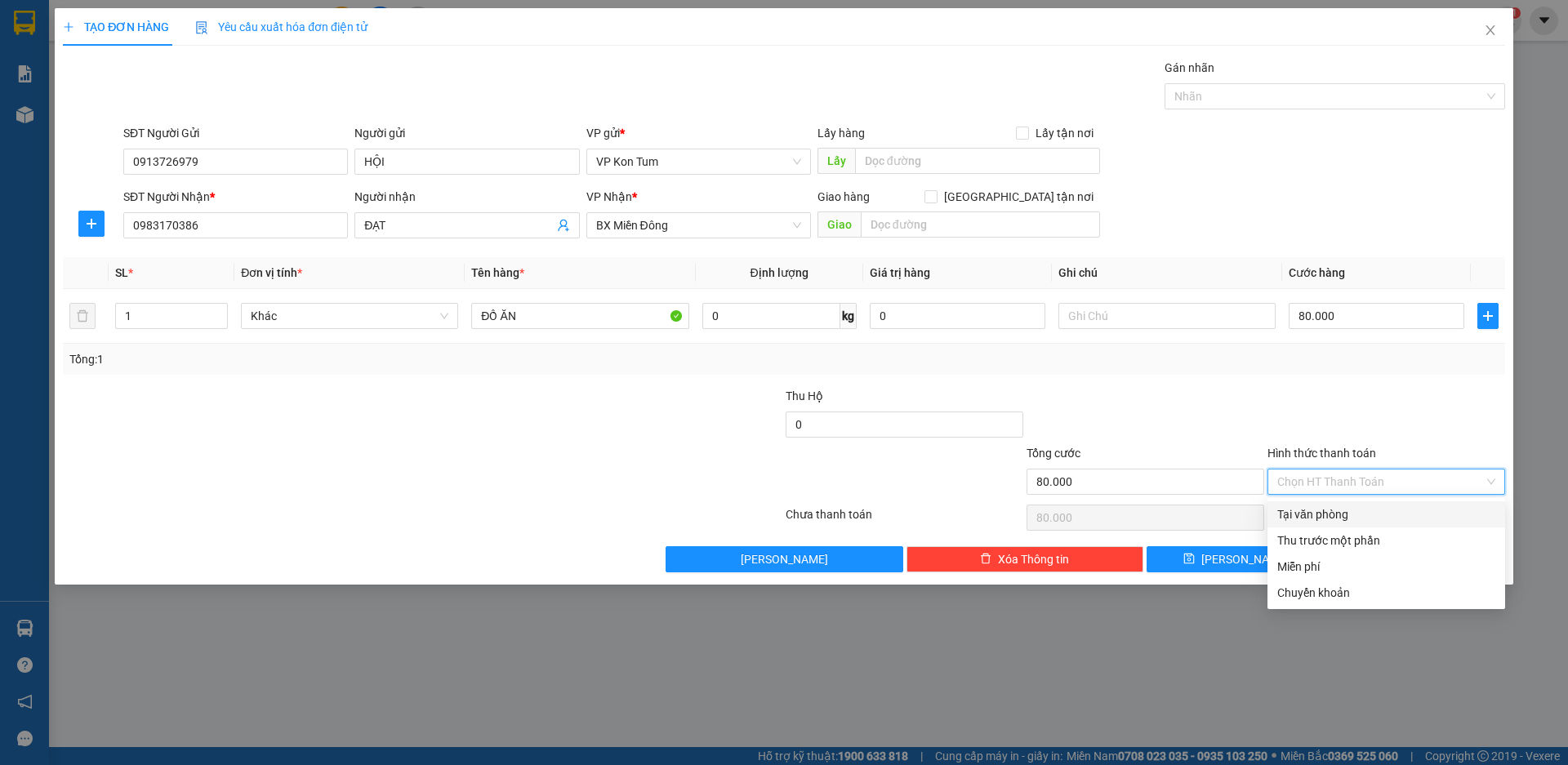
click at [1314, 514] on div "Tại văn phòng" at bounding box center [1387, 514] width 218 height 18
type input "0"
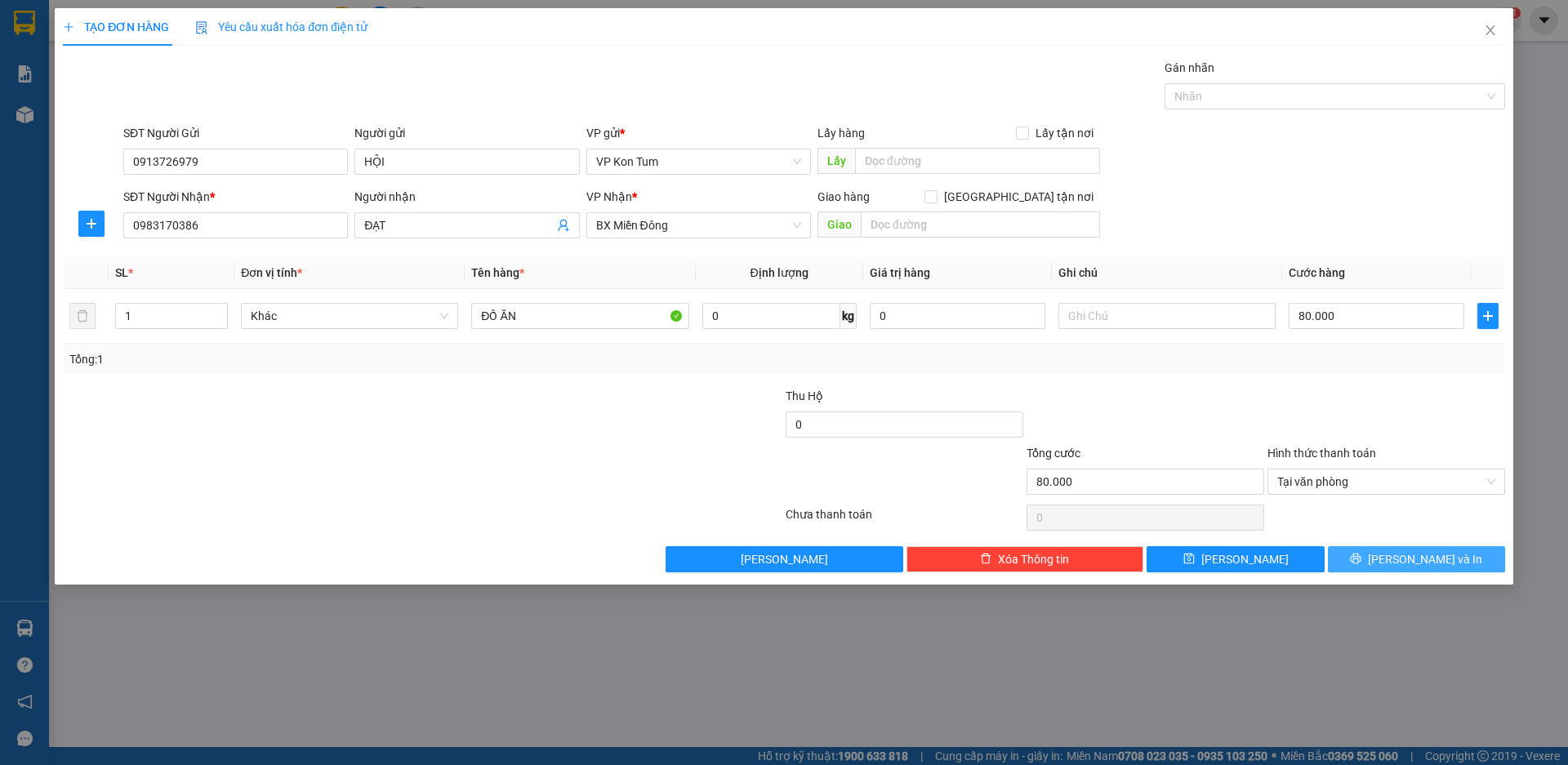
click at [1421, 564] on span "[PERSON_NAME] và In" at bounding box center [1425, 559] width 114 height 18
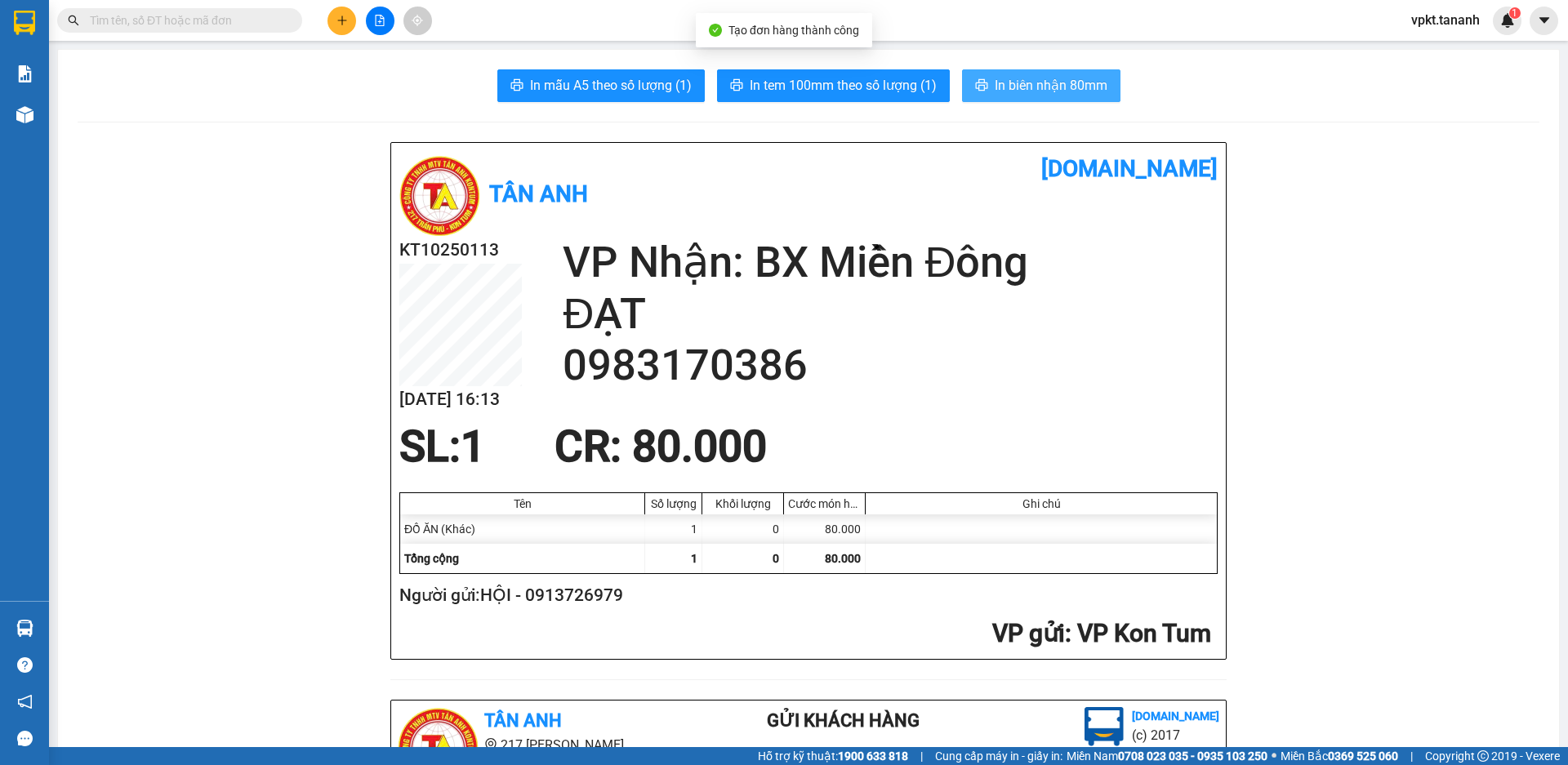
click at [1041, 75] on span "In biên nhận 80mm" at bounding box center [1051, 85] width 113 height 21
click at [1030, 83] on span "In biên nhận 80mm" at bounding box center [1051, 85] width 113 height 21
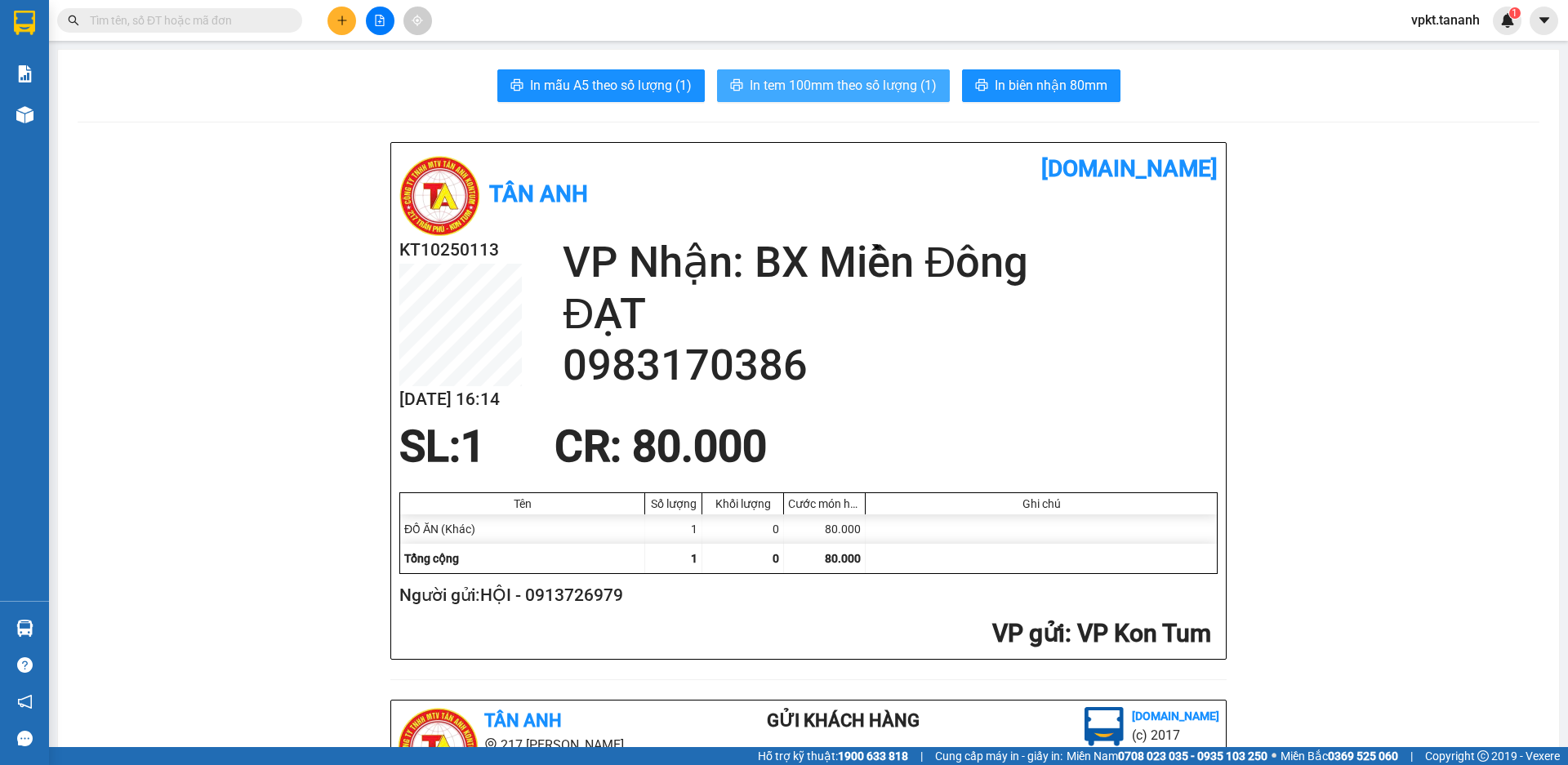
click at [841, 75] on span "In tem 100mm theo số lượng (1)" at bounding box center [843, 85] width 187 height 21
click at [842, 80] on span "In tem 100mm theo số lượng (1)" at bounding box center [843, 85] width 187 height 21
click at [346, 25] on icon "plus" at bounding box center [341, 20] width 12 height 12
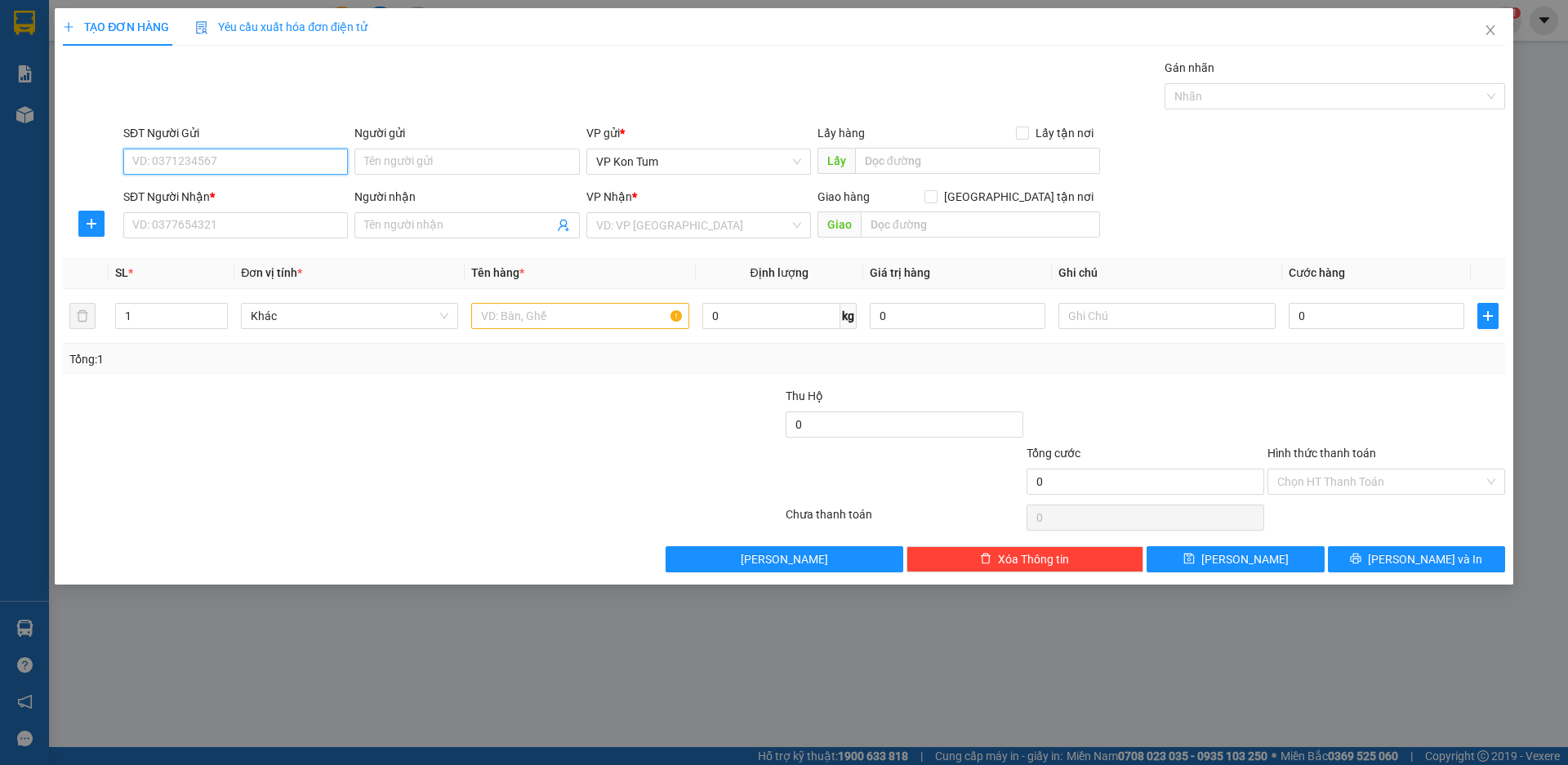
click at [238, 165] on input "SĐT Người Gửi" at bounding box center [235, 161] width 224 height 26
type input "0932055144"
click at [235, 195] on div "0932055144 - [GEOGRAPHIC_DATA]" at bounding box center [235, 194] width 205 height 18
type input "VẠN LỢI"
type input "0969814798"
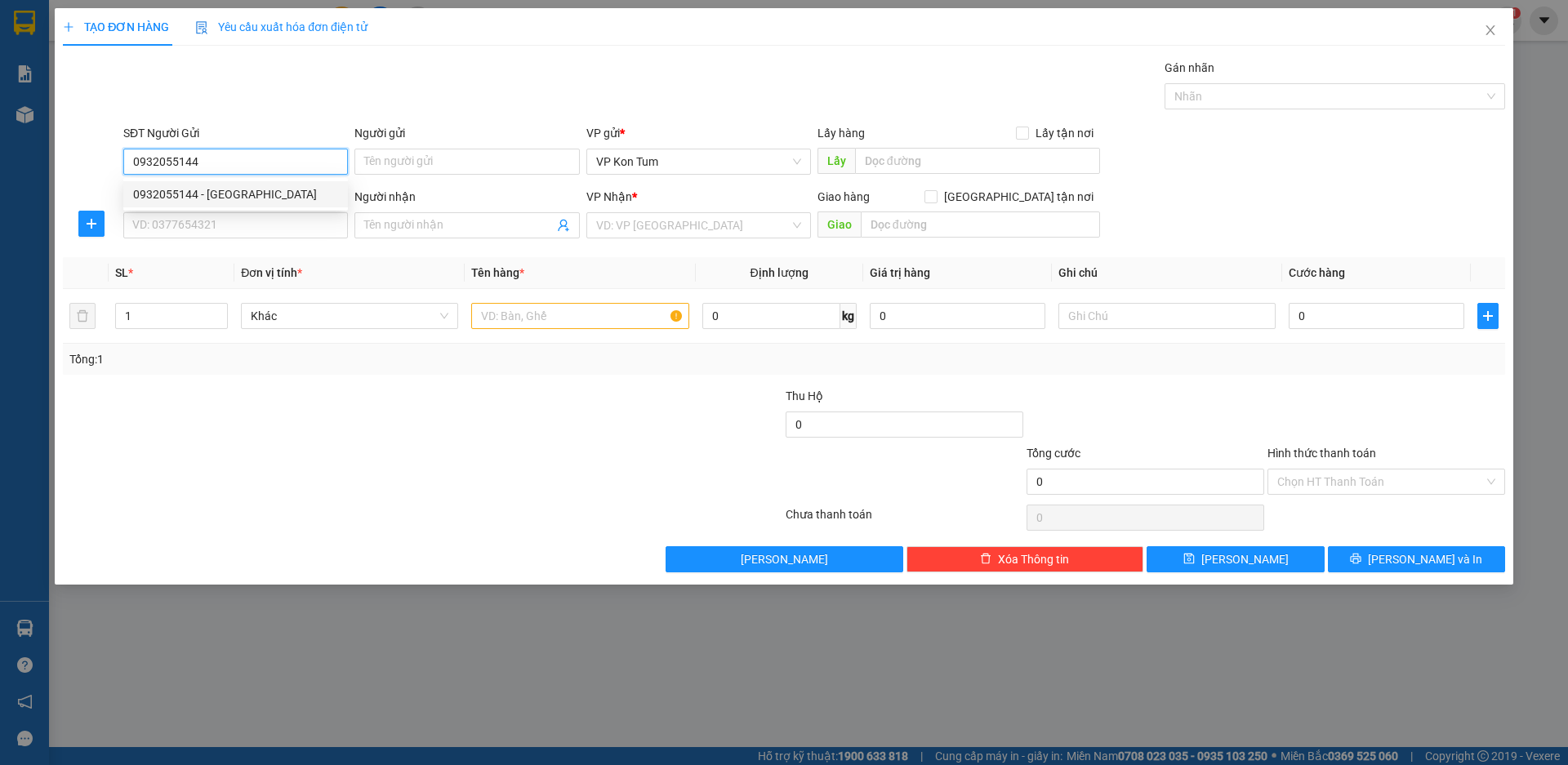
type input "A TUẤN"
type input "50.000"
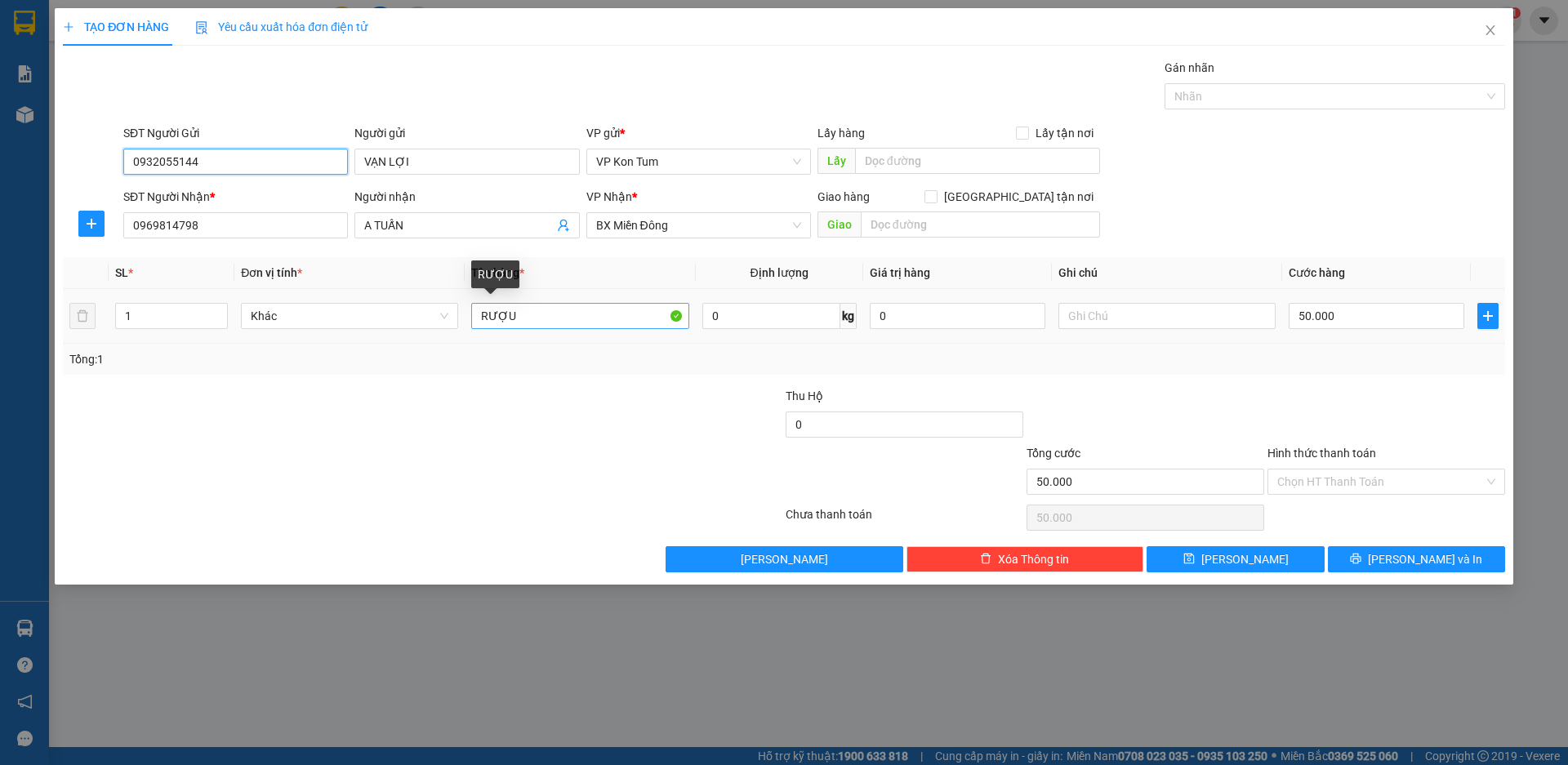
type input "0932055144"
drag, startPoint x: 531, startPoint y: 322, endPoint x: 459, endPoint y: 322, distance: 72.0
click at [459, 322] on tr "1 Khác RƯỢU 0 kg 0 50.000" at bounding box center [783, 315] width 1442 height 55
type input "HỒ SƠ"
click at [1325, 483] on input "Hình thức thanh toán" at bounding box center [1380, 481] width 207 height 24
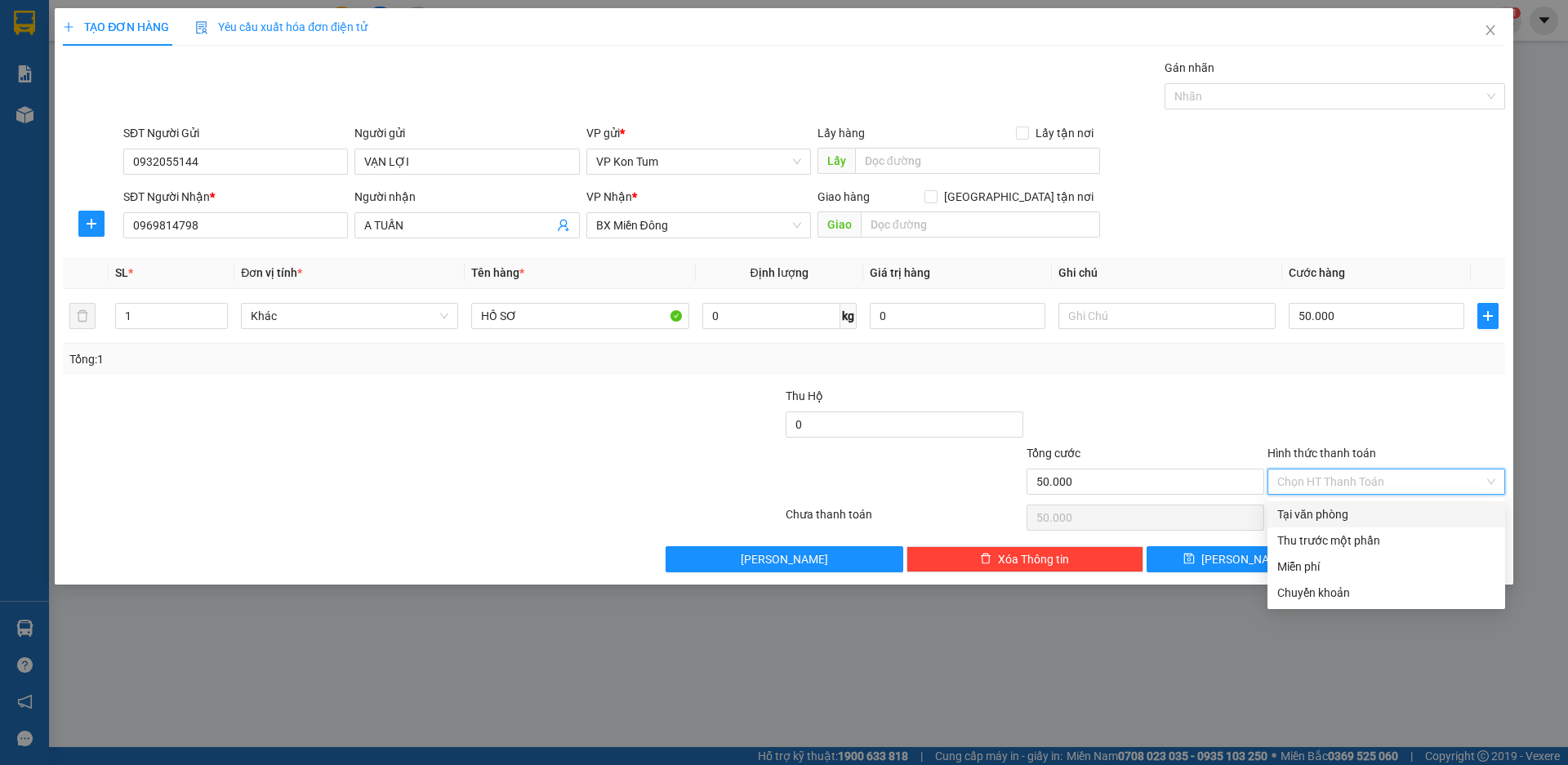
click at [1320, 523] on div "Tại văn phòng" at bounding box center [1387, 514] width 218 height 18
type input "0"
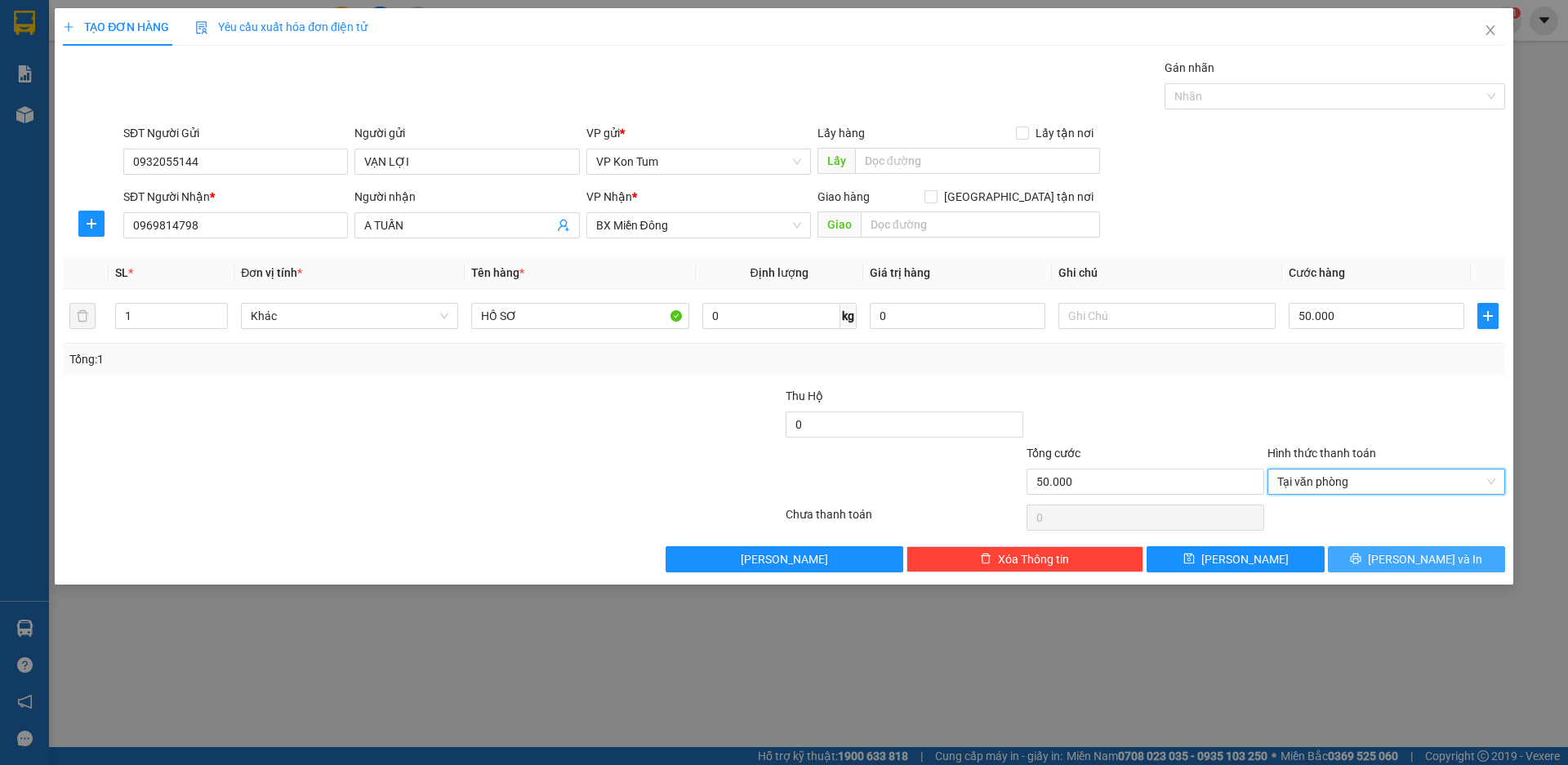
click at [1407, 567] on span "[PERSON_NAME] và In" at bounding box center [1425, 559] width 114 height 18
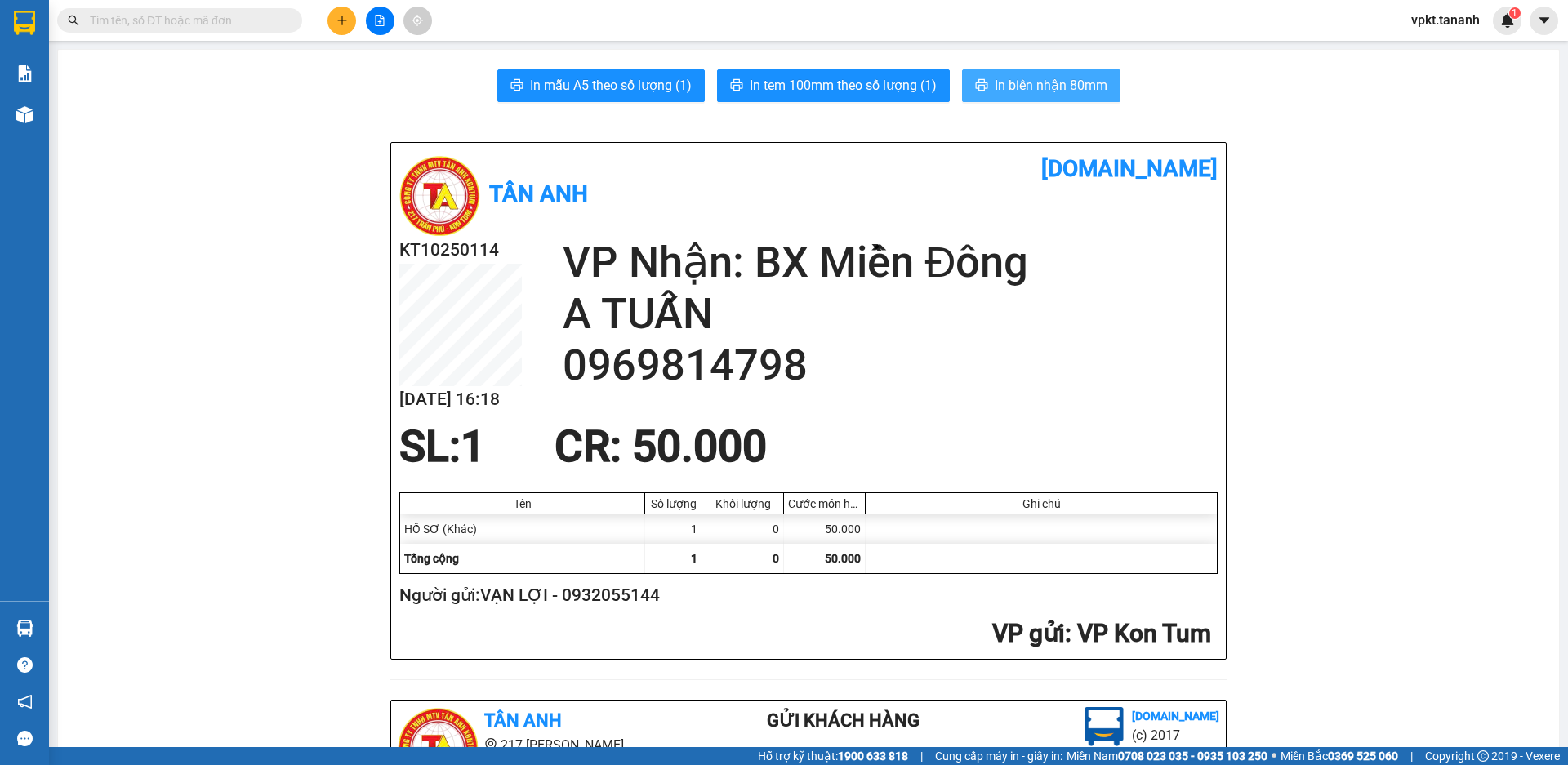
click at [1025, 86] on span "In biên nhận 80mm" at bounding box center [1051, 85] width 113 height 21
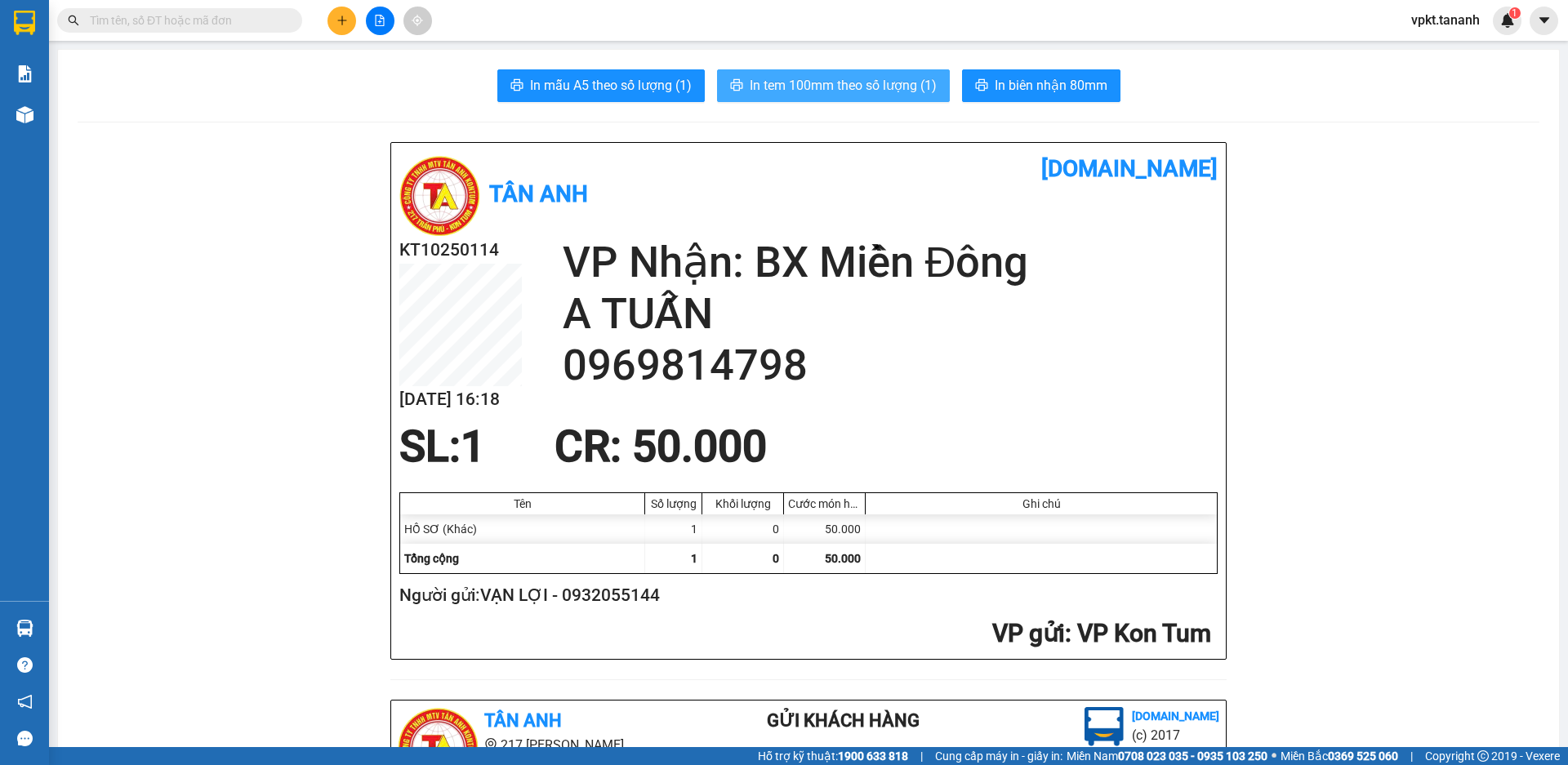
click at [847, 82] on span "In tem 100mm theo số lượng (1)" at bounding box center [843, 85] width 187 height 21
click at [341, 21] on icon "plus" at bounding box center [341, 20] width 9 height 1
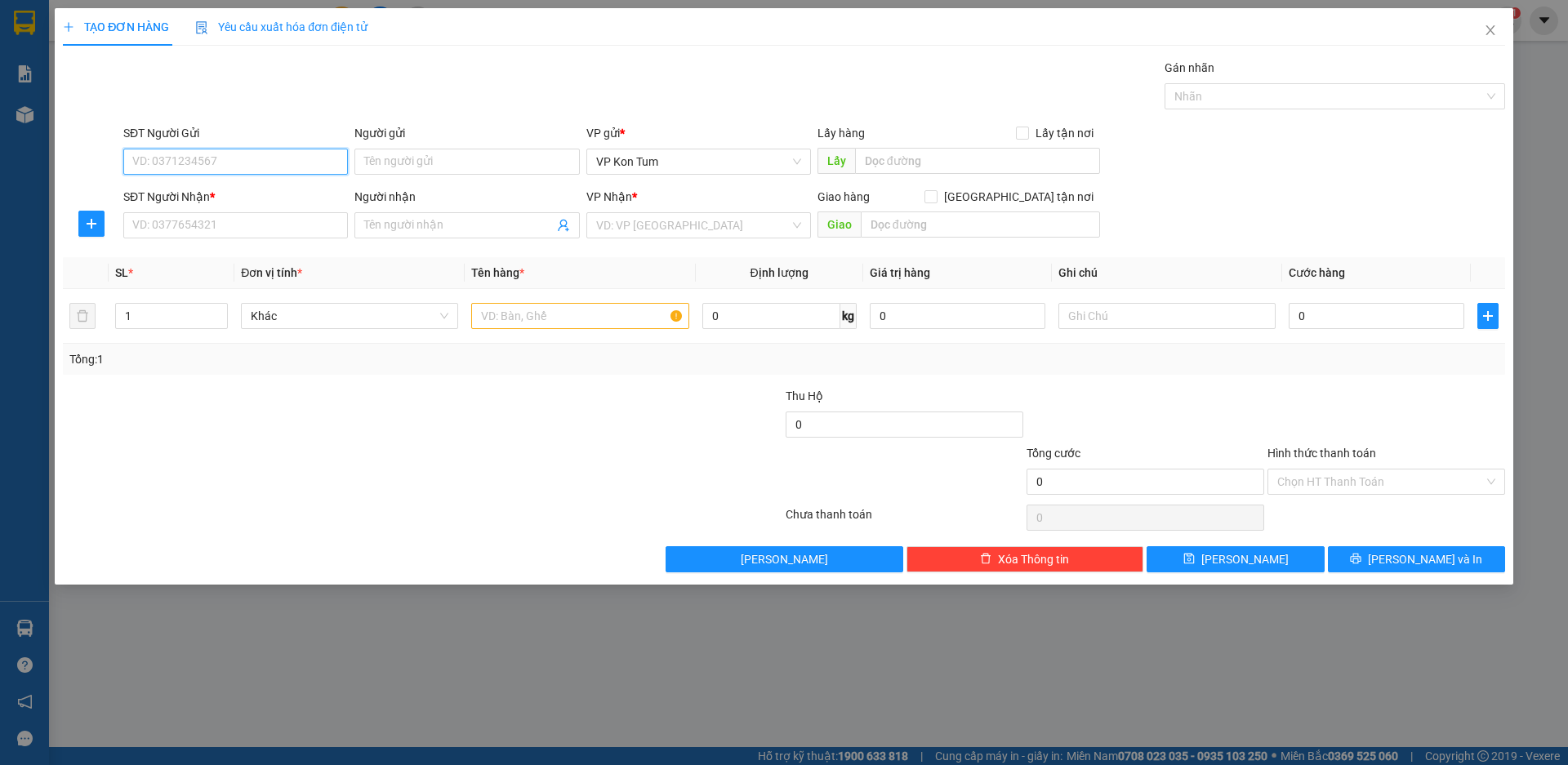
click at [271, 165] on input "SĐT Người Gửi" at bounding box center [235, 161] width 224 height 26
type input "0935278779"
click at [278, 197] on div "0935278779 - TIẾN DŨNG" at bounding box center [235, 194] width 205 height 18
type input "TIẾN DŨNG"
type input "0909738972"
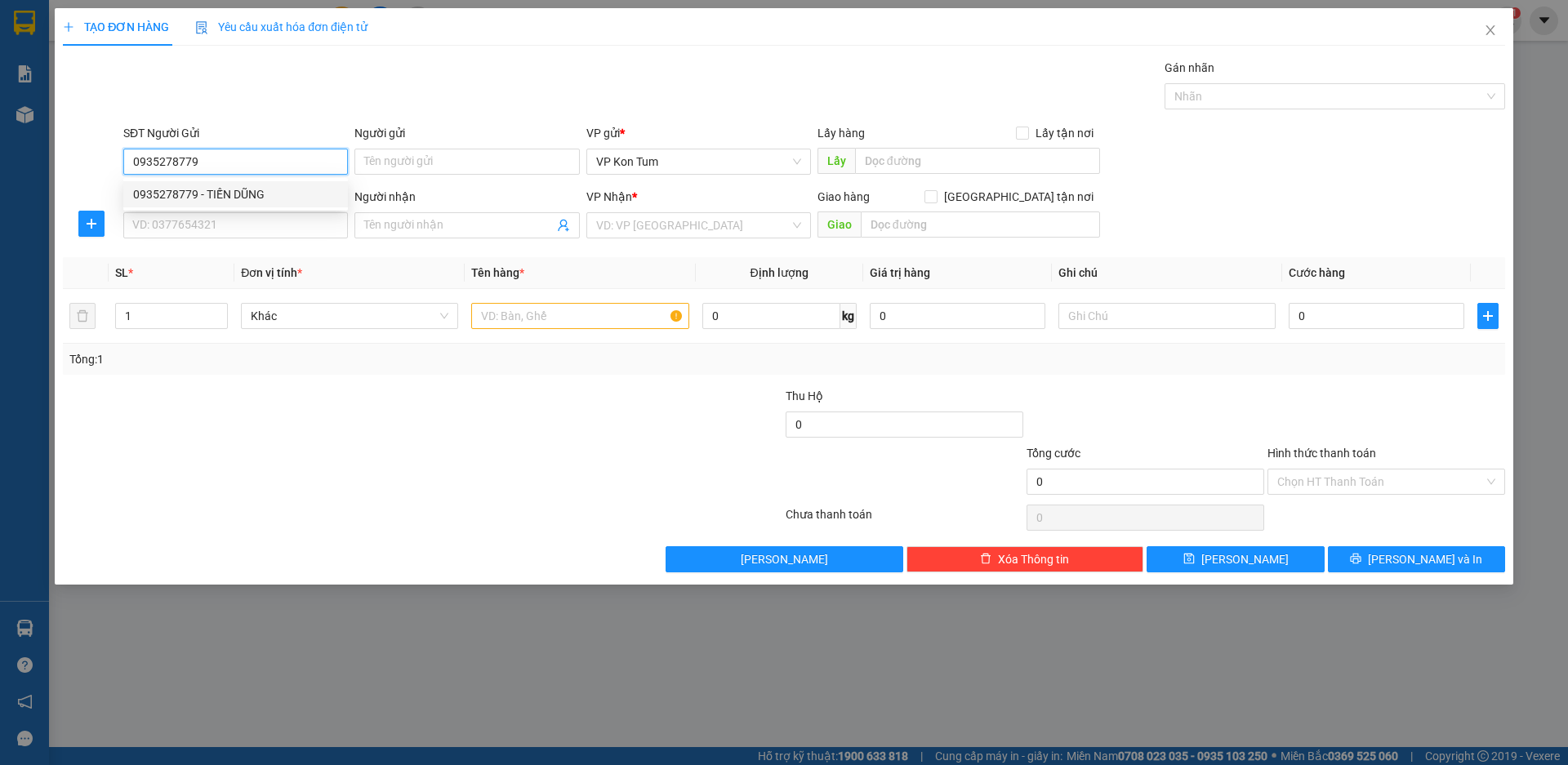
type input "VT COMPUTA"
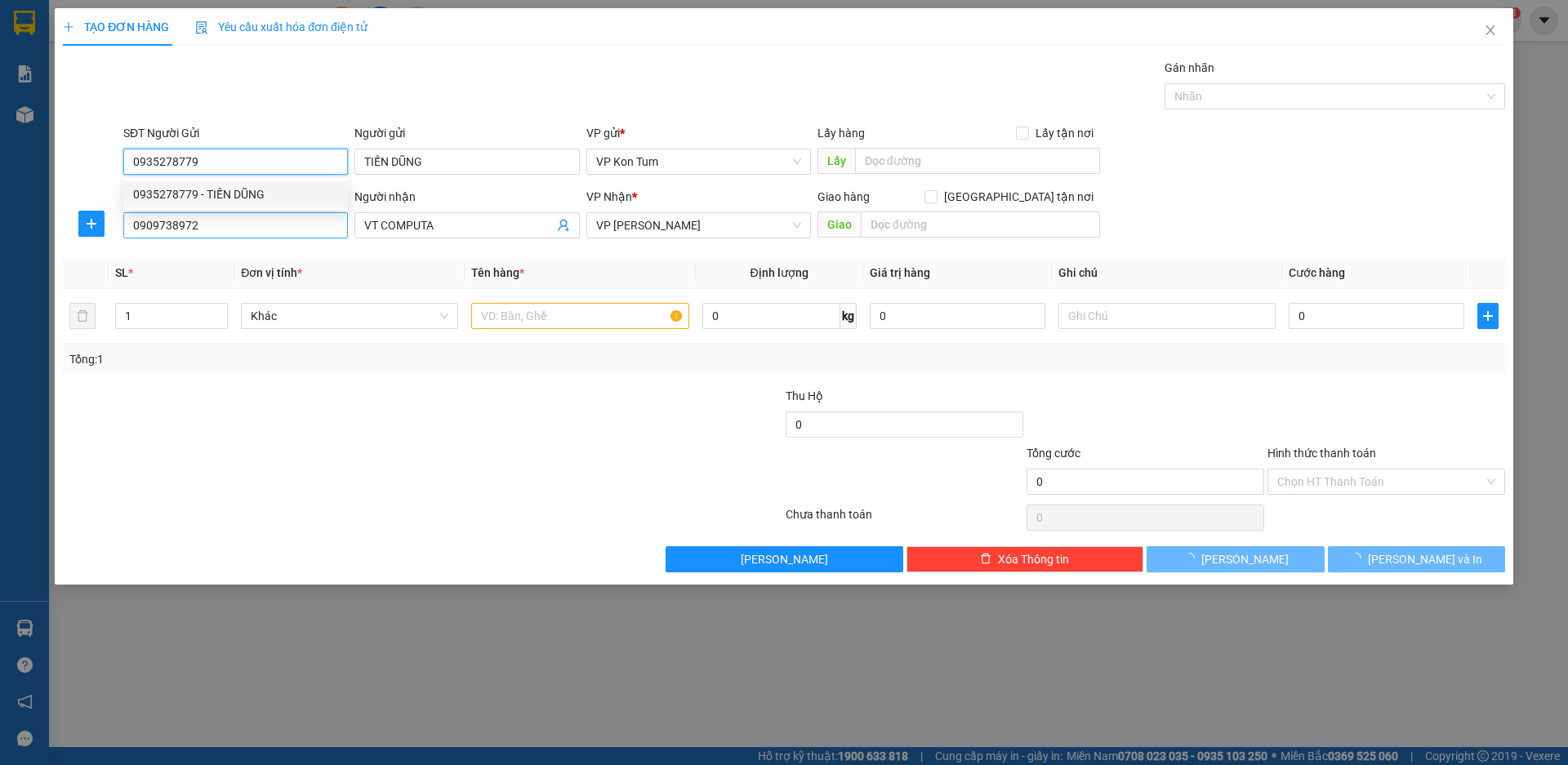
type input "50.000"
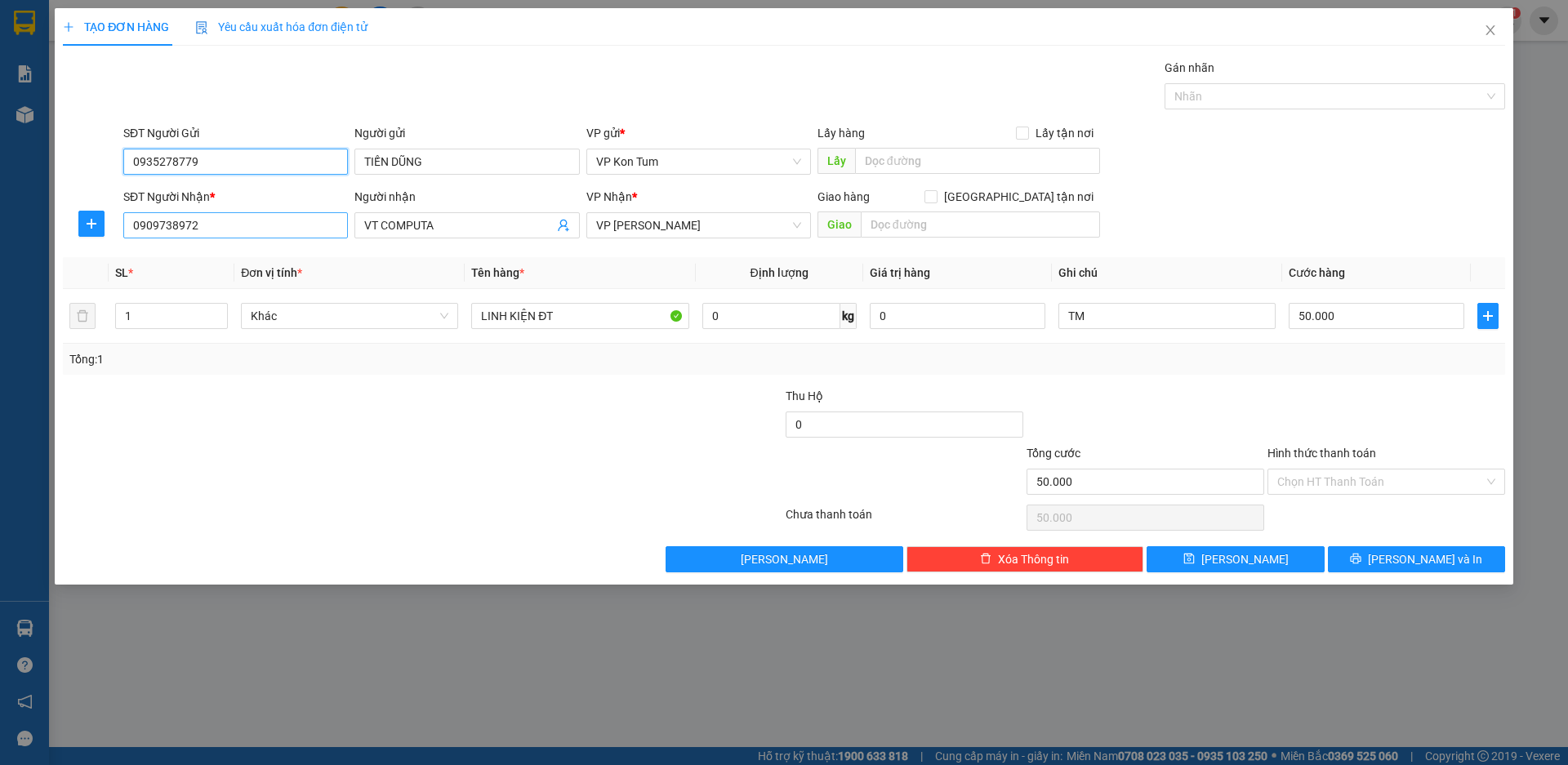
type input "0935278779"
click at [242, 222] on input "0909738972" at bounding box center [235, 225] width 224 height 26
drag, startPoint x: 242, startPoint y: 222, endPoint x: 0, endPoint y: 182, distance: 245.3
click at [0, 182] on div "TẠO ĐƠN HÀNG Yêu cầu xuất hóa đơn điện tử Transit Pickup Surcharge Ids Transit …" at bounding box center [784, 382] width 1568 height 765
type input "0918538885"
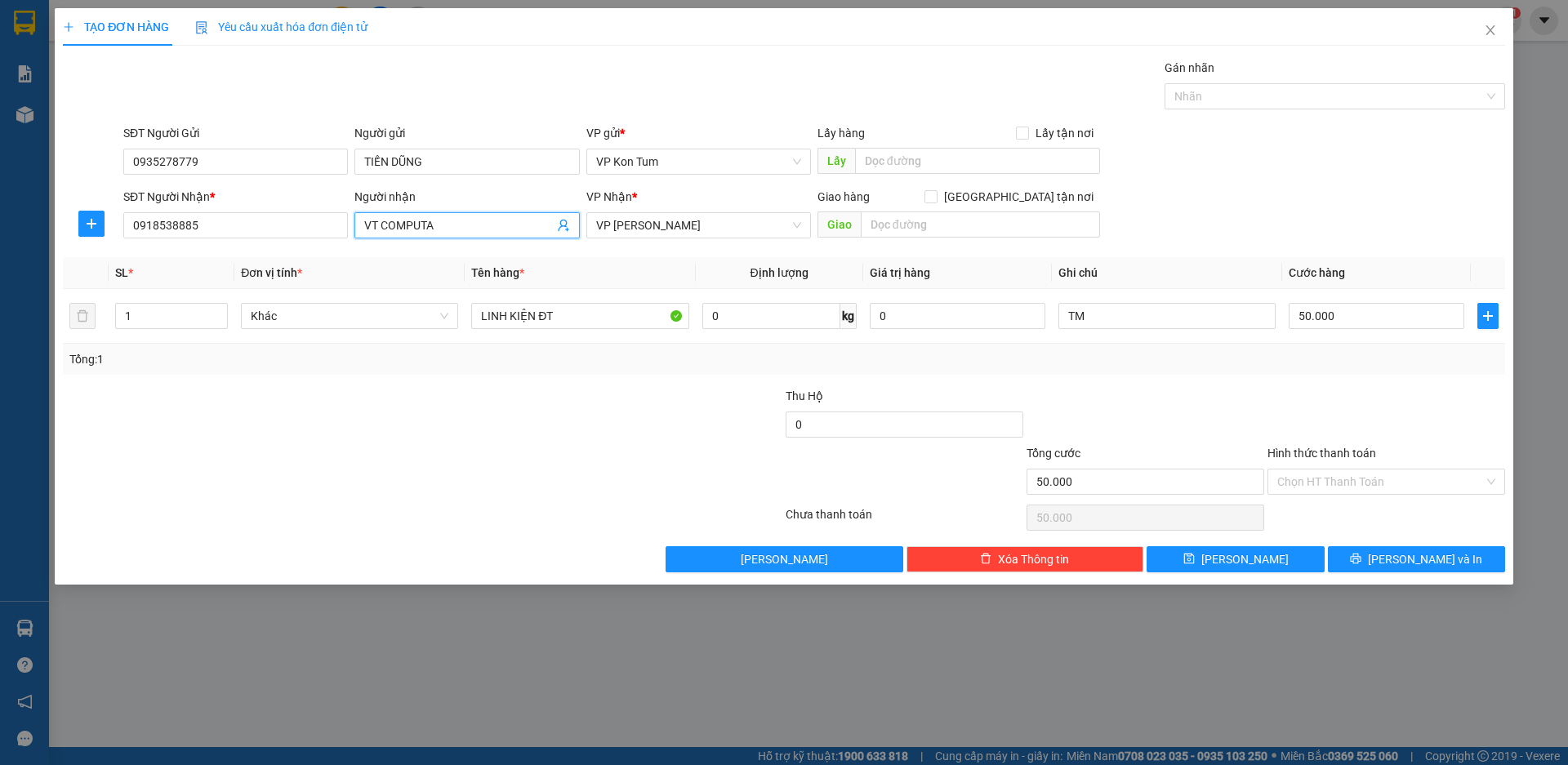
drag, startPoint x: 458, startPoint y: 225, endPoint x: 349, endPoint y: 231, distance: 109.2
click at [349, 231] on div "SĐT Người Nhận * 0918538885 Người nhận VT COMPUTA VP Nhận * VP Thành Thái Giao …" at bounding box center [814, 216] width 1388 height 57
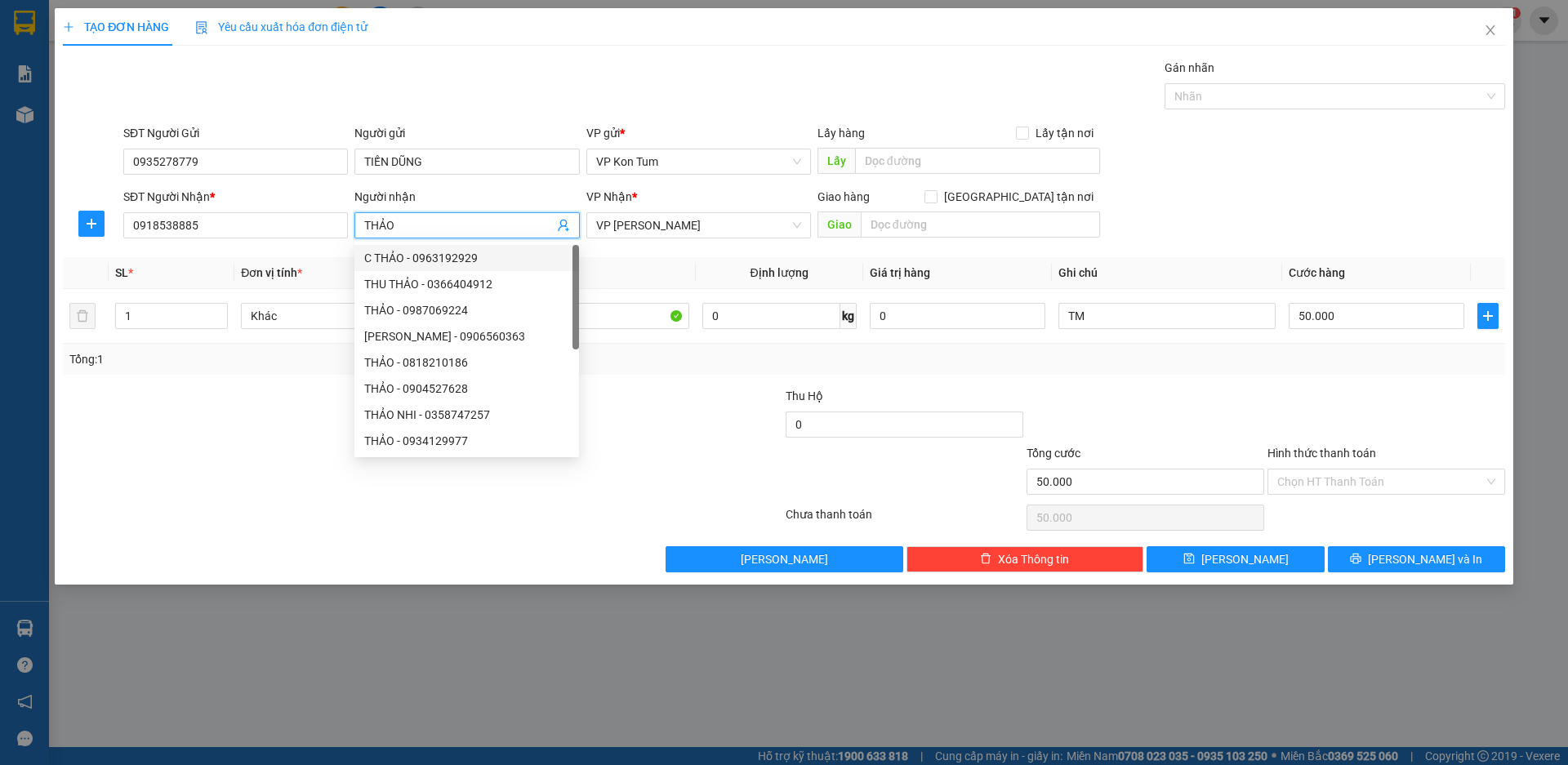
type input "THẢO"
click at [678, 259] on th "Tên hàng *" at bounding box center [580, 273] width 231 height 32
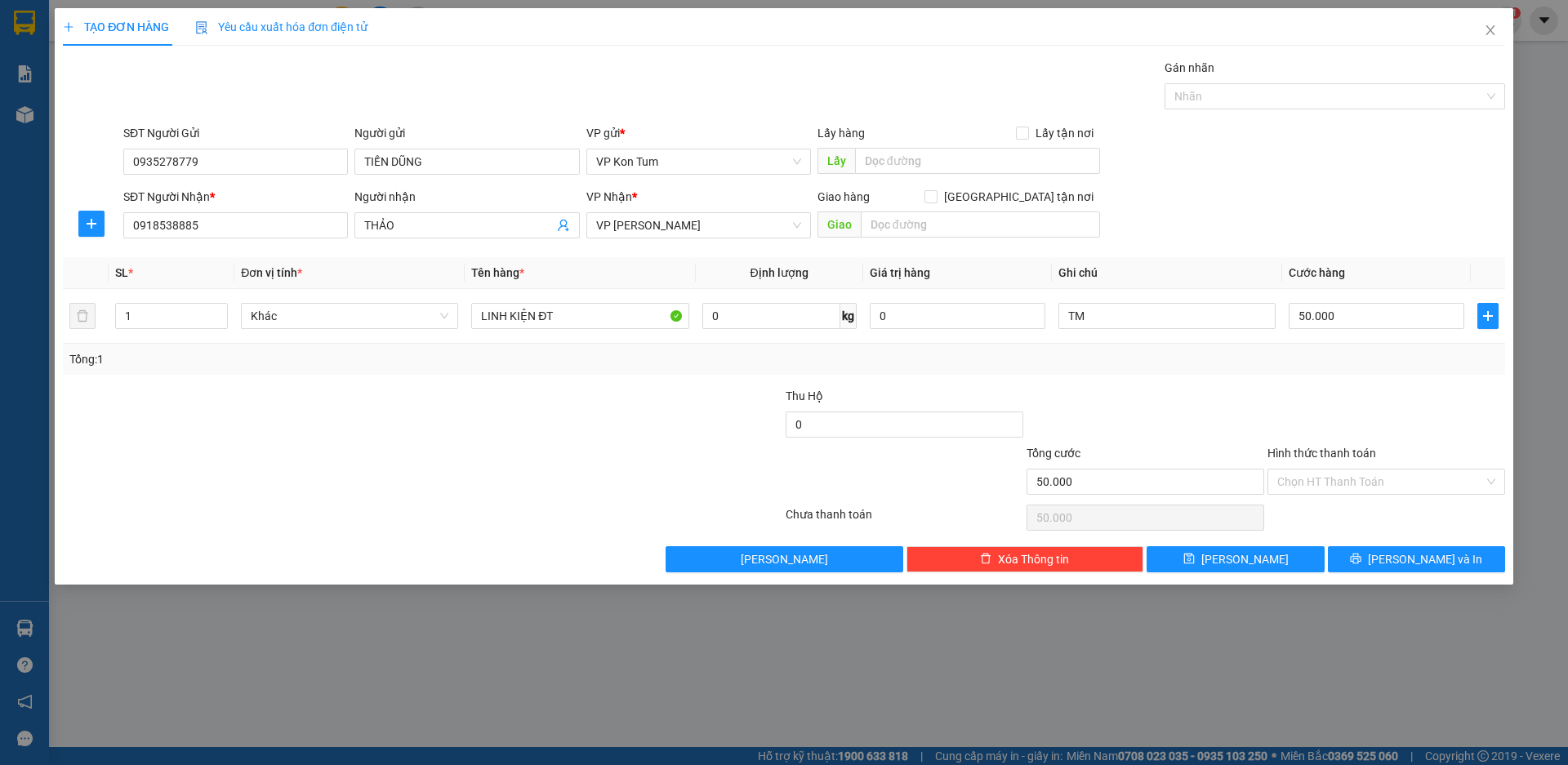
click at [675, 280] on th "Tên hàng *" at bounding box center [580, 273] width 231 height 32
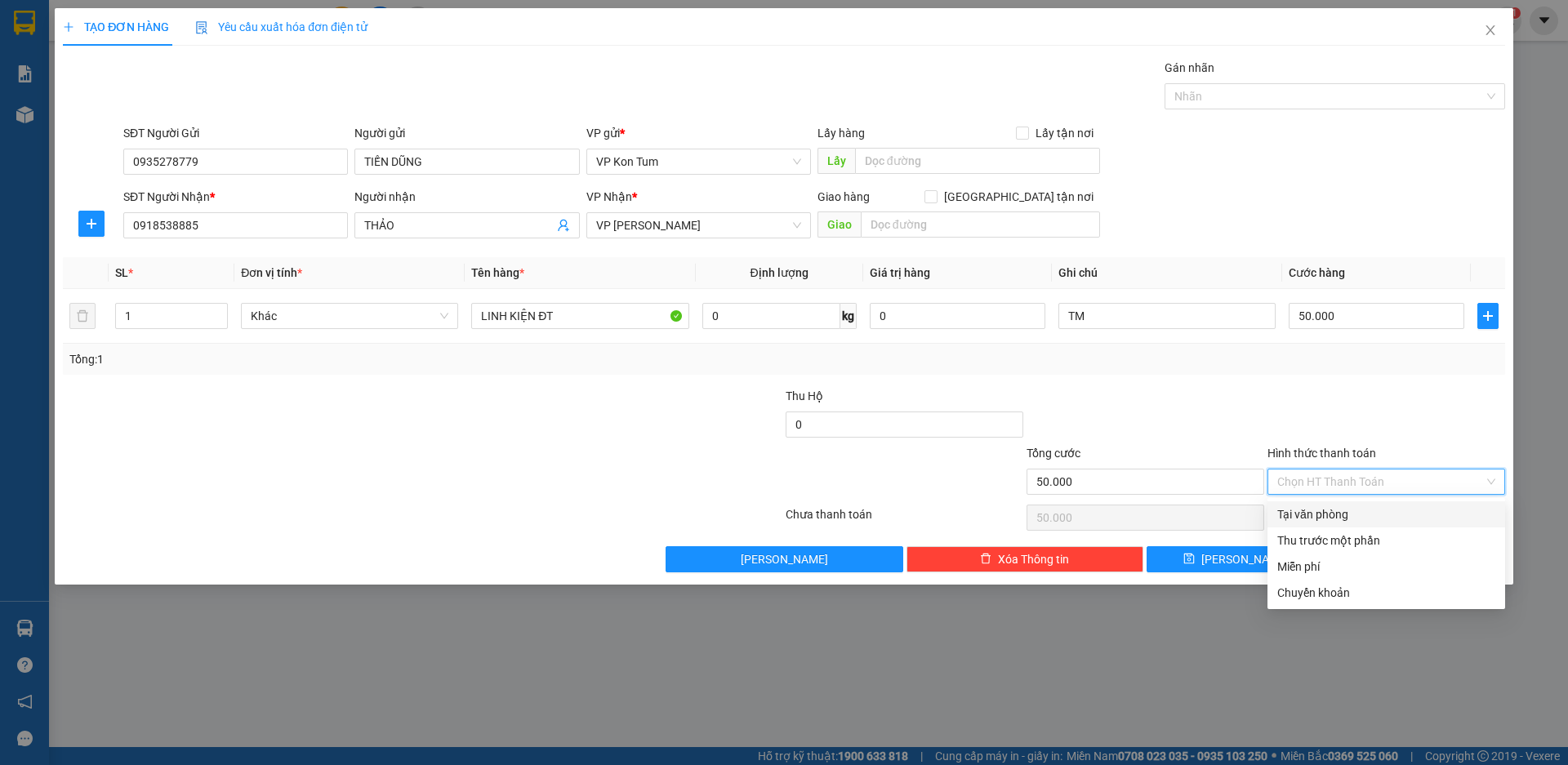
drag, startPoint x: 1298, startPoint y: 475, endPoint x: 1315, endPoint y: 477, distance: 17.1
click at [1300, 474] on input "Hình thức thanh toán" at bounding box center [1380, 481] width 207 height 24
click at [1326, 513] on div "Tại văn phòng" at bounding box center [1387, 514] width 218 height 18
type input "0"
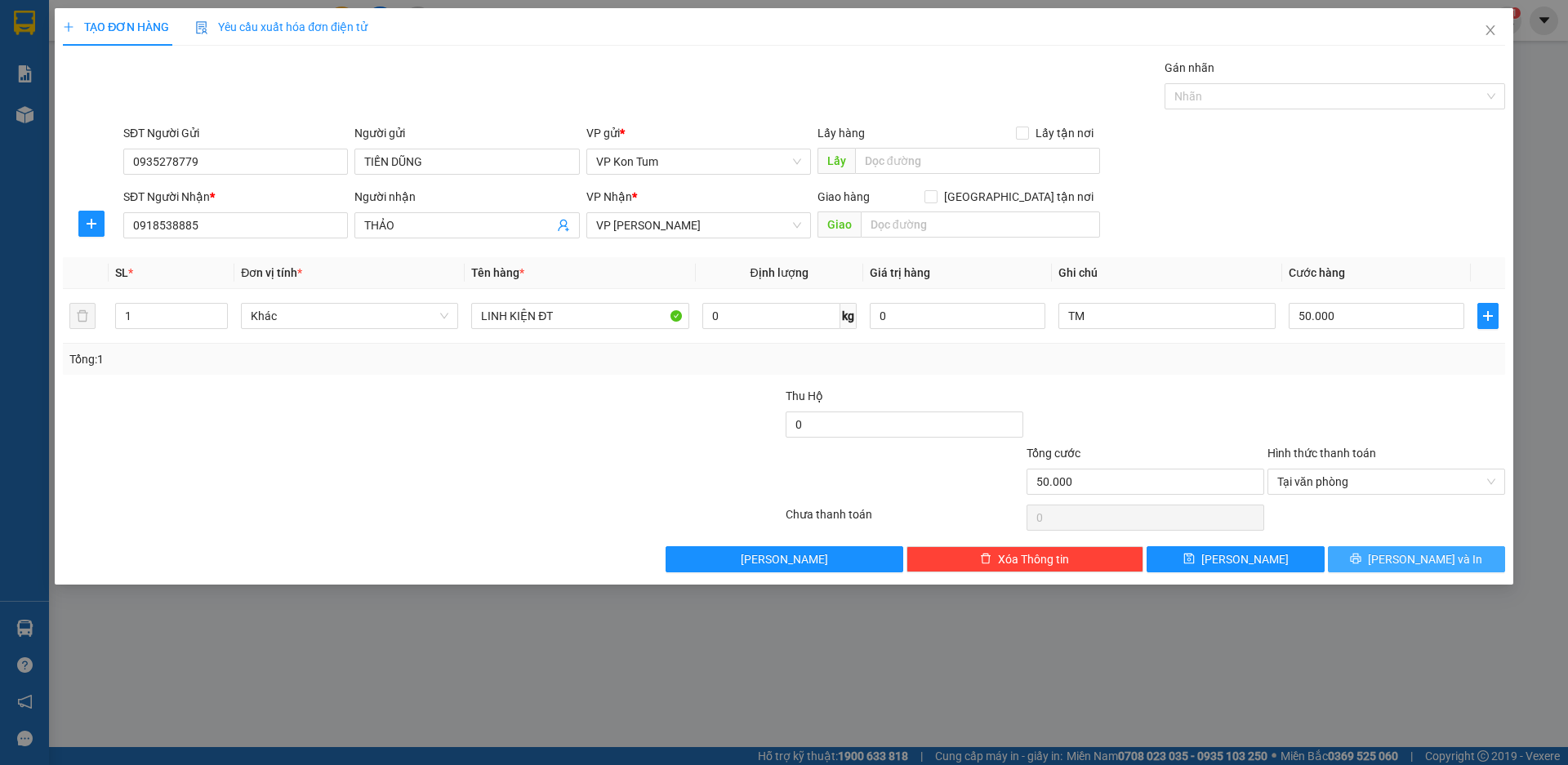
click at [1412, 558] on span "[PERSON_NAME] và In" at bounding box center [1425, 559] width 114 height 18
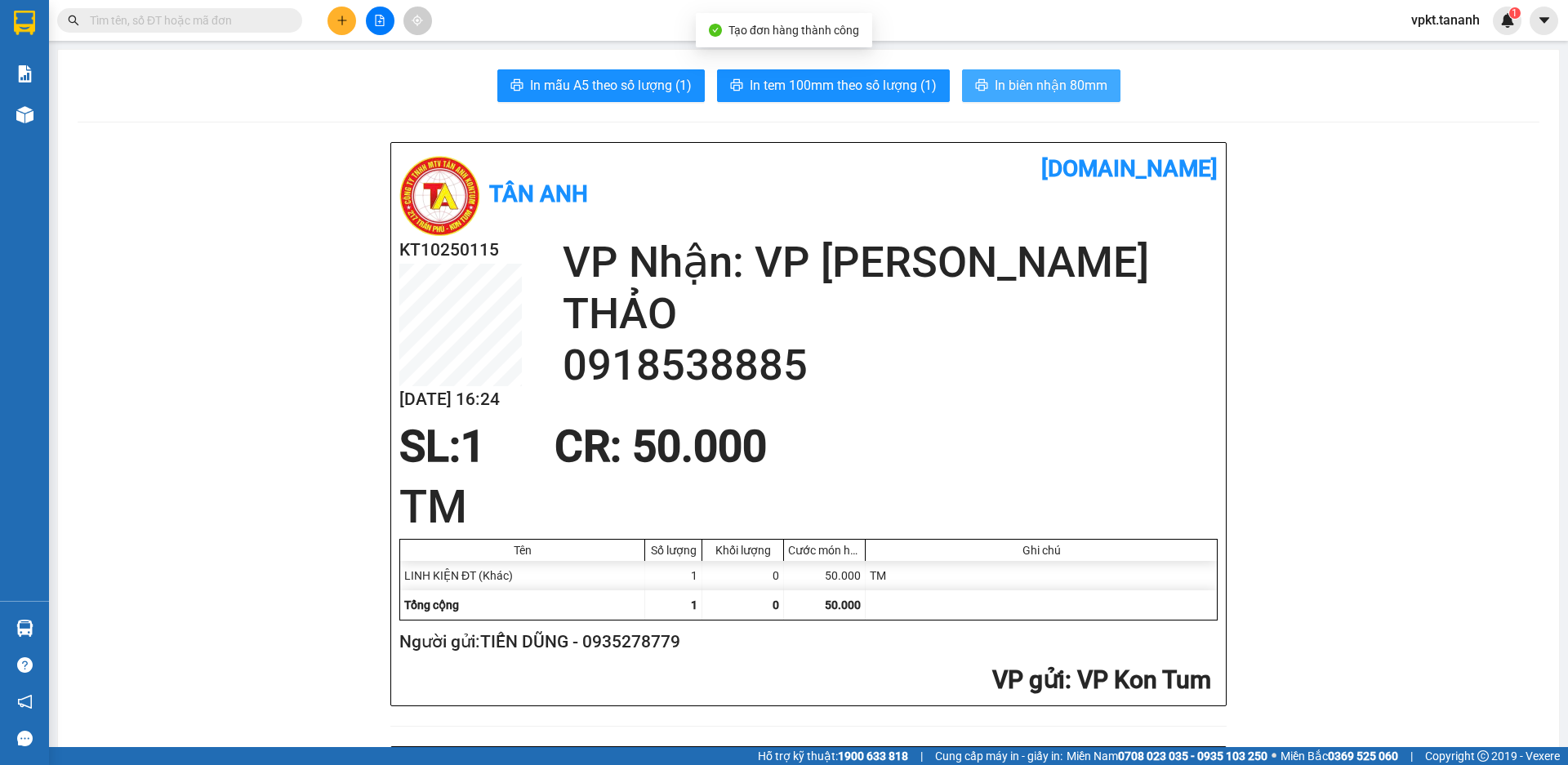
click at [1054, 97] on button "In biên nhận 80mm" at bounding box center [1041, 86] width 158 height 33
drag, startPoint x: 1052, startPoint y: 87, endPoint x: 1031, endPoint y: 80, distance: 22.1
click at [1051, 86] on span "In biên nhận 80mm" at bounding box center [1051, 85] width 113 height 21
click at [1046, 78] on span "In biên nhận 80mm" at bounding box center [1051, 85] width 113 height 21
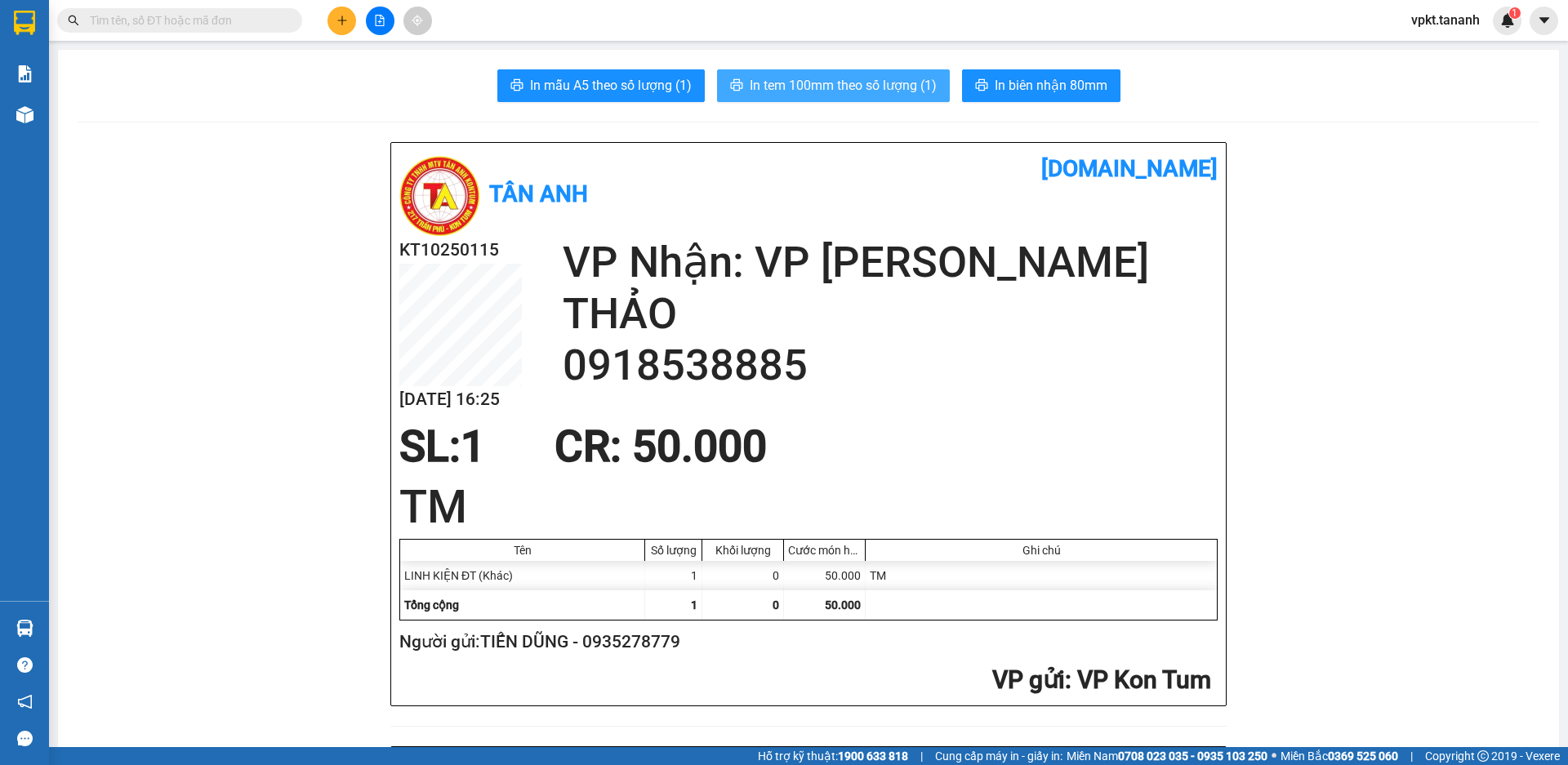
click at [830, 84] on span "In tem 100mm theo số lượng (1)" at bounding box center [843, 85] width 187 height 21
click at [343, 22] on icon "plus" at bounding box center [341, 20] width 12 height 12
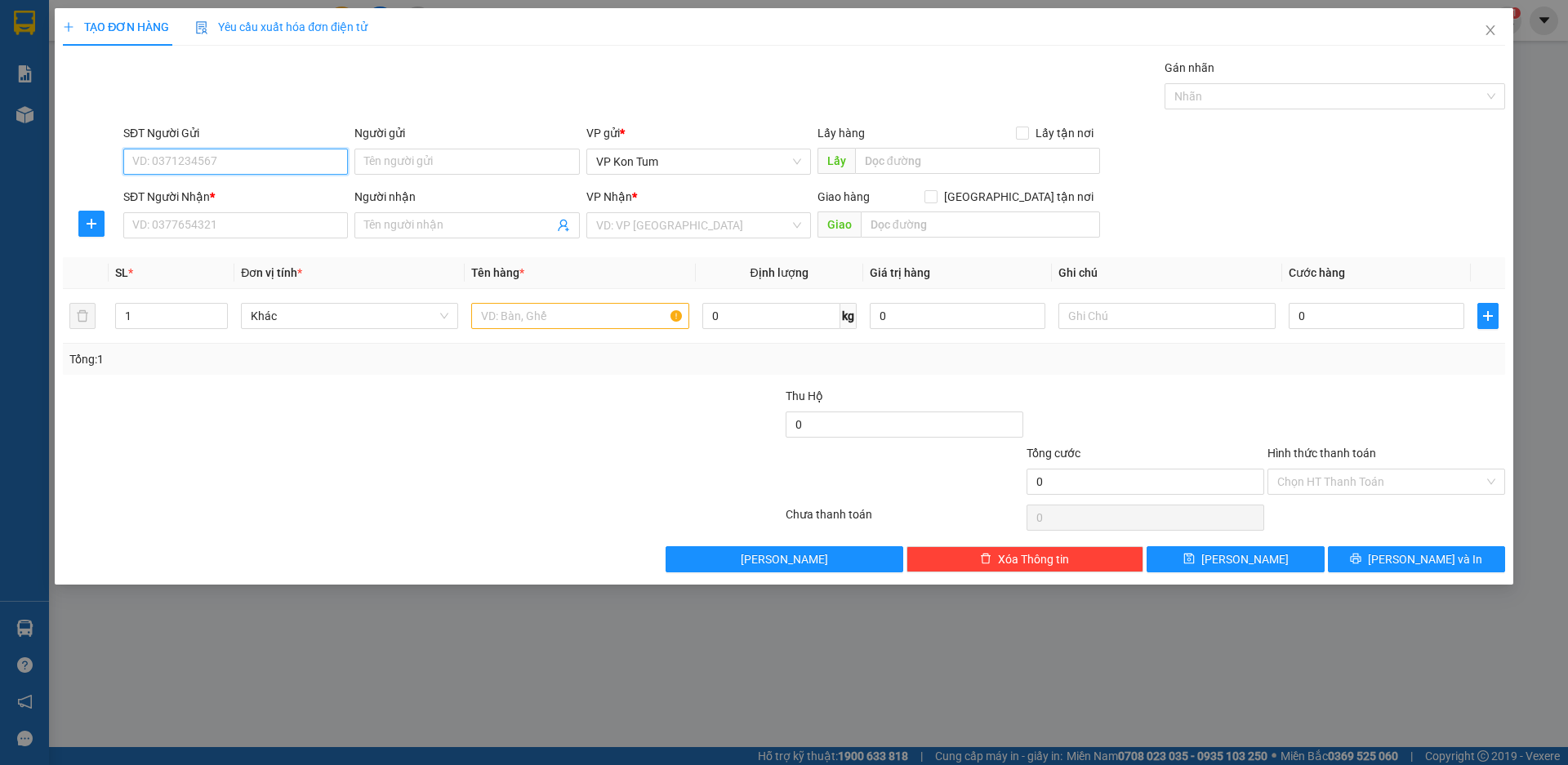
click at [260, 157] on input "SĐT Người Gửi" at bounding box center [235, 161] width 224 height 26
type input "0865003679"
drag, startPoint x: 282, startPoint y: 191, endPoint x: 265, endPoint y: 213, distance: 27.8
click at [281, 193] on div "0865003679 - NHẬT LỆ" at bounding box center [235, 194] width 205 height 18
type input "NHẬT LỆ"
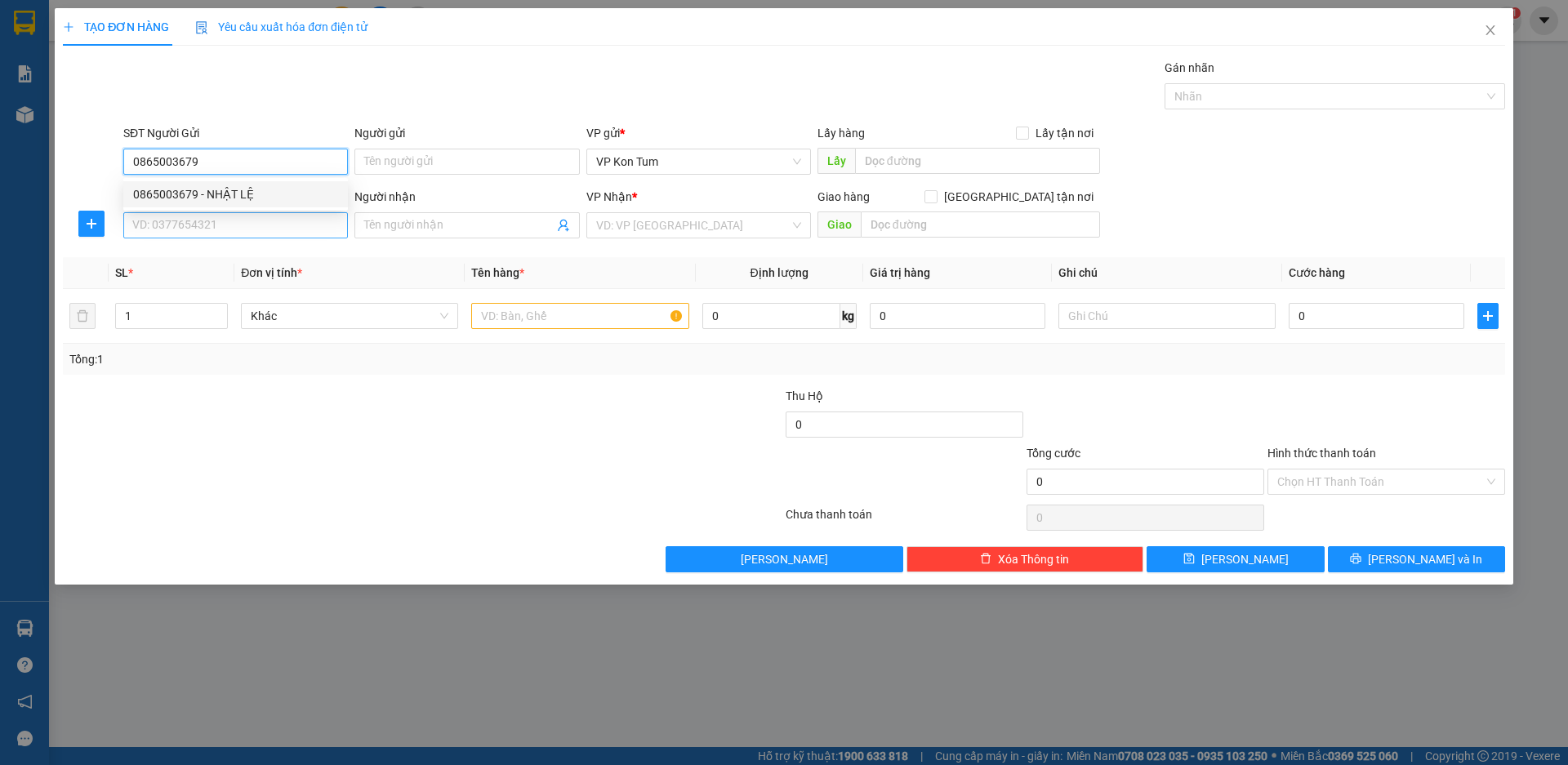
type input "0937037828"
type input "THÀNH"
checkbox input "true"
type input "988 KHA VẠN CÂN,P.TRƯỜNG THỌ,Q.THỦ ĐỨC/GTN CC"
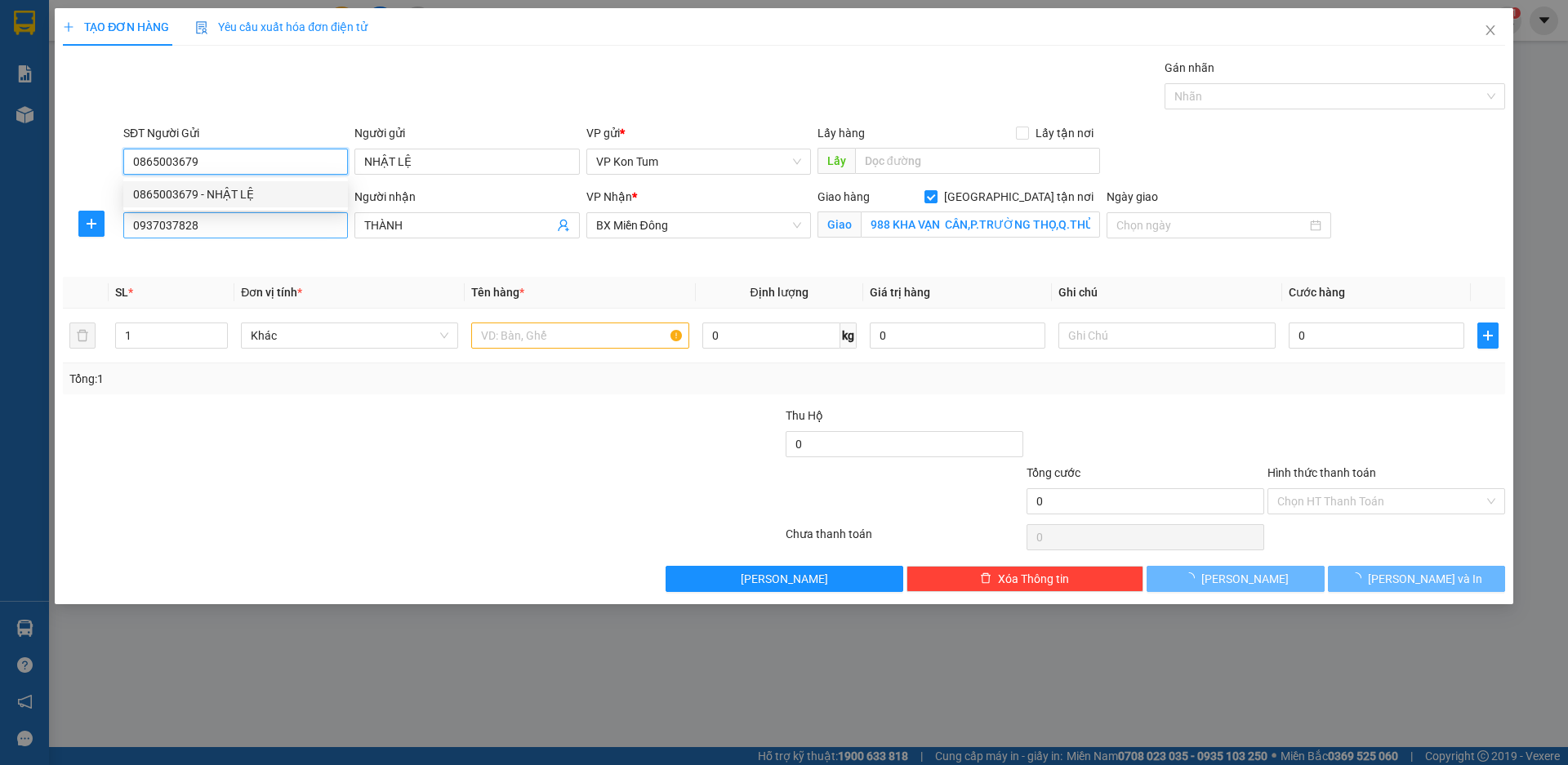
type input "50.000"
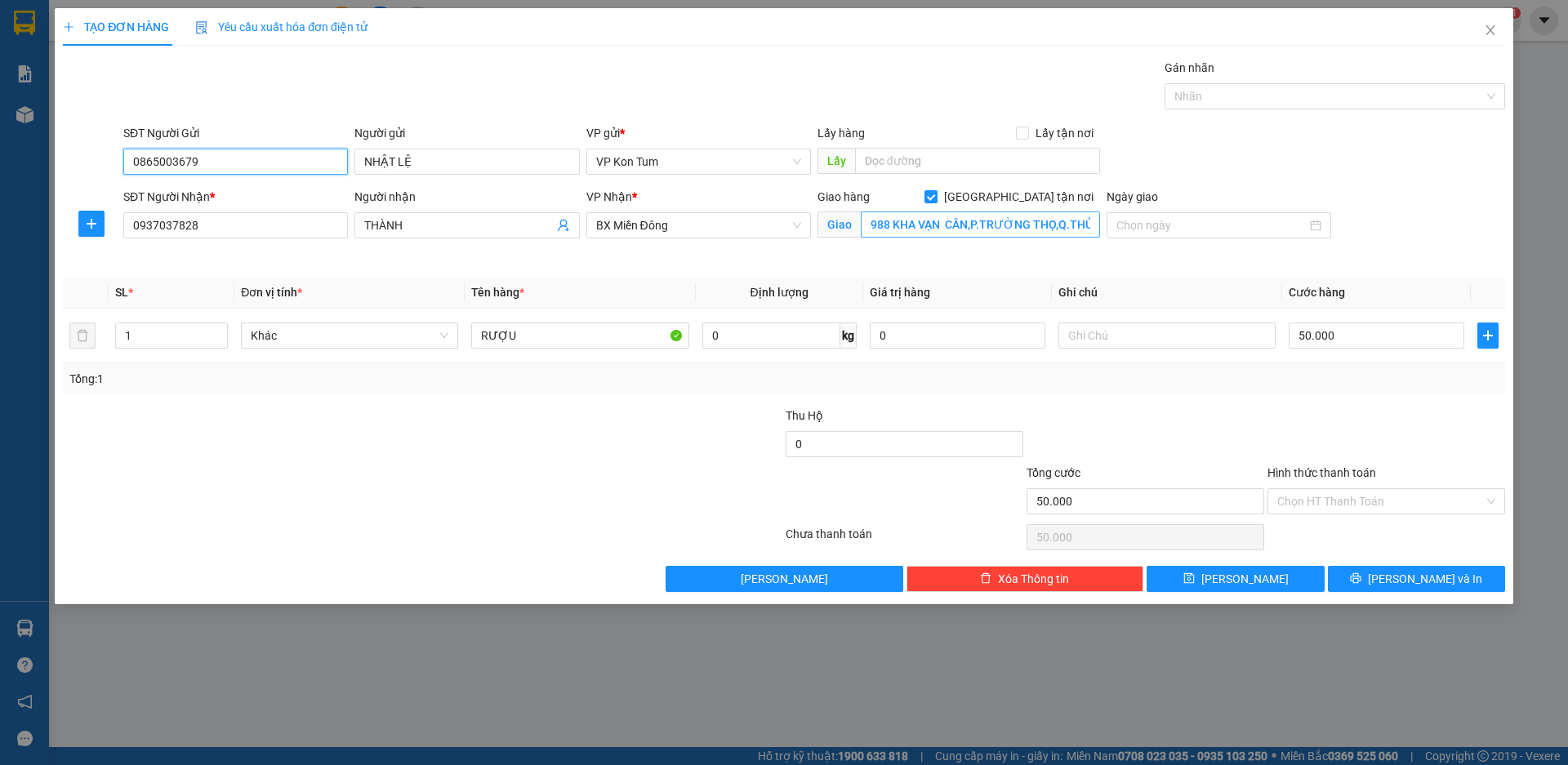
type input "0865003679"
click at [1096, 226] on input "988 KHA VẠN CÂN,P.TRƯỜNG THỌ,Q.THỦ ĐỨC/GTN CC" at bounding box center [981, 224] width 240 height 26
type input "g"
type input "GTN/ CC/THỦ ĐỨC"
click at [1308, 498] on input "Hình thức thanh toán" at bounding box center [1380, 500] width 207 height 24
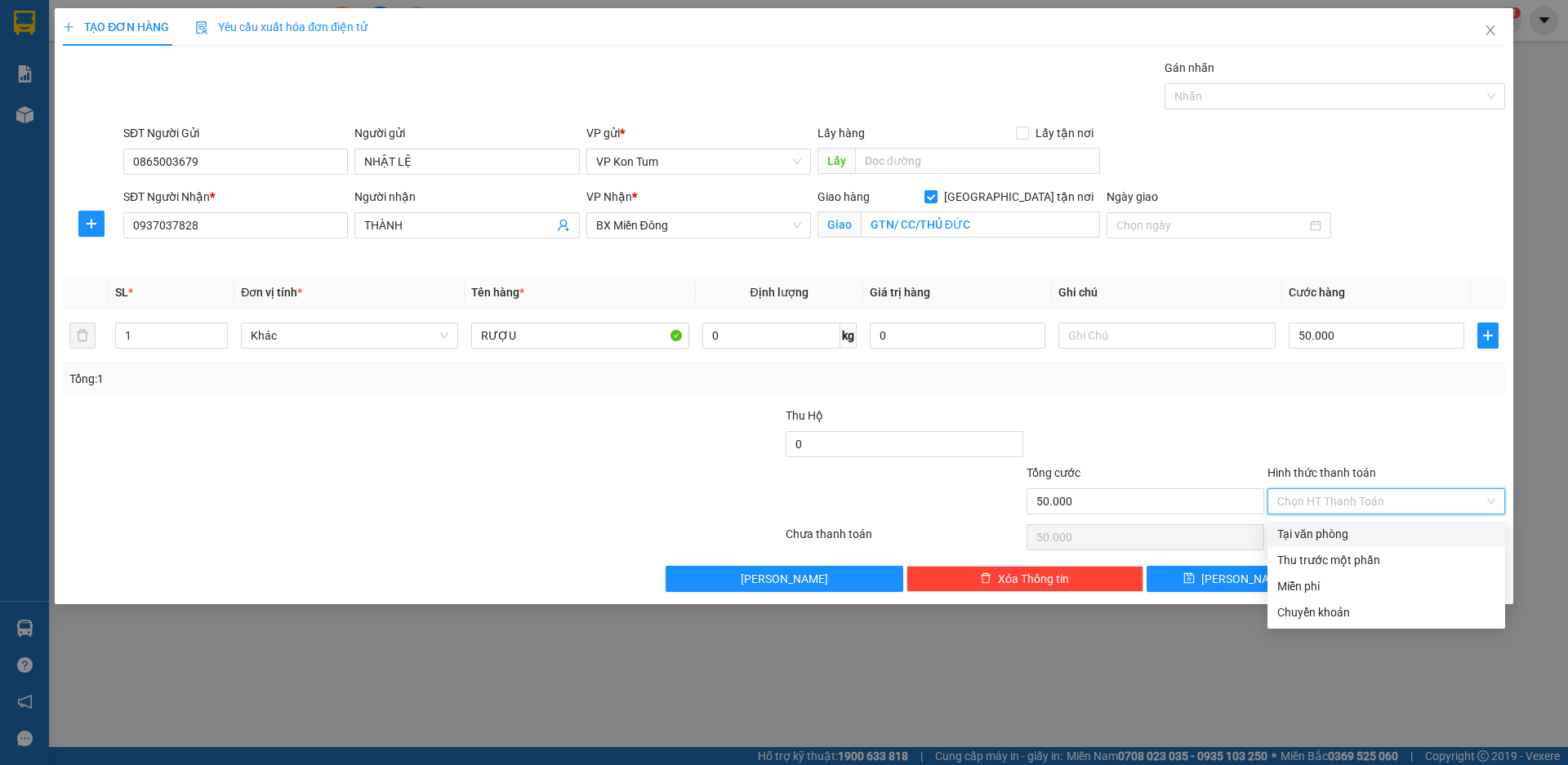
click at [1313, 432] on div at bounding box center [1386, 435] width 240 height 57
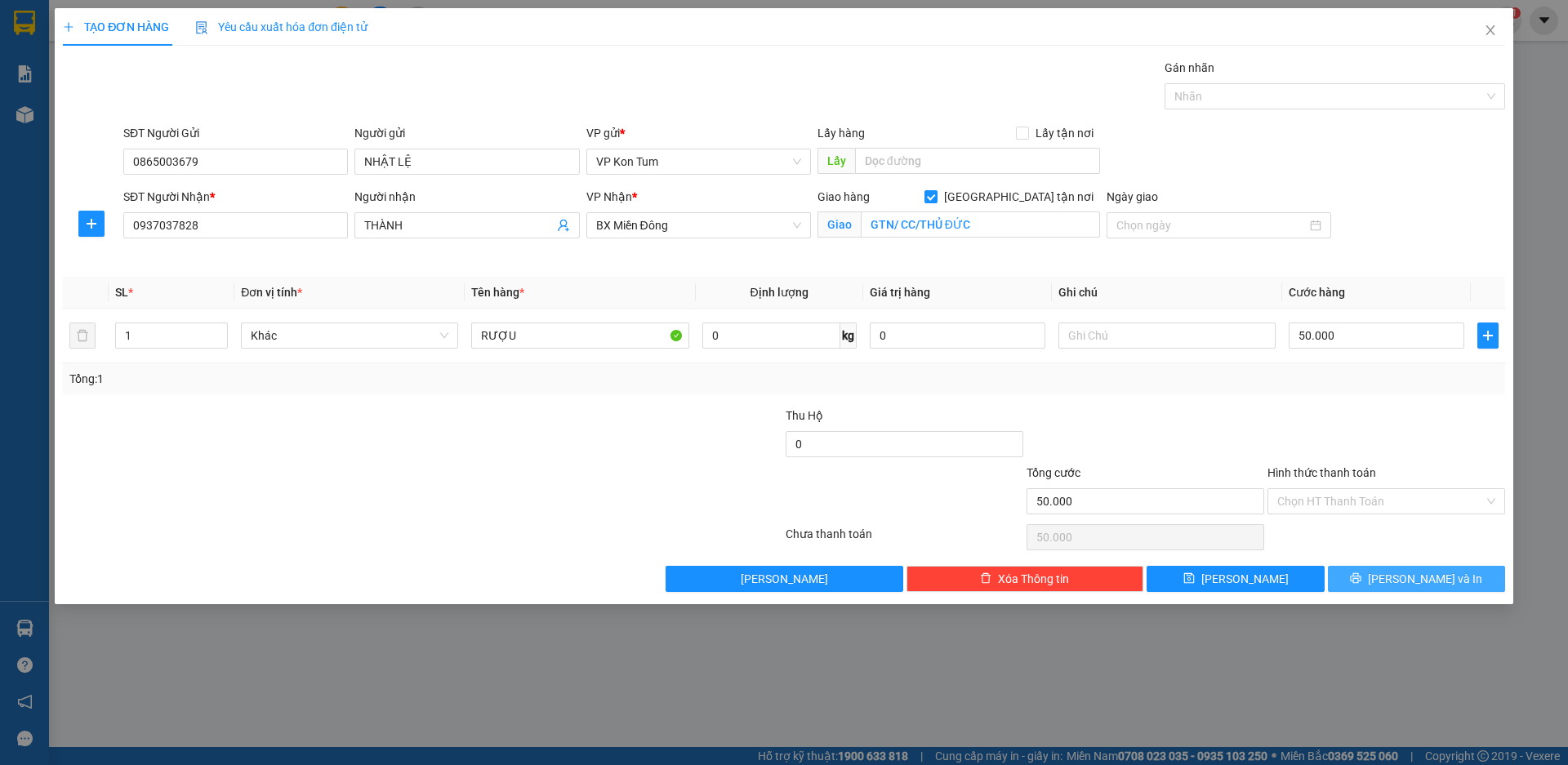
click at [1405, 586] on span "[PERSON_NAME] và In" at bounding box center [1425, 579] width 114 height 18
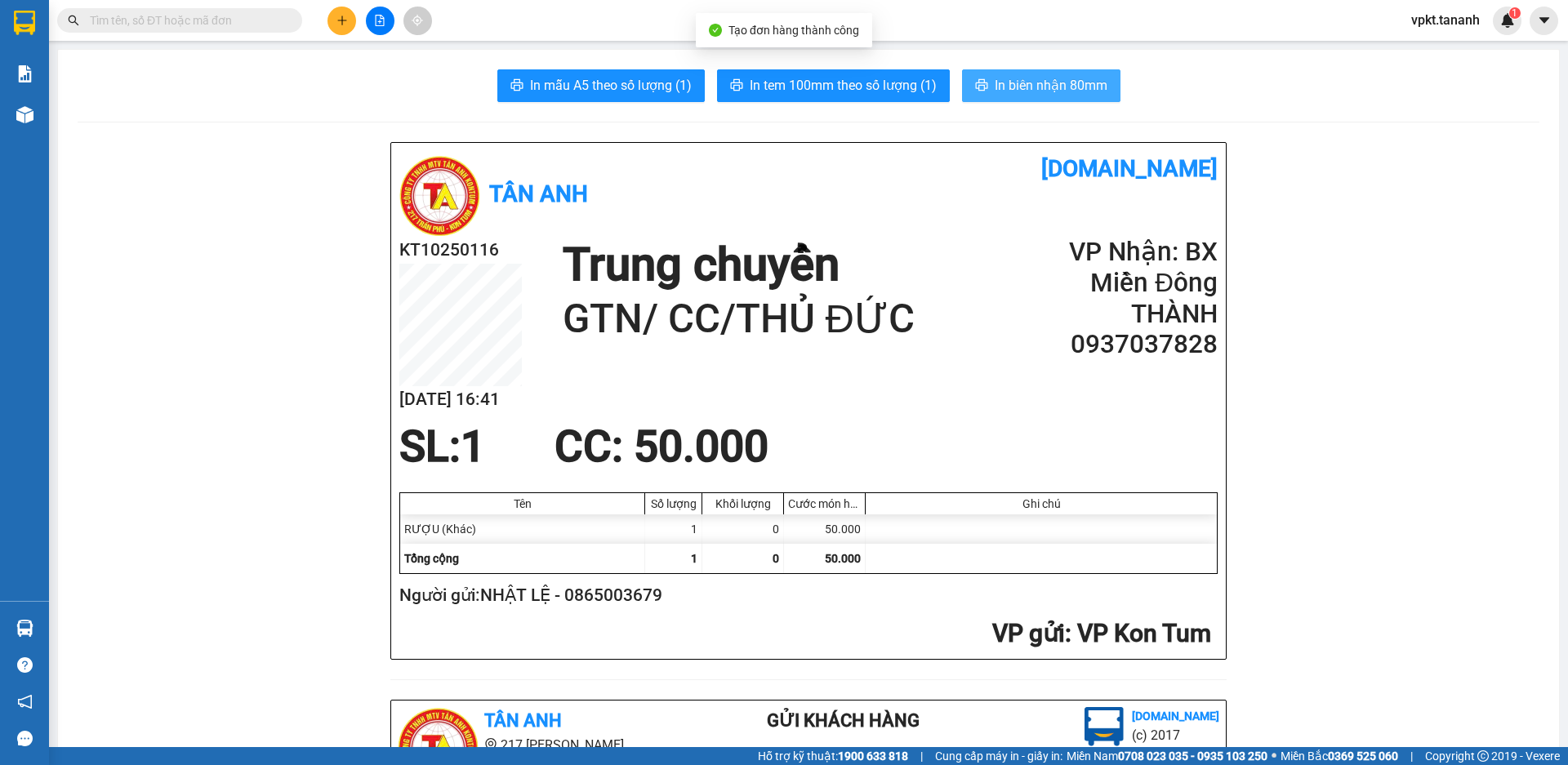
click at [1048, 86] on span "In biên nhận 80mm" at bounding box center [1051, 85] width 113 height 21
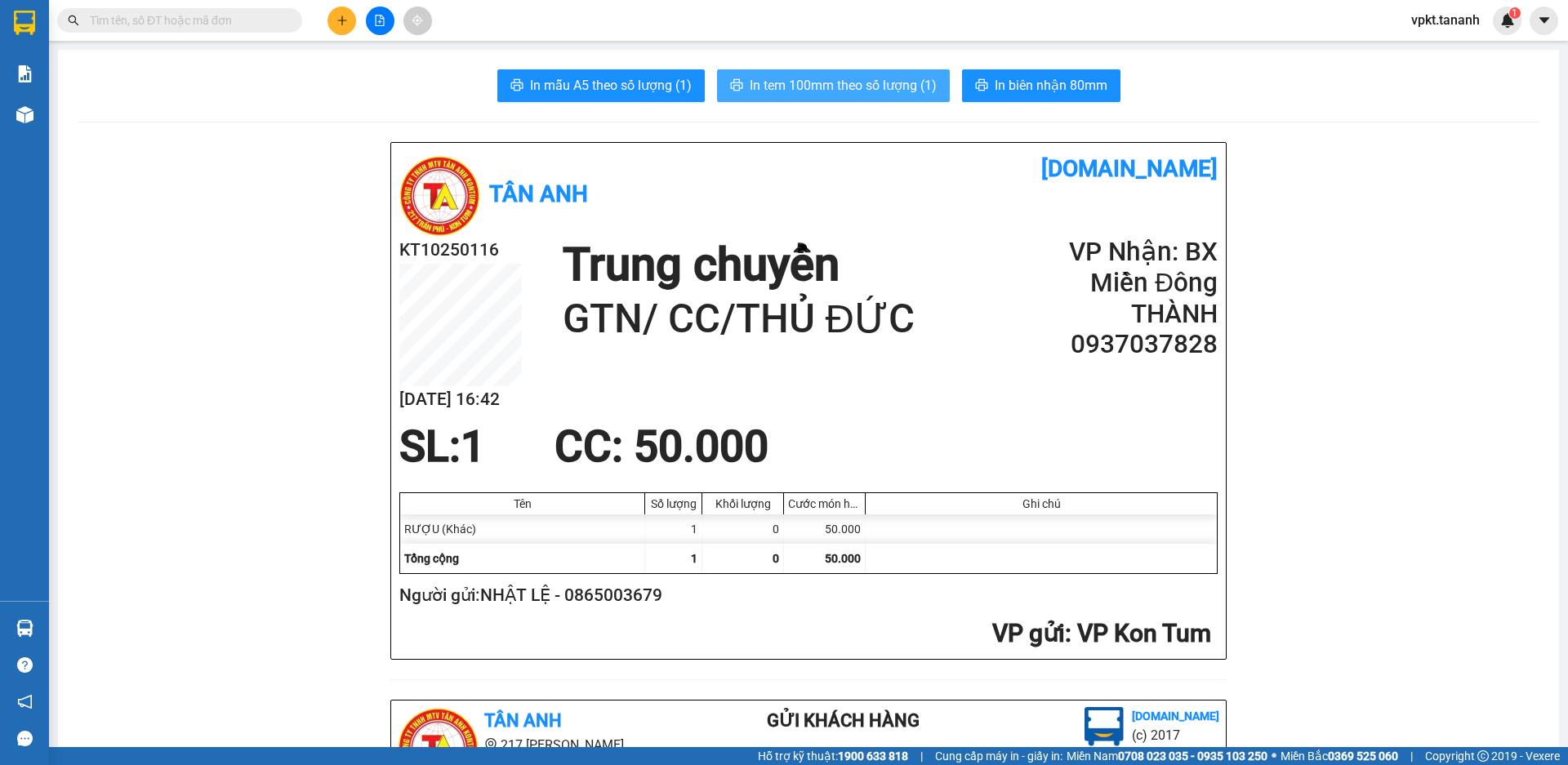
click at [839, 82] on span "In tem 100mm theo số lượng (1)" at bounding box center [843, 85] width 187 height 21
